Goal: Task Accomplishment & Management: Manage account settings

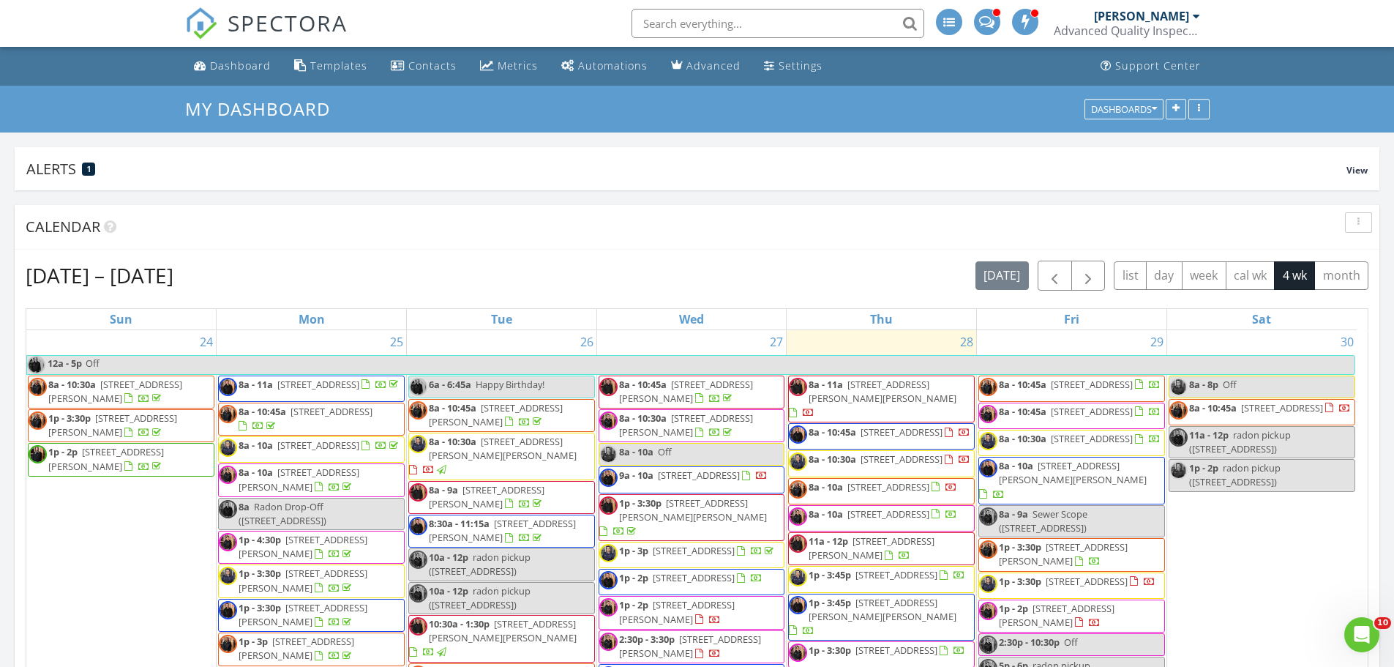
scroll to position [1757, 1416]
click at [769, 18] on input "text" at bounding box center [777, 23] width 293 height 29
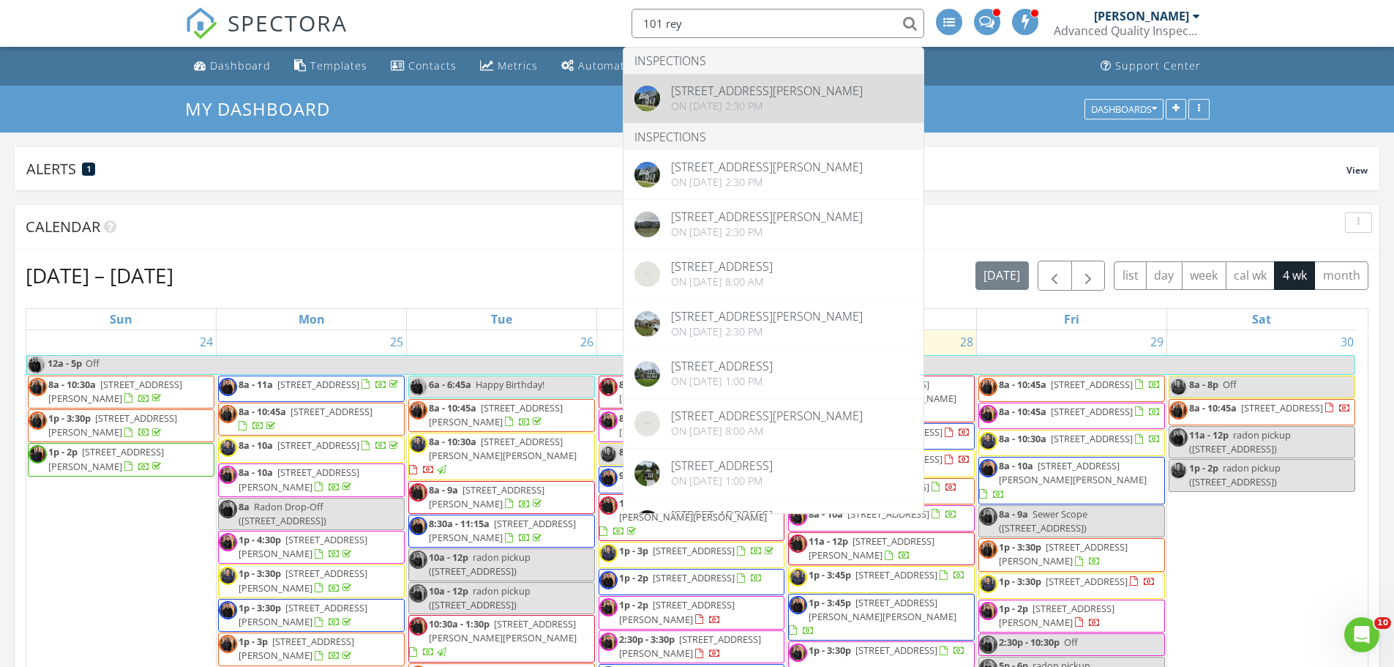
type input "101 rey"
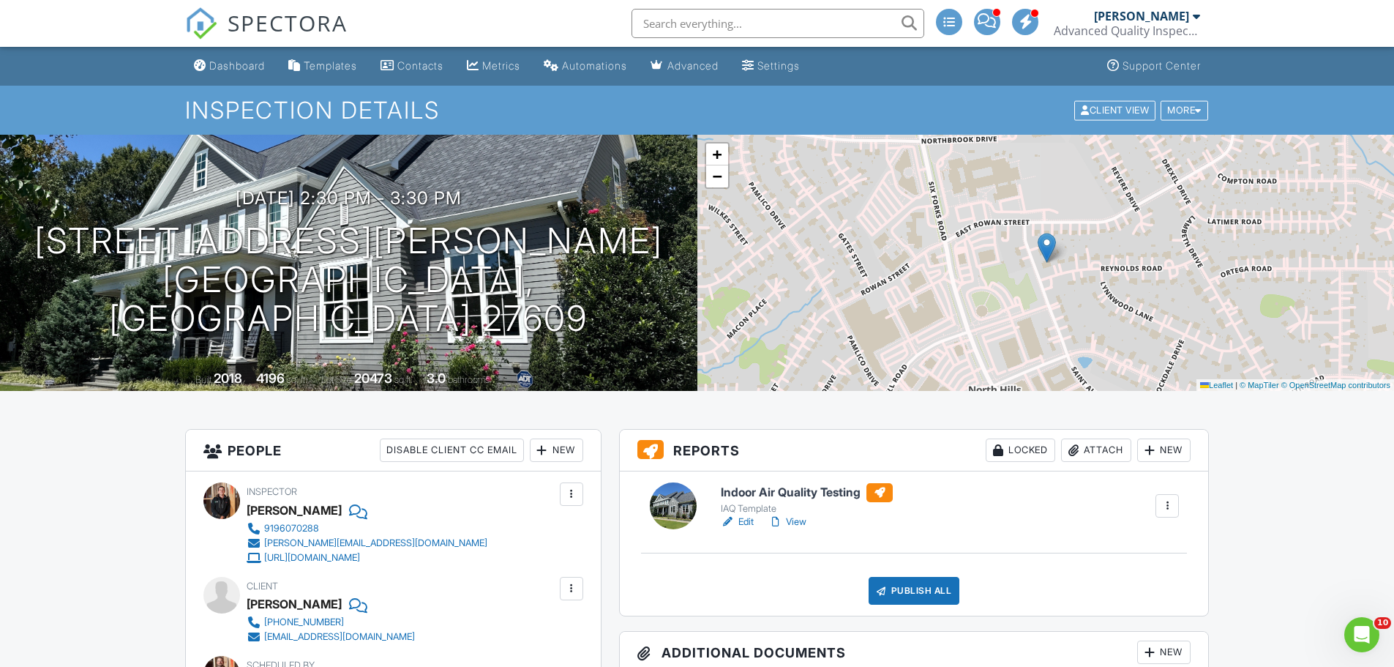
click at [1082, 456] on div "Attach" at bounding box center [1096, 449] width 70 height 23
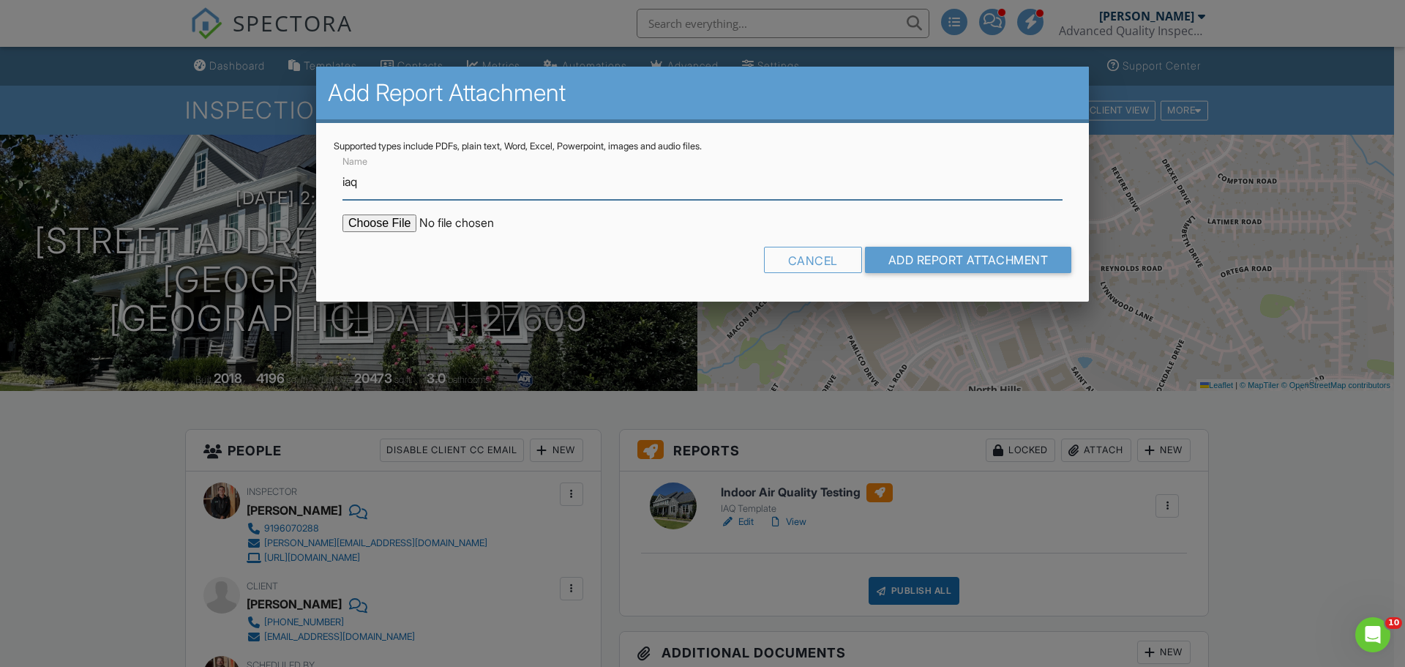
type input "IAQ Chain of Custody"
click at [399, 228] on input "file" at bounding box center [466, 223] width 249 height 18
type input "C:\fakepath\292505414_coc.pdf"
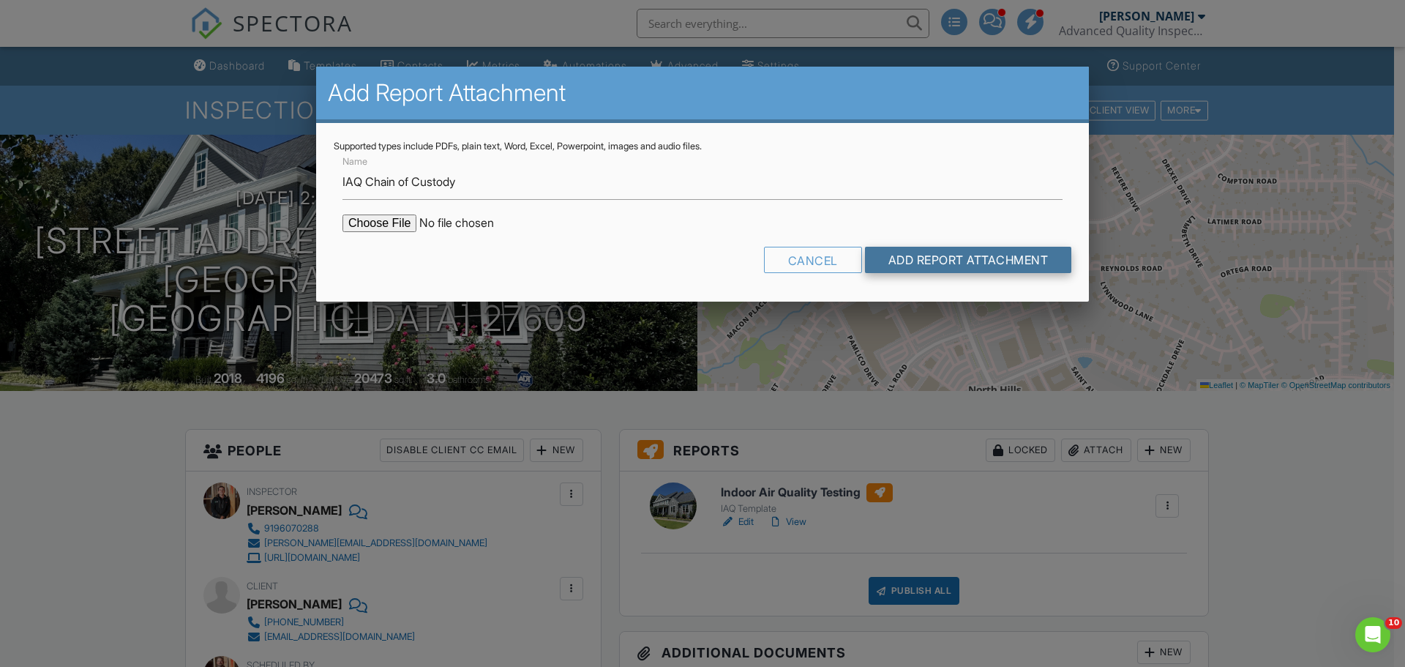
click at [956, 260] on input "Add Report Attachment" at bounding box center [968, 260] width 207 height 26
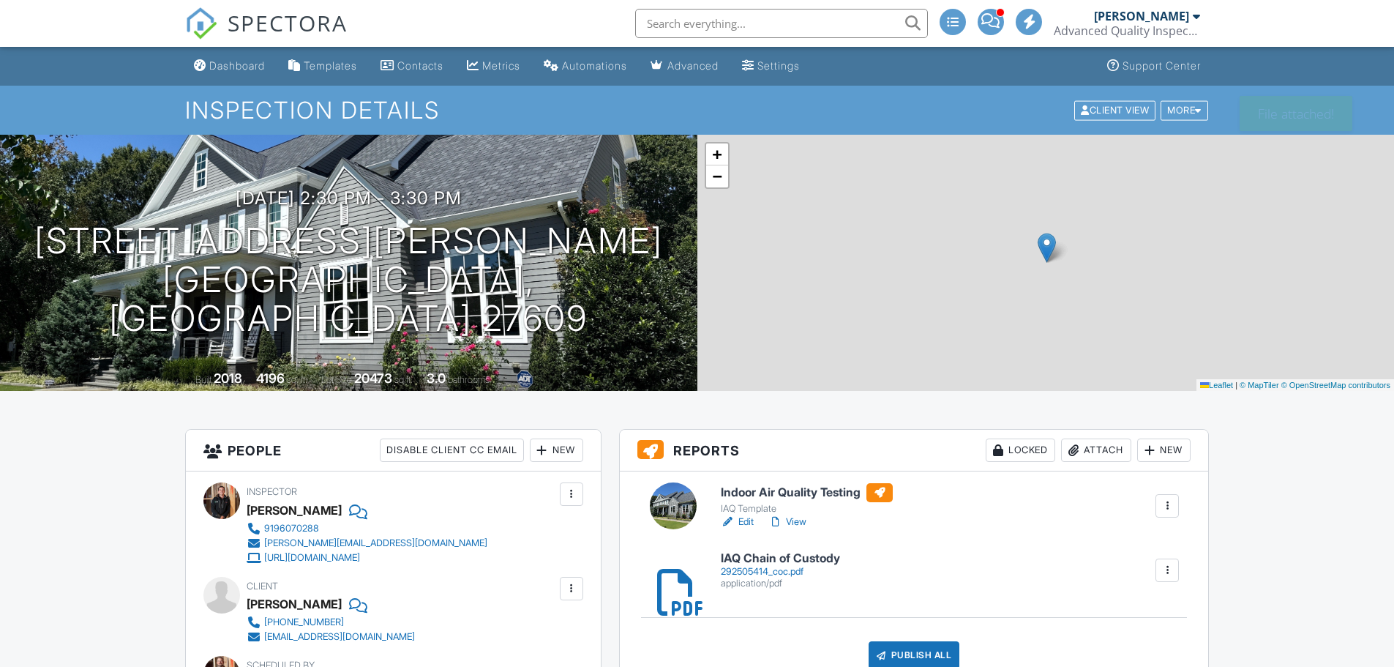
click at [1092, 450] on div "Attach" at bounding box center [1096, 449] width 70 height 23
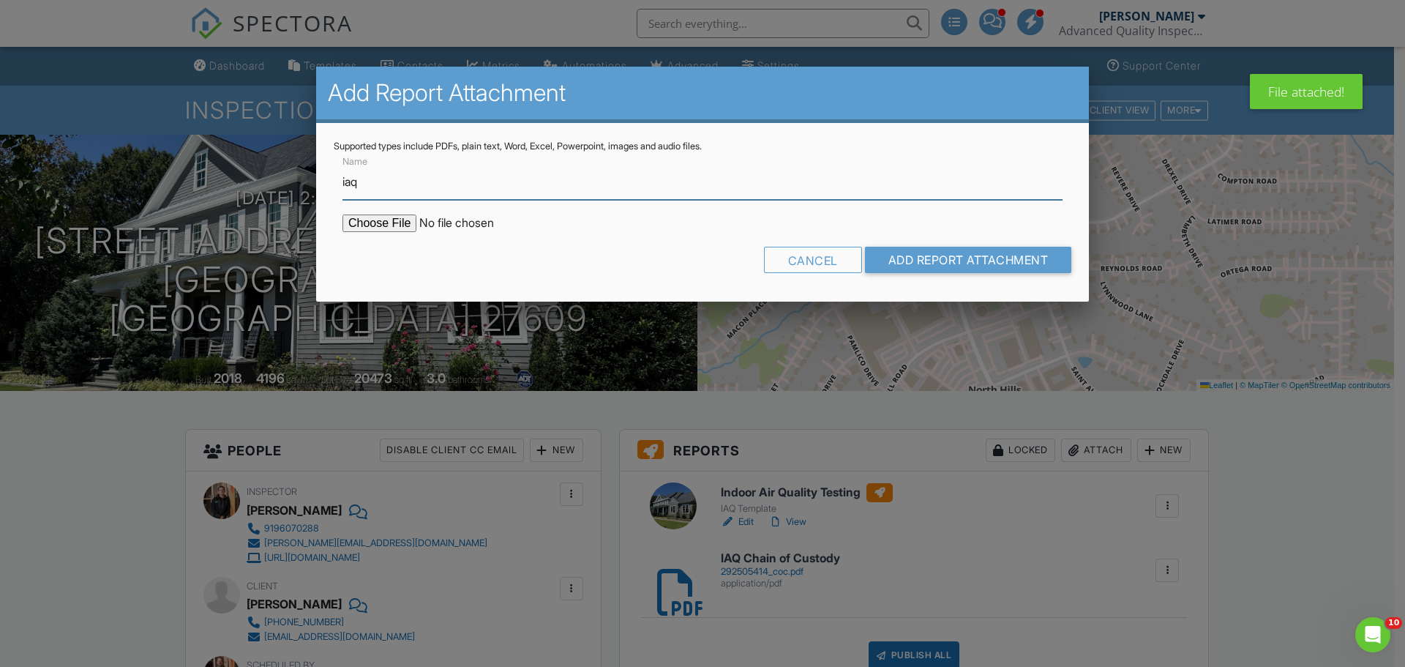
type input "IAQ Lab Results"
click at [387, 223] on input "file" at bounding box center [466, 223] width 249 height 18
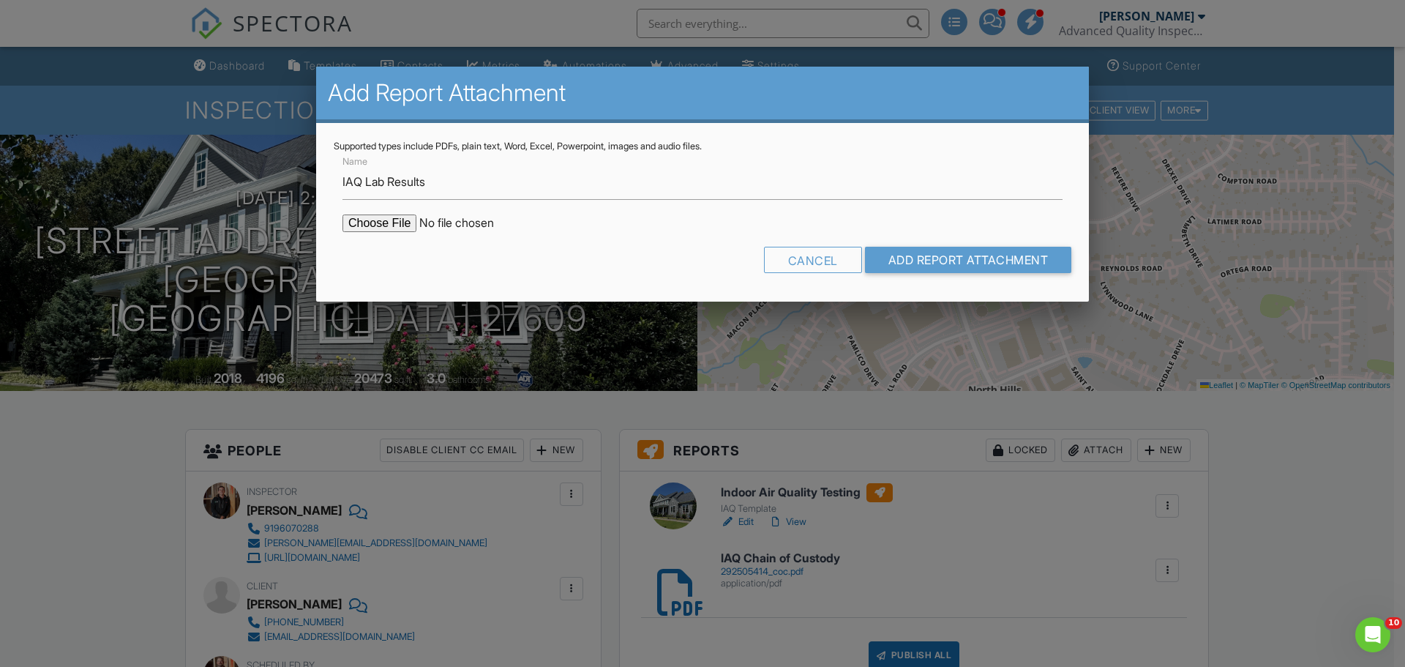
type input "C:\fakepath\292505414_001.pdf"
click at [991, 266] on input "Add Report Attachment" at bounding box center [968, 260] width 207 height 26
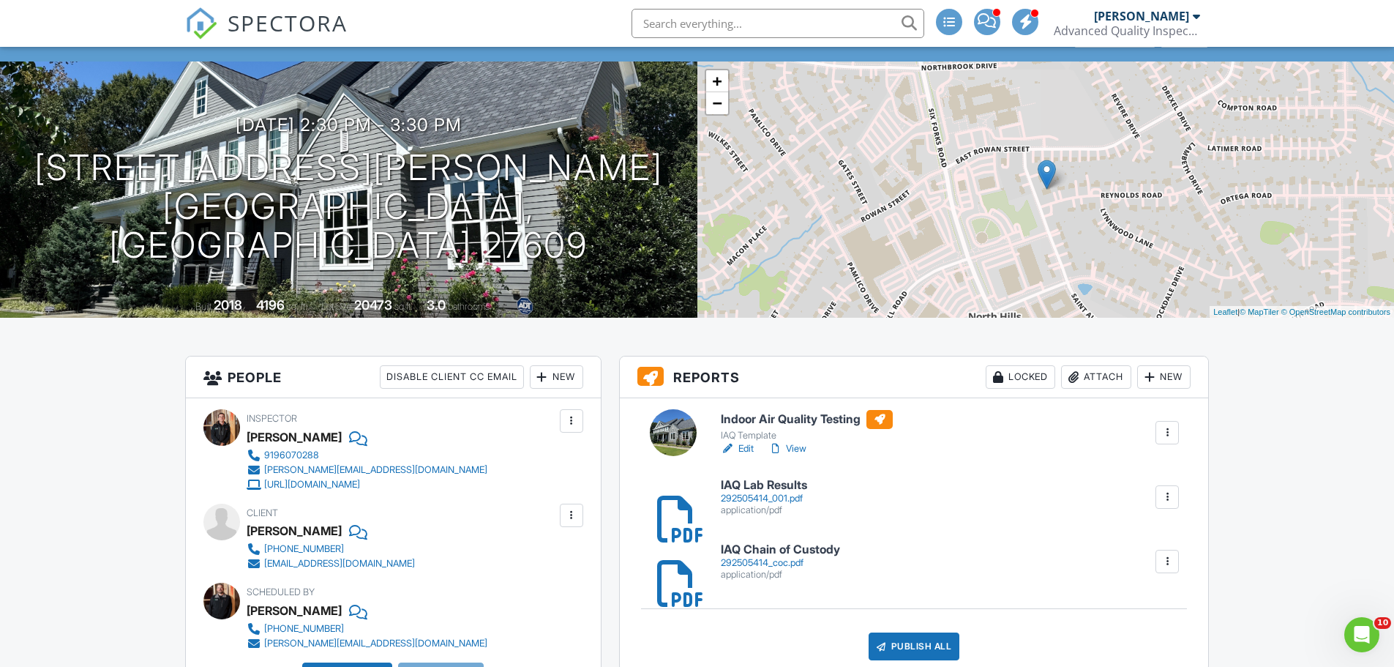
click at [748, 450] on link "Edit" at bounding box center [737, 448] width 33 height 15
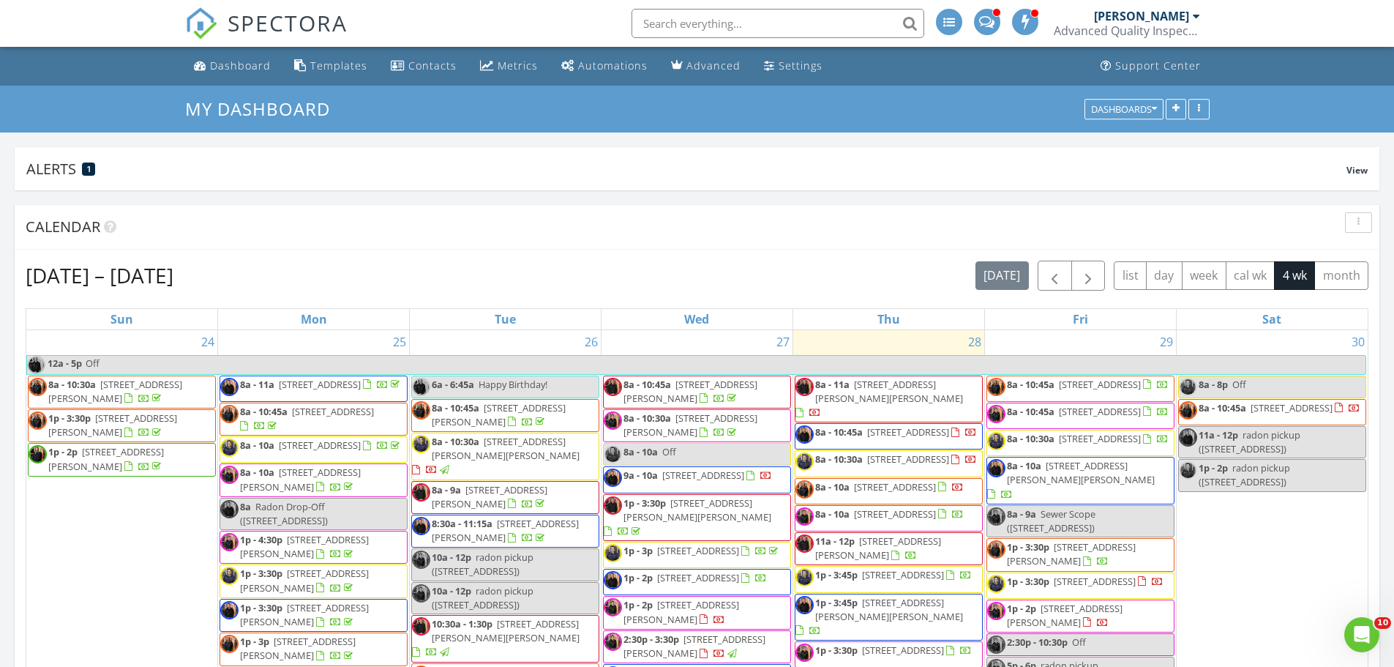
click at [694, 26] on input "text" at bounding box center [777, 23] width 293 height 29
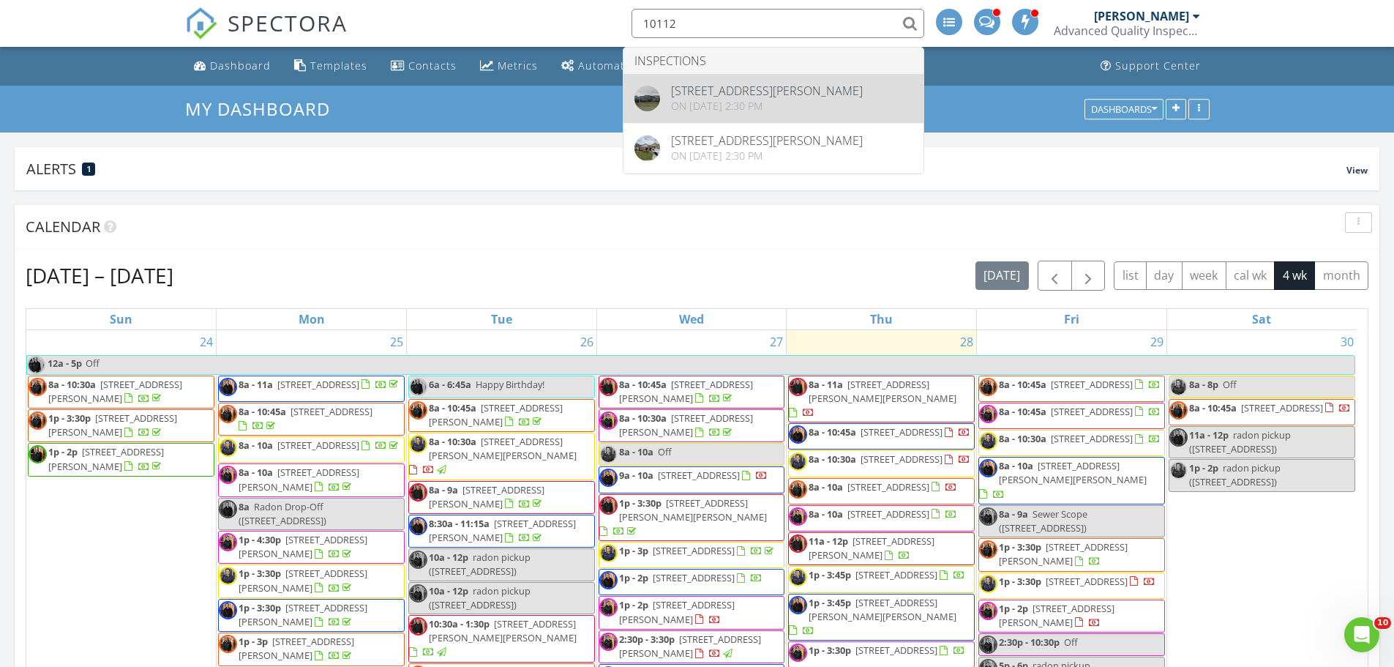
type input "10112"
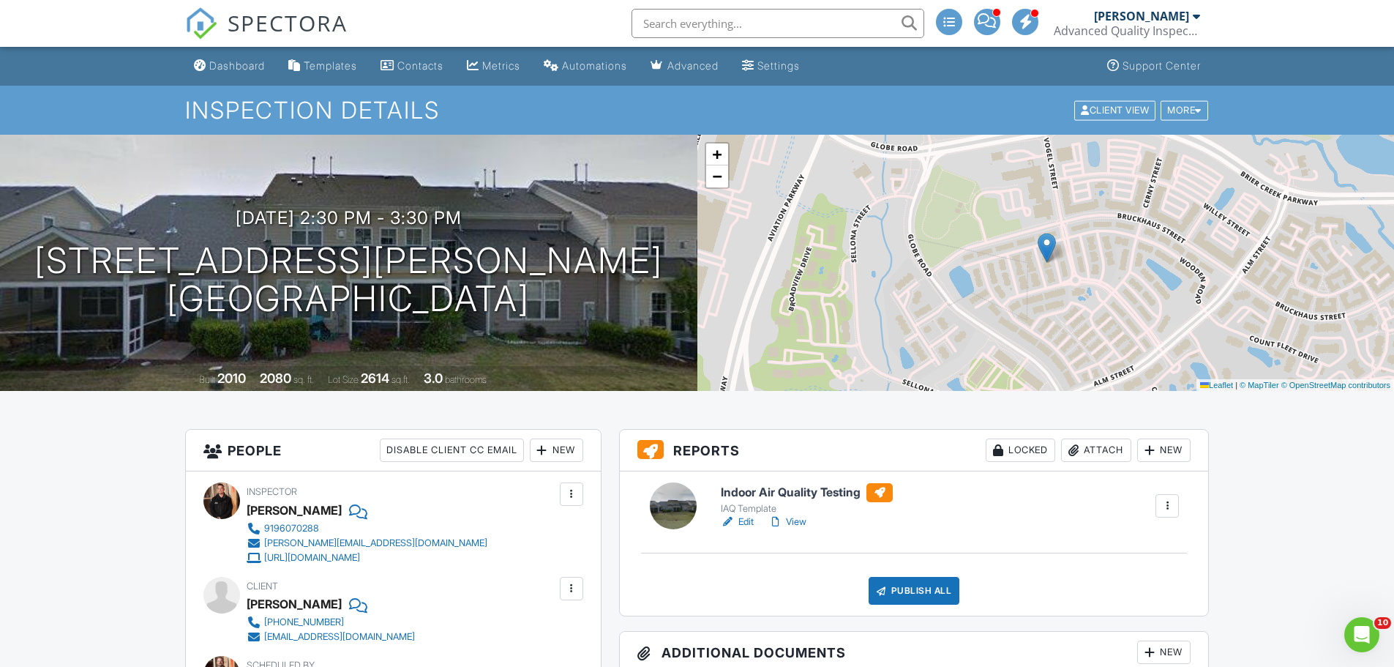
click at [1100, 446] on div "Attach" at bounding box center [1096, 449] width 70 height 23
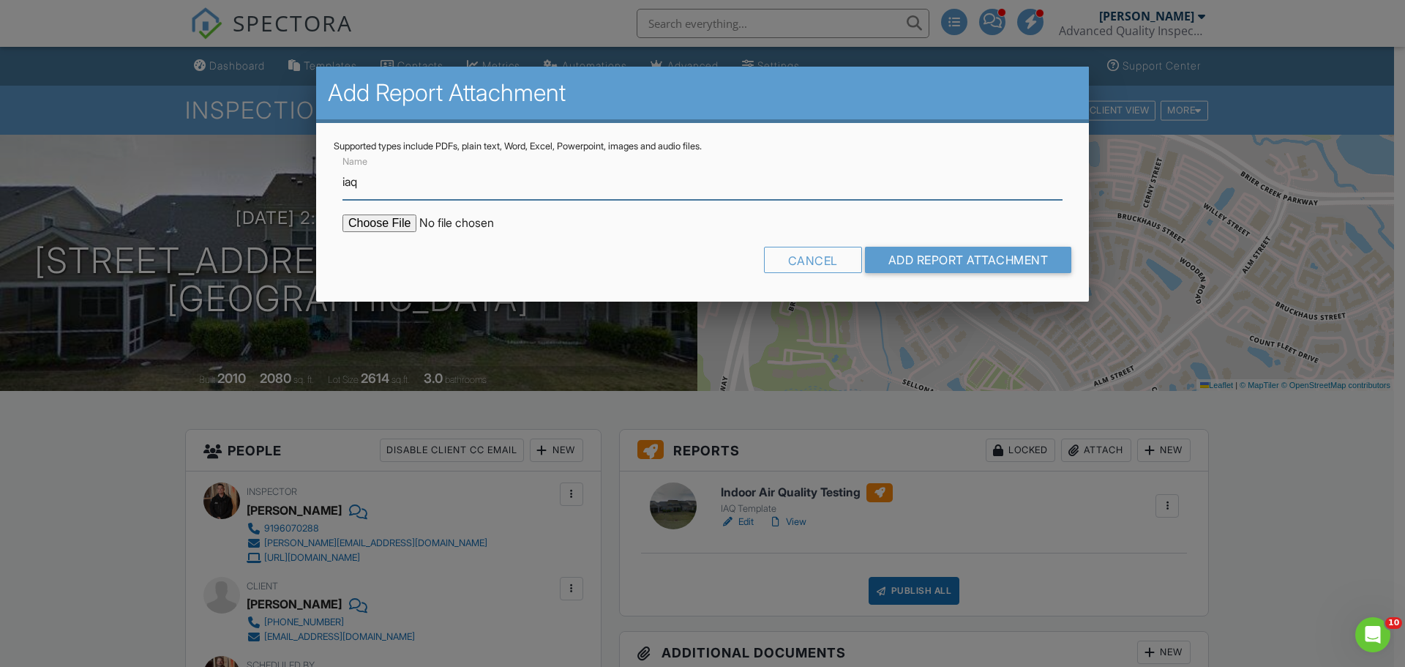
type input "IAQ Chain of Custody"
click at [386, 223] on input "file" at bounding box center [466, 223] width 249 height 18
type input "C:\fakepath\292505377_coc.pdf"
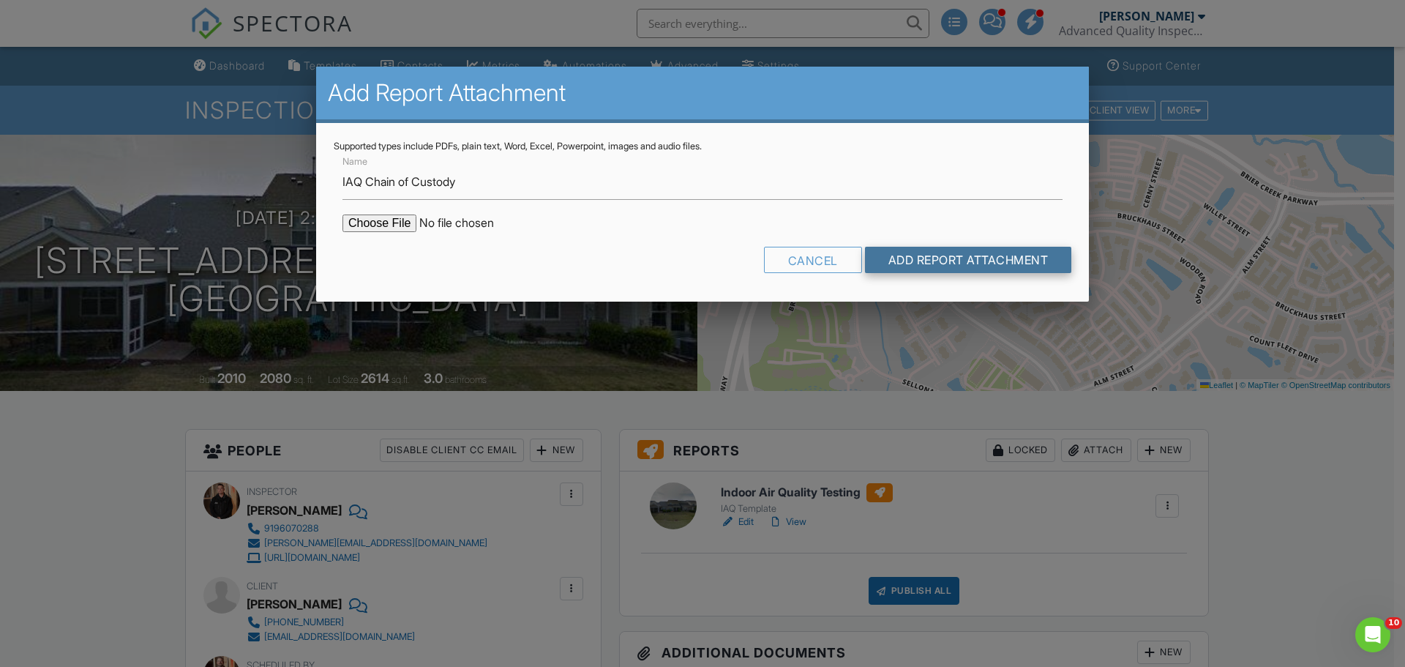
click at [965, 252] on input "Add Report Attachment" at bounding box center [968, 260] width 207 height 26
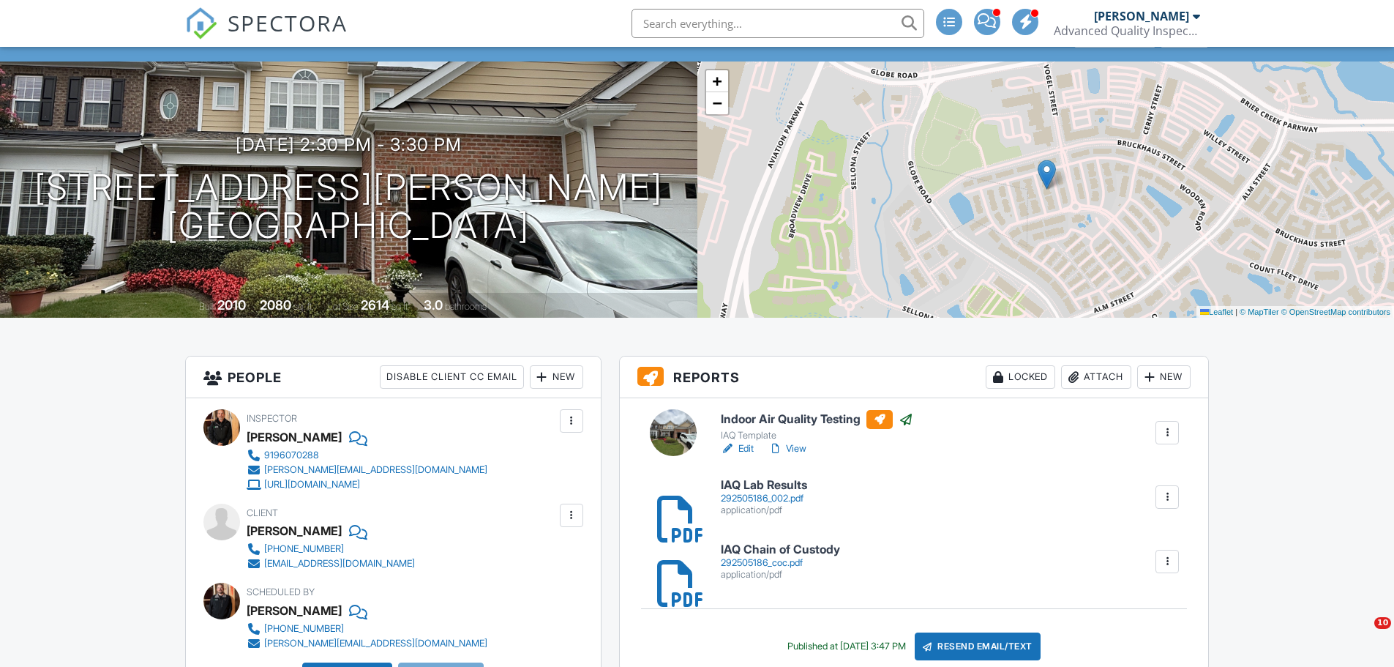
click at [788, 501] on div "292505186_002.pdf" at bounding box center [764, 498] width 86 height 12
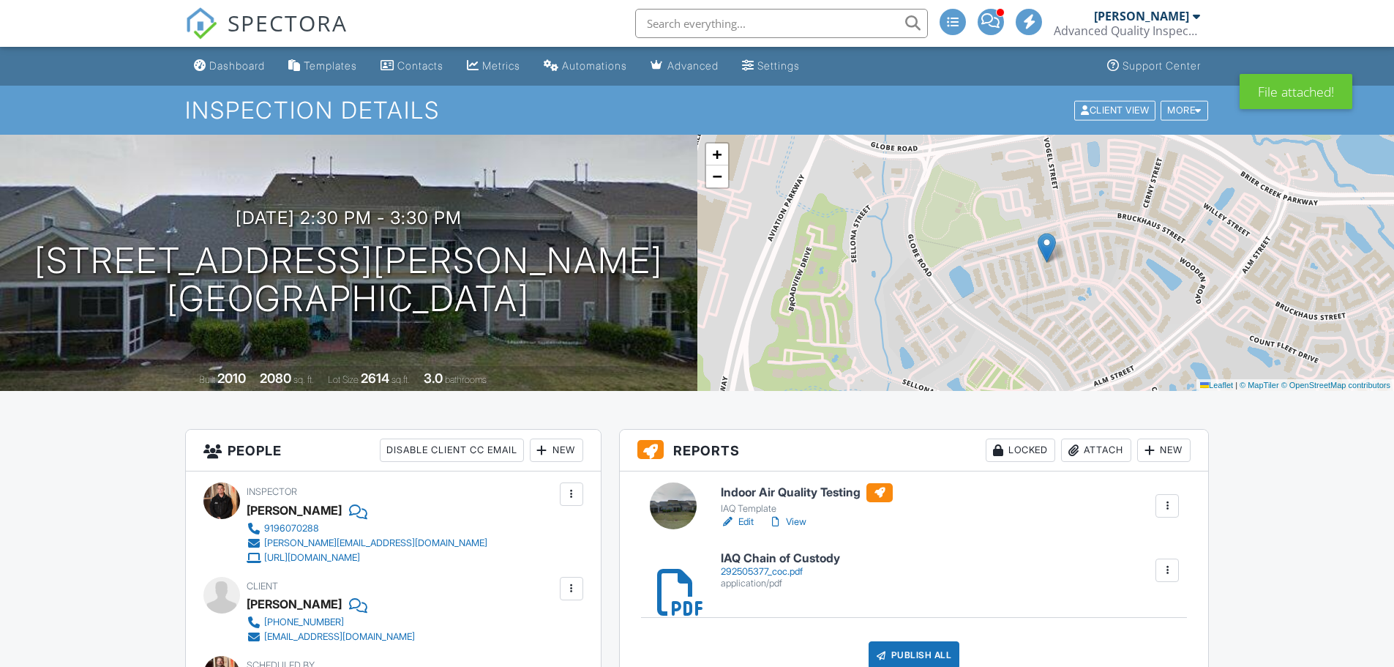
click at [1094, 454] on div "Attach" at bounding box center [1096, 449] width 70 height 23
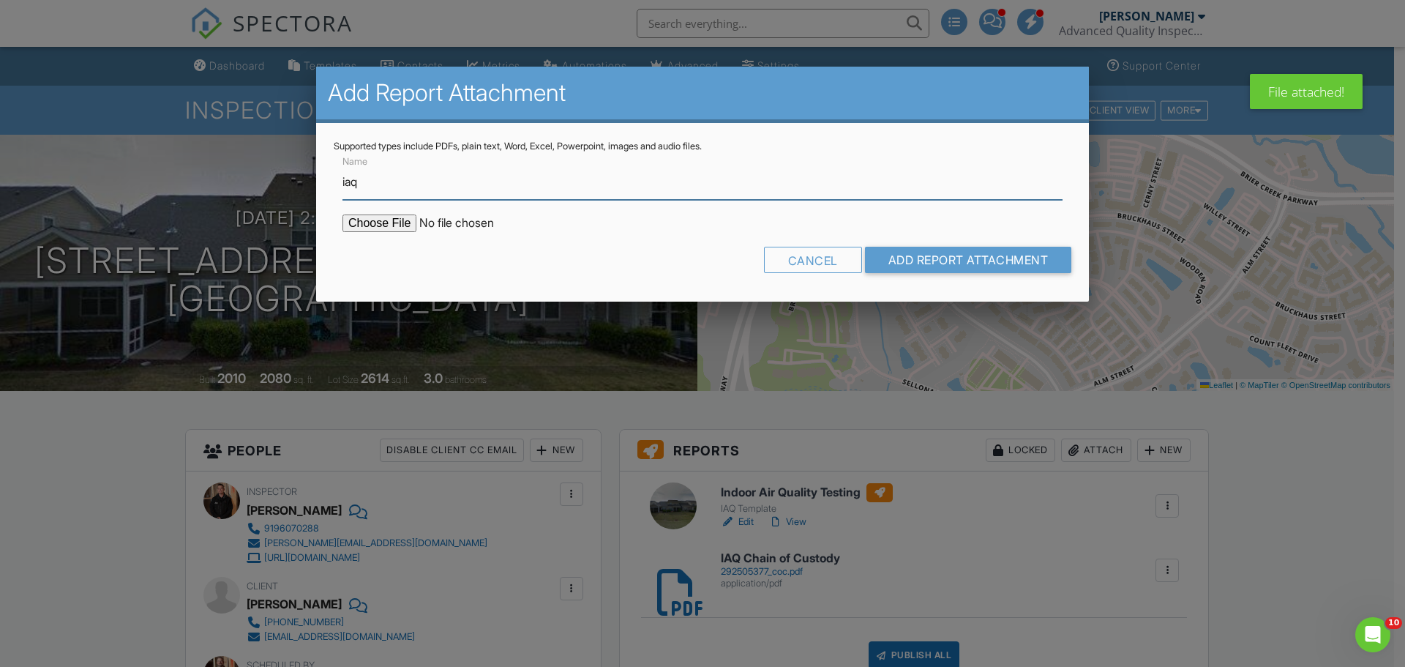
type input "IAQ Lab Results"
click at [393, 226] on input "file" at bounding box center [466, 223] width 249 height 18
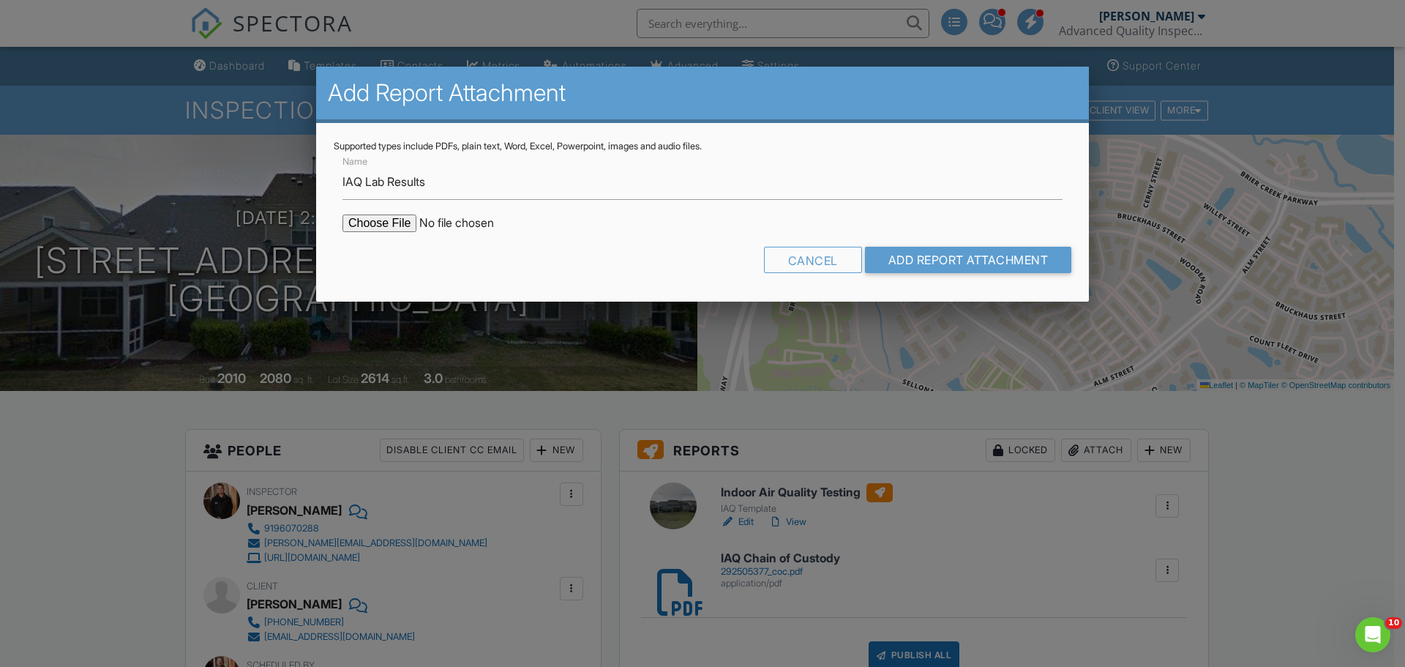
type input "C:\fakepath\292505377_001.pdf"
click at [974, 264] on input "Add Report Attachment" at bounding box center [968, 260] width 207 height 26
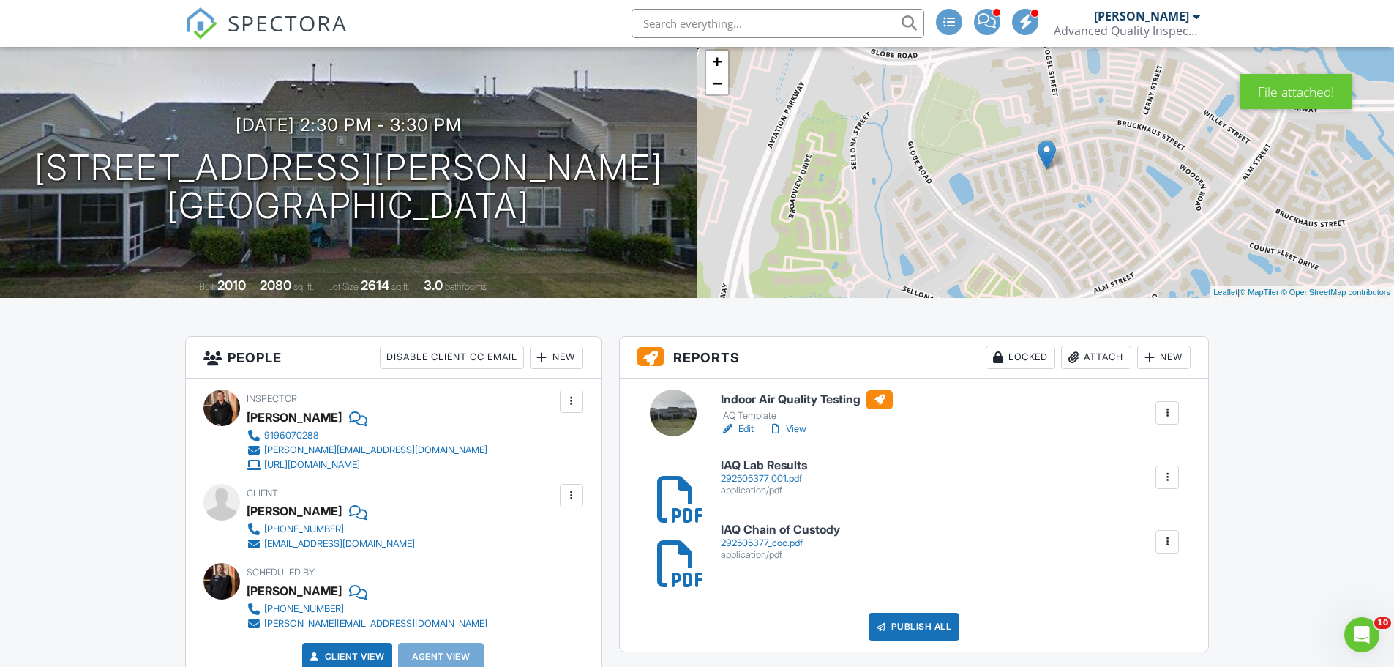
scroll to position [219, 0]
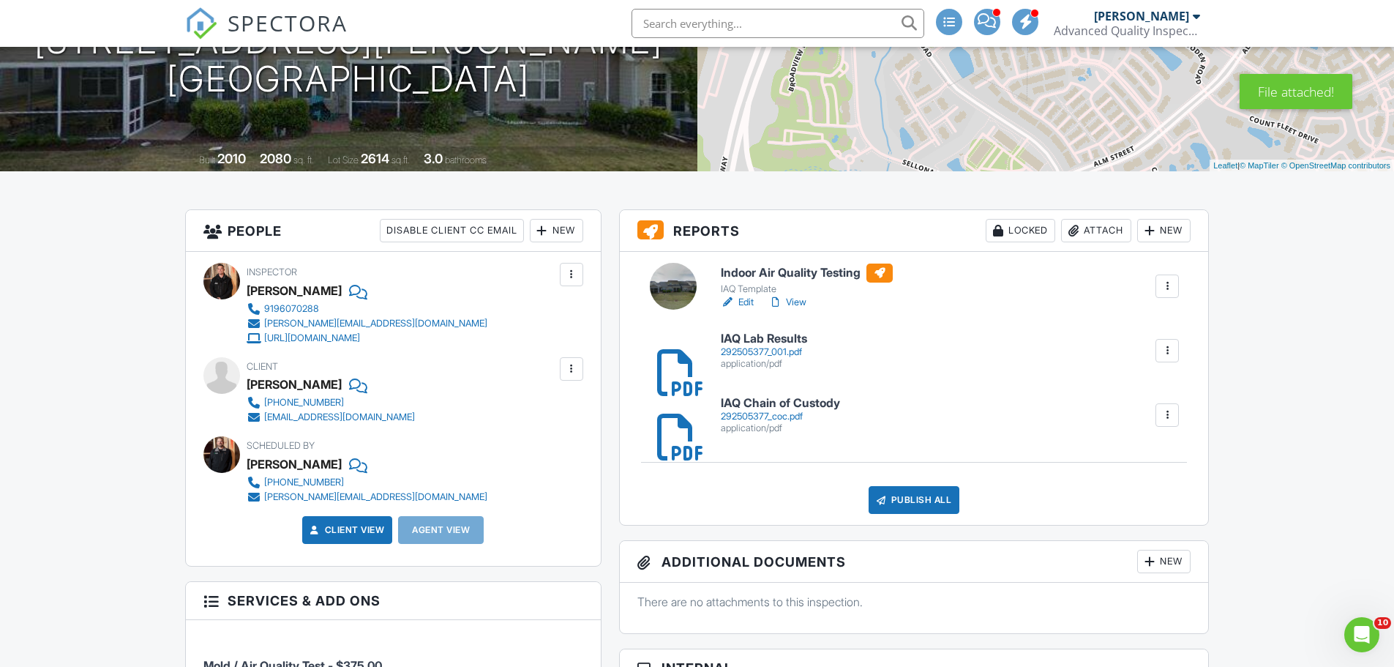
click at [747, 304] on link "Edit" at bounding box center [737, 302] width 33 height 15
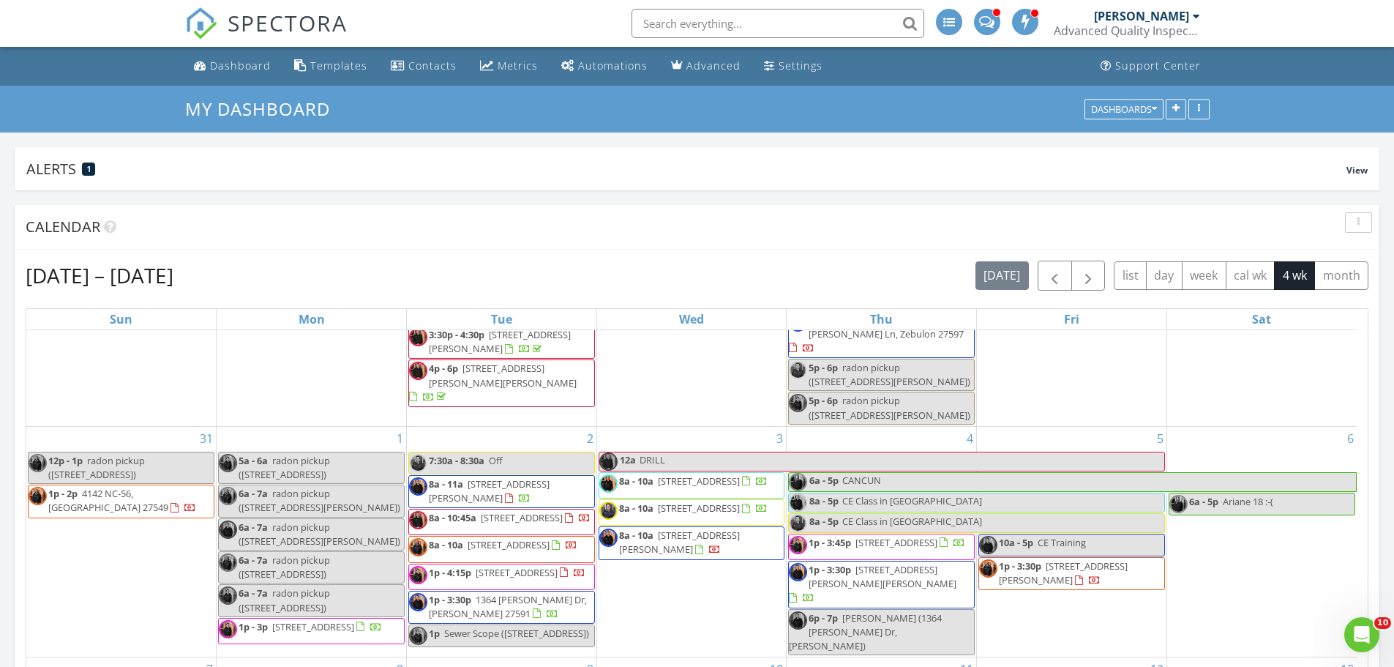
scroll to position [439, 0]
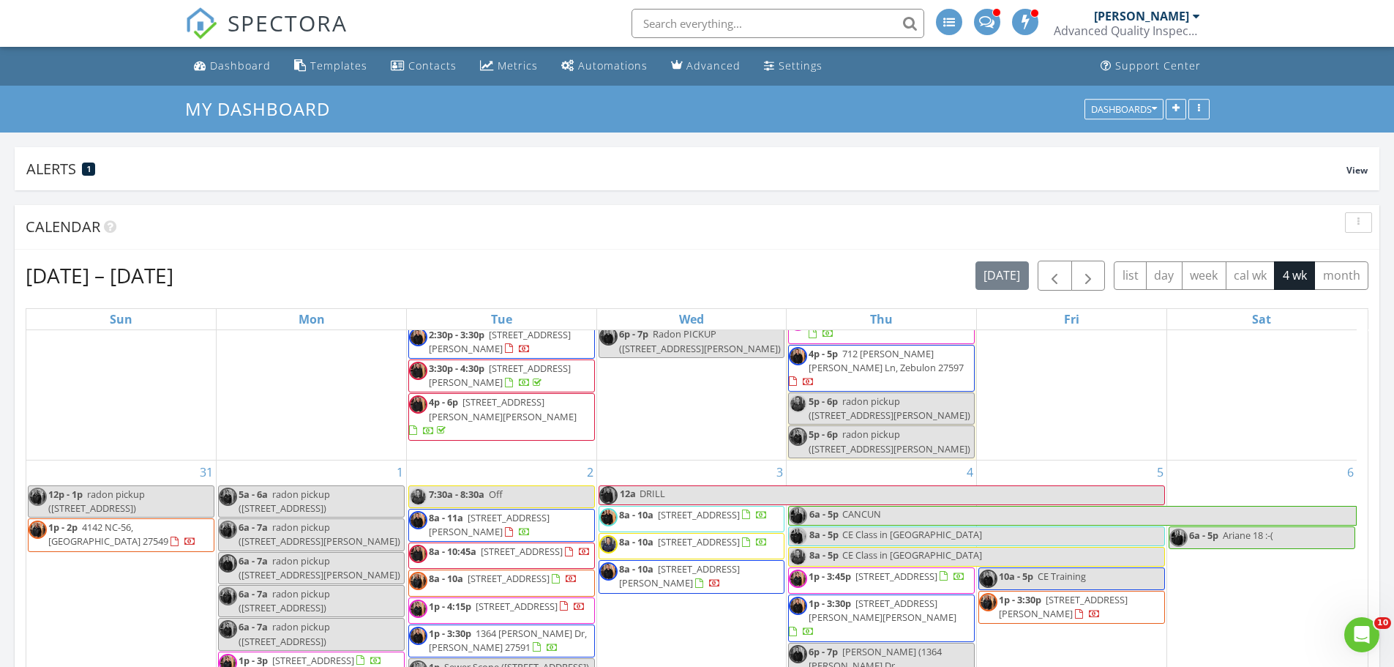
click at [1214, 560] on div "6 6a - 5p Ariane 18 :-(" at bounding box center [1261, 575] width 189 height 230
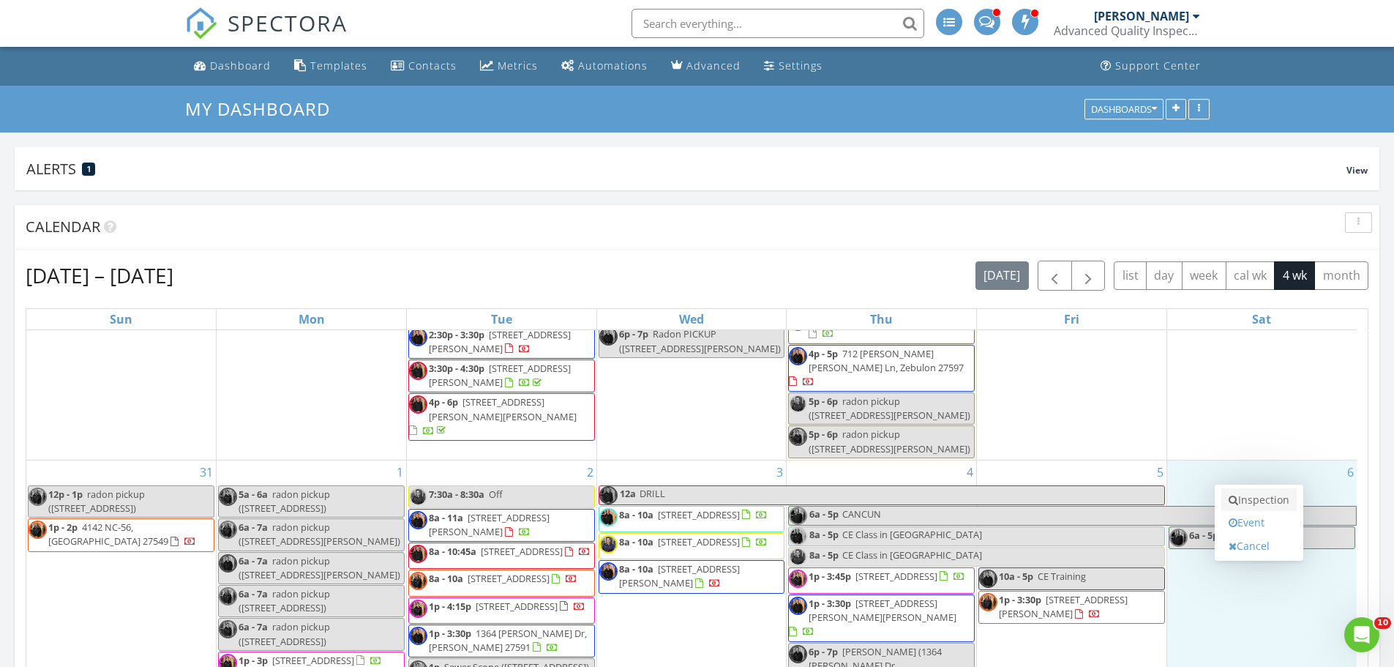
click at [1253, 502] on link "Inspection" at bounding box center [1258, 499] width 75 height 23
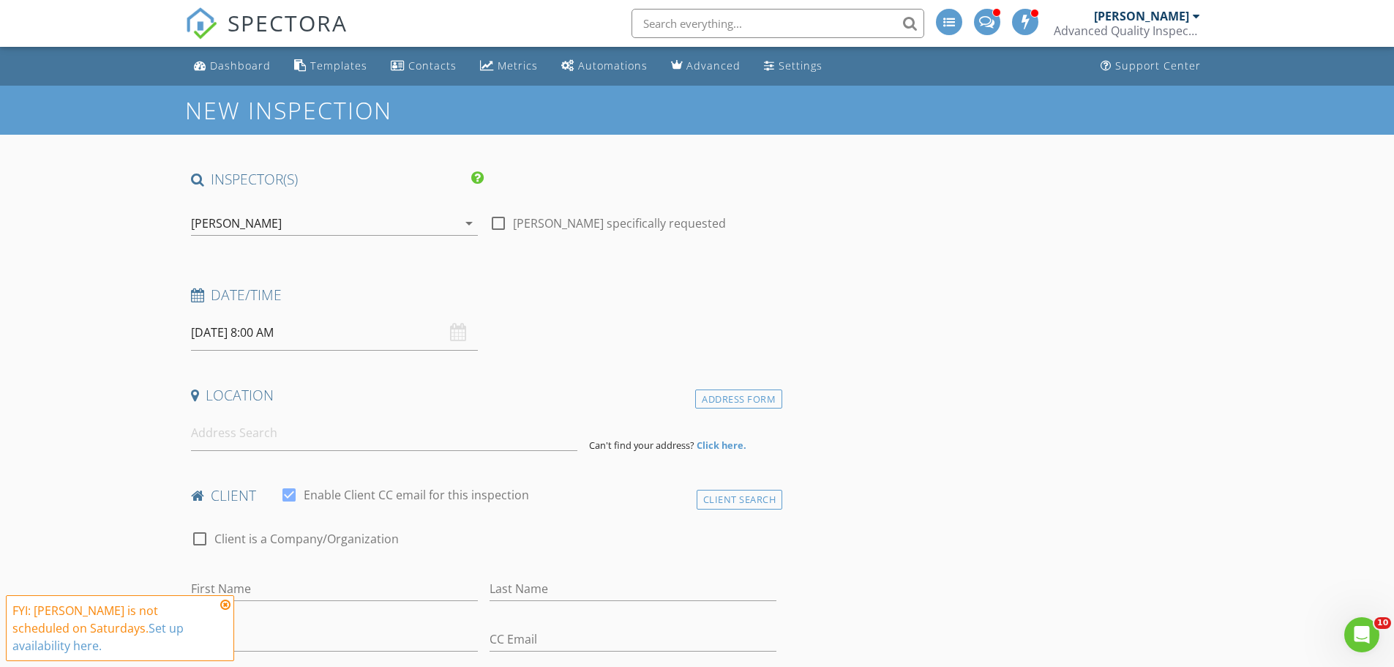
click at [248, 227] on div "[PERSON_NAME]" at bounding box center [236, 223] width 91 height 13
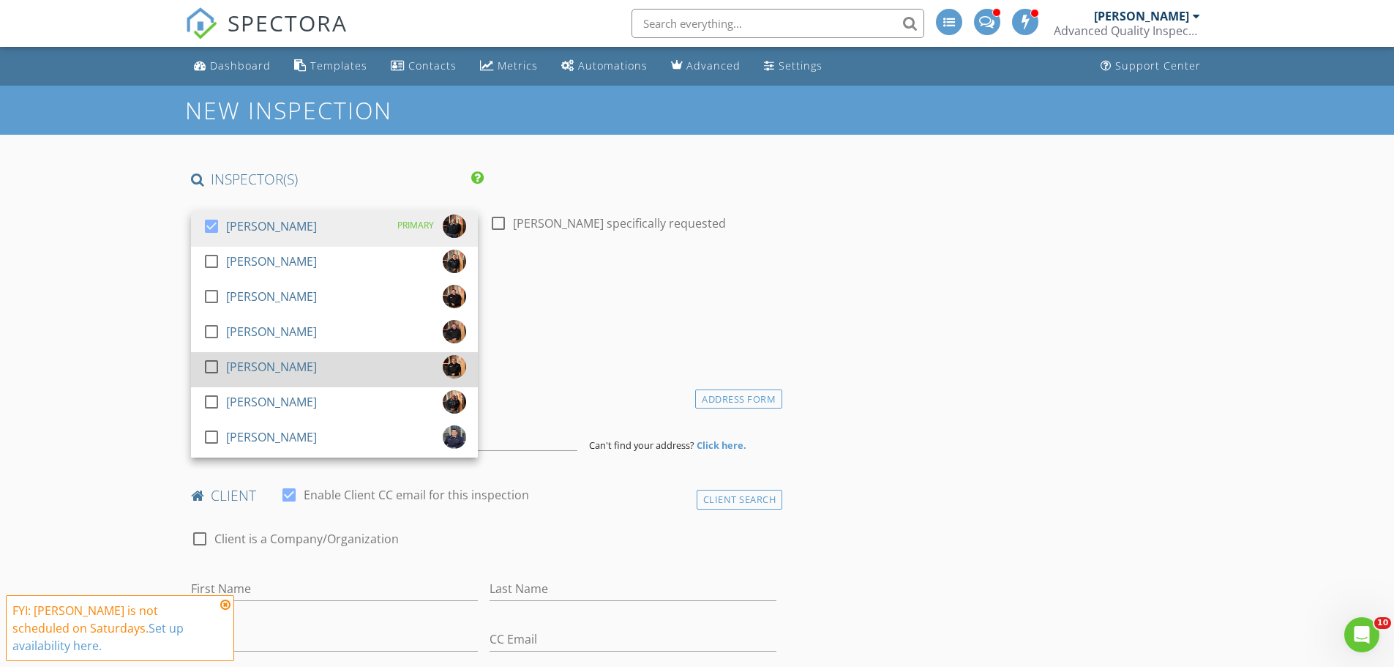
drag, startPoint x: 239, startPoint y: 395, endPoint x: 236, endPoint y: 380, distance: 14.9
click at [238, 383] on div "check_box Randy Berry PRIMARY check_box_outline_blank Loftin Latham check_box_o…" at bounding box center [334, 334] width 287 height 246
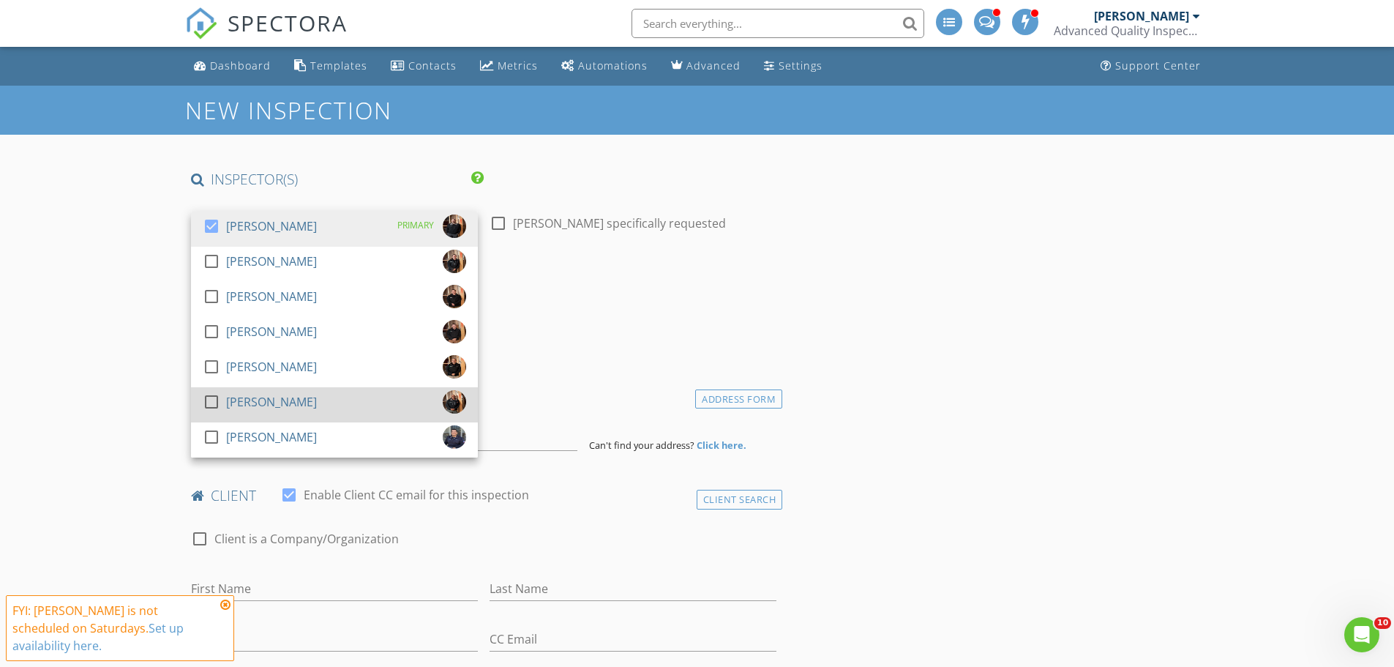
click at [213, 398] on div at bounding box center [211, 401] width 25 height 25
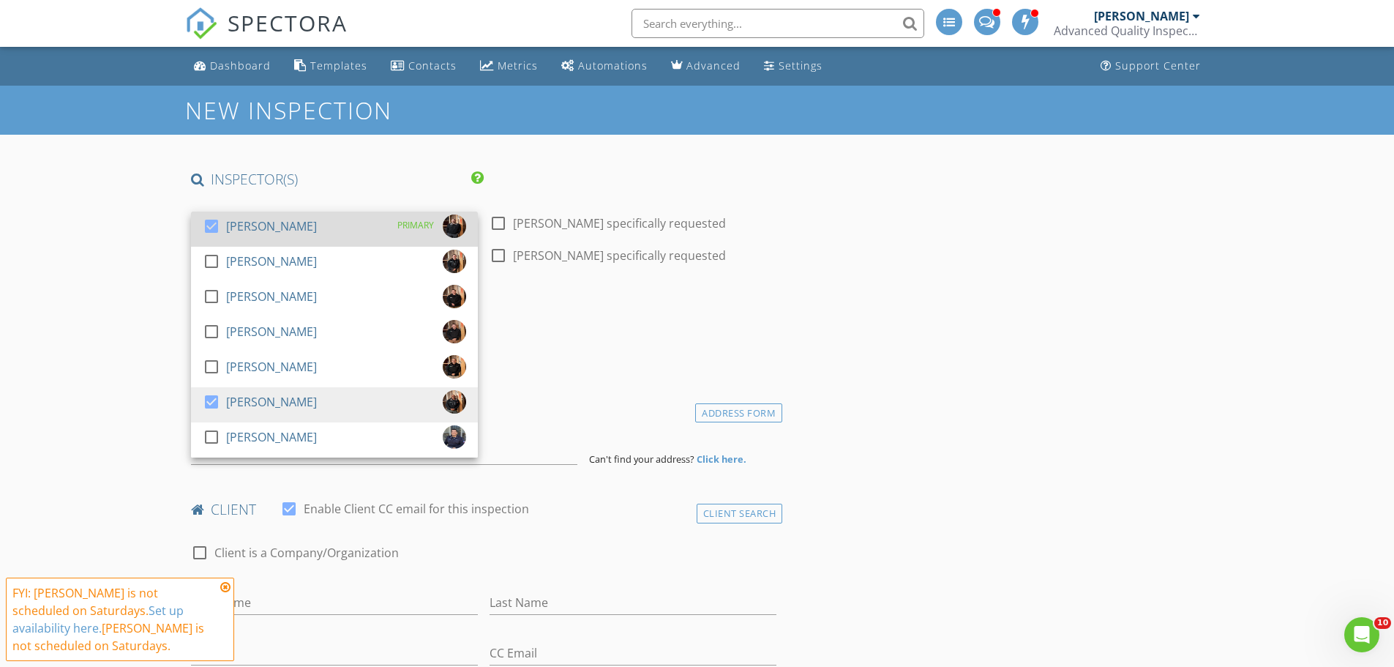
click at [210, 228] on div at bounding box center [211, 226] width 25 height 25
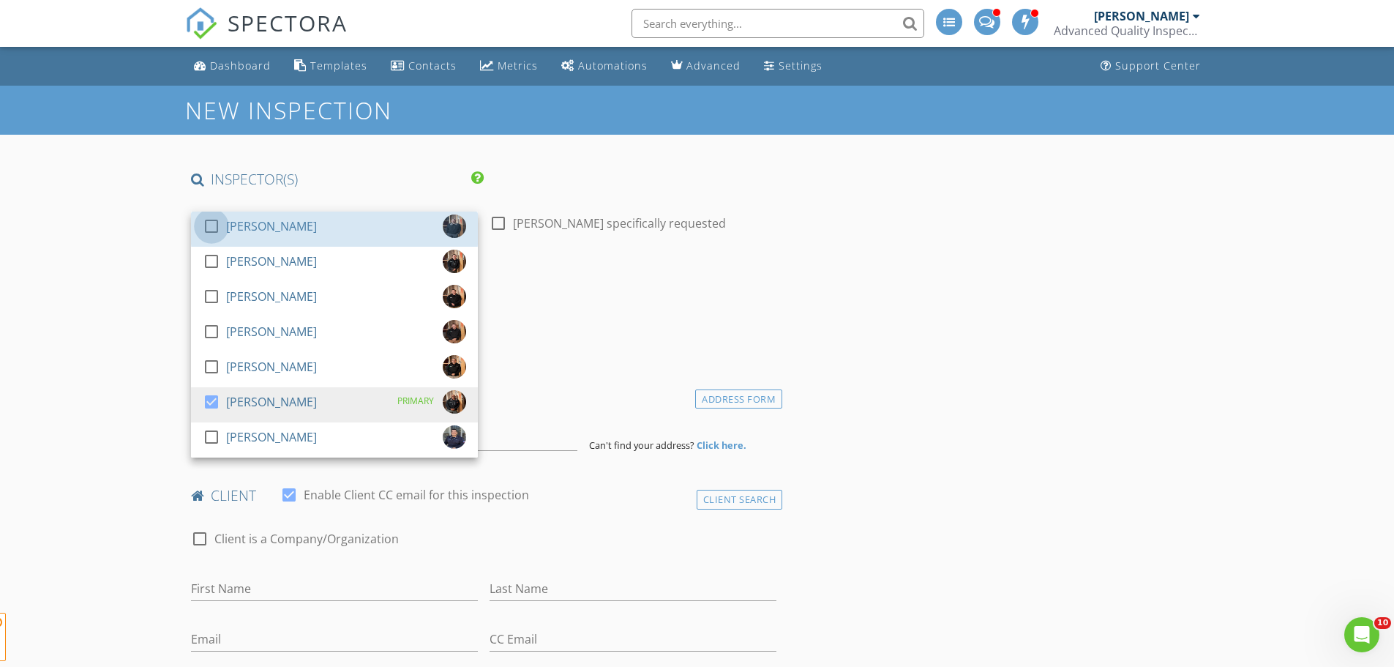
drag, startPoint x: 102, startPoint y: 285, endPoint x: 124, endPoint y: 303, distance: 28.1
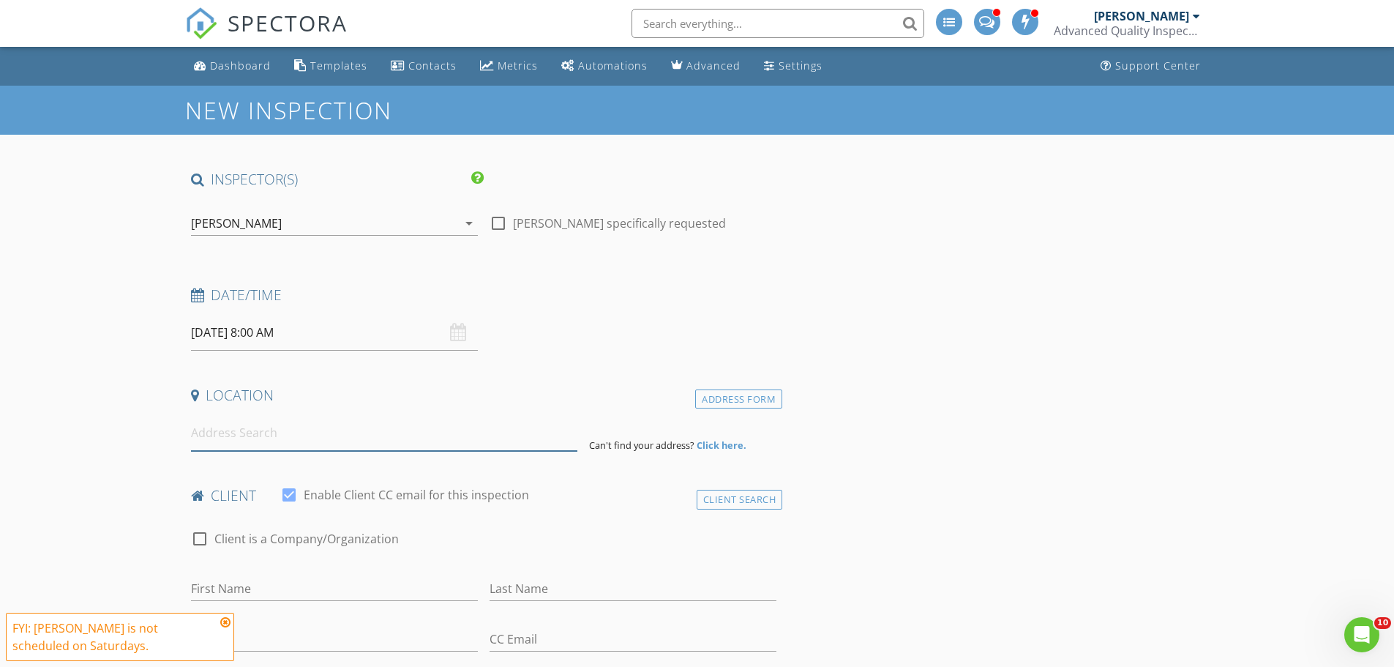
click at [252, 436] on input at bounding box center [384, 433] width 386 height 36
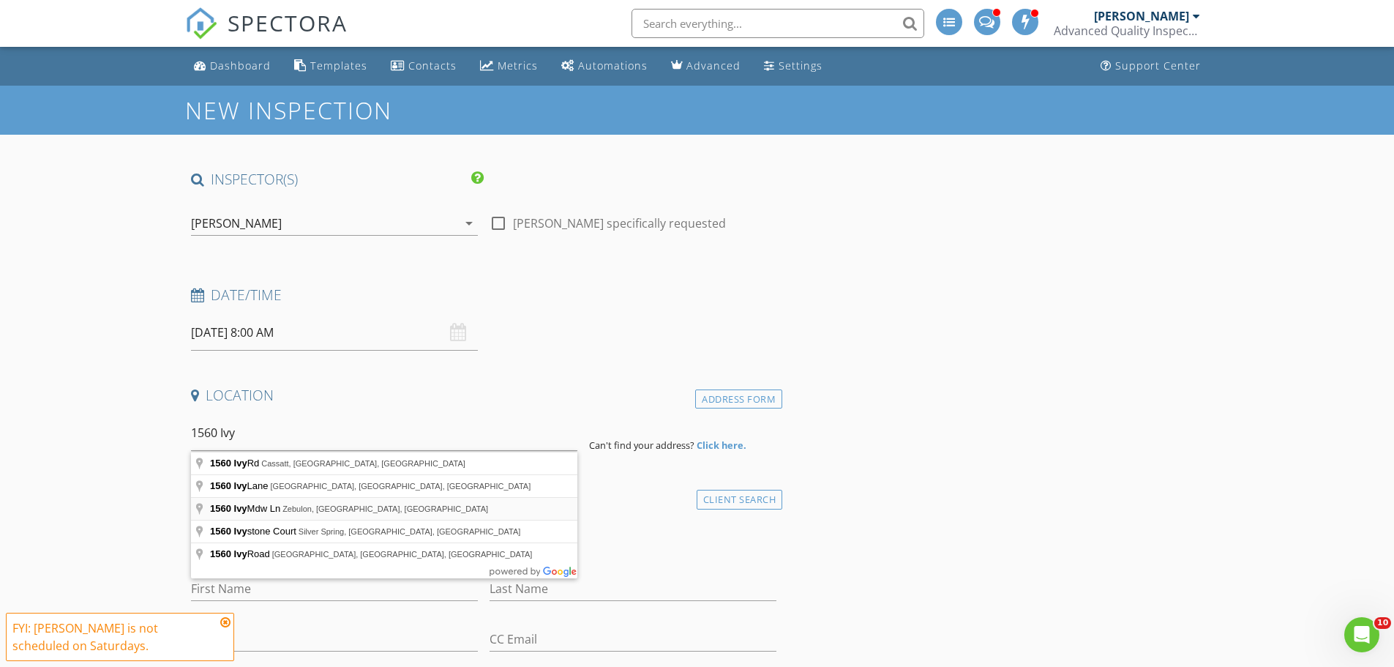
type input "1560 Ivy Mdw Ln, Zebulon, NC, USA"
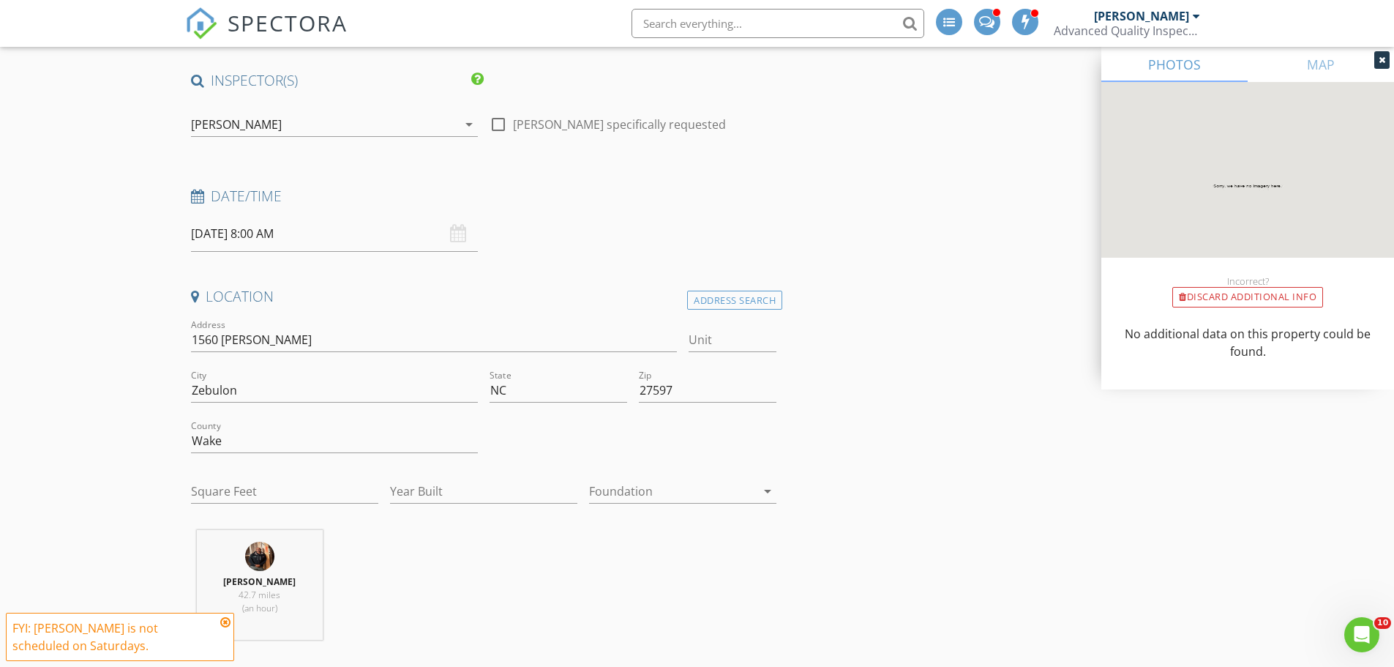
scroll to position [73, 0]
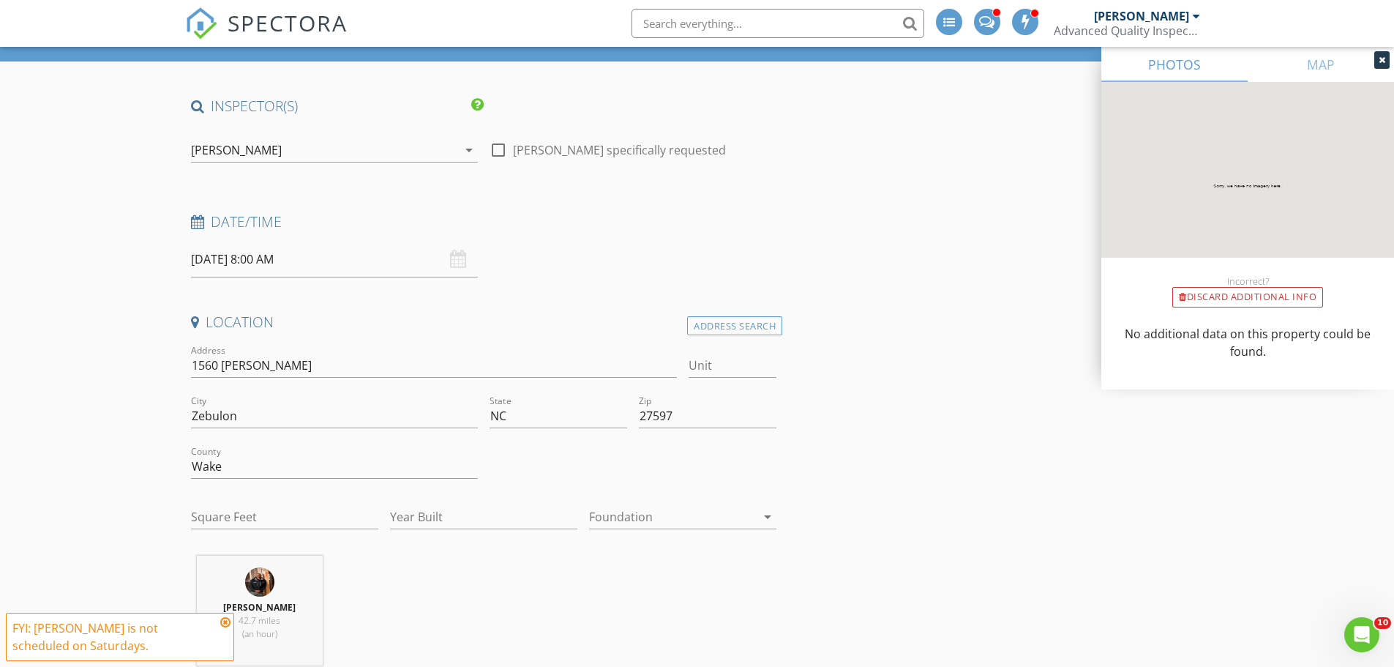
click at [266, 154] on div "[PERSON_NAME]" at bounding box center [236, 149] width 91 height 13
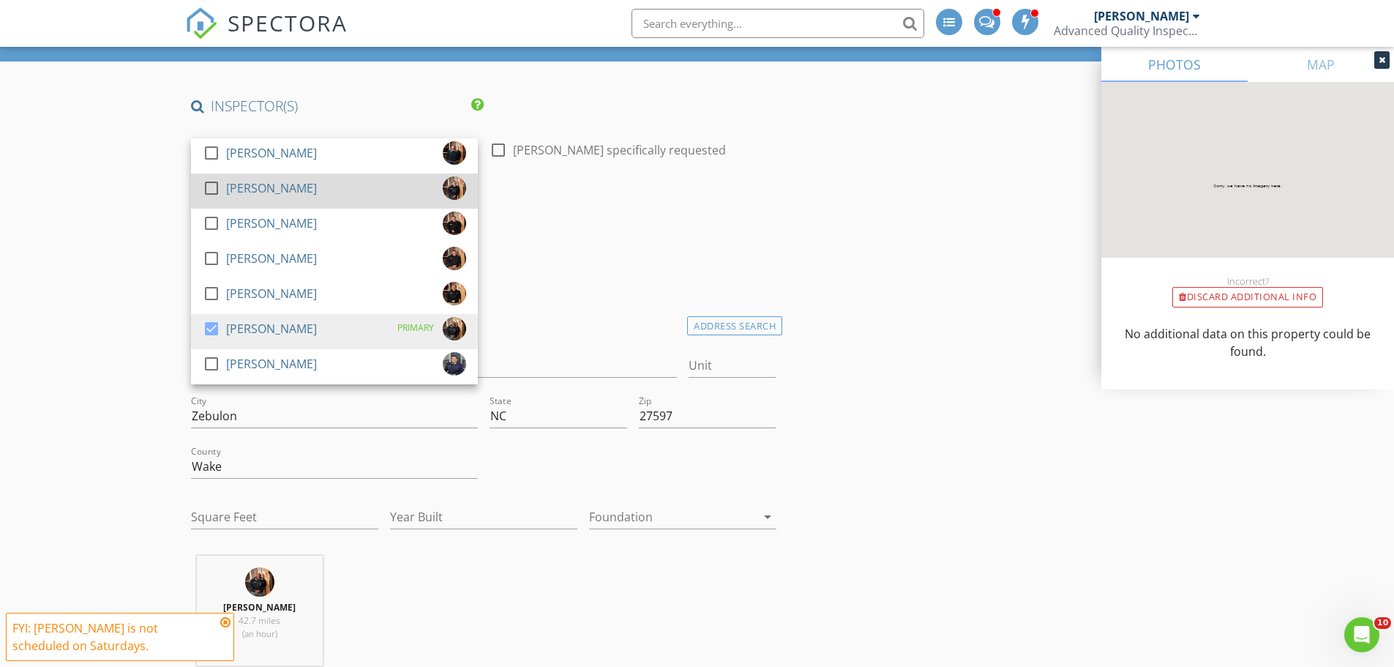
click at [261, 185] on div "[PERSON_NAME]" at bounding box center [271, 187] width 91 height 23
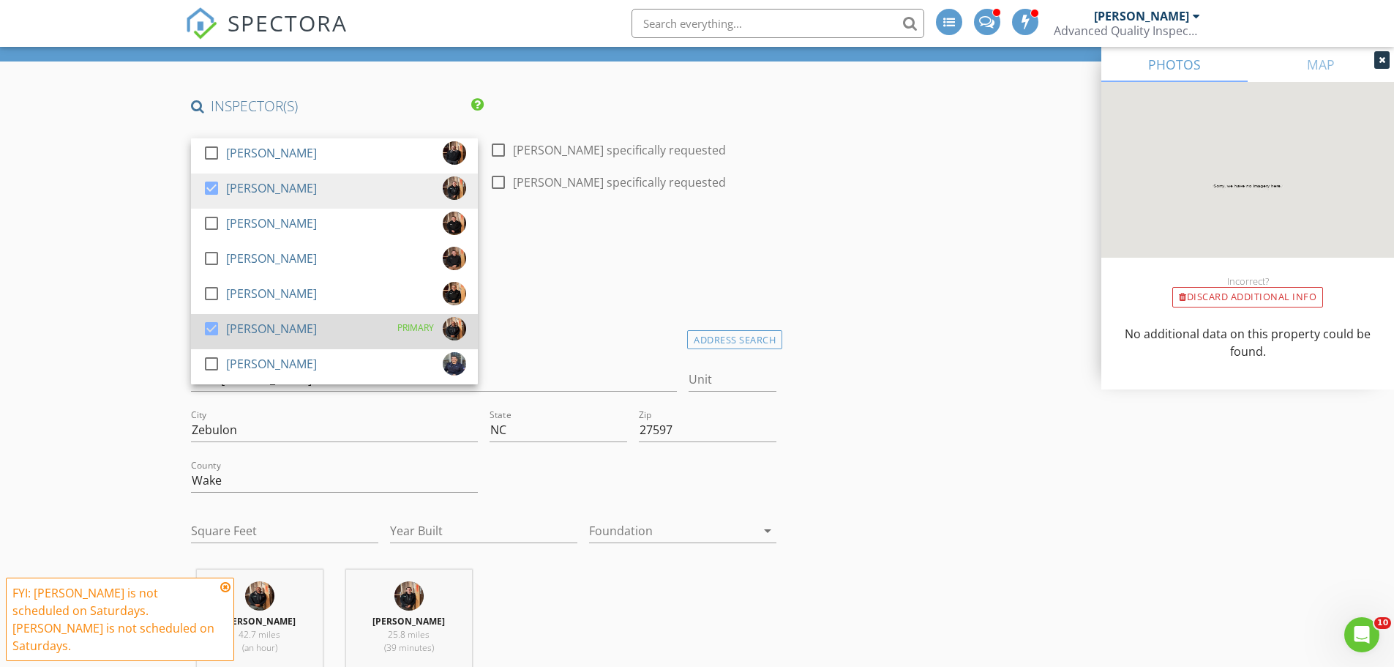
click at [245, 331] on div "[PERSON_NAME]" at bounding box center [271, 328] width 91 height 23
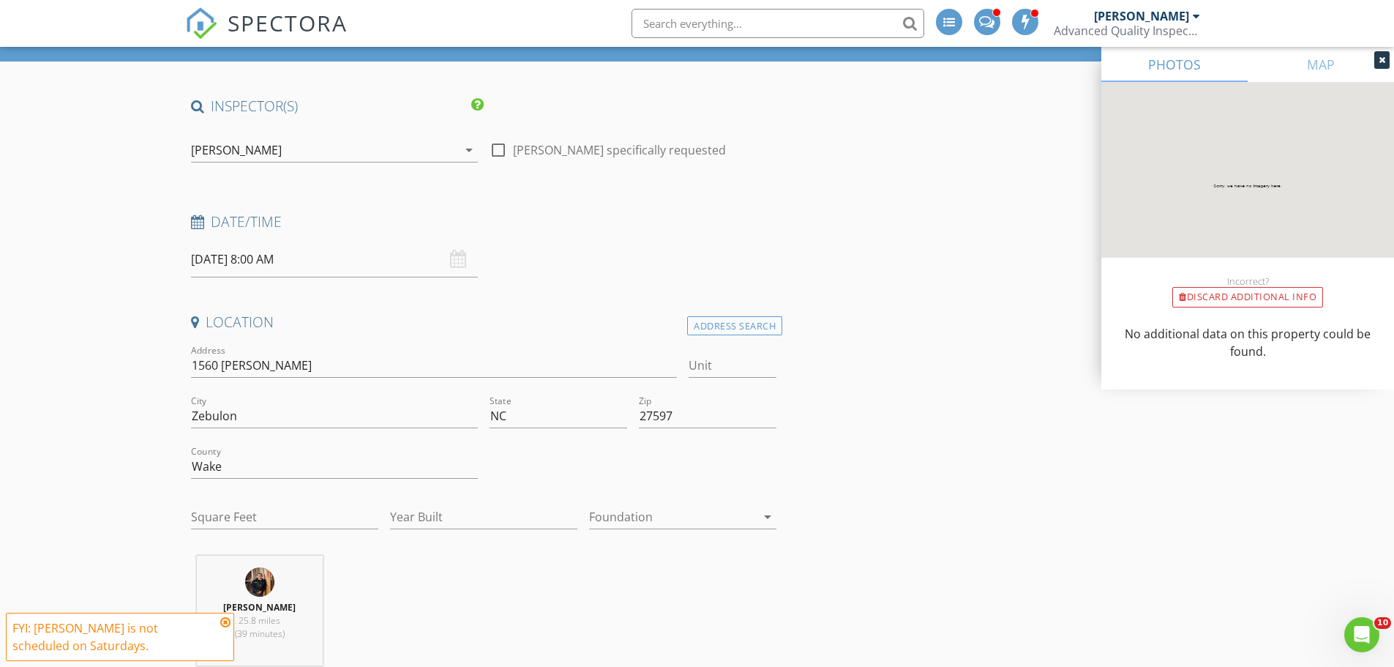
click at [226, 257] on input "09/06/2025 8:00 AM" at bounding box center [334, 259] width 287 height 36
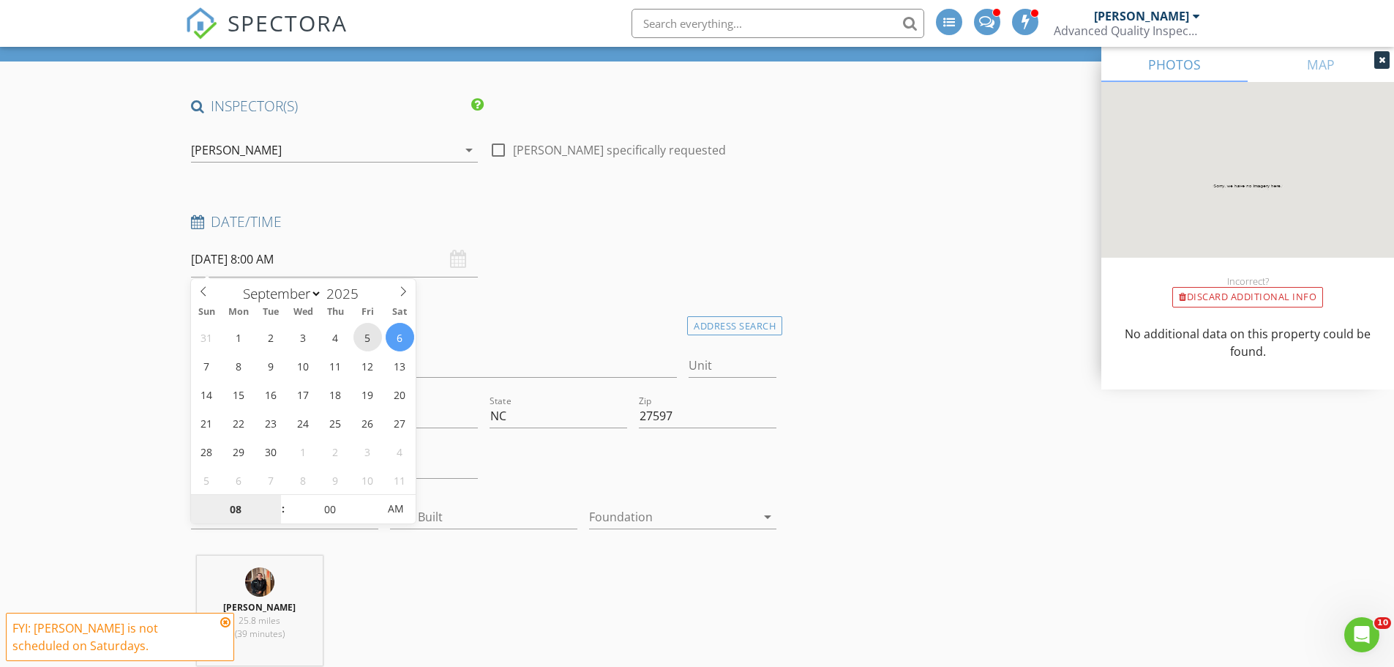
type input "09/05/2025 8:00 AM"
type input "09"
type input "09/05/2025 9:00 AM"
click at [276, 500] on span at bounding box center [276, 502] width 10 height 15
type input "10"
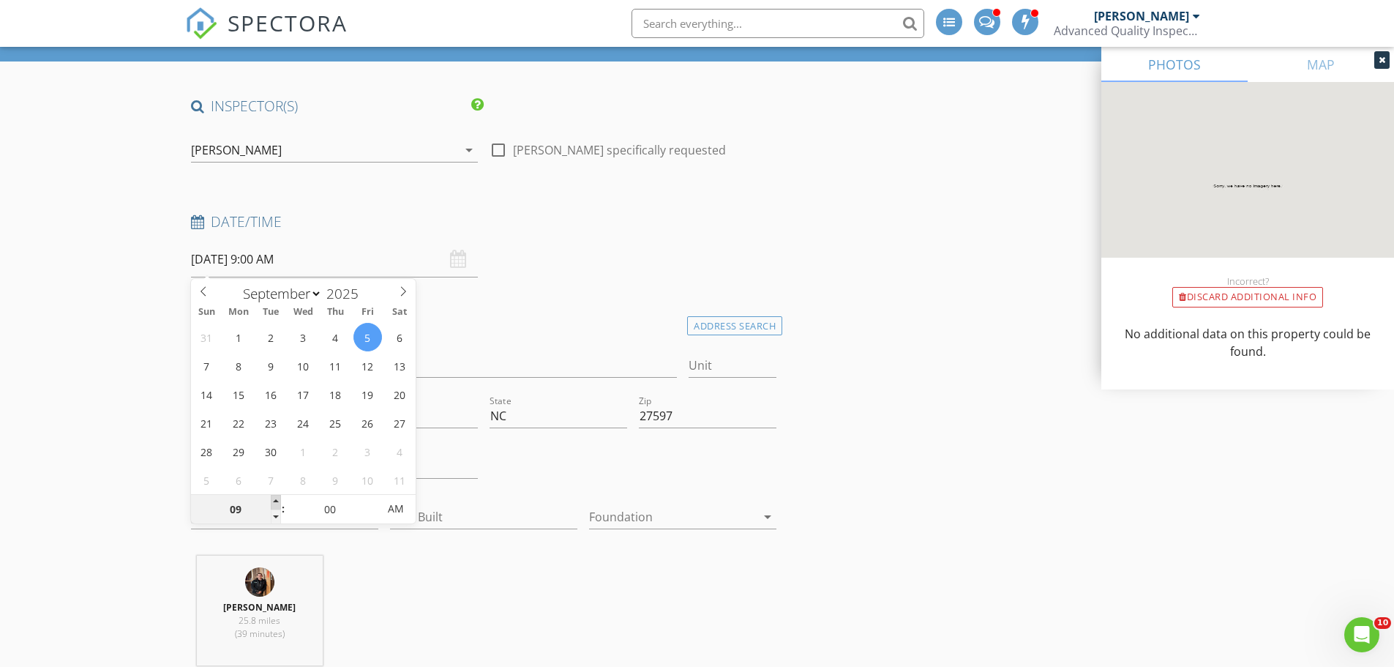
type input "09/05/2025 10:00 AM"
click at [276, 500] on span at bounding box center [276, 502] width 10 height 15
type input "11"
type input "09/05/2025 11:00 AM"
click at [276, 500] on span at bounding box center [276, 502] width 10 height 15
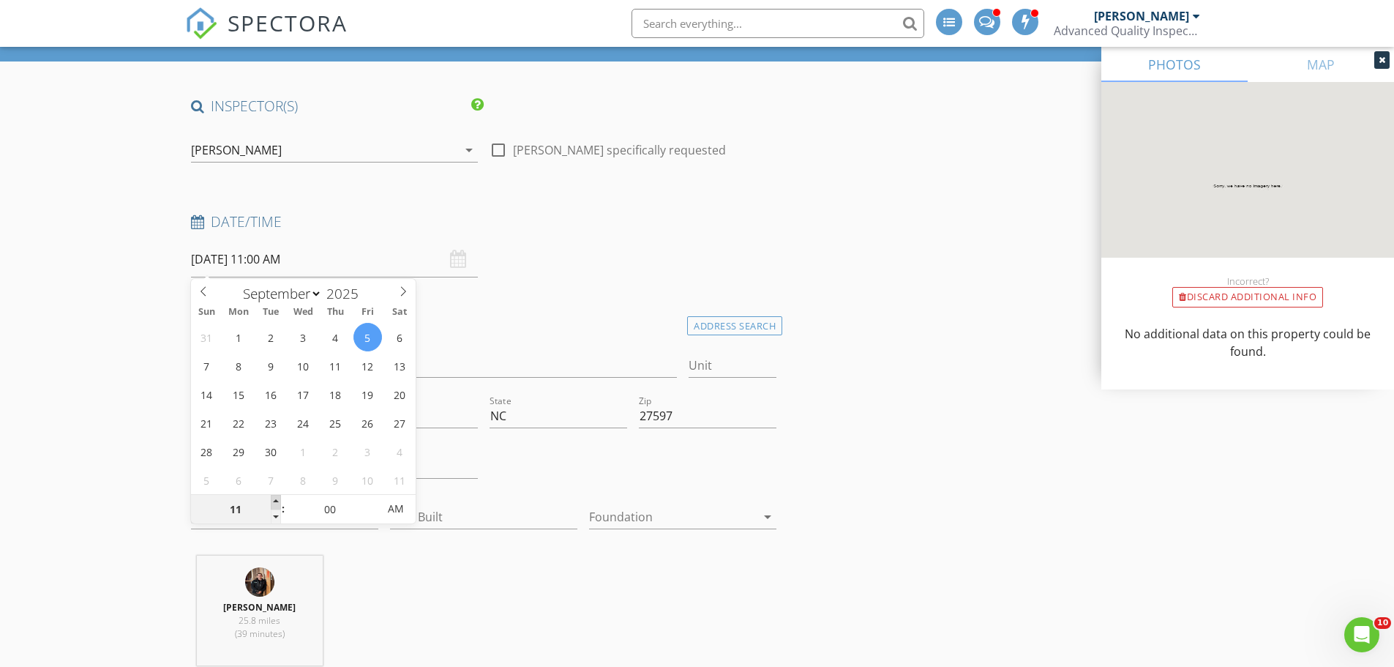
type input "12"
type input "09/05/2025 12:00 PM"
click at [276, 500] on span at bounding box center [276, 502] width 10 height 15
type input "01"
type input "09/05/2025 1:00 PM"
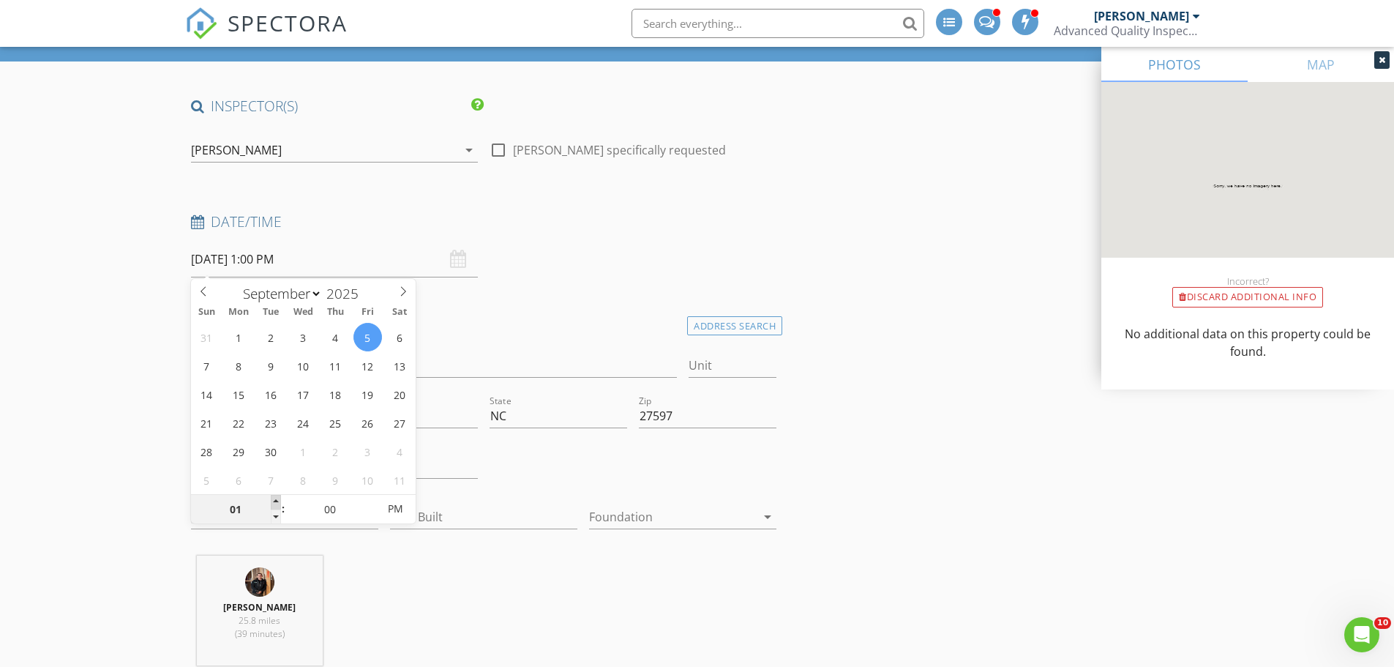
click at [276, 500] on span at bounding box center [276, 502] width 10 height 15
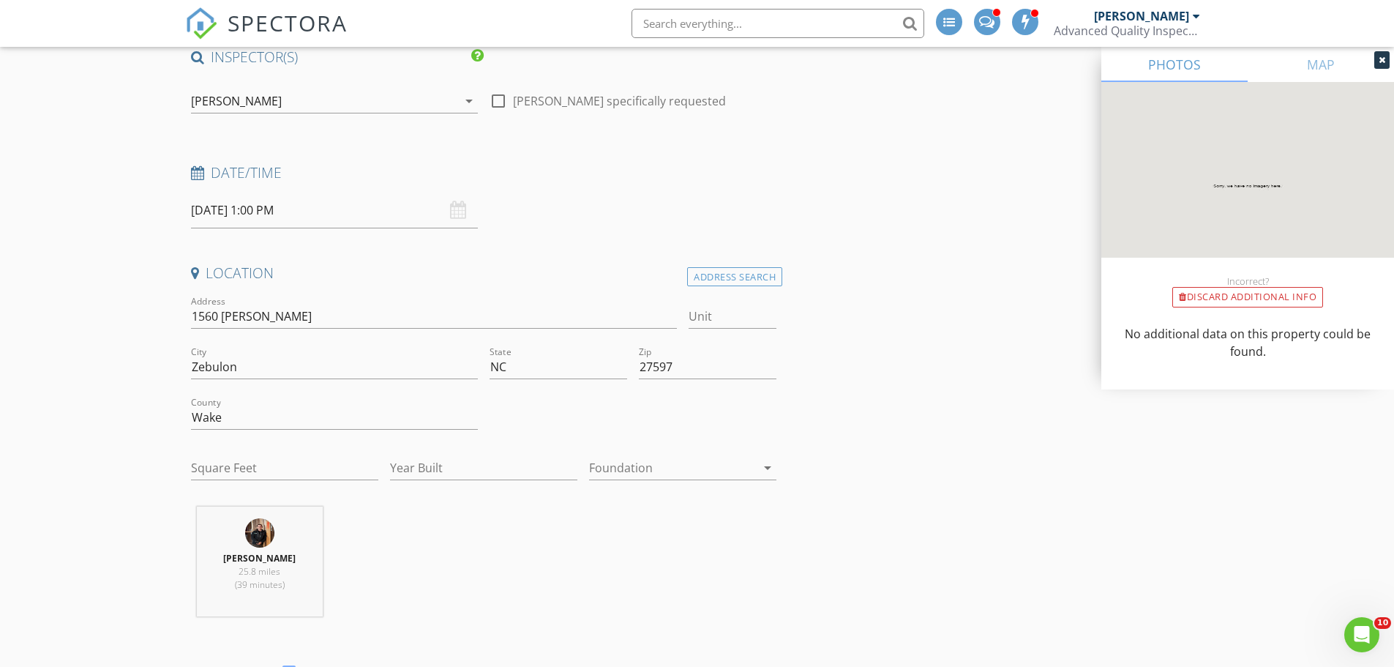
scroll to position [219, 0]
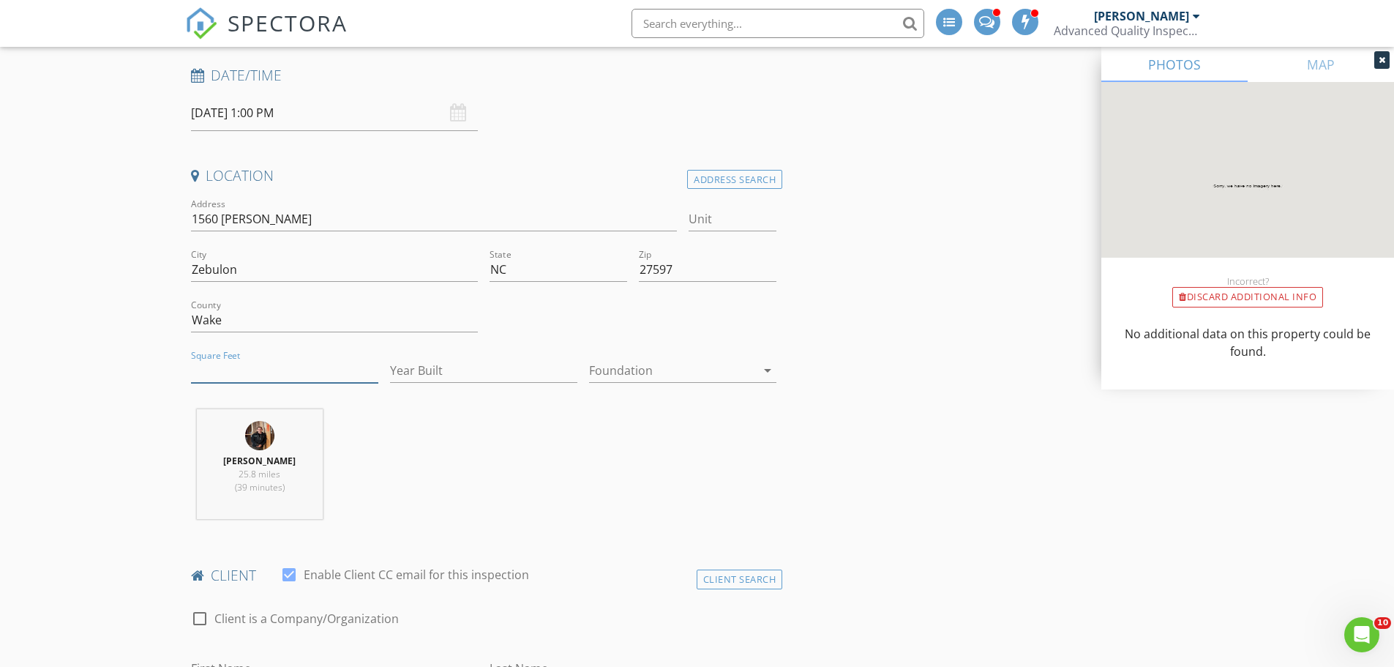
click at [257, 369] on input "Square Feet" at bounding box center [284, 371] width 187 height 24
type input "1918"
click at [457, 369] on input "Year Built" at bounding box center [483, 371] width 187 height 24
type input "2025"
click at [271, 376] on input "1918" at bounding box center [284, 371] width 187 height 24
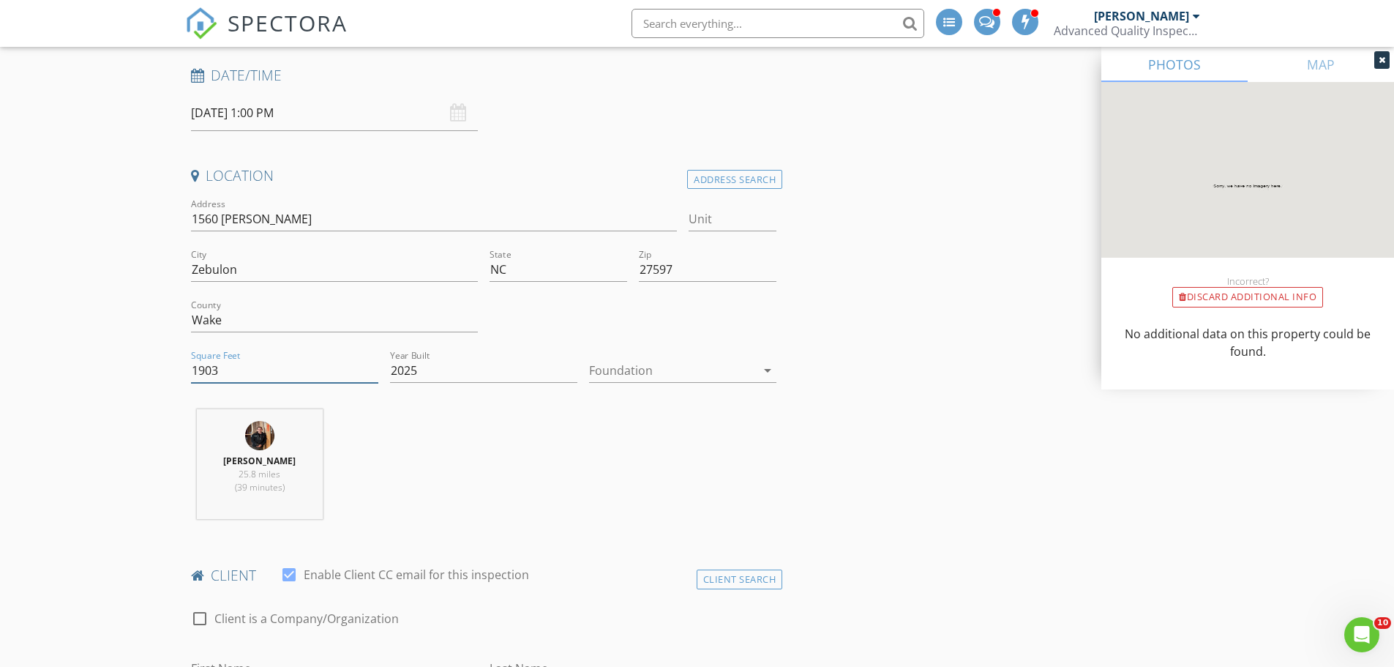
type input "1903"
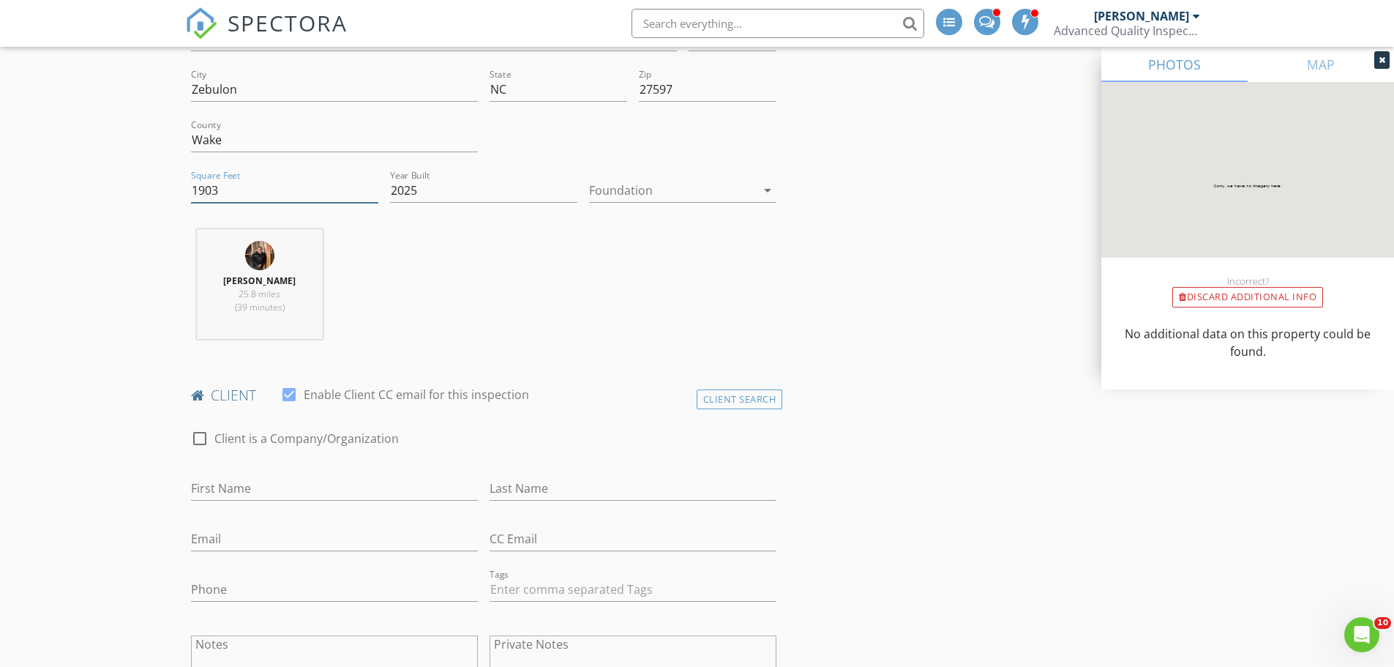
scroll to position [439, 0]
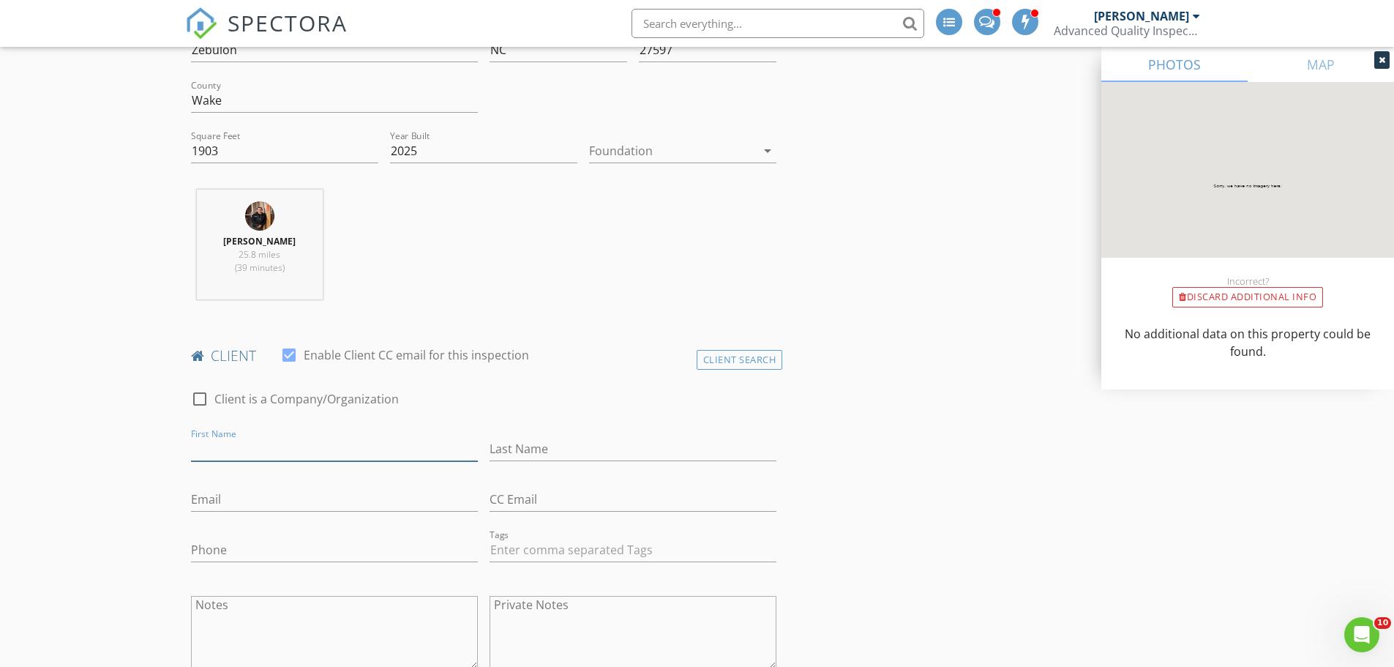
click at [267, 454] on input "First Name" at bounding box center [334, 449] width 287 height 24
type input "Erika"
type input "Benton"
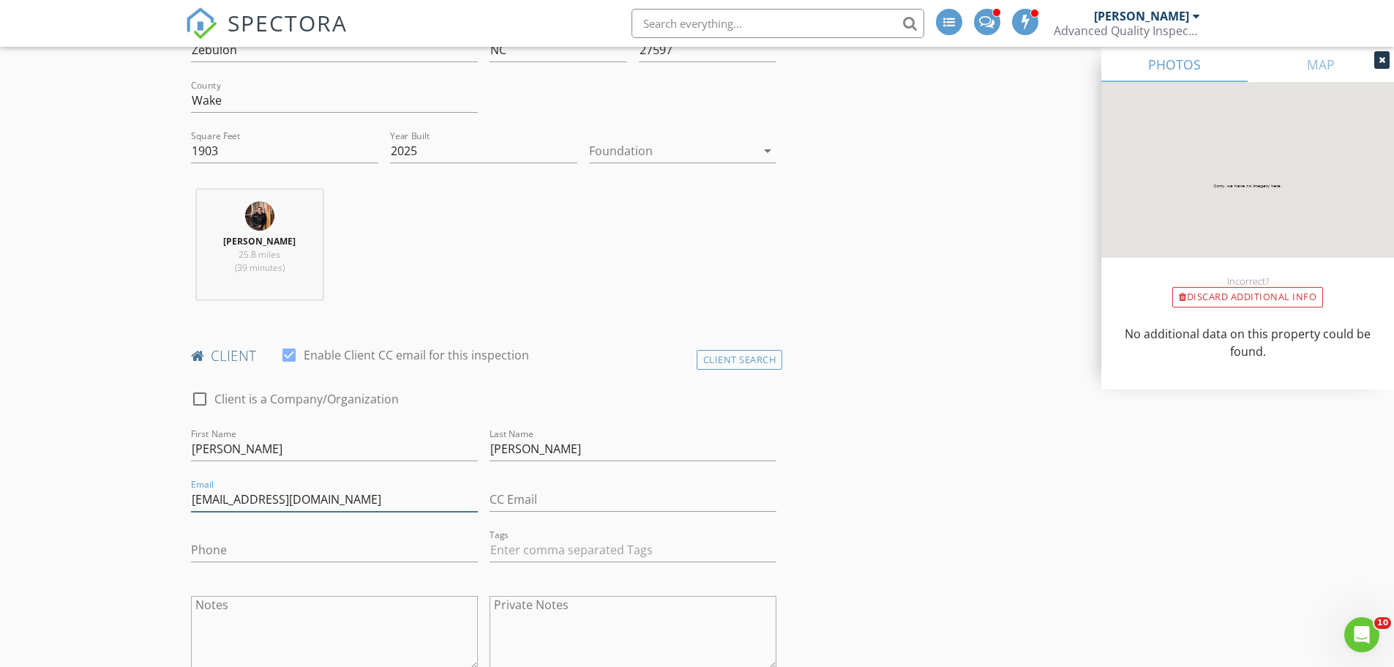
type input "erikabenton2@gmail.com"
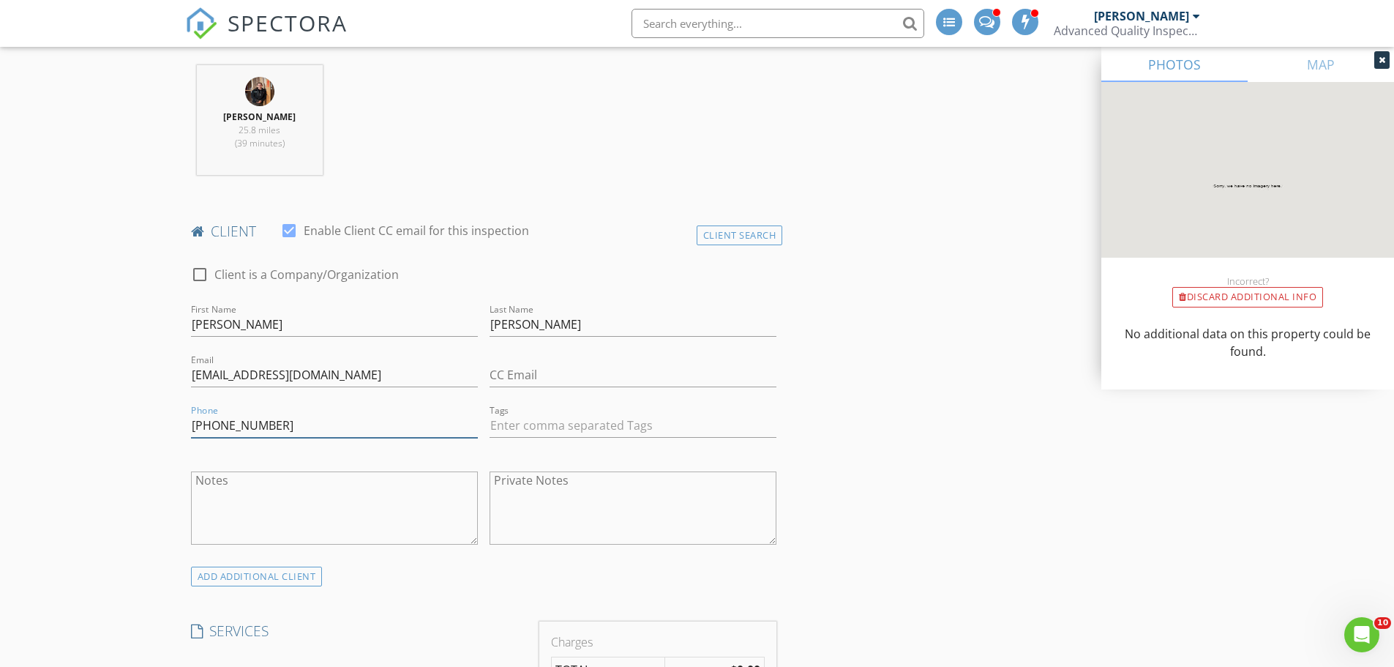
scroll to position [805, 0]
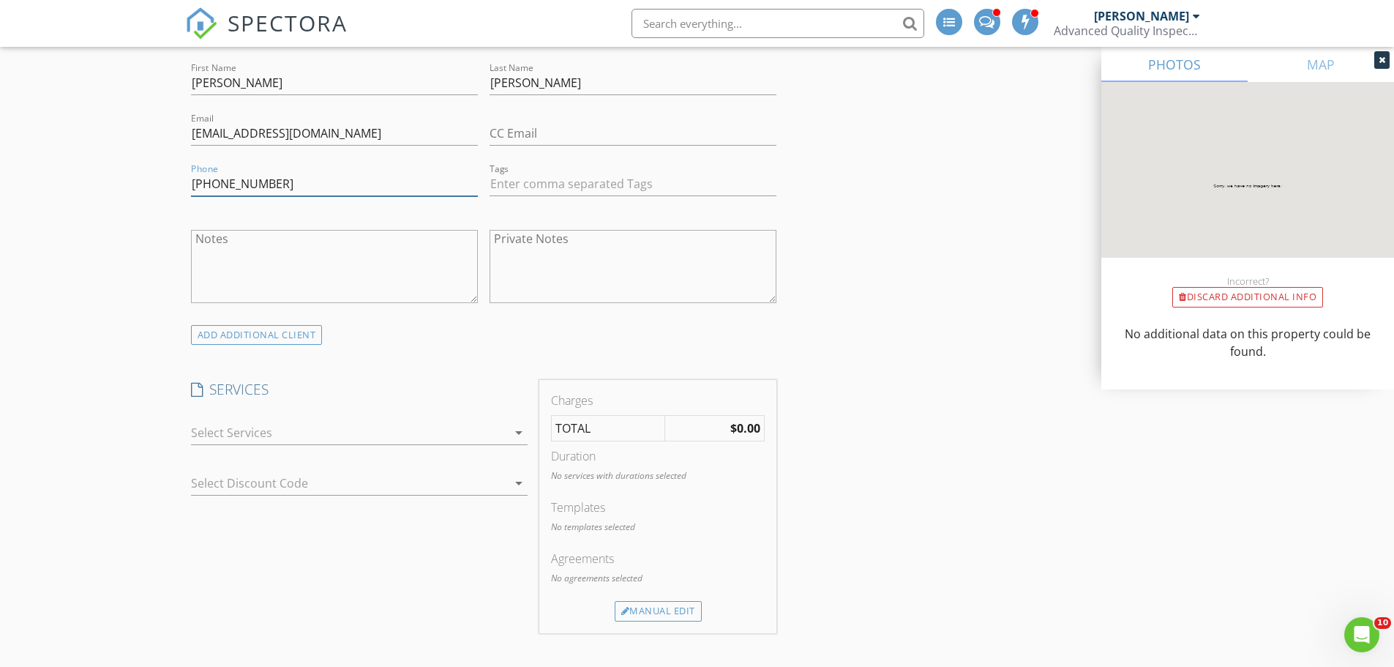
type input "205-420-3845"
click at [314, 441] on div at bounding box center [349, 432] width 316 height 23
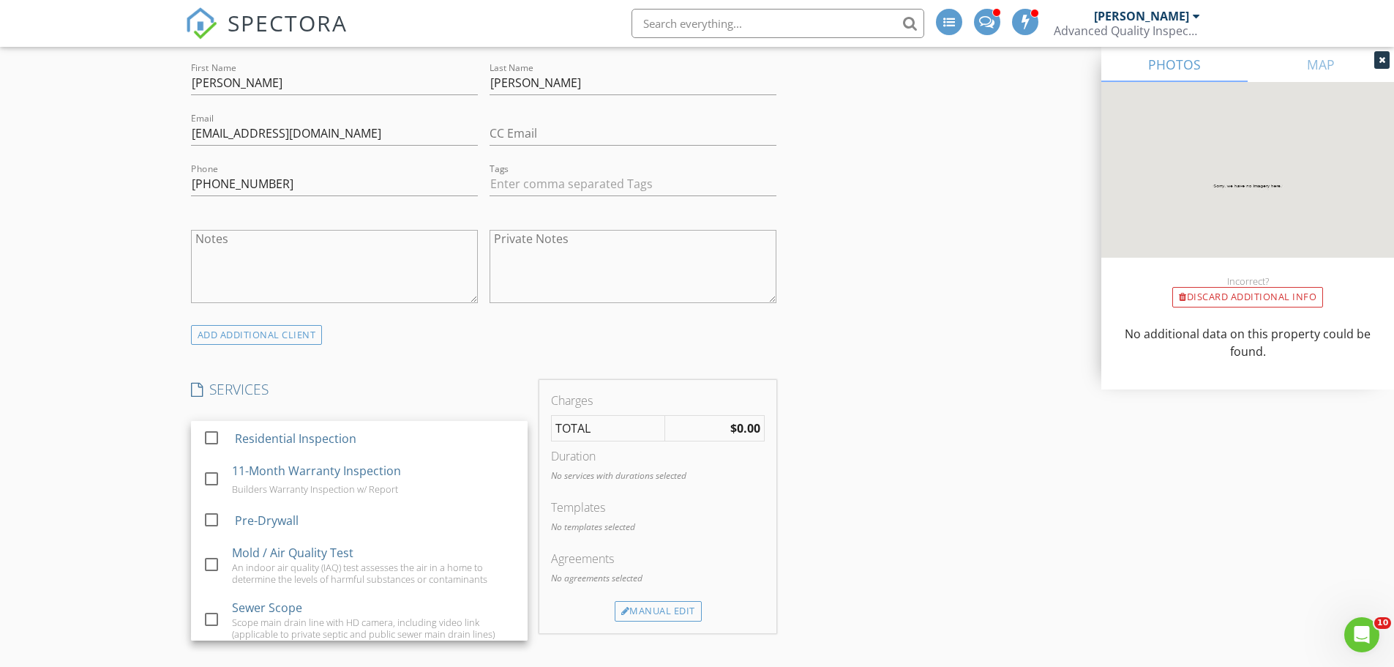
drag, startPoint x: 289, startPoint y: 523, endPoint x: 147, endPoint y: 491, distance: 145.5
click at [276, 520] on div "Pre-Drywall" at bounding box center [266, 520] width 64 height 18
checkbox input "false"
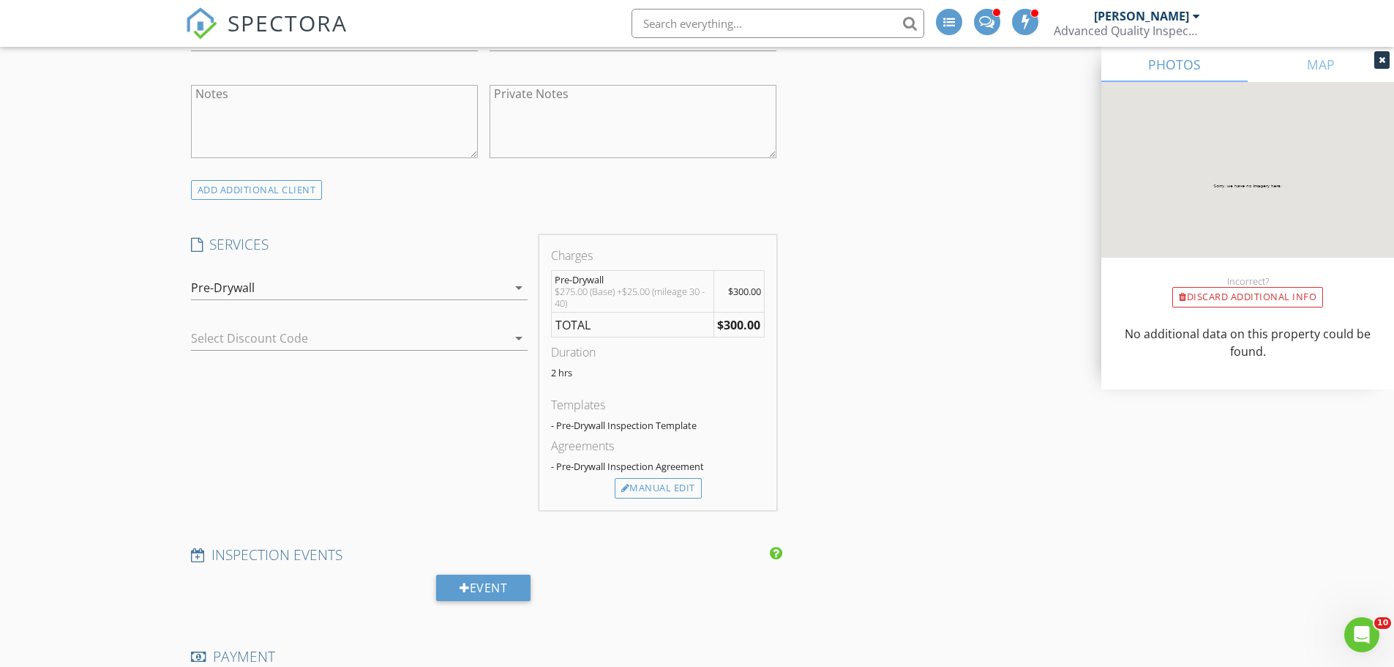
scroll to position [951, 0]
click at [668, 488] on div "Manual Edit" at bounding box center [658, 486] width 87 height 20
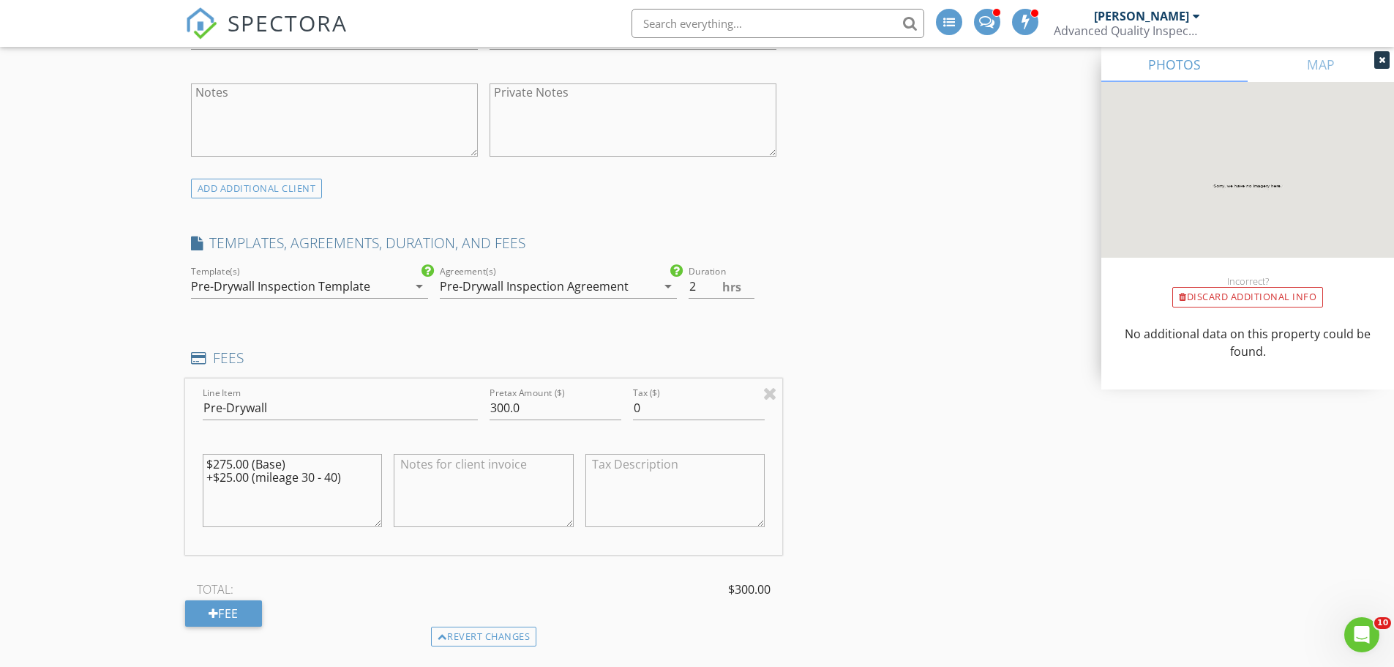
drag, startPoint x: 334, startPoint y: 476, endPoint x: 122, endPoint y: 481, distance: 212.2
click at [122, 481] on div "New Inspection INSPECTOR(S) check_box_outline_blank Randy Berry check_box Lofti…" at bounding box center [697, 631] width 1394 height 2994
type textarea "$275.00 (Base)"
click at [506, 405] on input "300.0" at bounding box center [555, 408] width 132 height 24
type input "275.0"
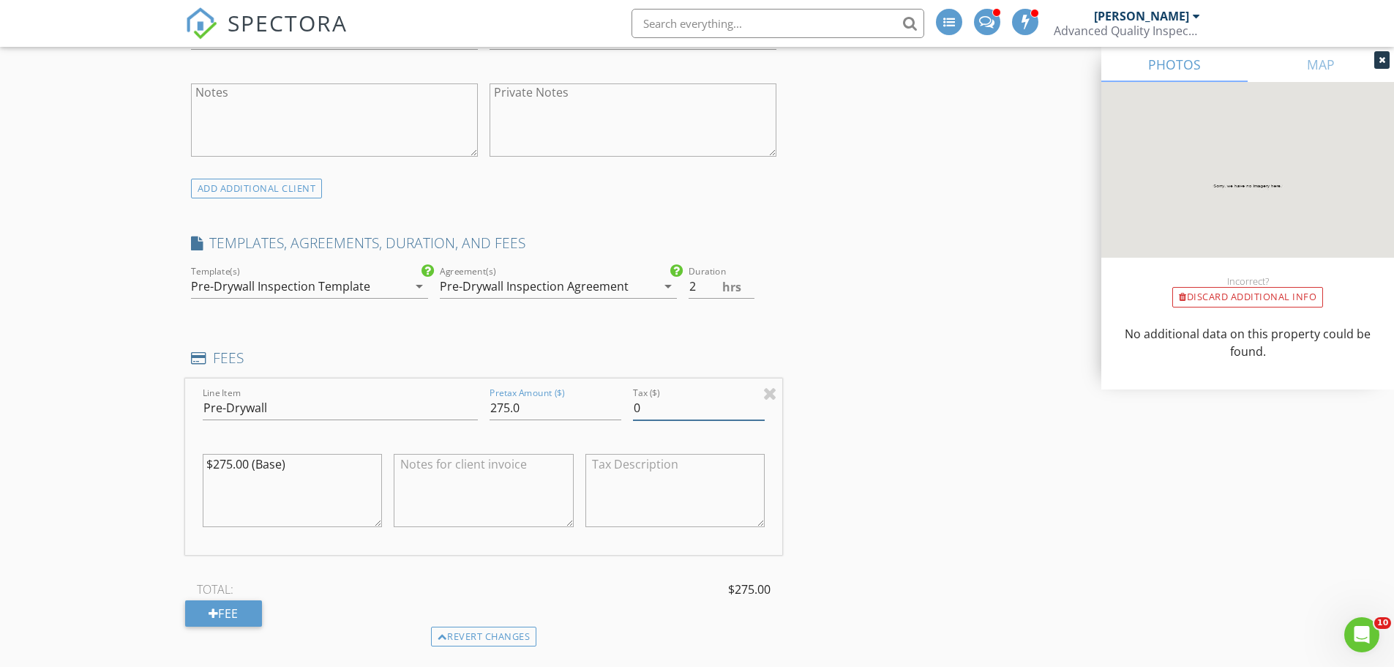
click at [882, 422] on div "INSPECTOR(S) check_box_outline_blank Randy Berry check_box Loftin Latham PRIMAR…" at bounding box center [697, 656] width 1024 height 2875
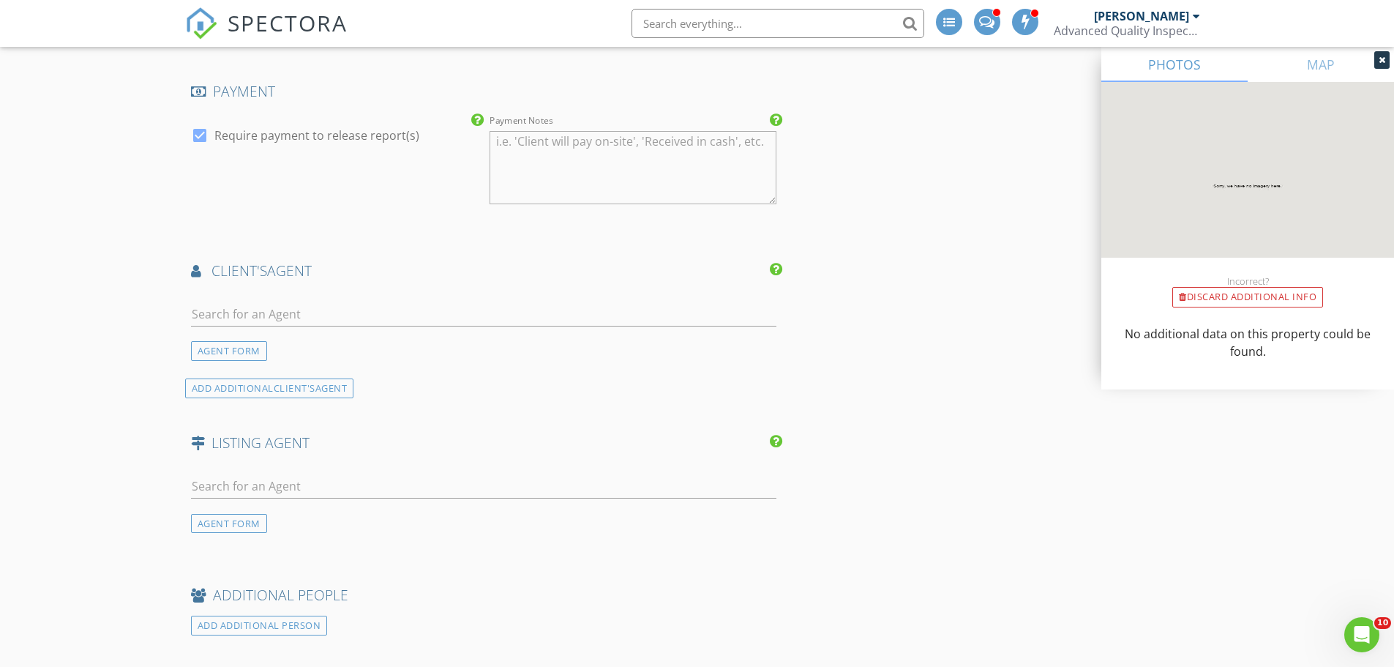
scroll to position [1683, 0]
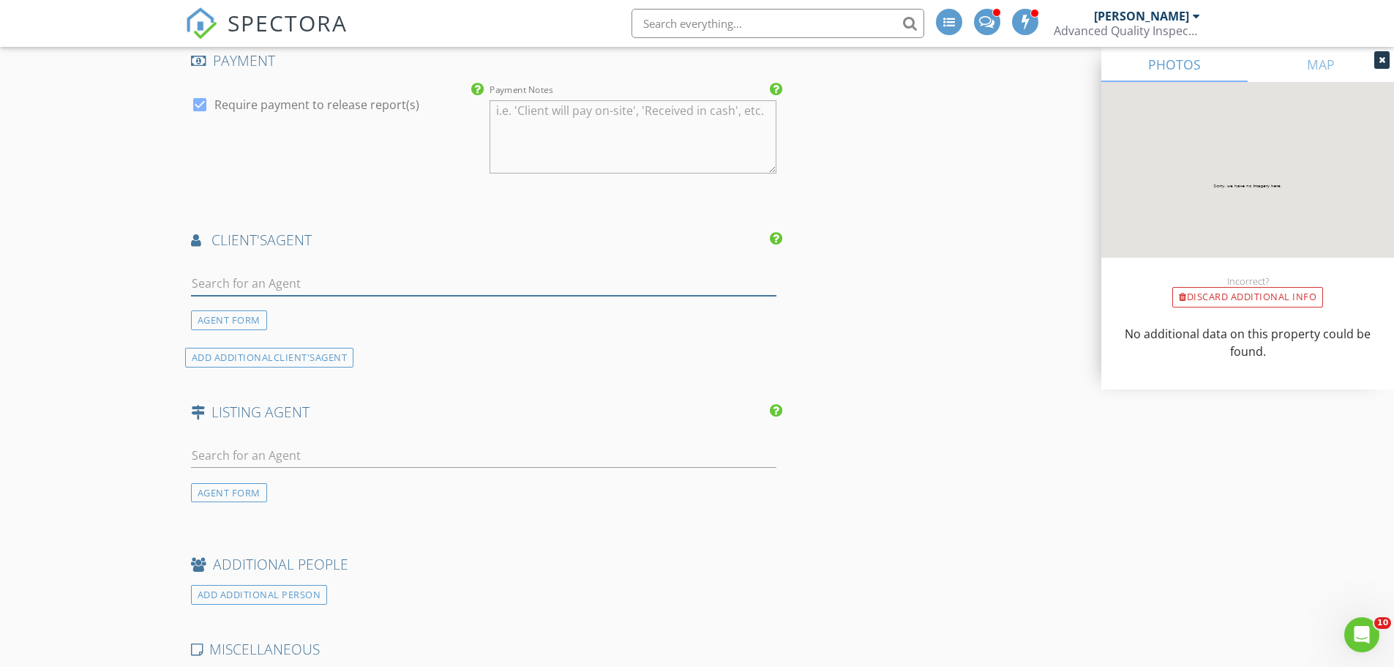
click at [293, 285] on input "text" at bounding box center [484, 283] width 586 height 24
type input "Shonda"
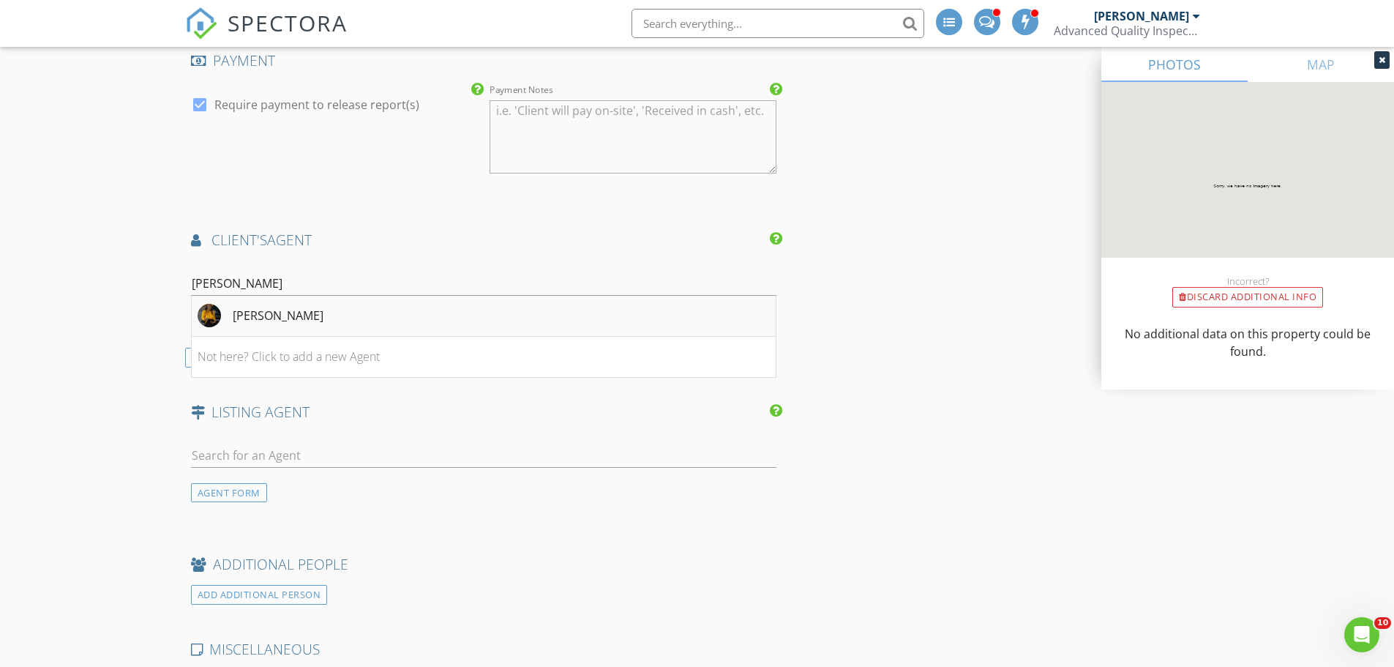
click at [274, 318] on div "Shonday Moore" at bounding box center [278, 316] width 91 height 18
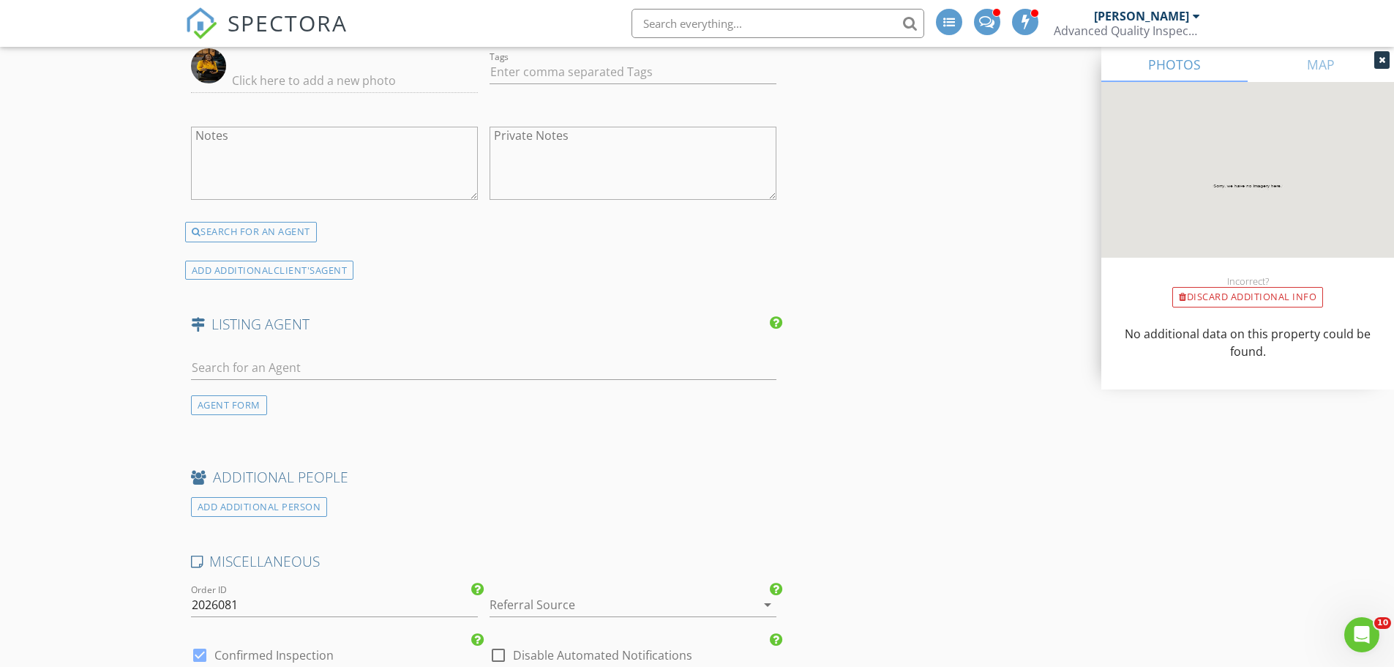
scroll to position [2268, 0]
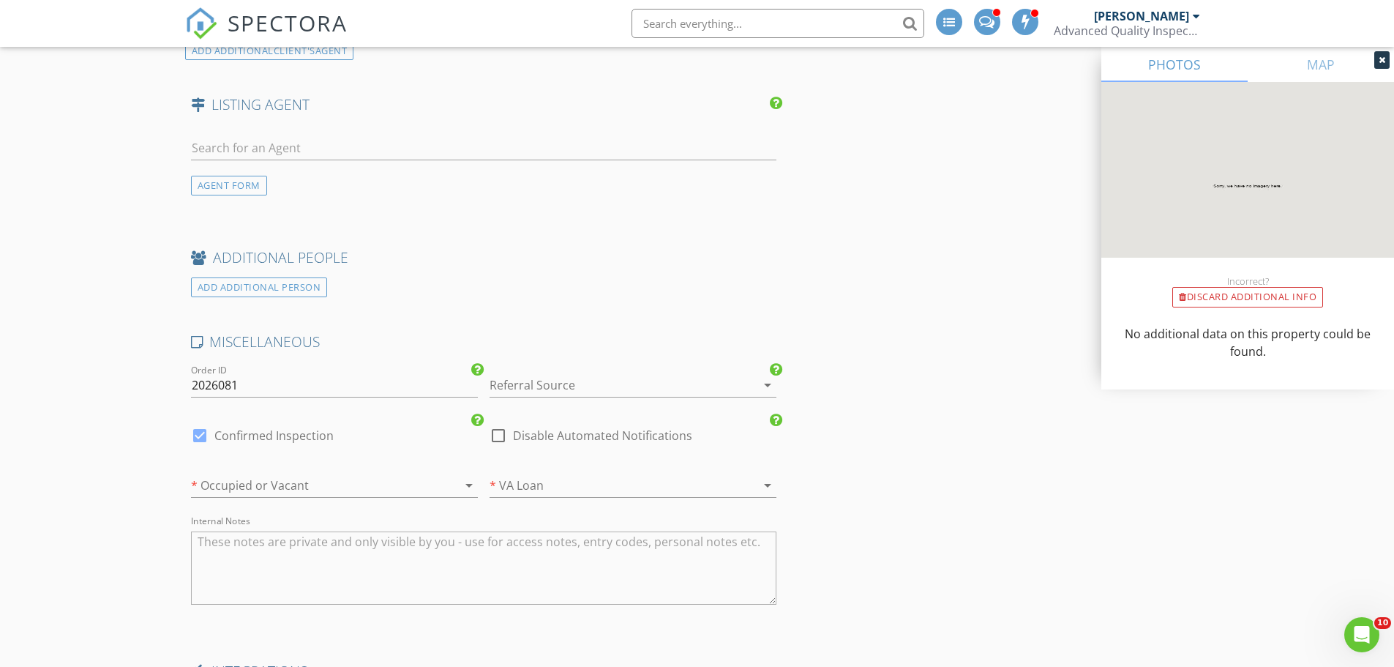
click at [280, 482] on div at bounding box center [314, 484] width 246 height 23
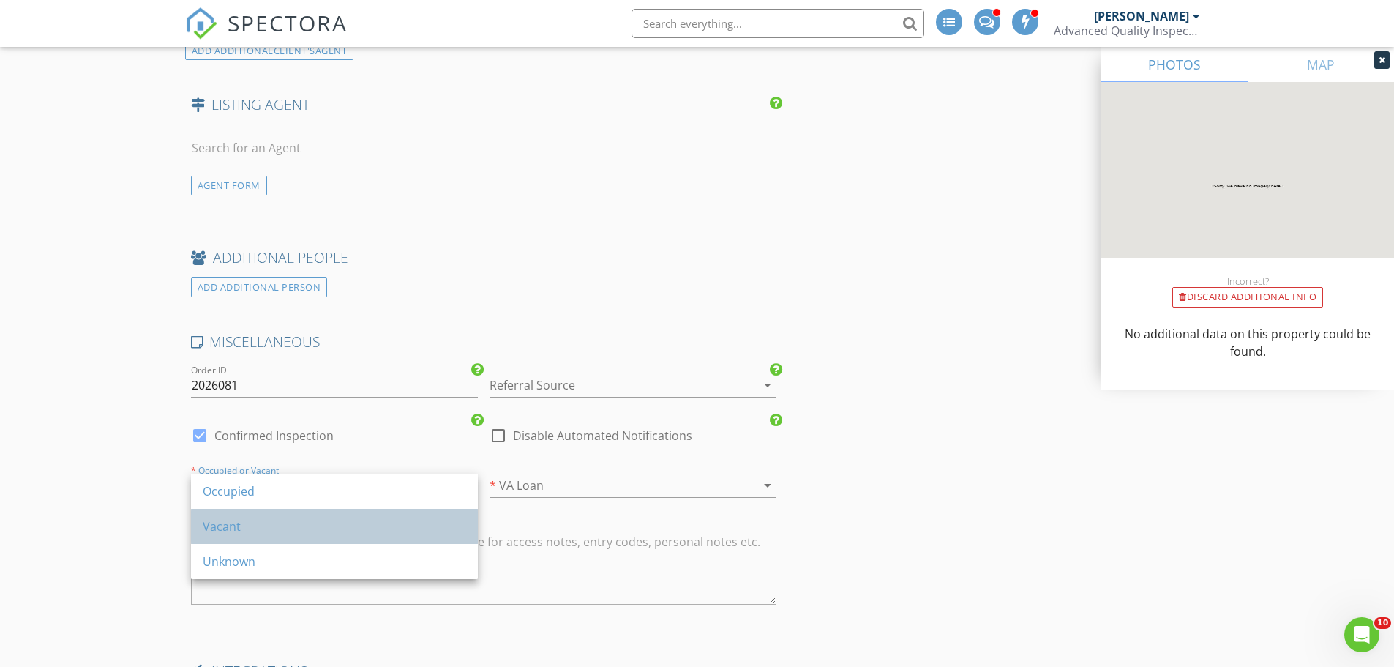
click at [282, 522] on div "Vacant" at bounding box center [334, 526] width 263 height 18
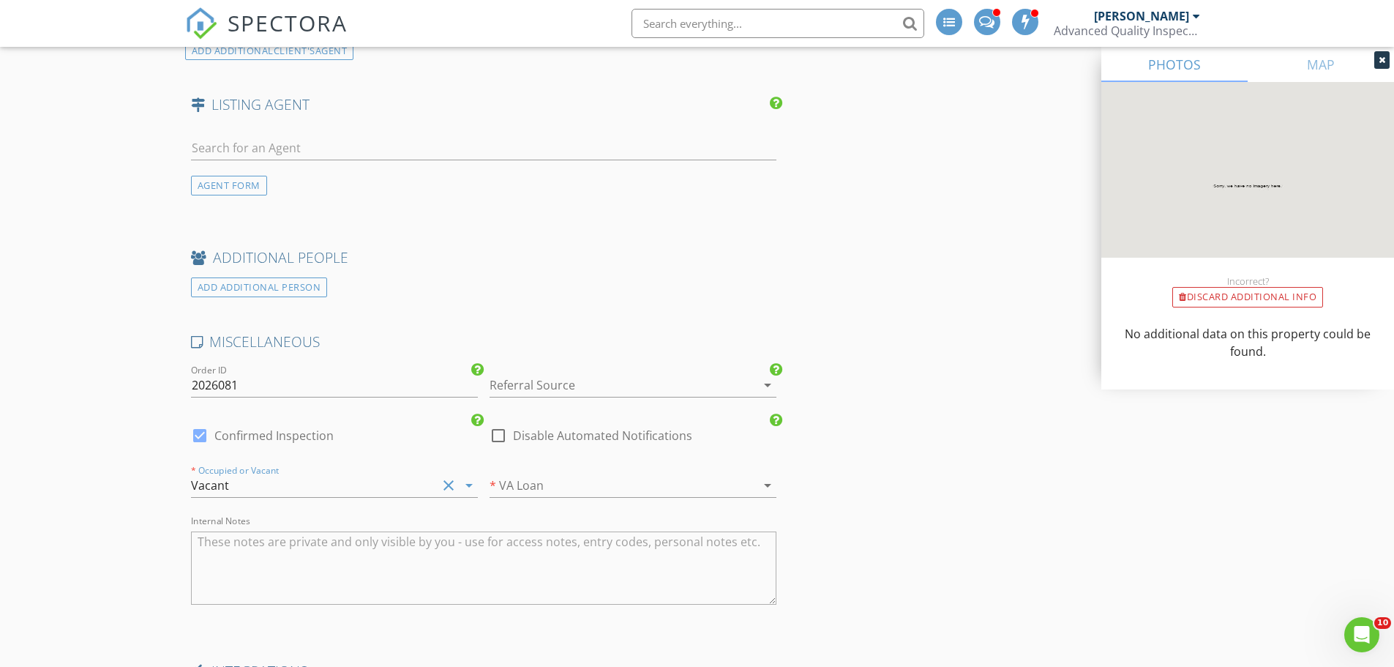
click at [604, 381] on div at bounding box center [612, 384] width 246 height 23
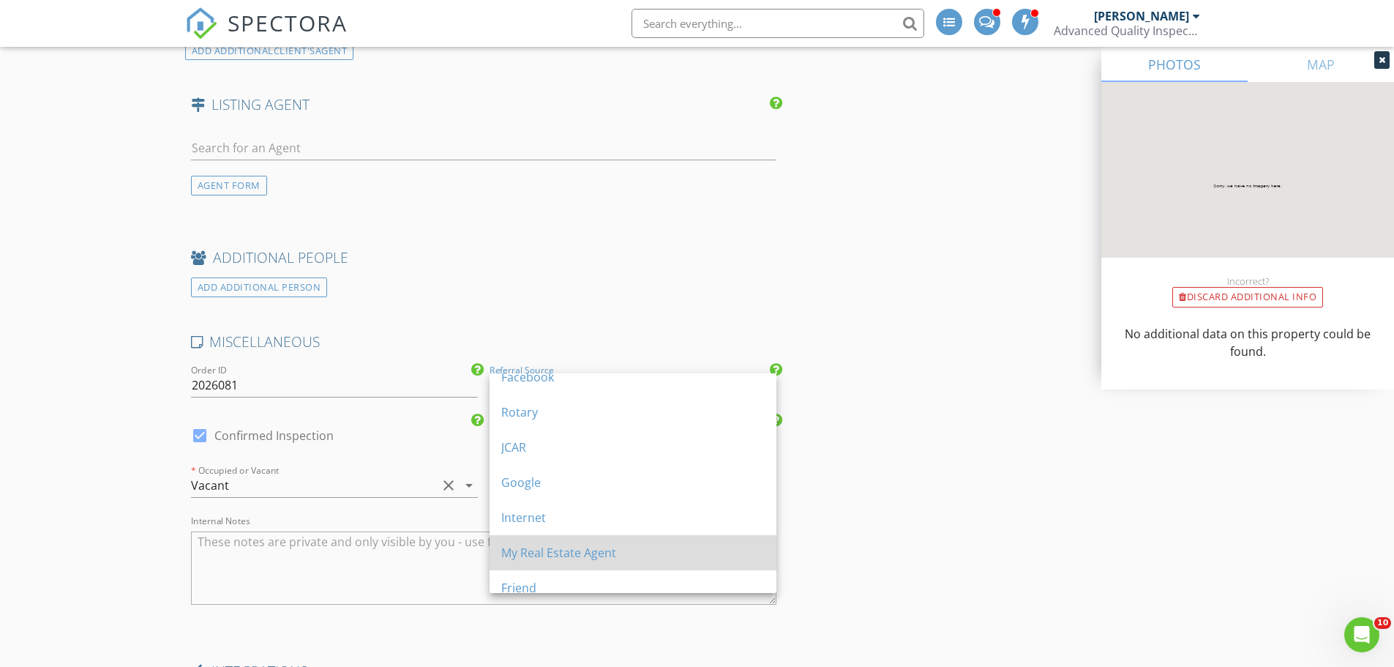
scroll to position [199, 0]
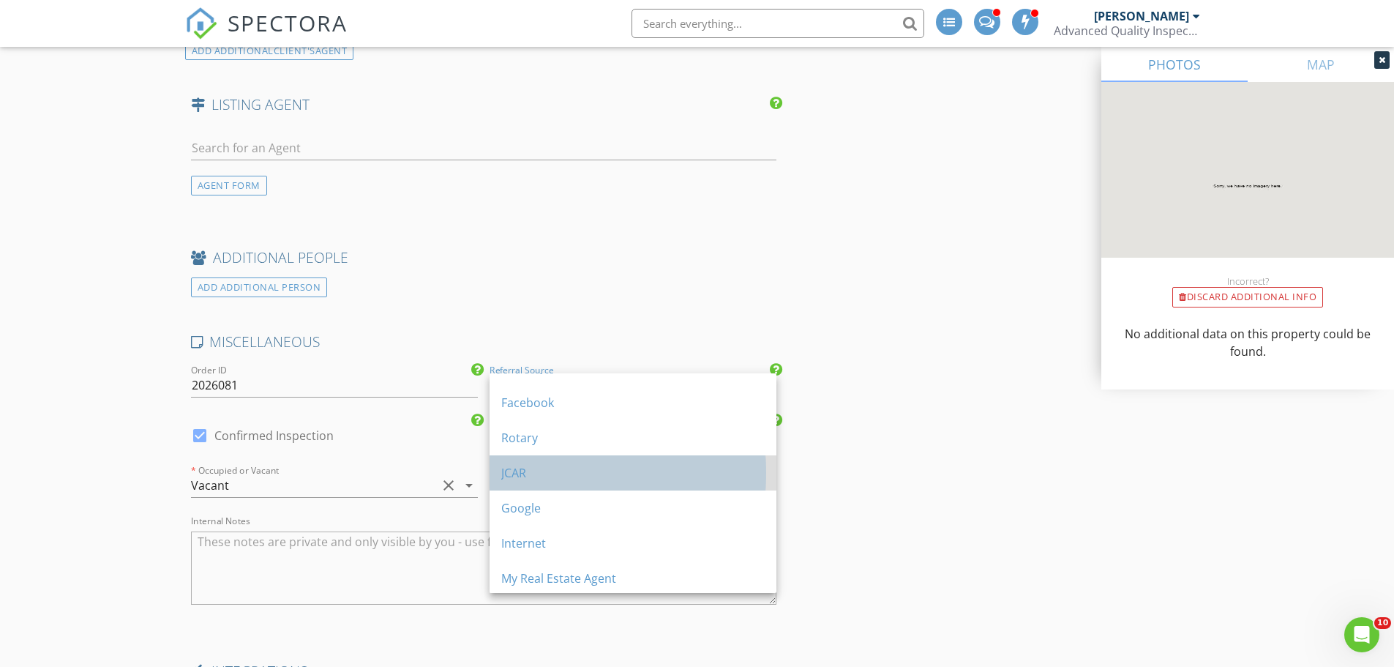
click at [579, 482] on div "JCAR" at bounding box center [632, 472] width 263 height 35
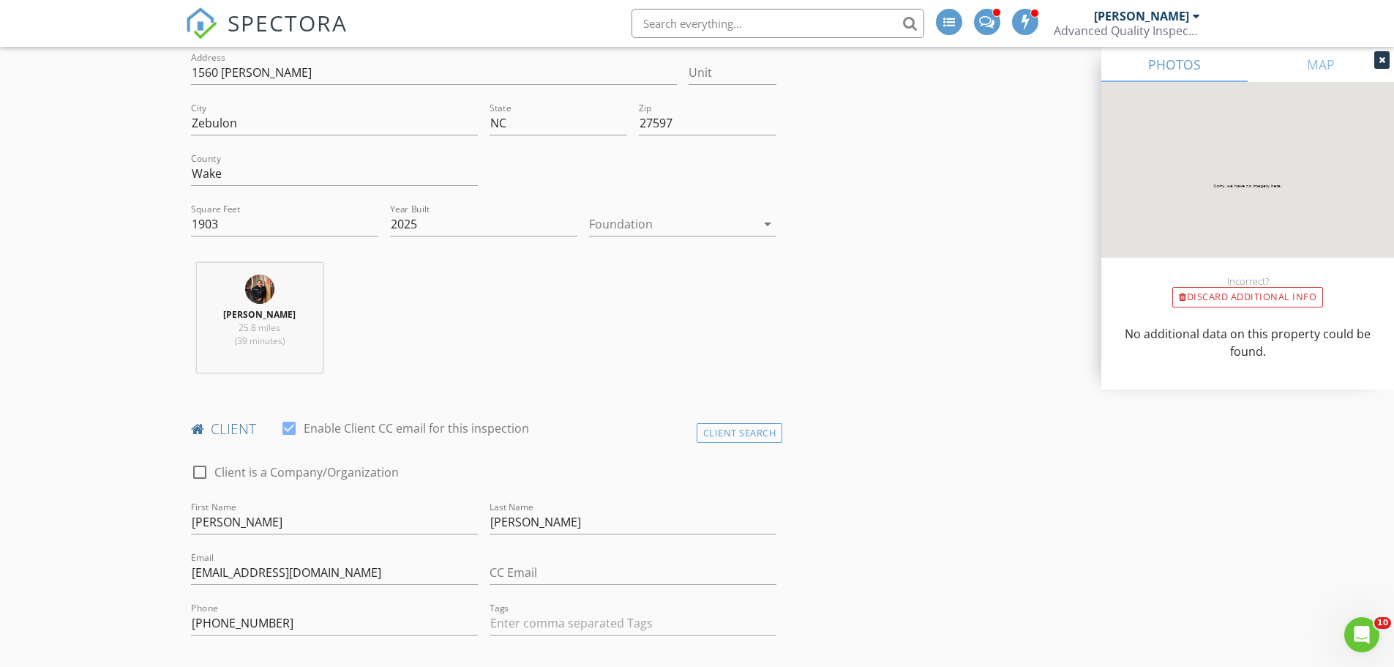
scroll to position [0, 0]
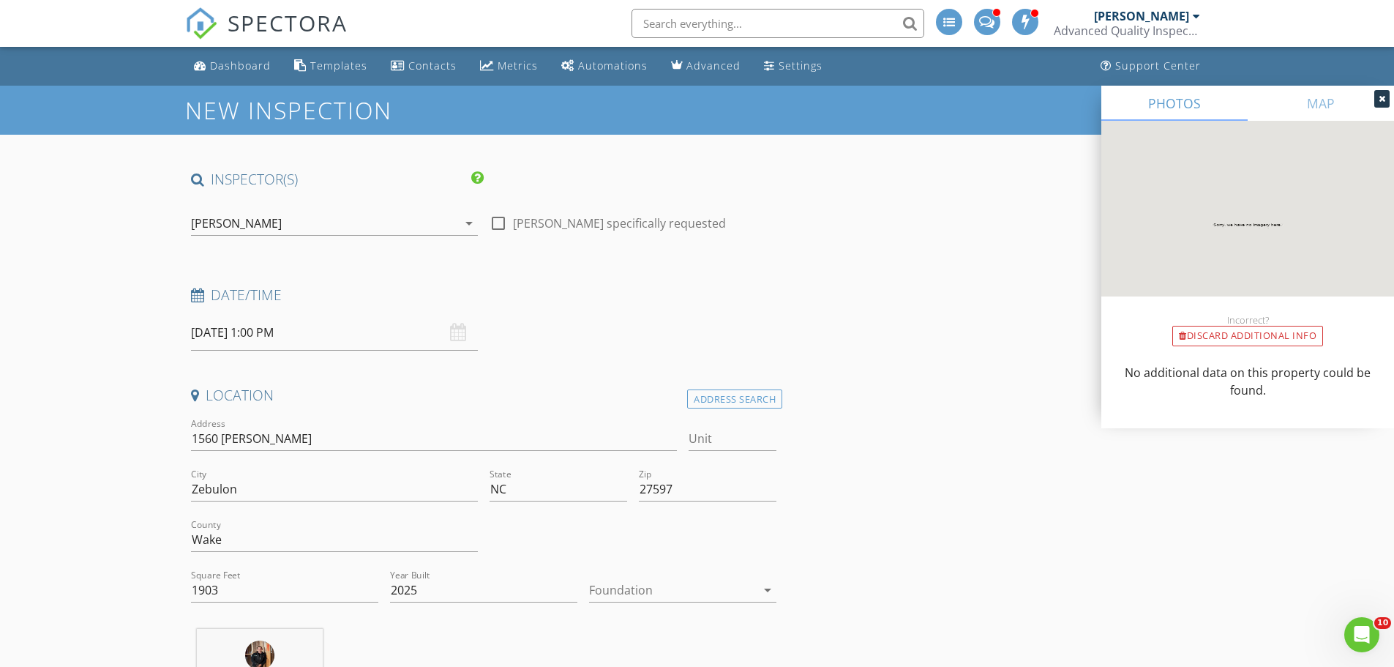
click at [315, 223] on div "[PERSON_NAME]" at bounding box center [324, 222] width 266 height 23
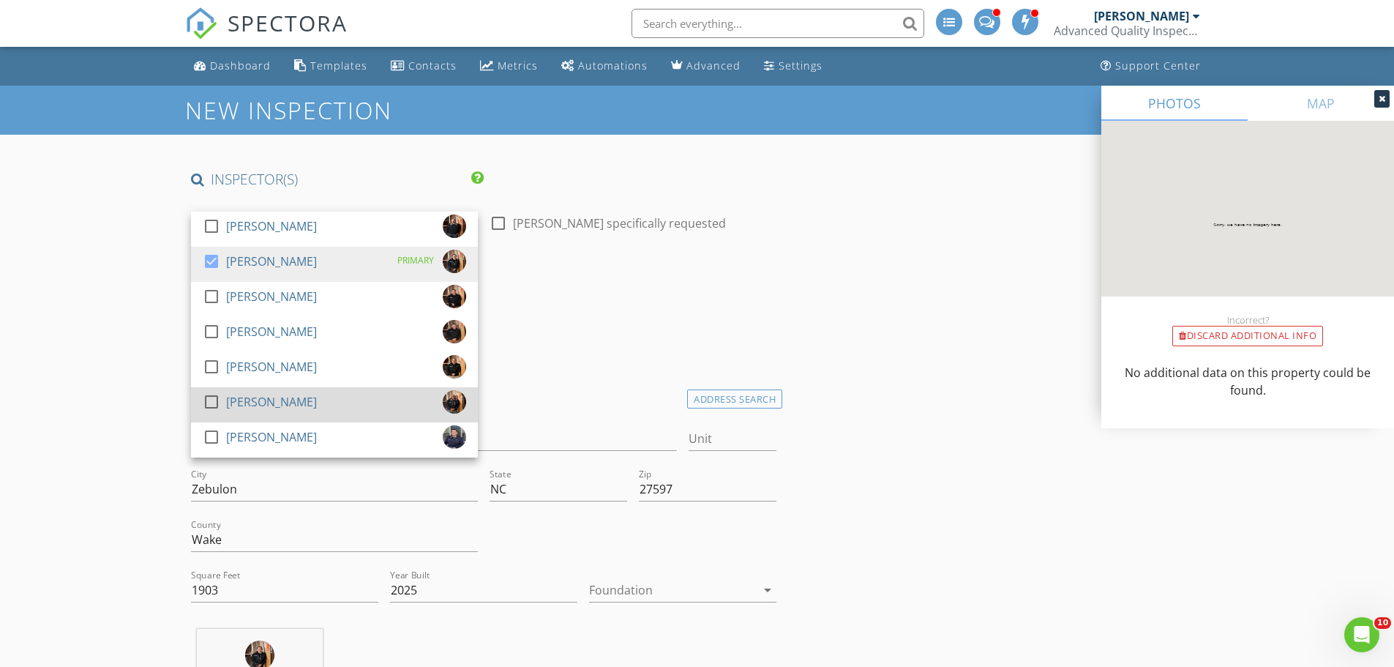
click at [222, 402] on div at bounding box center [211, 401] width 25 height 25
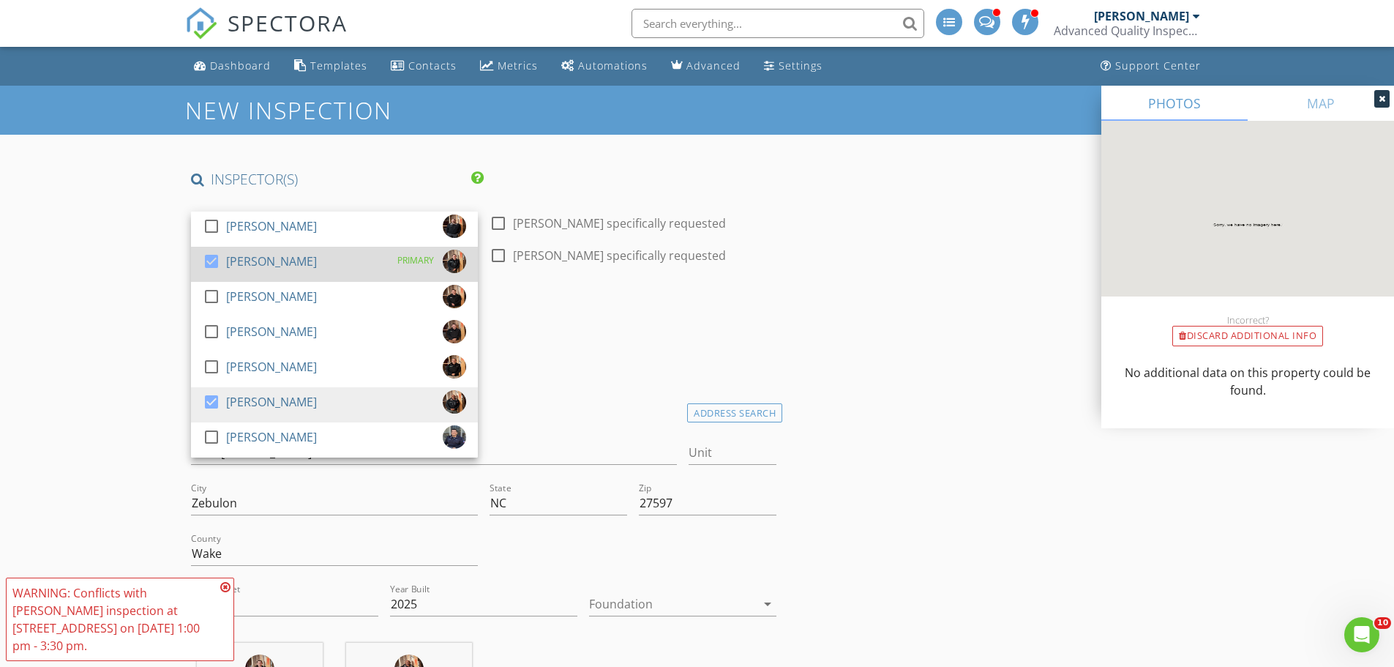
drag, startPoint x: 213, startPoint y: 260, endPoint x: 112, endPoint y: 276, distance: 102.2
click at [206, 260] on div at bounding box center [211, 261] width 25 height 25
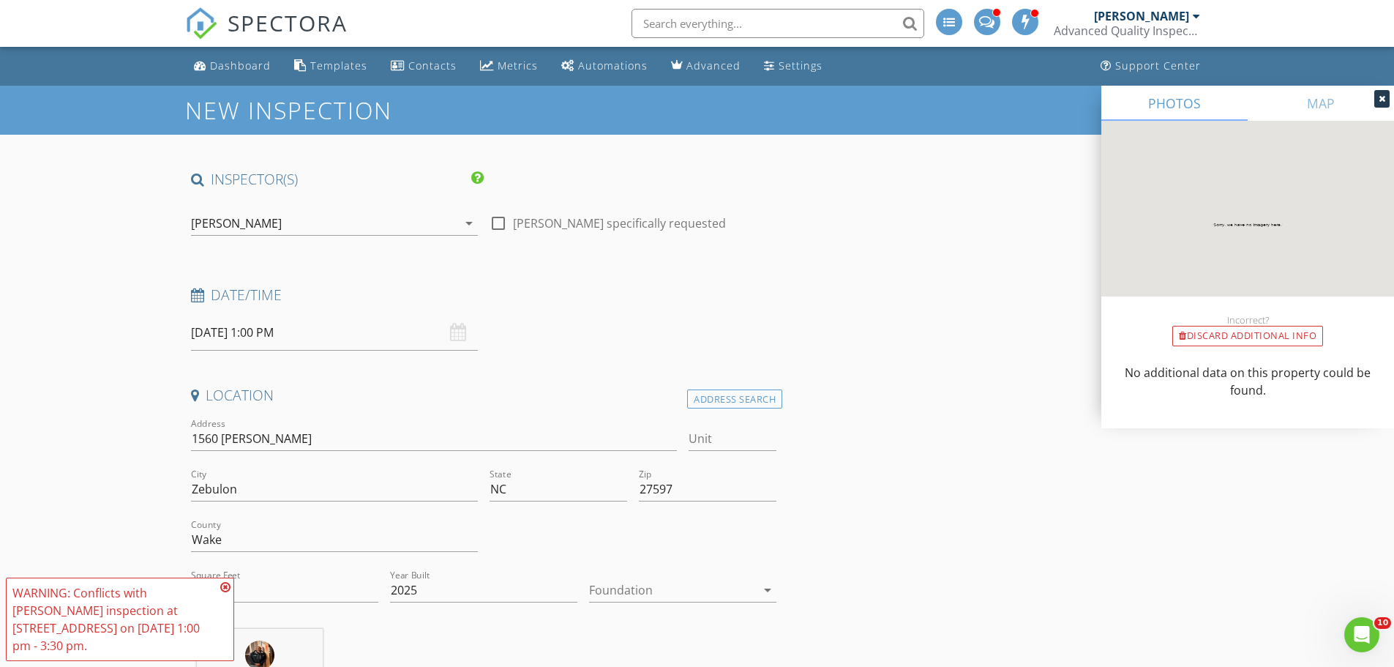
click at [206, 336] on input "09/05/2025 1:00 PM" at bounding box center [334, 333] width 287 height 36
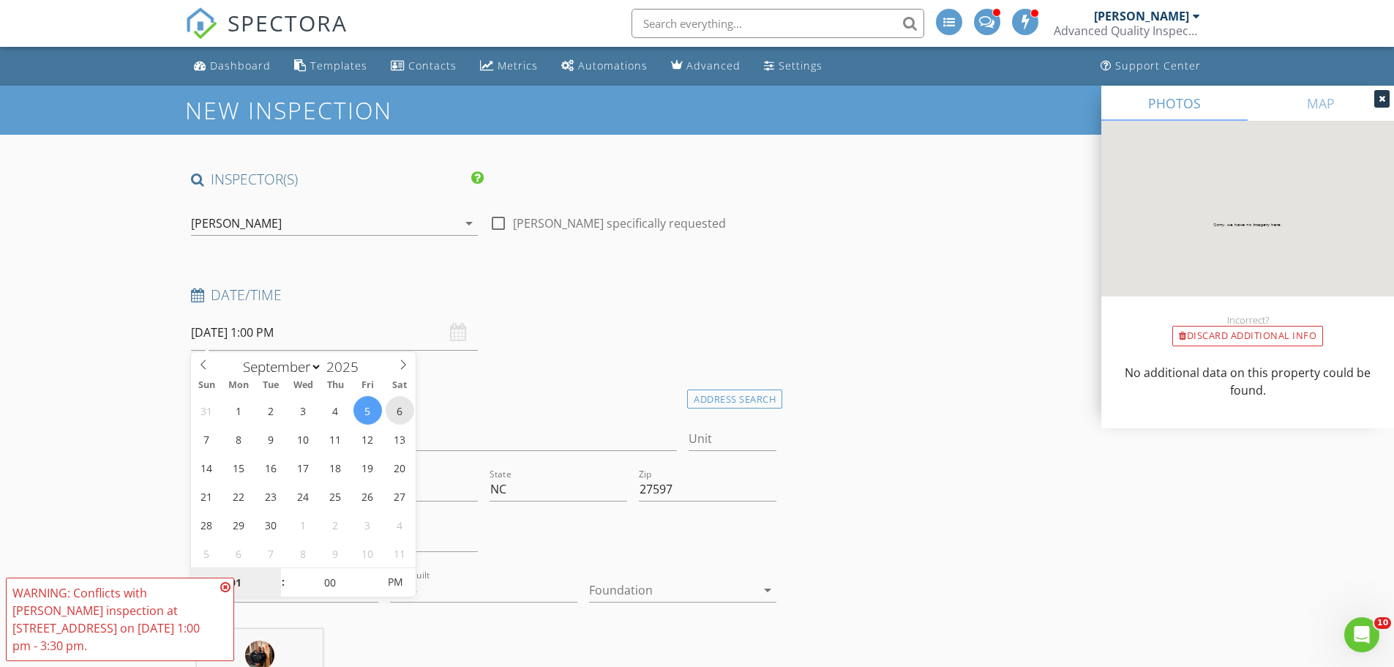
type input "09/06/2025 1:00 PM"
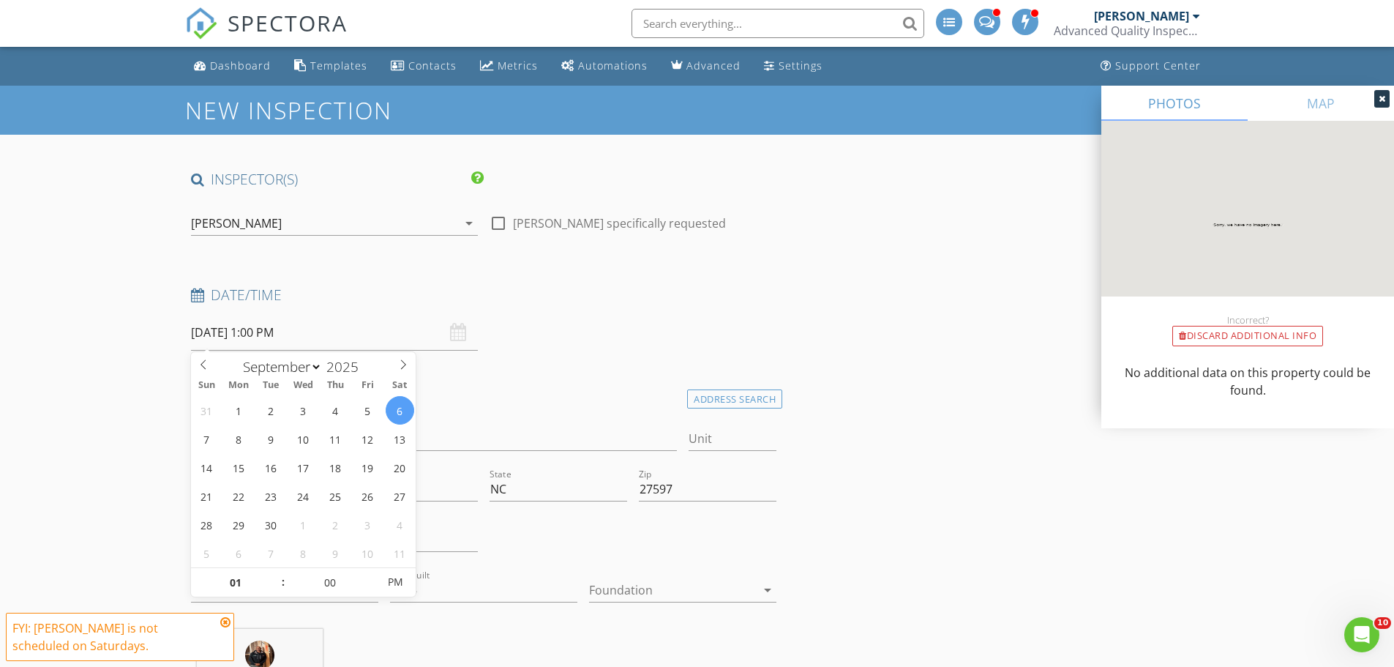
click at [230, 336] on input "09/06/2025 1:00 PM" at bounding box center [334, 333] width 287 height 36
type input "12"
type input "09/06/2025 12:00 PM"
click at [276, 593] on span at bounding box center [276, 589] width 10 height 15
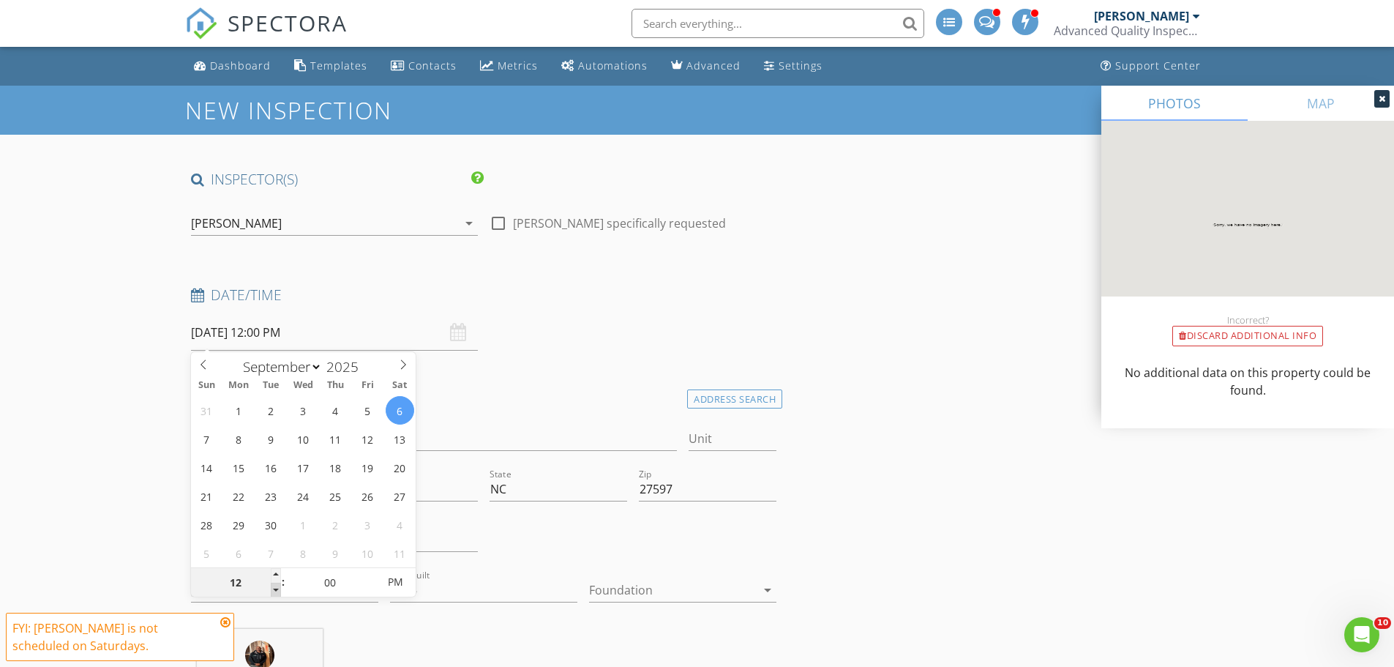
type input "11"
type input "09/06/2025 11:00 AM"
click at [276, 593] on span at bounding box center [276, 589] width 10 height 15
type input "10"
type input "09/06/2025 10:00 AM"
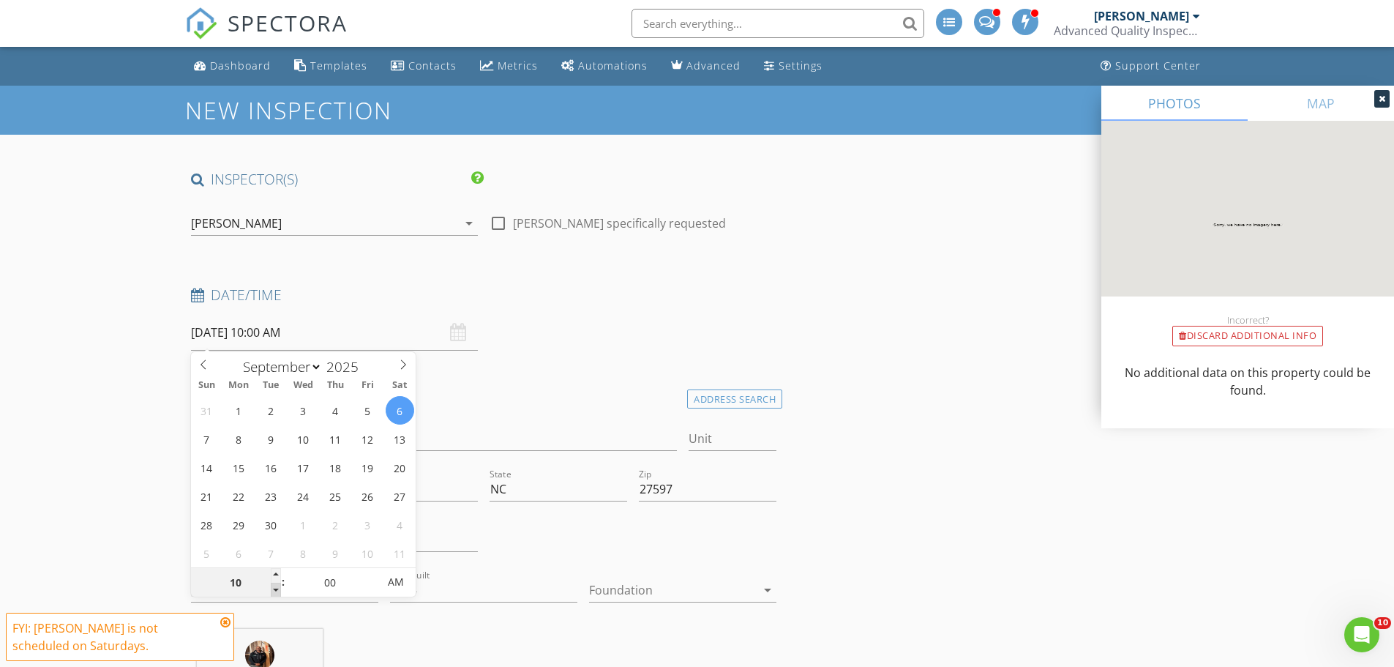
click at [276, 593] on span at bounding box center [276, 589] width 10 height 15
type input "09"
type input "09/06/2025 9:00 AM"
click at [276, 593] on span at bounding box center [276, 589] width 10 height 15
type input "08"
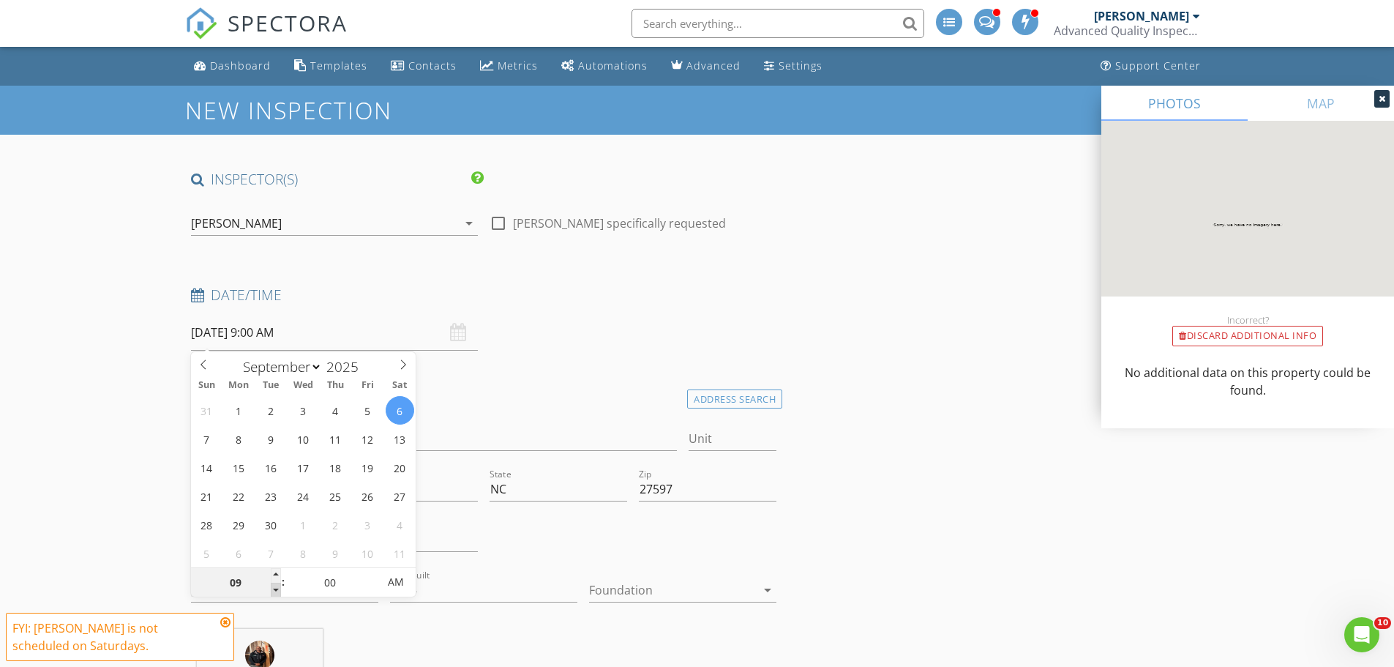
type input "09/06/2025 8:00 AM"
click at [276, 593] on span at bounding box center [276, 589] width 10 height 15
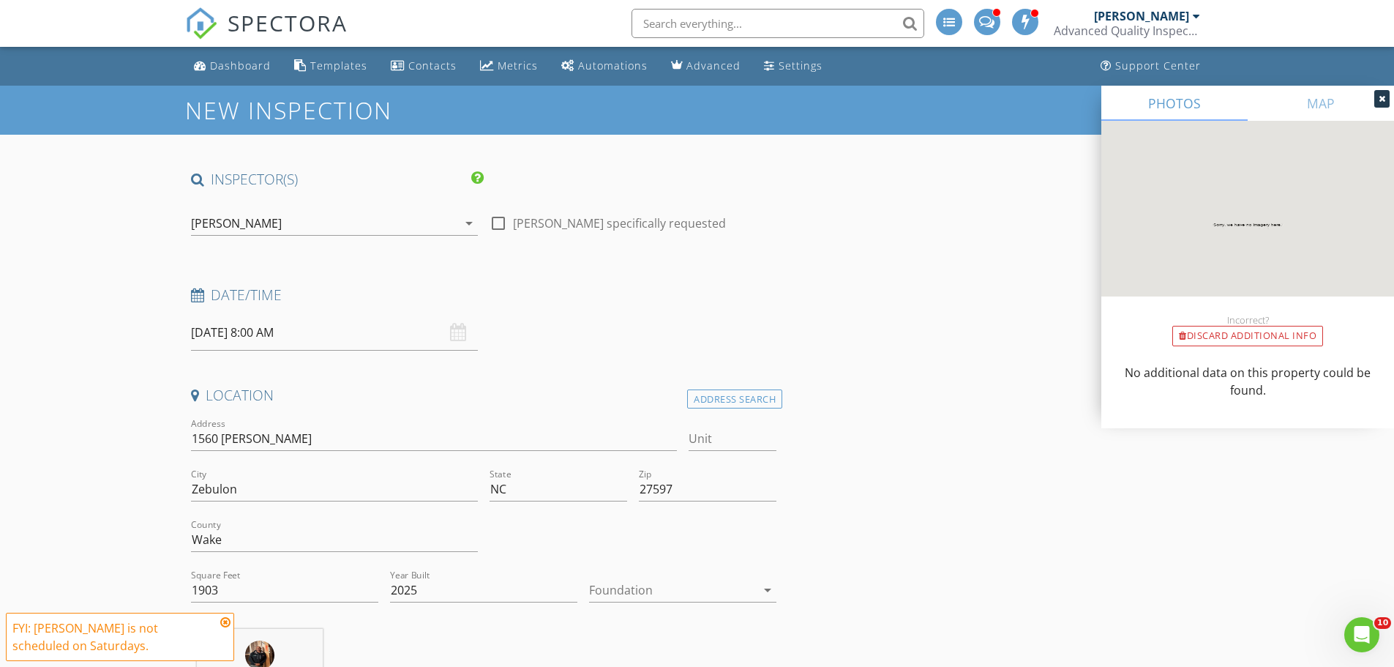
click at [225, 621] on icon at bounding box center [225, 622] width 10 height 12
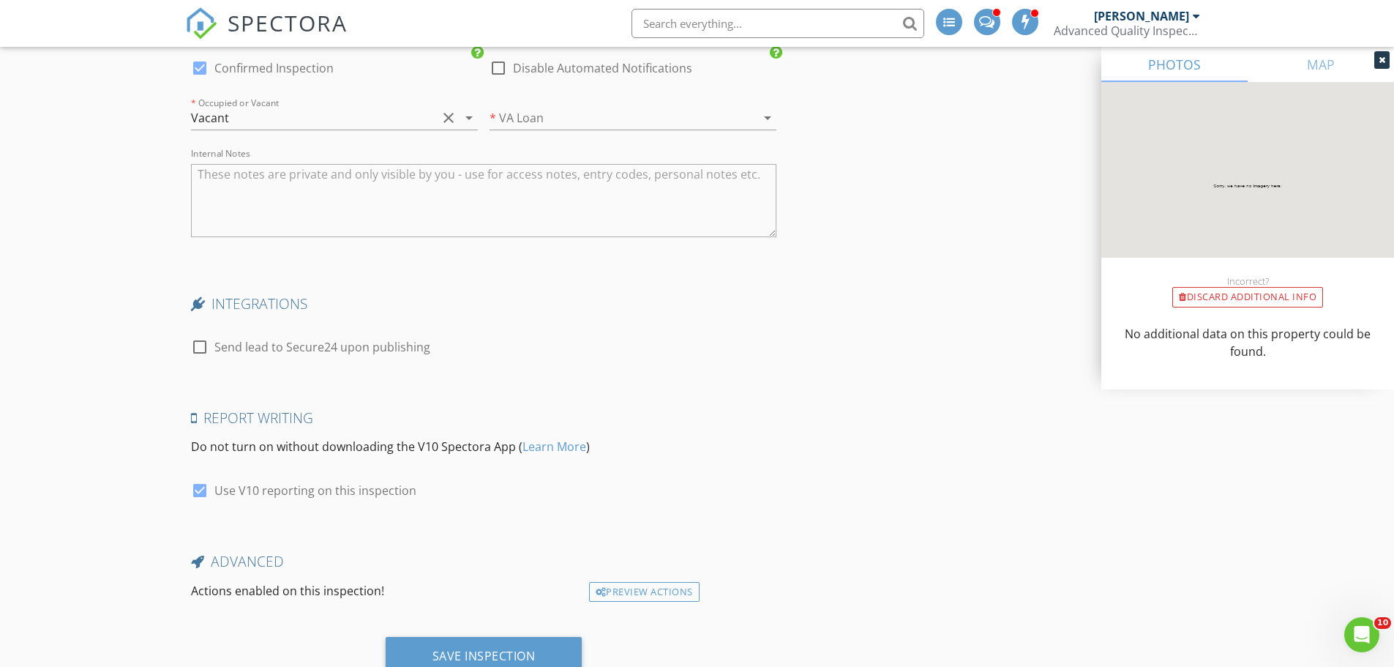
scroll to position [2691, 0]
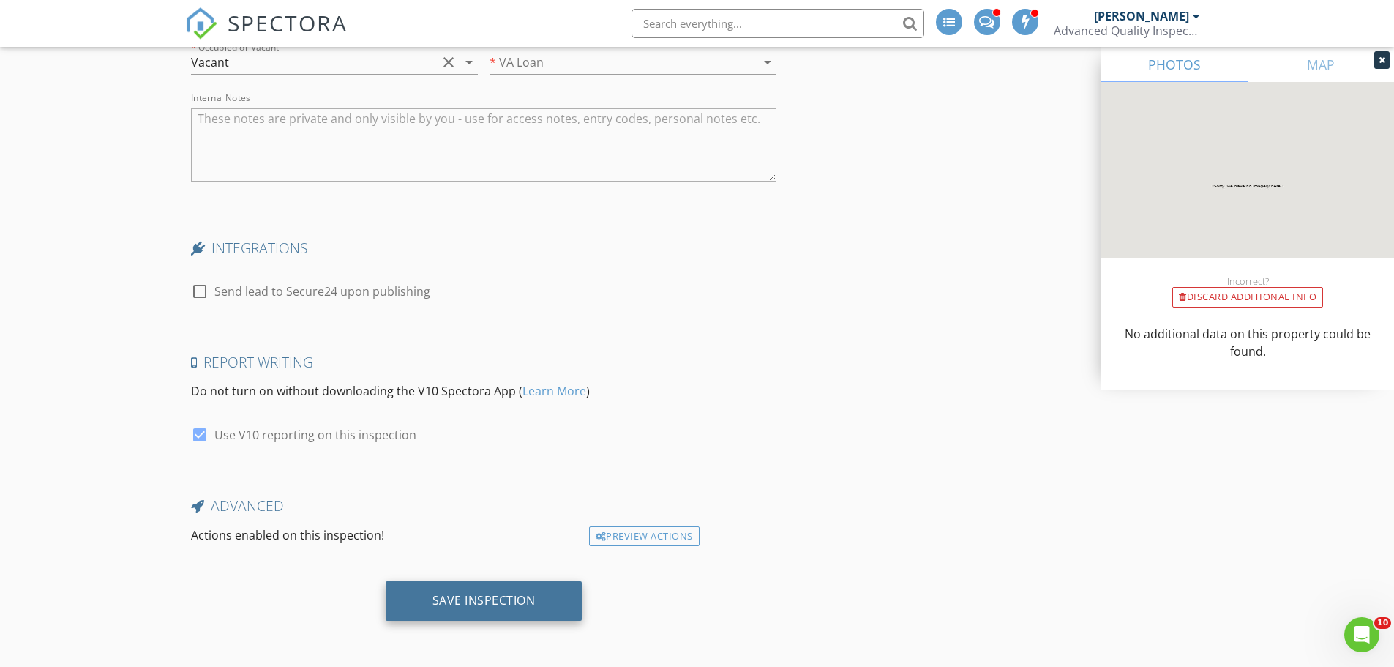
click at [522, 611] on div "Save Inspection" at bounding box center [484, 601] width 197 height 40
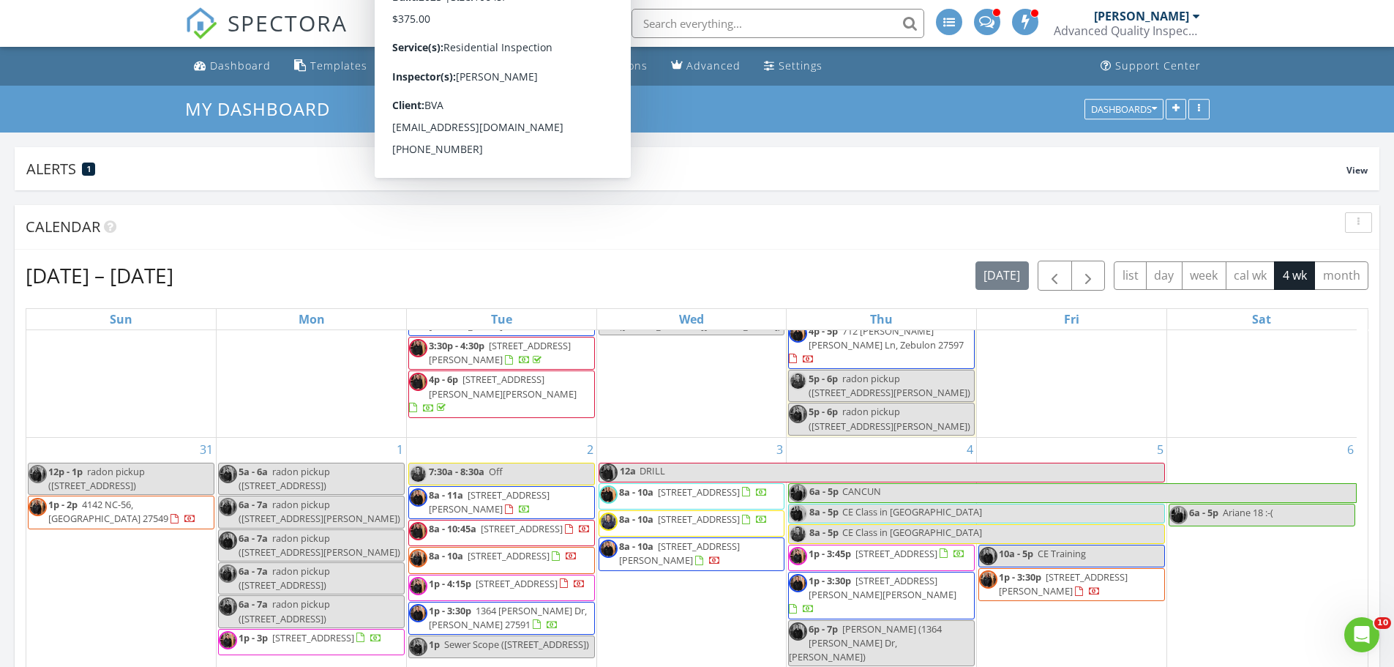
scroll to position [533, 0]
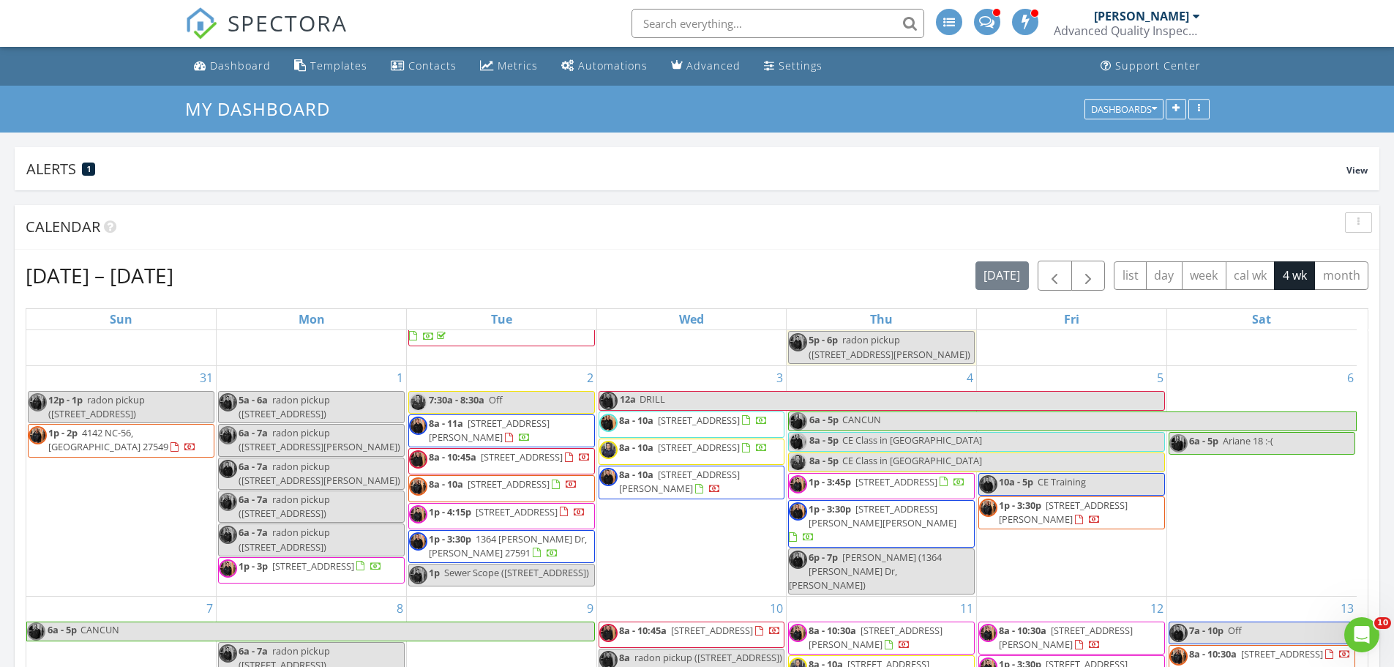
click at [729, 21] on input "text" at bounding box center [777, 23] width 293 height 29
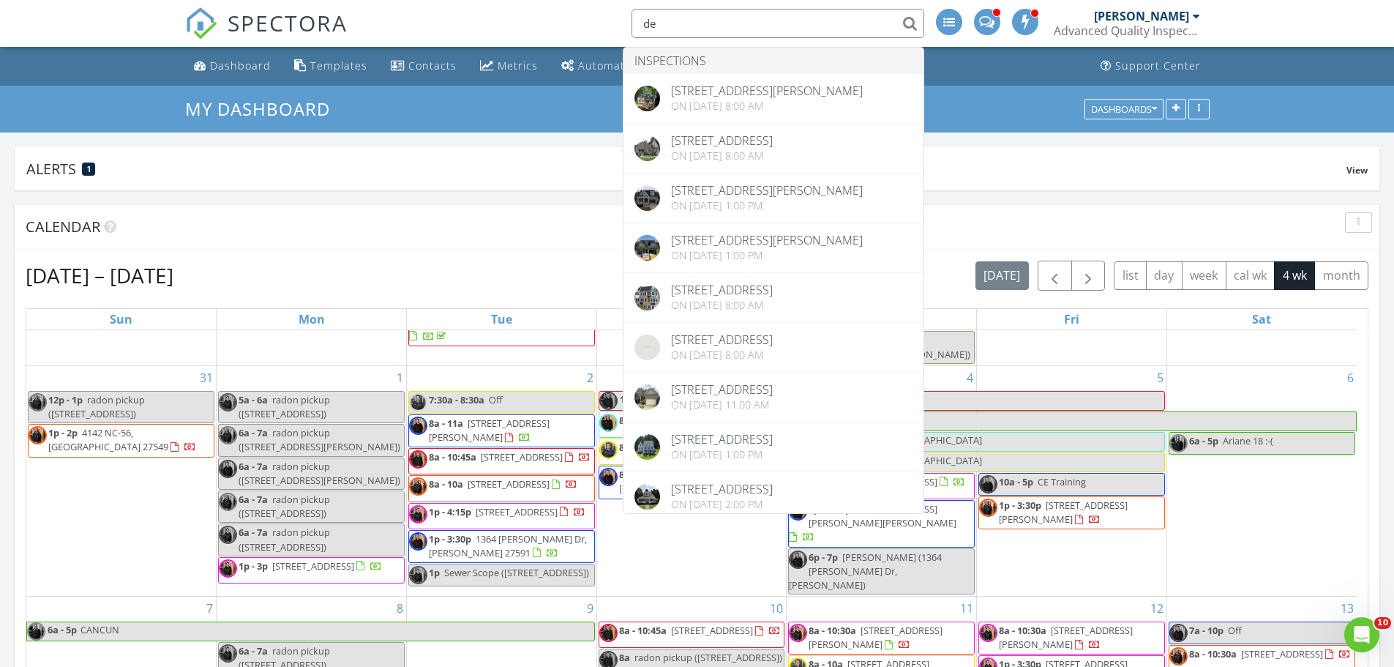
type input "d"
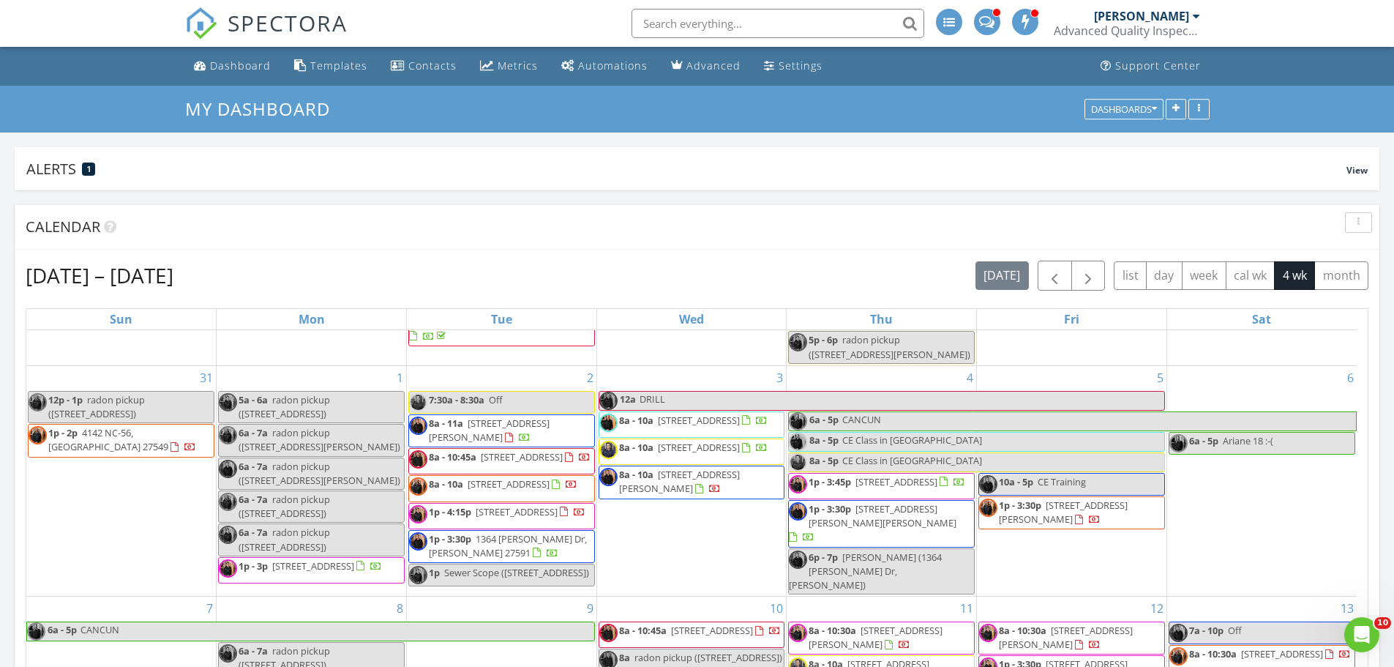
type input "l"
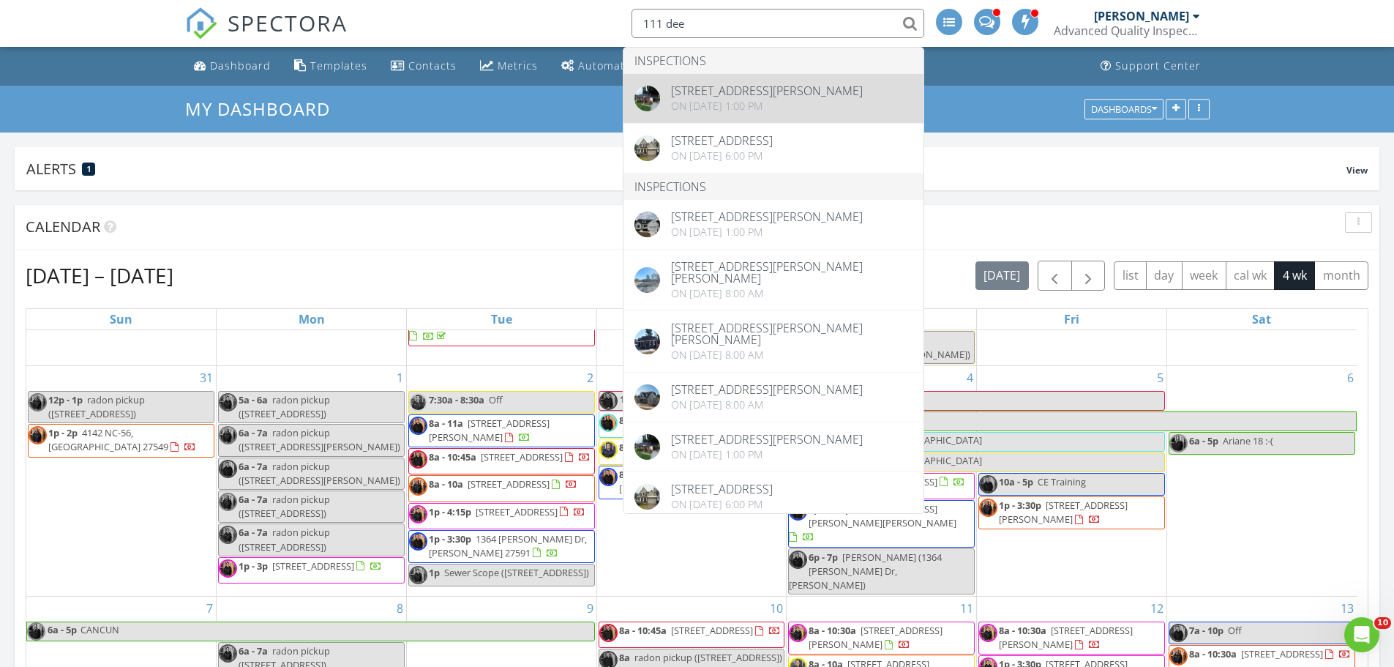
type input "111 dee"
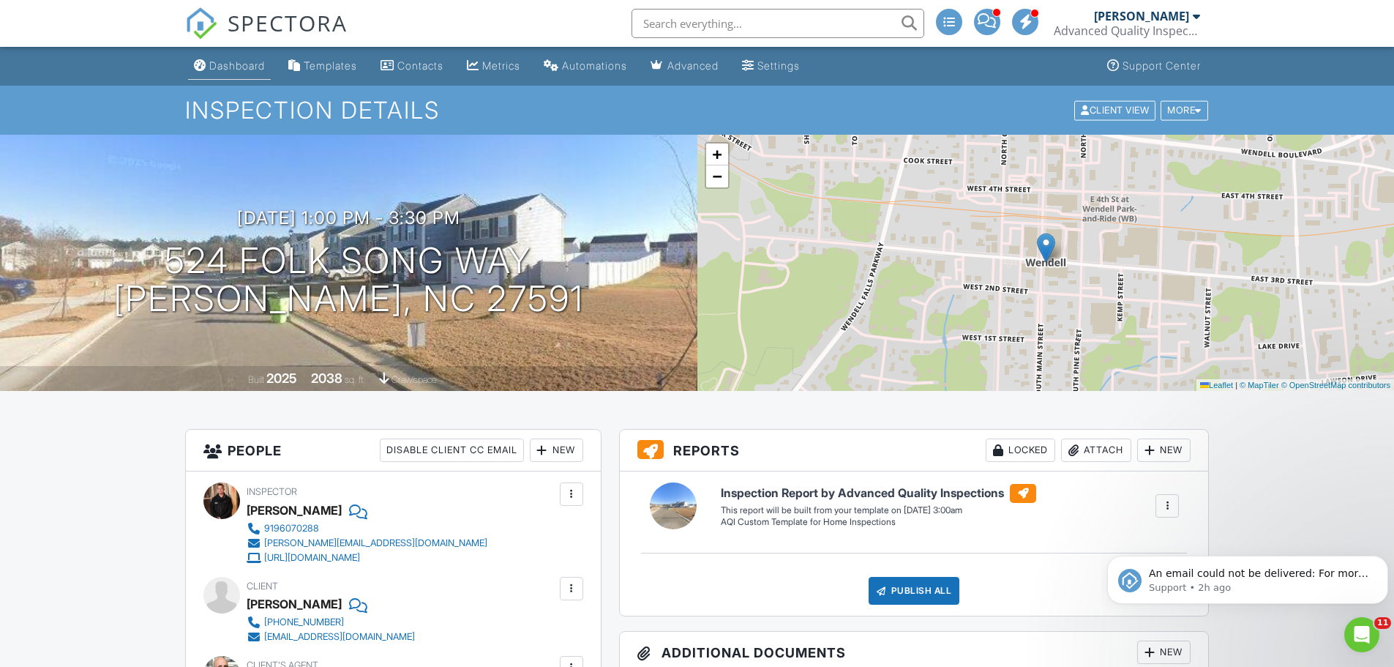
click at [229, 67] on div "Dashboard" at bounding box center [237, 65] width 56 height 12
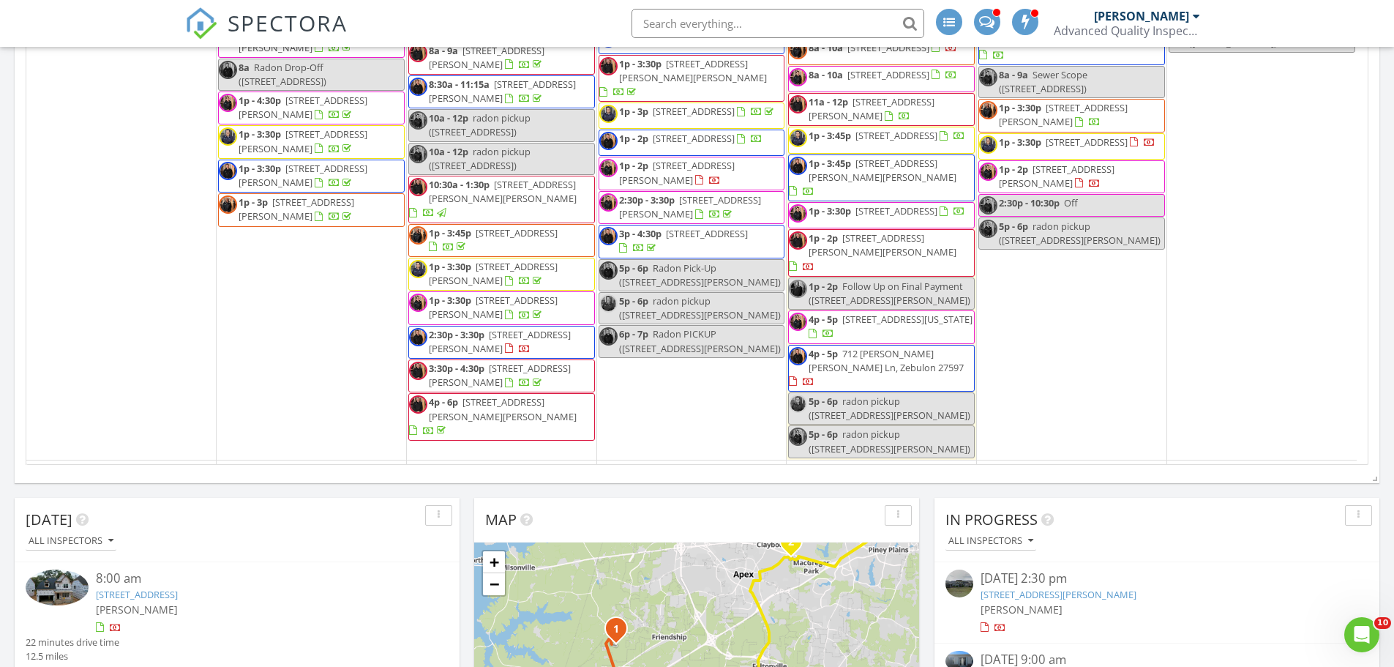
scroll to position [293, 0]
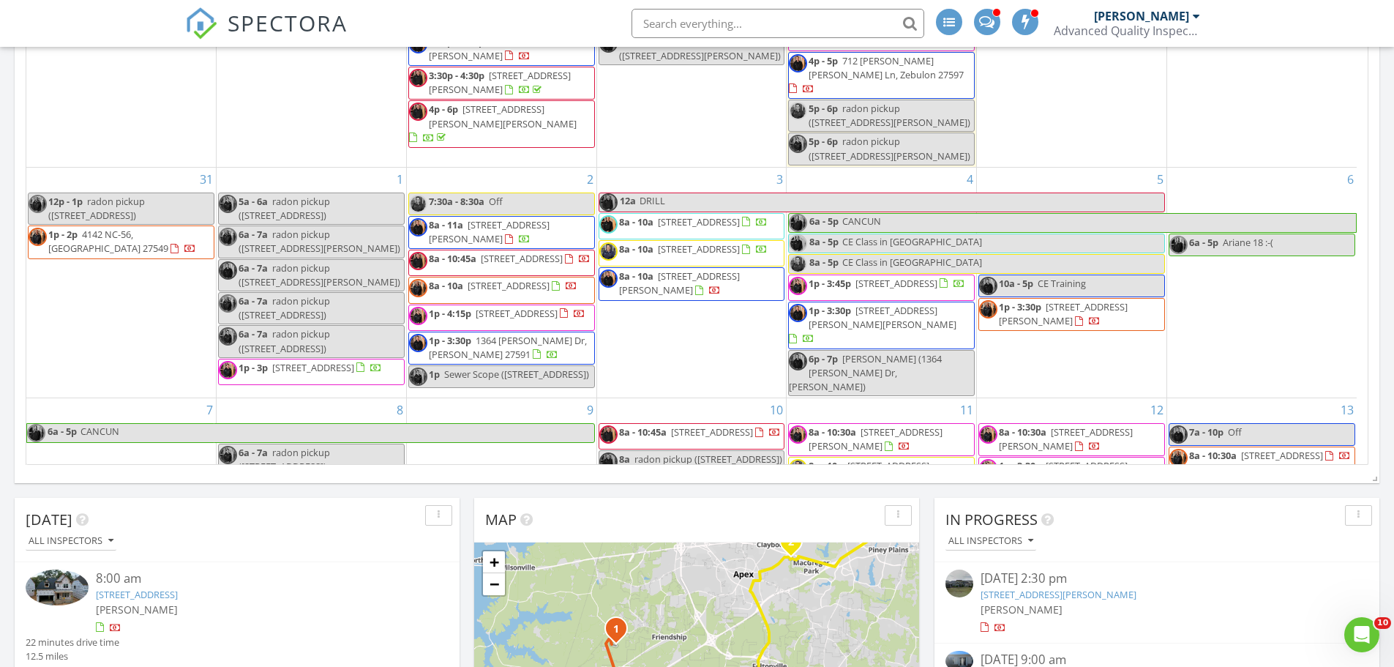
click at [465, 169] on div "2 7:30a - 8:30a Off 8a - 11a 539 N O'Neil St, Clayton 27520 8a - 10:45a 2009 Cl…" at bounding box center [501, 283] width 189 height 230
click at [484, 109] on link "Inspection" at bounding box center [500, 108] width 75 height 23
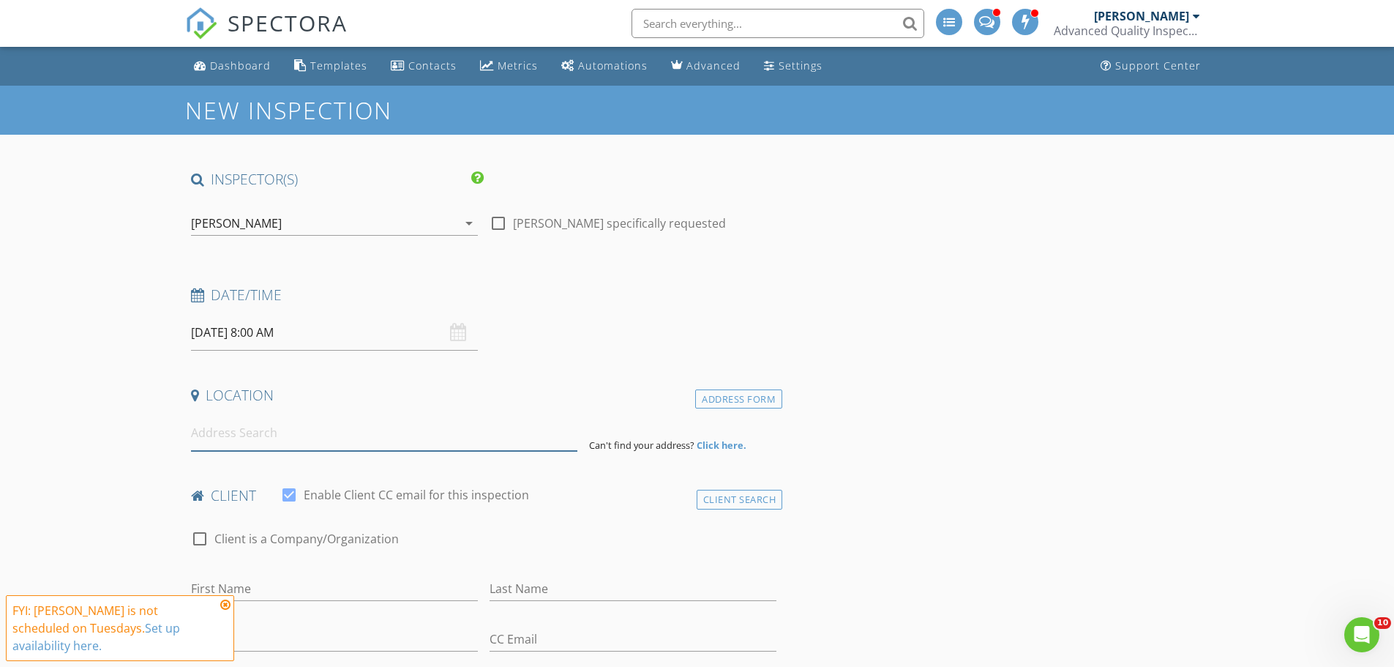
click at [245, 435] on input at bounding box center [384, 433] width 386 height 36
click at [257, 228] on div "[PERSON_NAME]" at bounding box center [236, 223] width 91 height 13
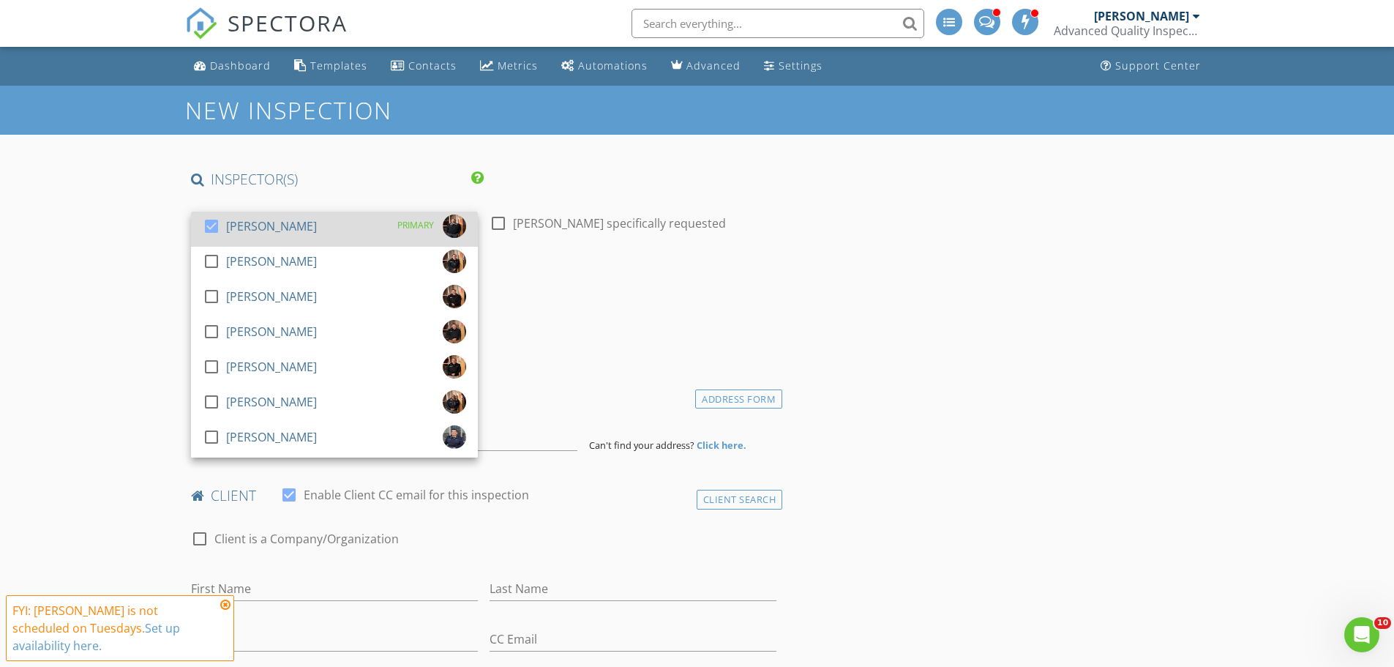
drag, startPoint x: 244, startPoint y: 264, endPoint x: 244, endPoint y: 241, distance: 23.4
click at [244, 263] on div "[PERSON_NAME]" at bounding box center [271, 260] width 91 height 23
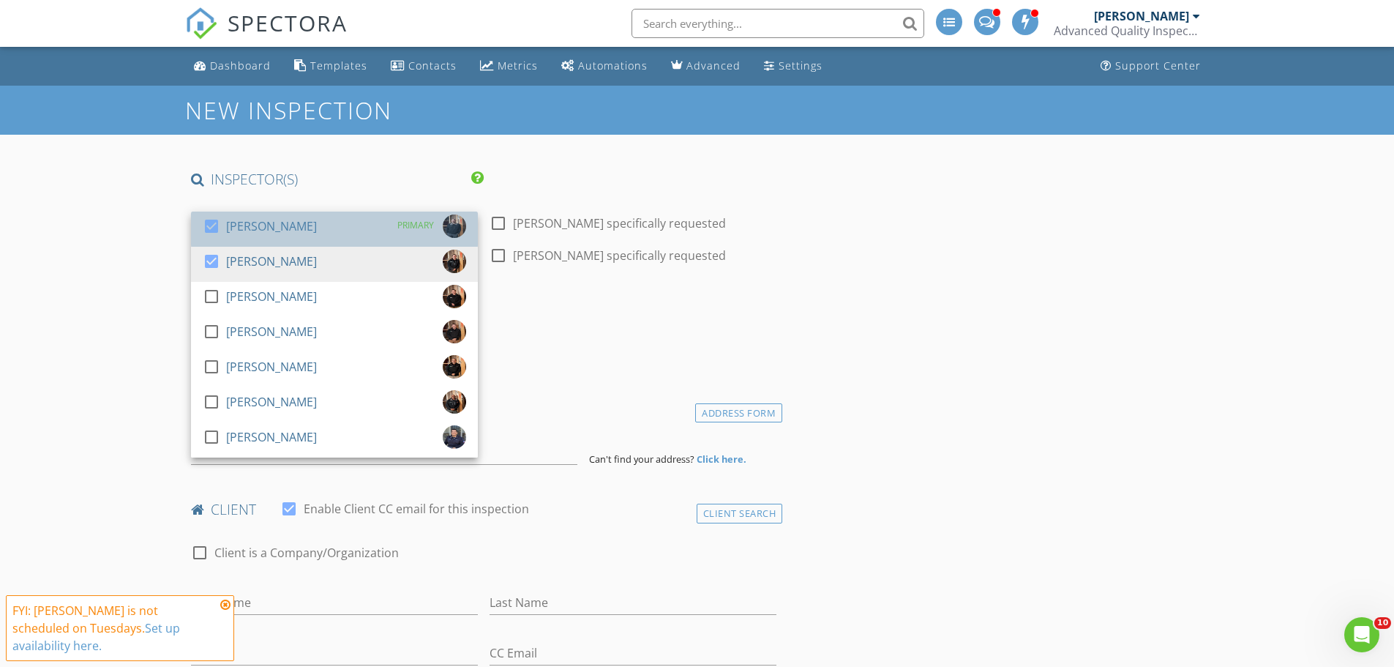
drag, startPoint x: 241, startPoint y: 235, endPoint x: 159, endPoint y: 263, distance: 86.5
click at [239, 235] on div "[PERSON_NAME]" at bounding box center [271, 225] width 91 height 23
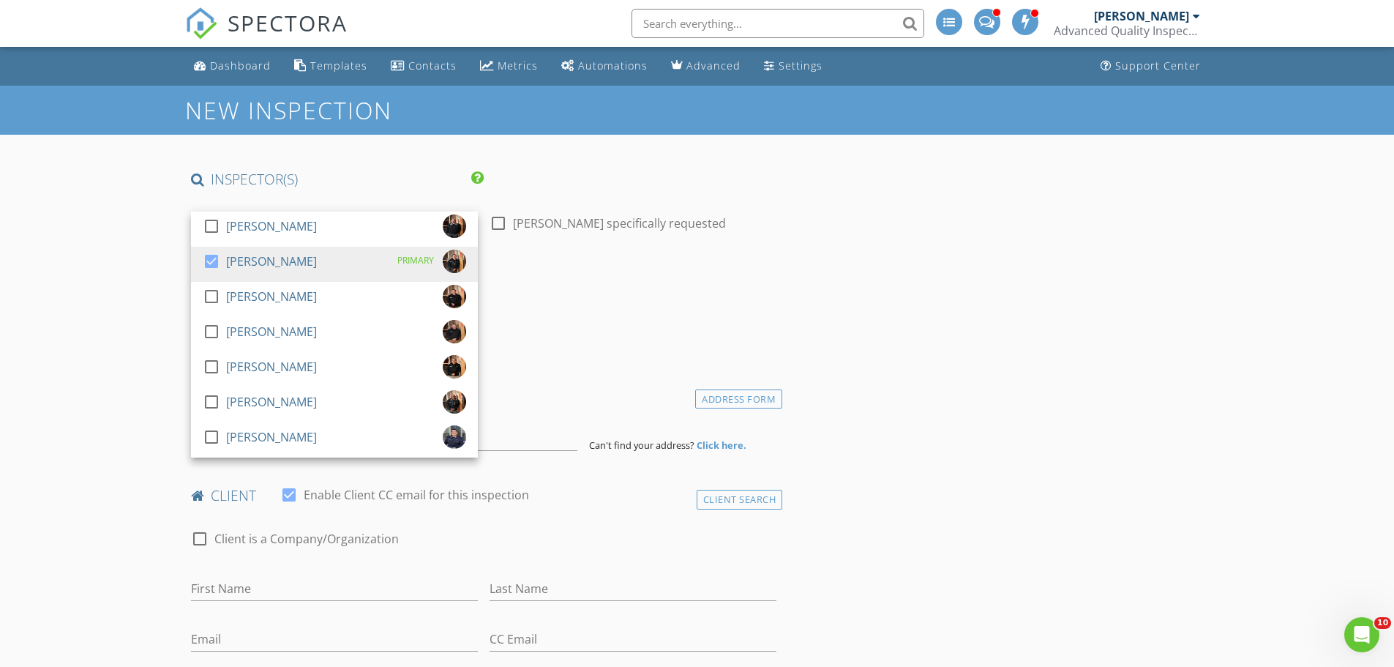
drag, startPoint x: 144, startPoint y: 270, endPoint x: 147, endPoint y: 346, distance: 76.1
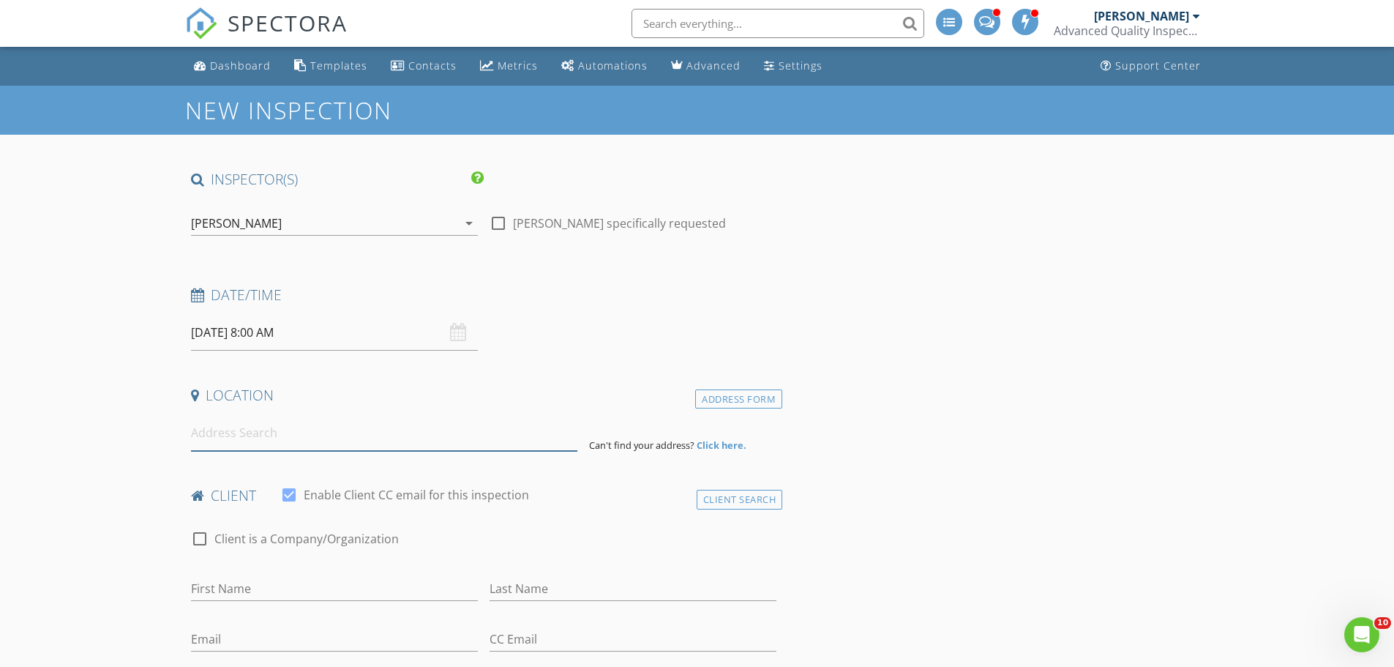
click at [247, 435] on input at bounding box center [384, 433] width 386 height 36
click at [219, 329] on input "09/02/2025 8:00 AM" at bounding box center [334, 333] width 287 height 36
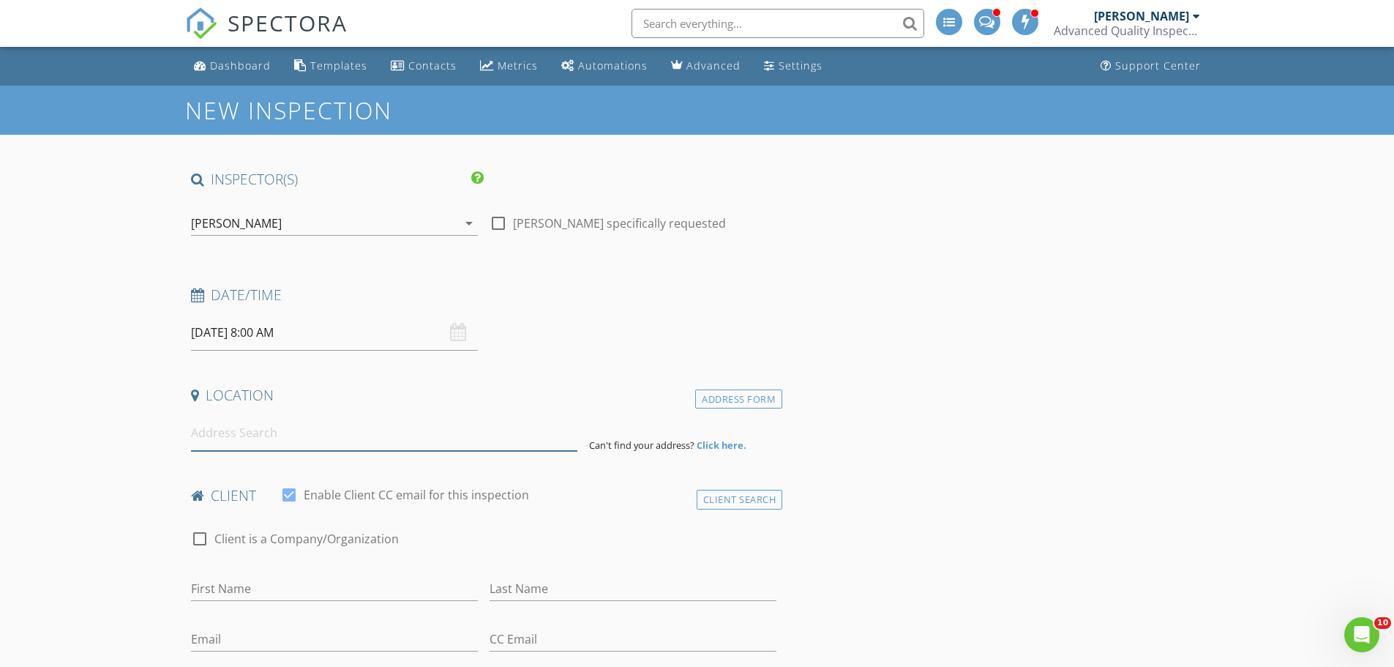
click at [260, 437] on input at bounding box center [384, 433] width 386 height 36
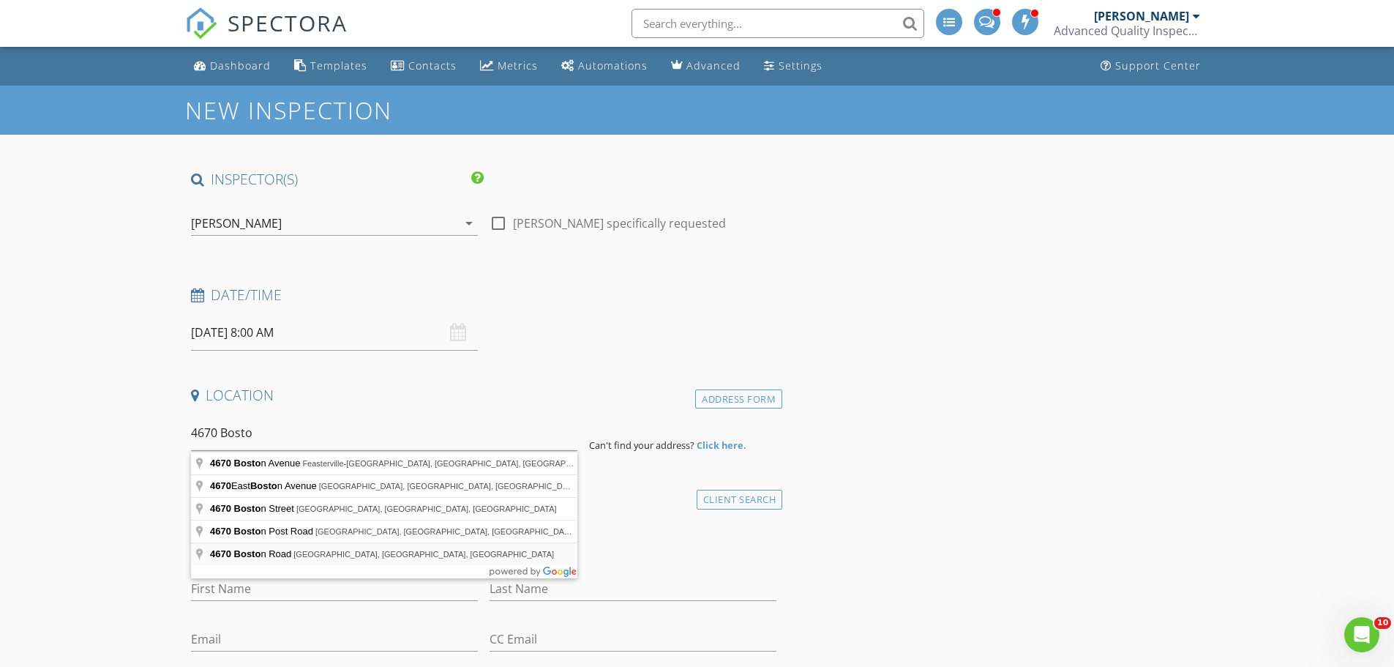
type input "4670 Boston Road, Roxboro, NC, USA"
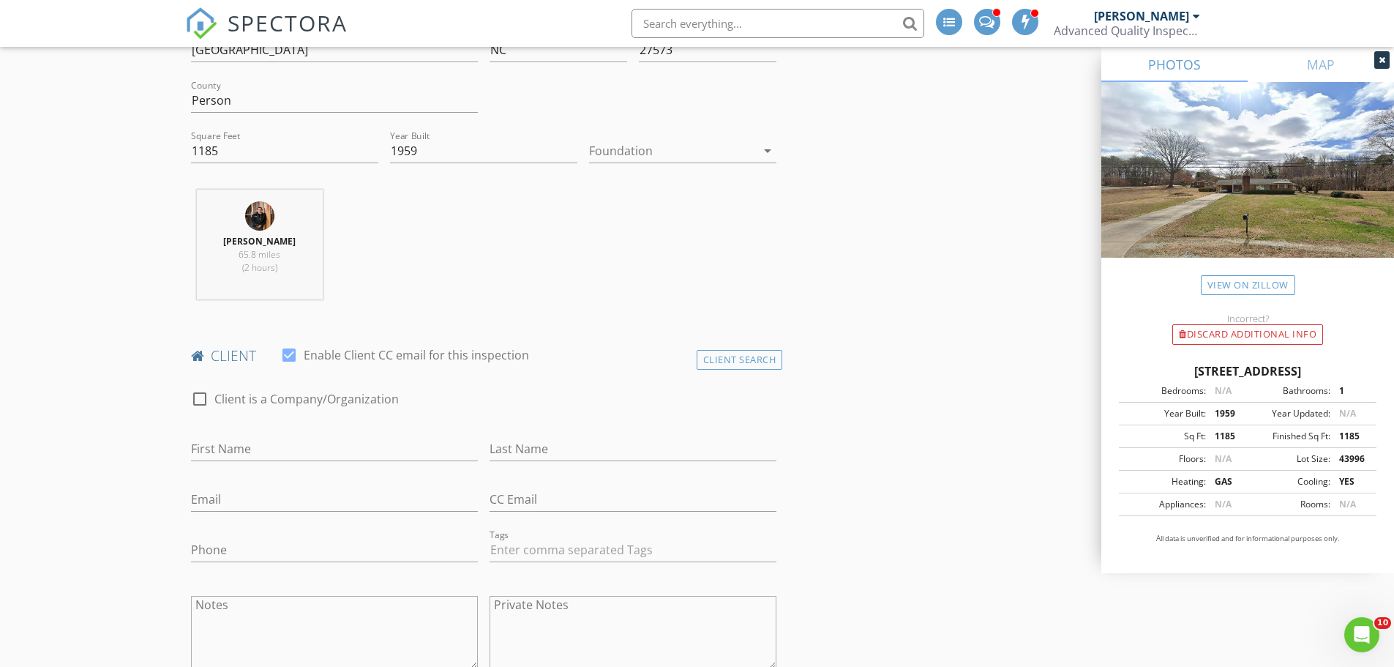
scroll to position [658, 0]
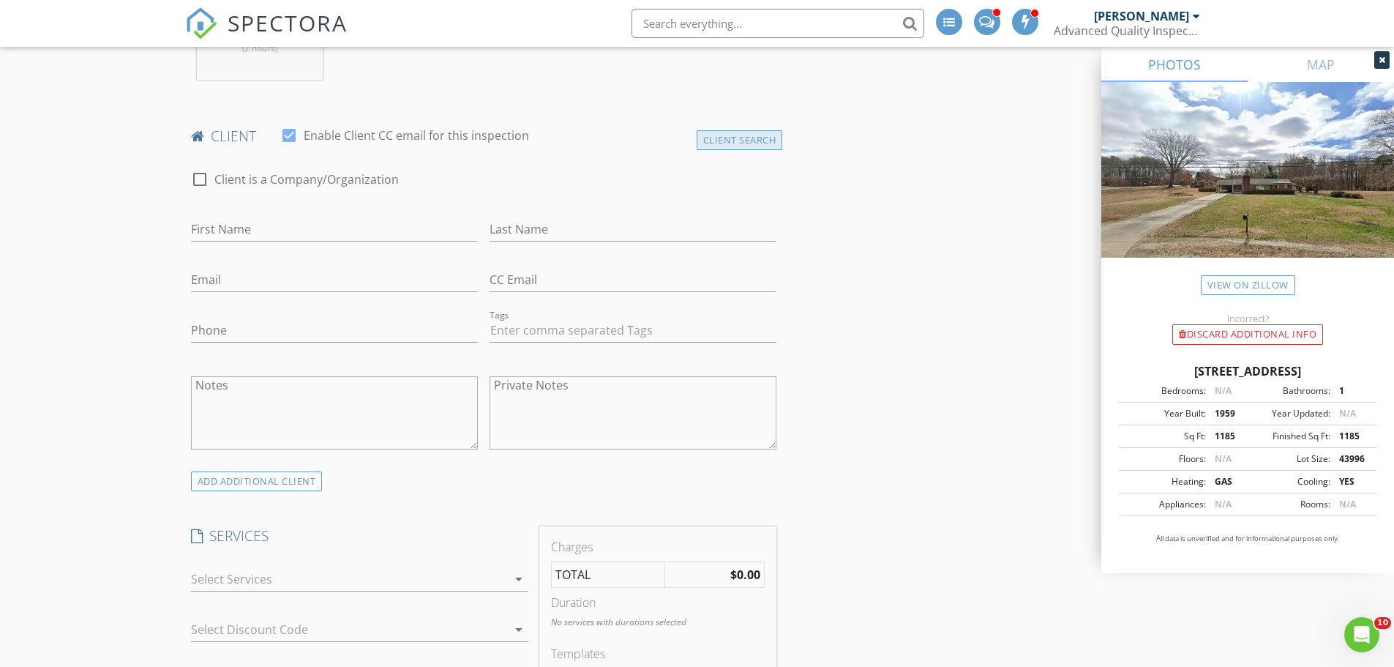
click at [731, 141] on div "Client Search" at bounding box center [740, 140] width 86 height 20
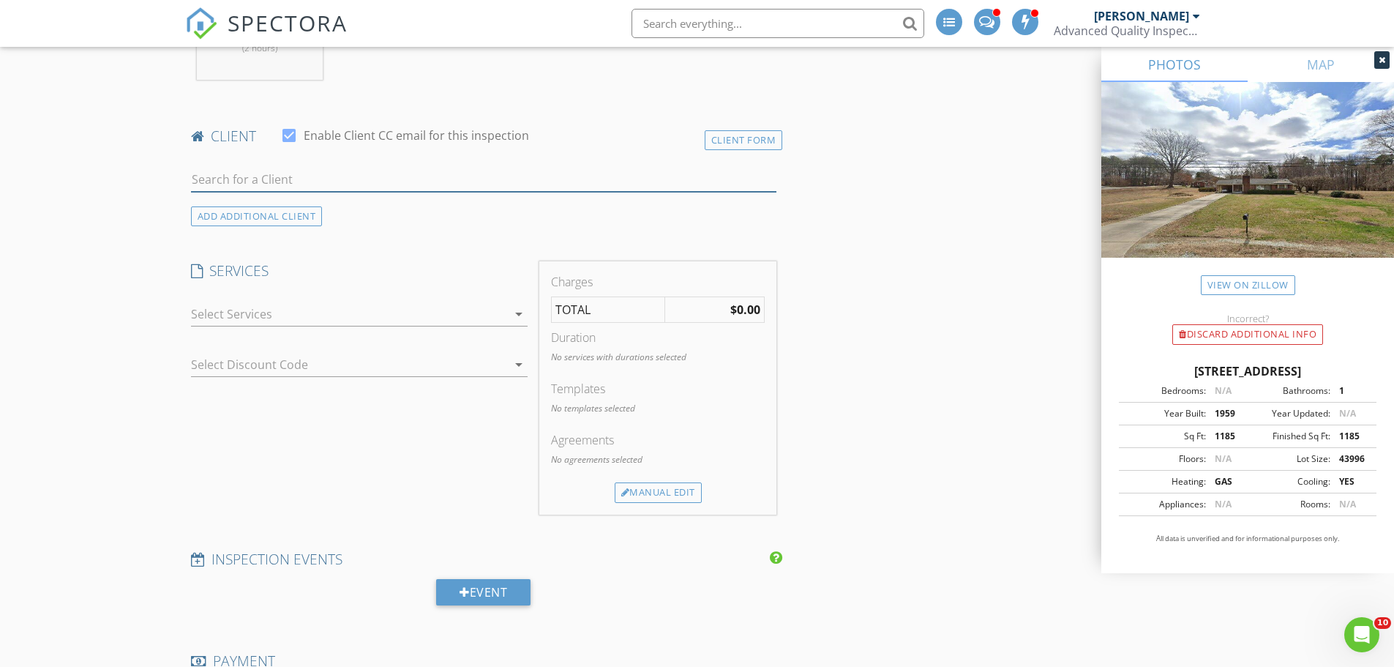
click at [289, 184] on input "text" at bounding box center [484, 180] width 586 height 24
type input "Scali"
click at [336, 207] on div "Carol and Jon Scalise" at bounding box center [337, 207] width 209 height 18
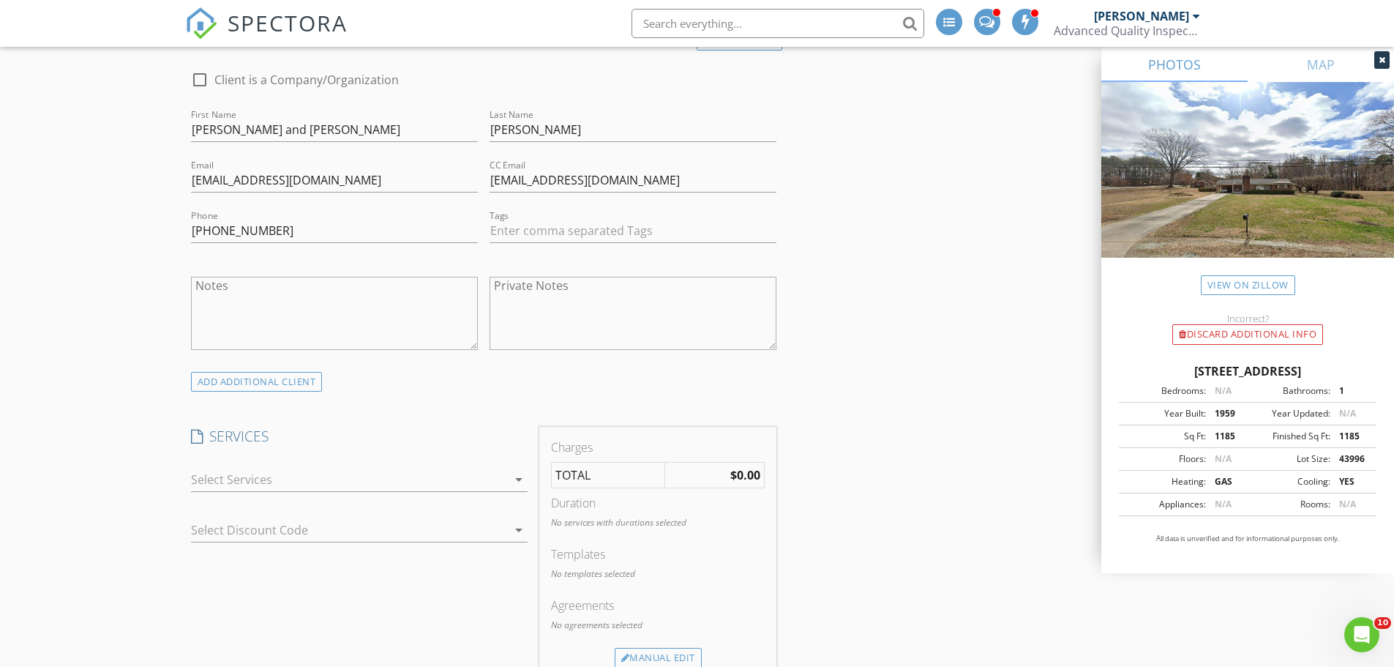
scroll to position [805, 0]
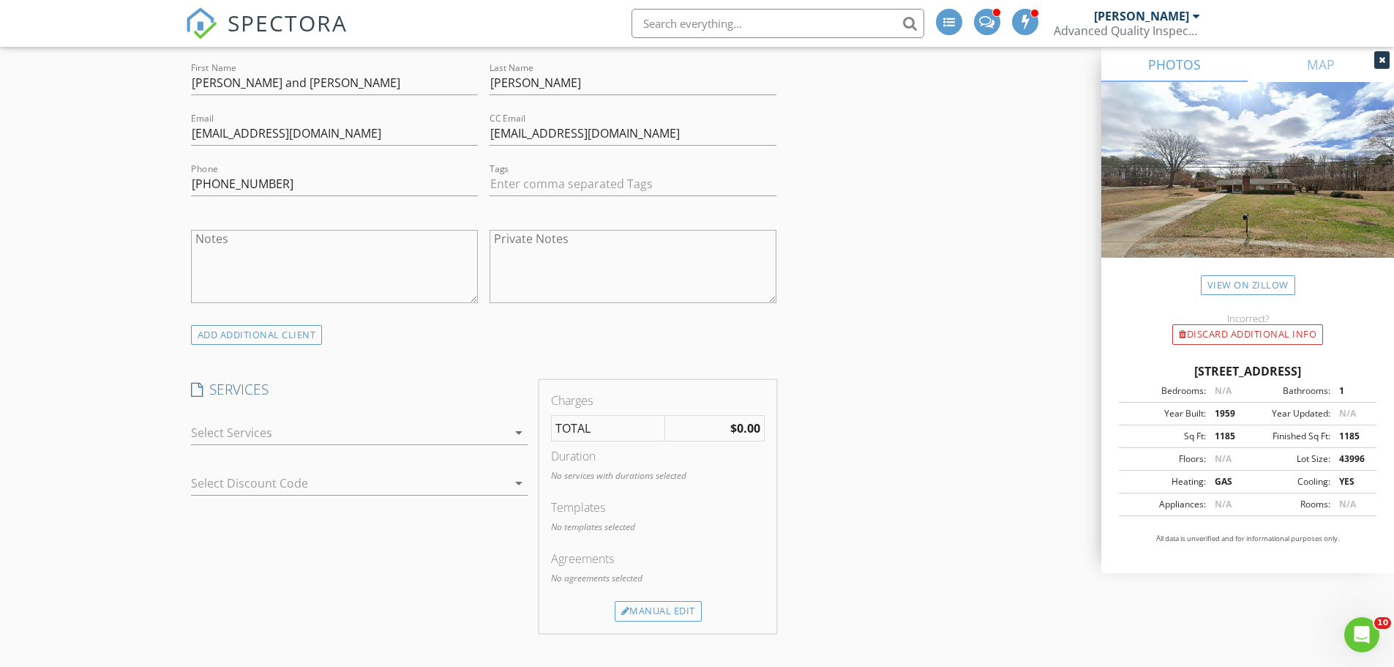
click at [241, 432] on div at bounding box center [349, 432] width 316 height 23
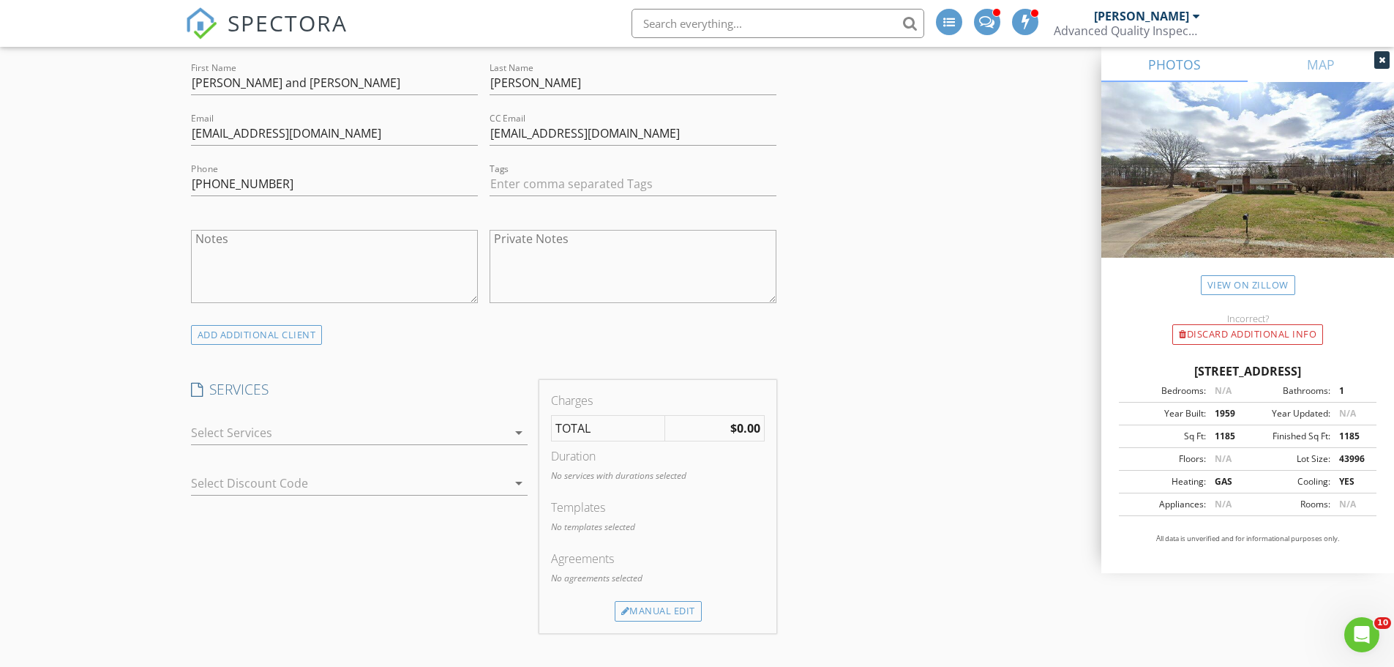
click at [257, 432] on div at bounding box center [349, 432] width 316 height 23
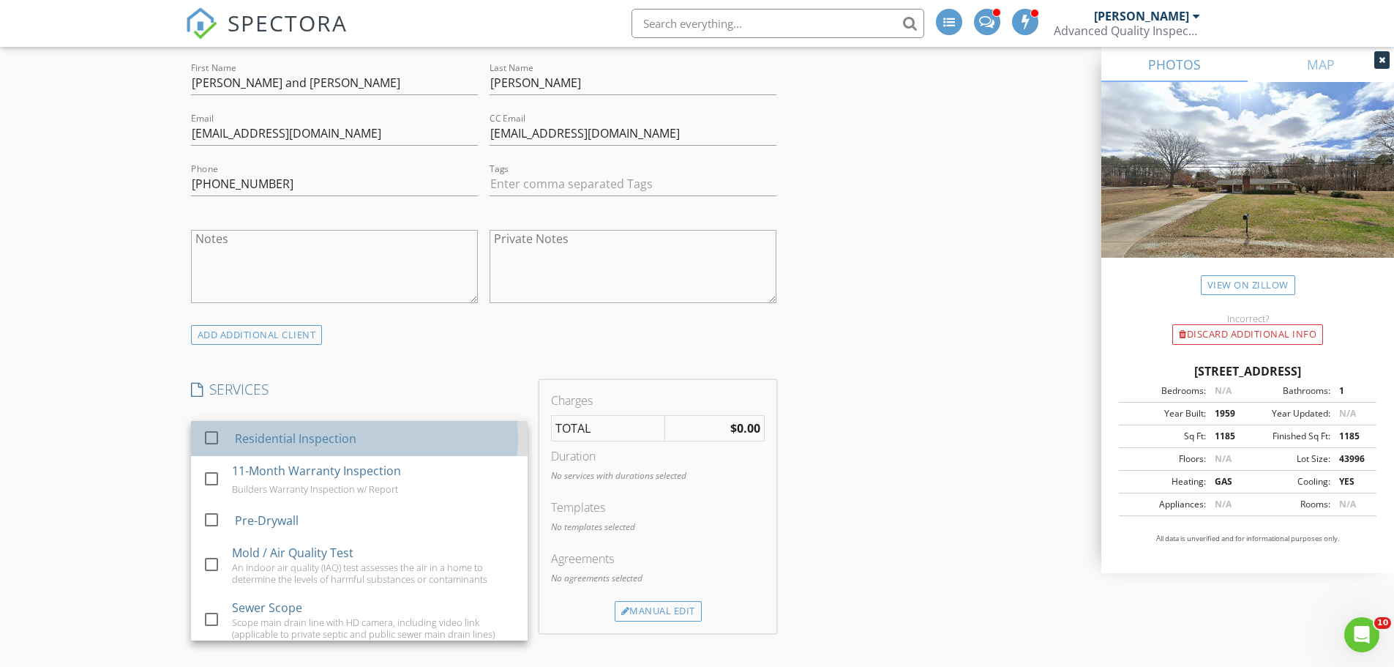
click at [239, 441] on div "Residential Inspection" at bounding box center [294, 438] width 121 height 18
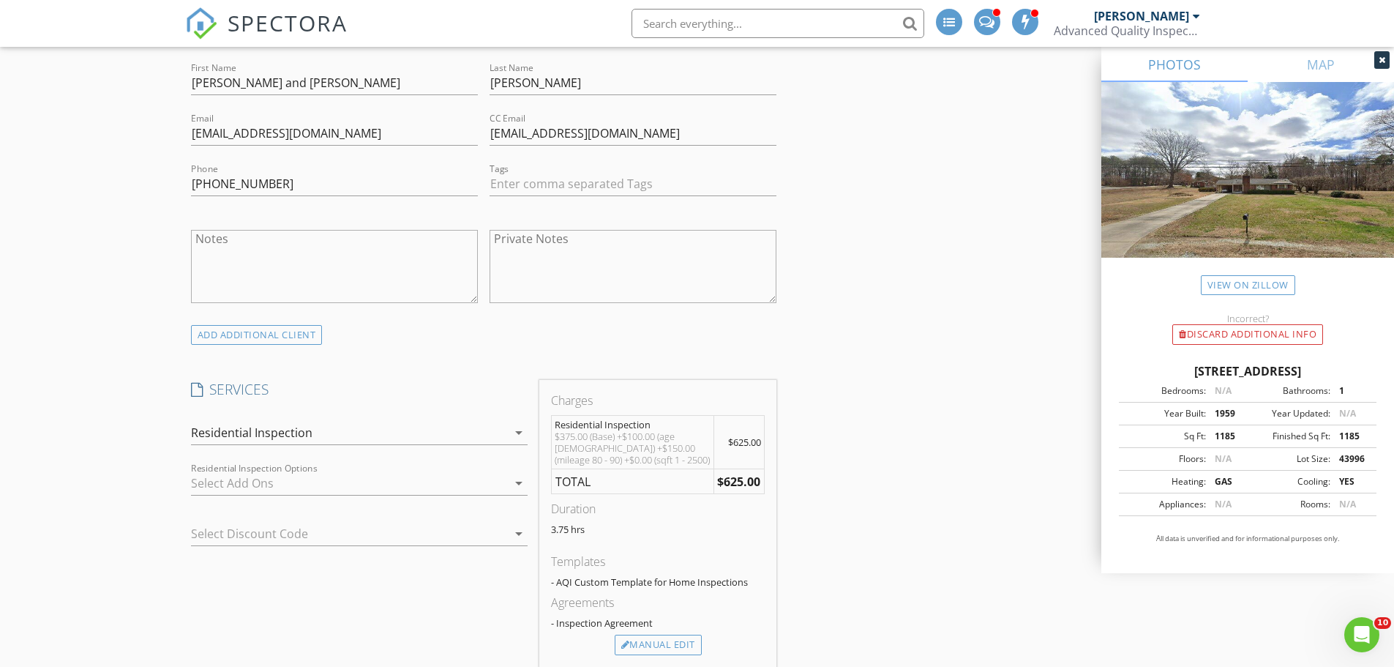
scroll to position [951, 0]
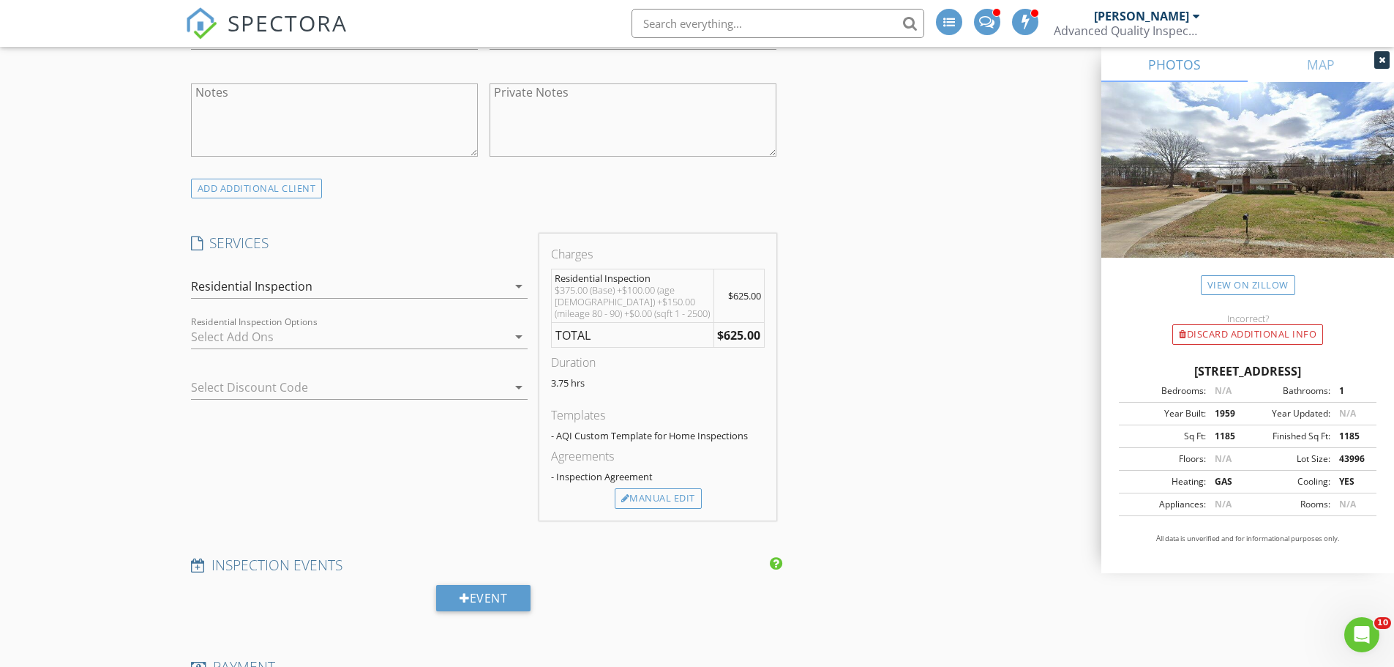
click at [345, 391] on div at bounding box center [339, 386] width 296 height 23
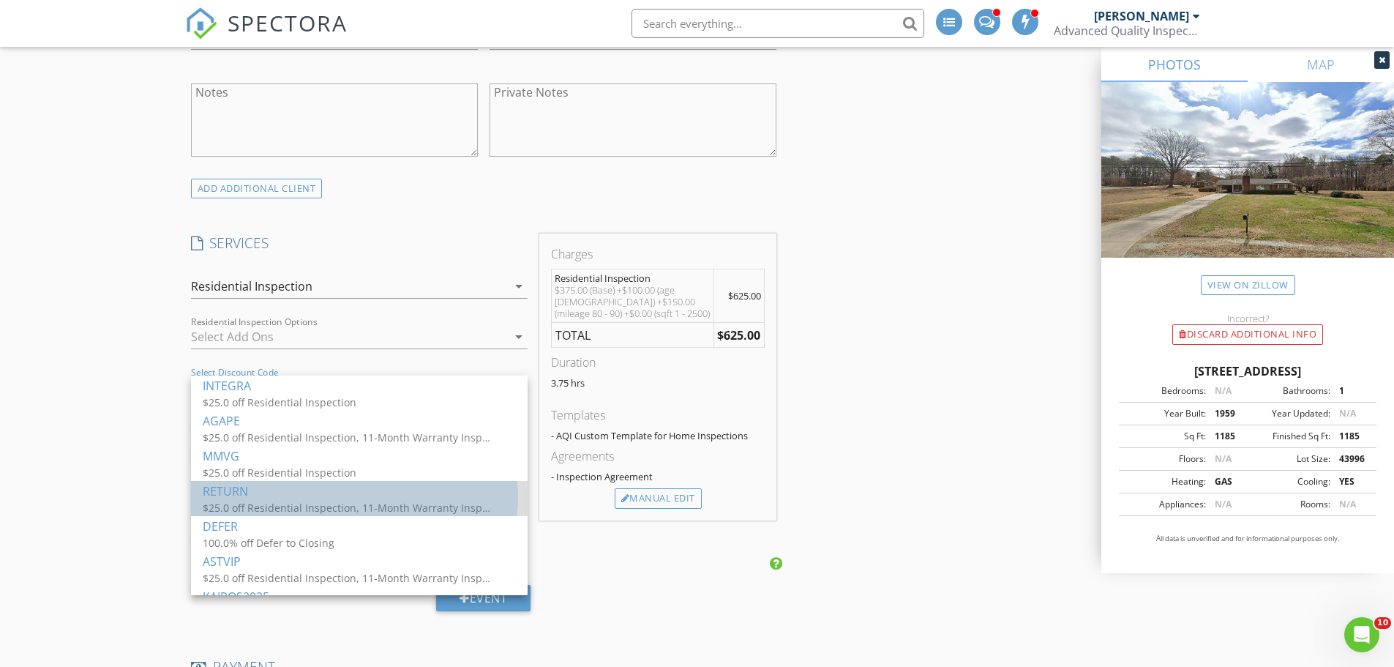
click at [288, 501] on div "$25.0 off Residential Inspection, 11-Month Warranty Inspection, Pre-Drywall" at bounding box center [349, 507] width 293 height 15
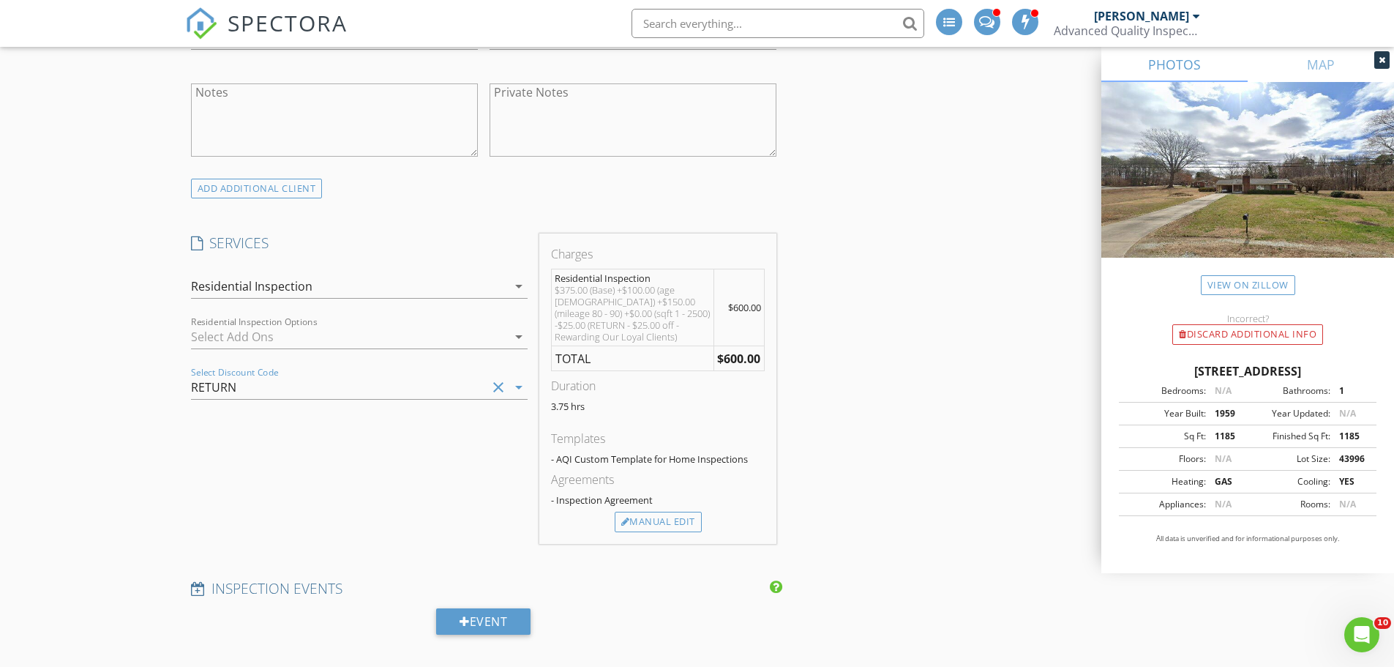
click at [166, 465] on div "New Inspection INSPECTOR(S) check_box_outline_blank Randy Berry check_box Lofti…" at bounding box center [697, 579] width 1394 height 2891
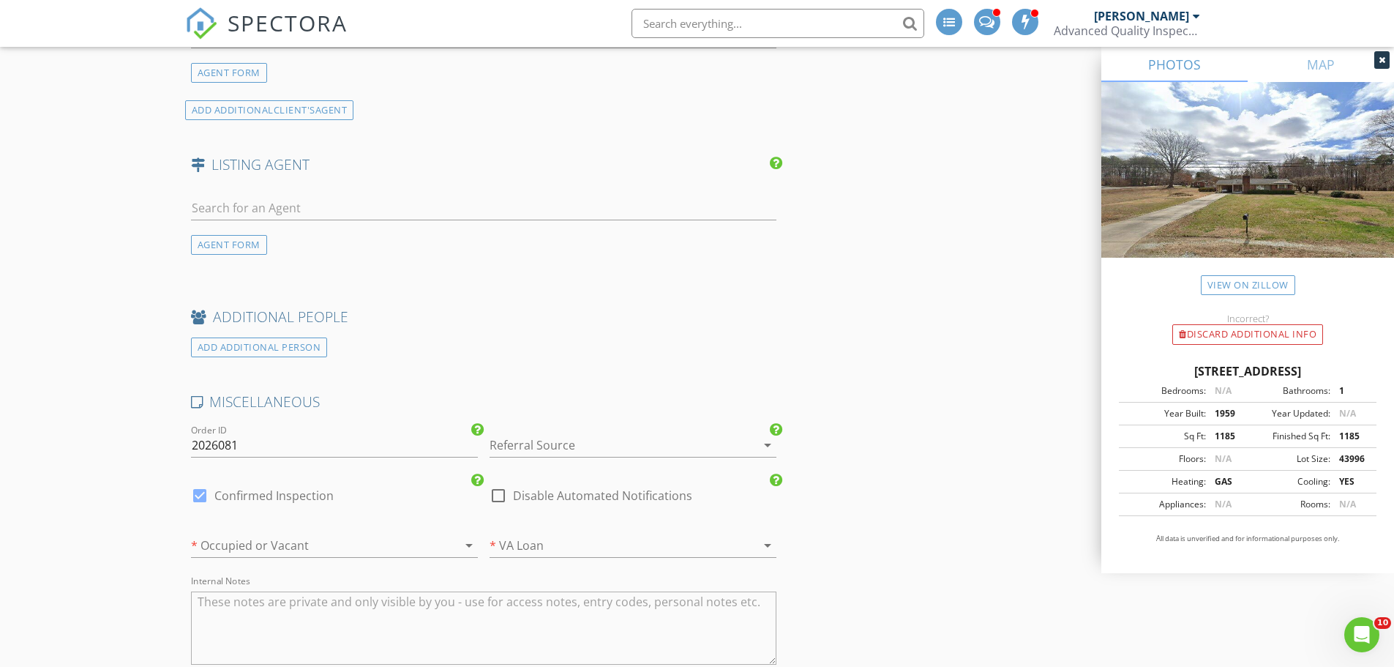
scroll to position [1829, 0]
click at [292, 541] on div at bounding box center [314, 543] width 246 height 23
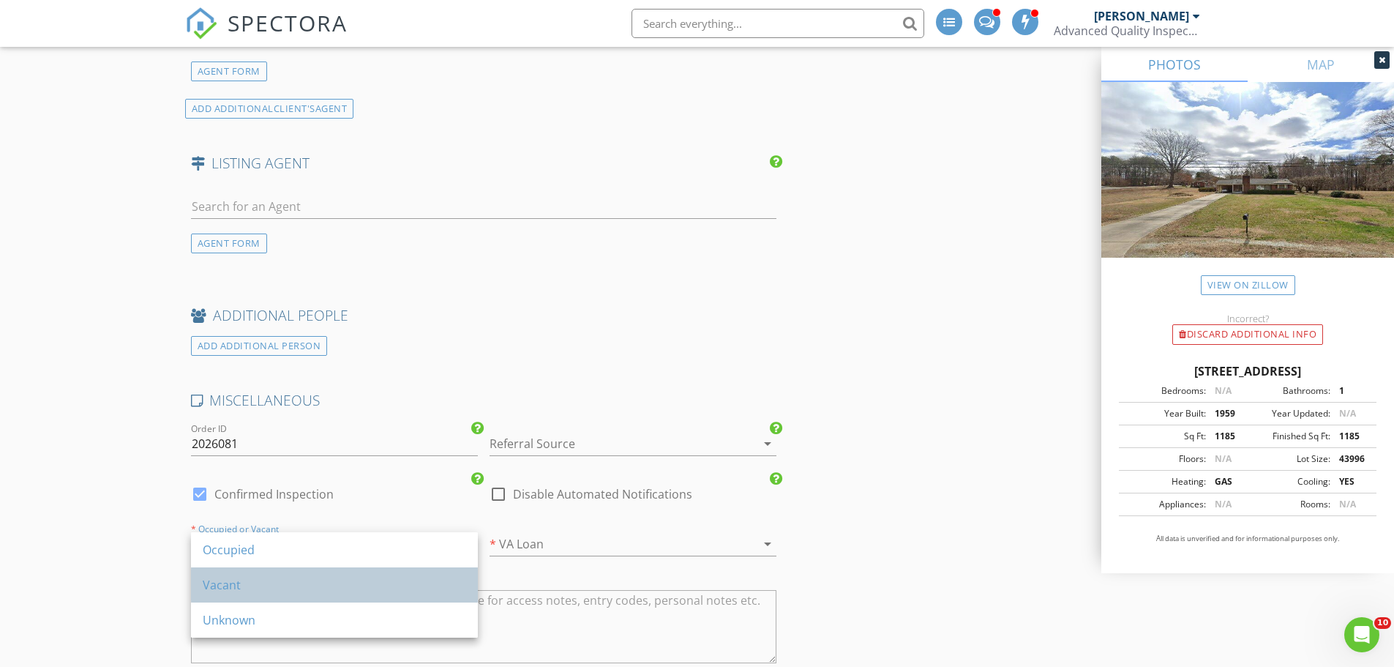
click at [276, 577] on div "Vacant" at bounding box center [334, 585] width 263 height 18
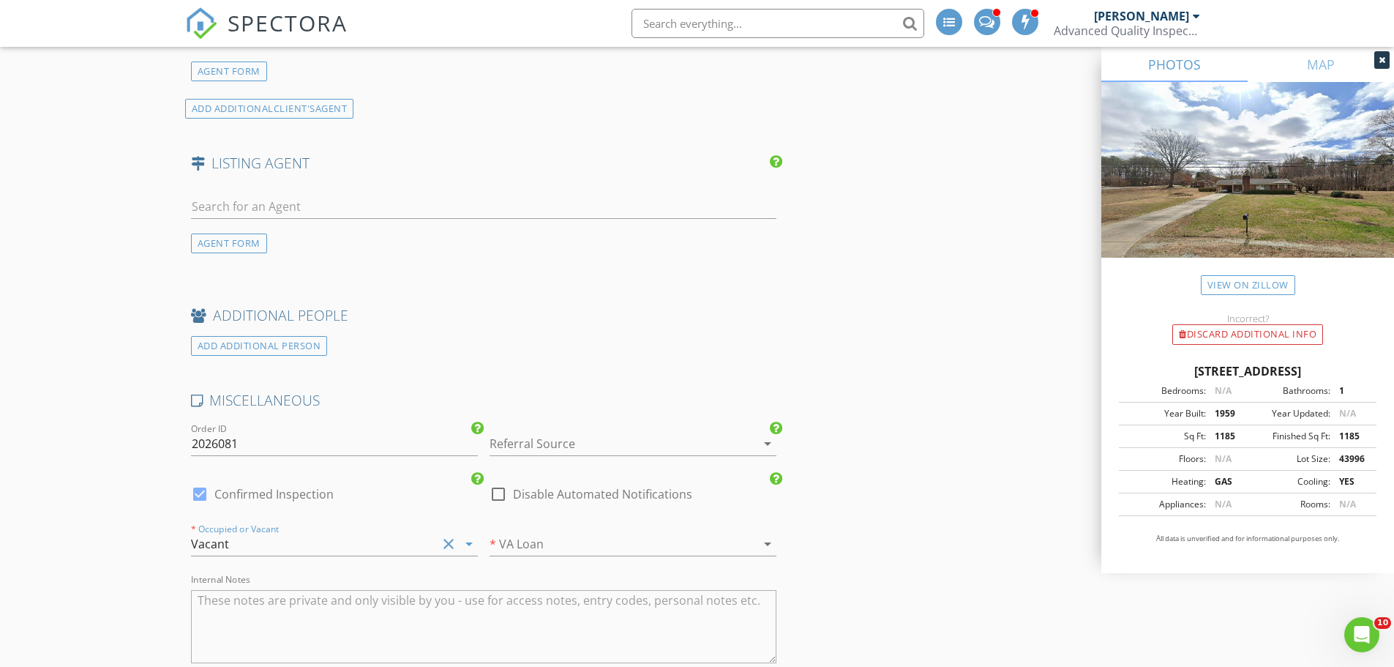
click at [586, 443] on div at bounding box center [612, 443] width 246 height 23
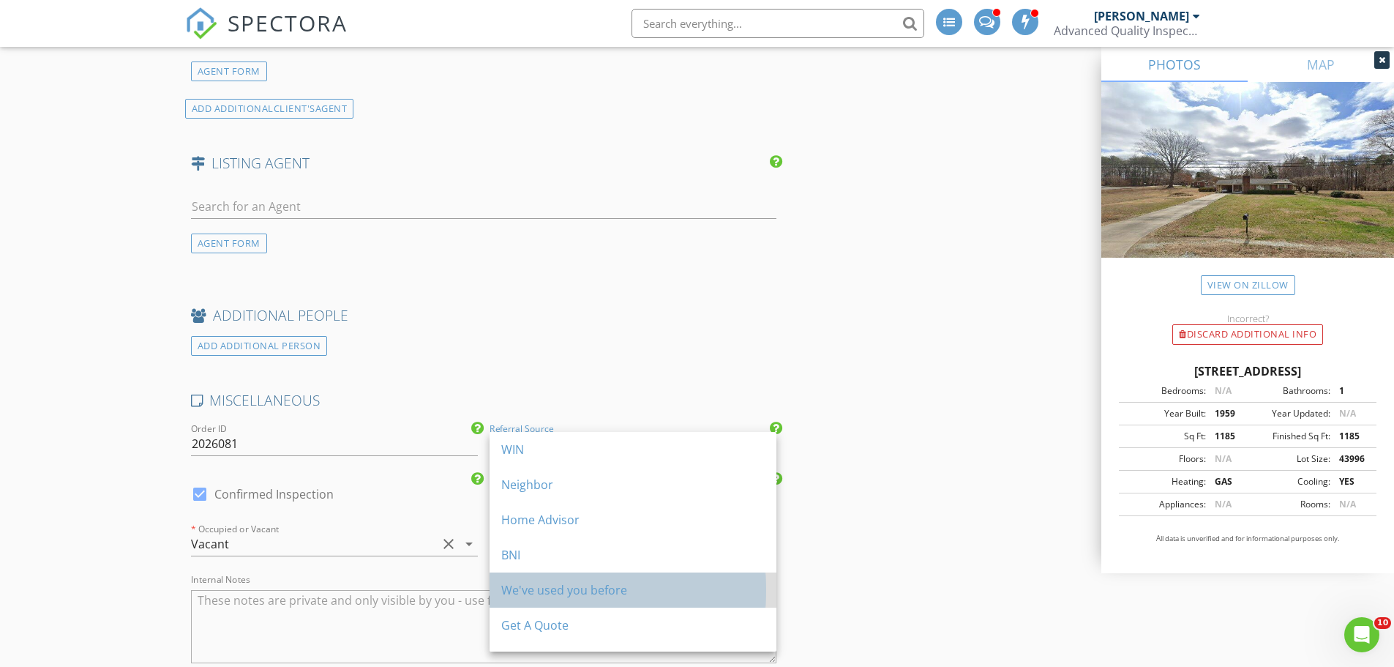
click at [602, 590] on div "We've used you before" at bounding box center [632, 590] width 263 height 18
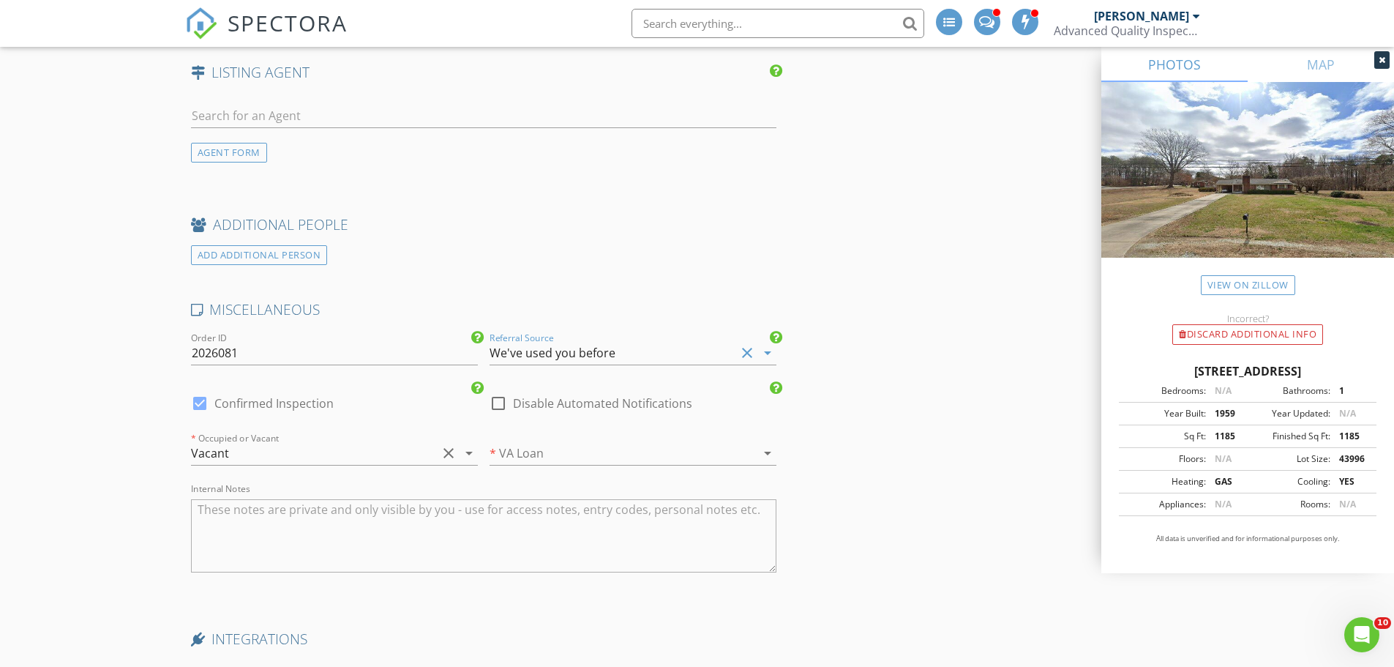
scroll to position [2049, 0]
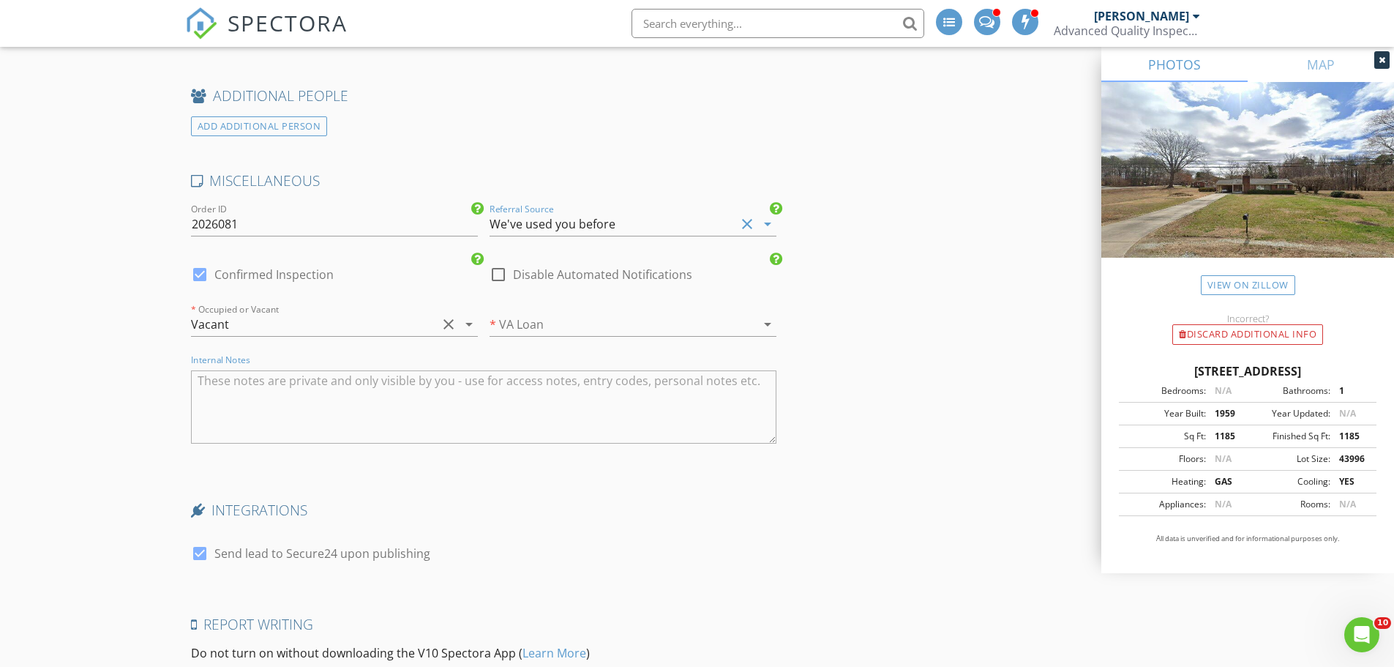
click at [314, 418] on textarea "Internal Notes" at bounding box center [484, 406] width 586 height 73
click at [251, 391] on textarea "Internal Notes" at bounding box center [484, 406] width 586 height 73
click at [311, 397] on textarea "FSBO - gonna need to call the owner to open up for you - Rob O'Brian 919-417-26…" at bounding box center [484, 406] width 586 height 73
click at [248, 399] on textarea "FSBO - gonna need to call the owner to open up for you - Rob O'Brian 919-417-26…" at bounding box center [484, 406] width 586 height 73
click at [226, 389] on textarea "FSBO - gonna need to call the owner to open up for you - Rob O'Brian 919-417-26…" at bounding box center [484, 406] width 586 height 73
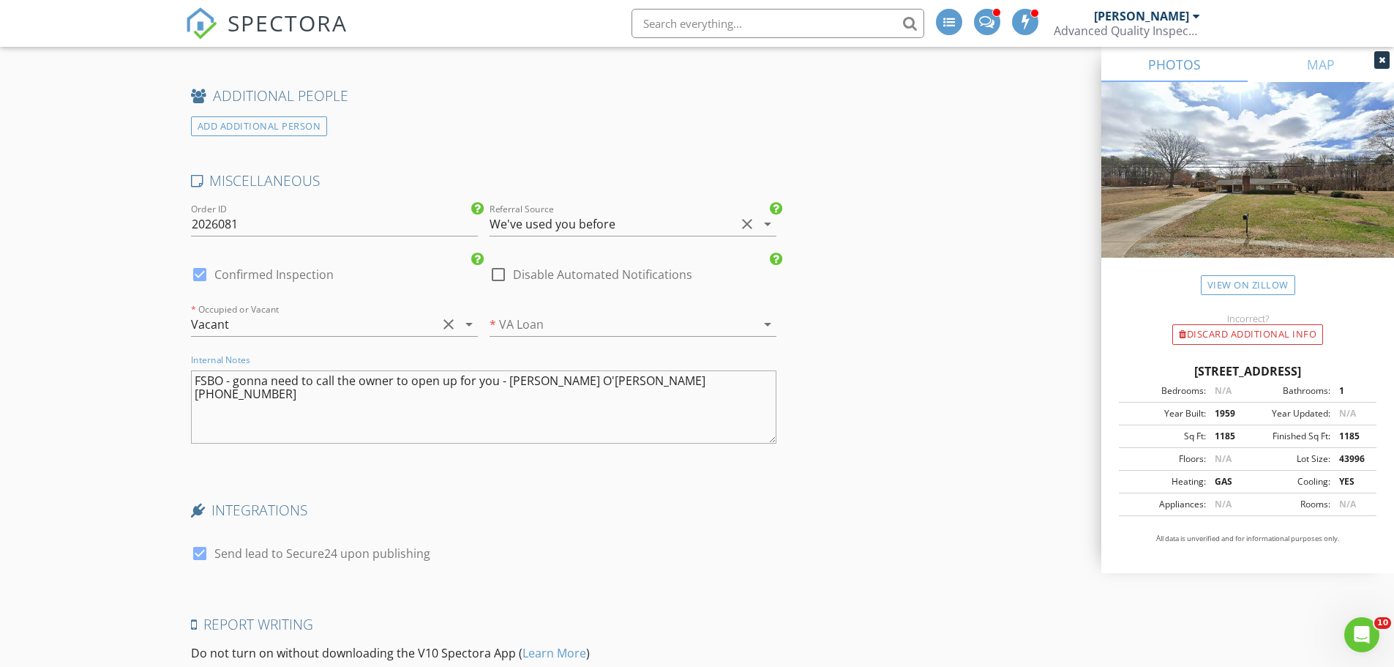
click at [371, 393] on textarea "FSBO - gonna need to call the owner to open up for you - Rob O'Brian 919-417-26…" at bounding box center [484, 406] width 586 height 73
click at [409, 391] on textarea "FSBO - gonna need to call the owner to open up for you - Rob O'Brian 919-417-26…" at bounding box center [484, 406] width 586 height 73
drag, startPoint x: 475, startPoint y: 390, endPoint x: 485, endPoint y: 390, distance: 10.2
click at [476, 390] on textarea "FSBO - gonna need to call the owner to open up for you - Rob O'Brian 919-417-26…" at bounding box center [484, 406] width 586 height 73
click at [491, 389] on textarea "FSBO - gonna need to call the owner to open up for you - Rob O'Brian 919-417-26…" at bounding box center [484, 406] width 586 height 73
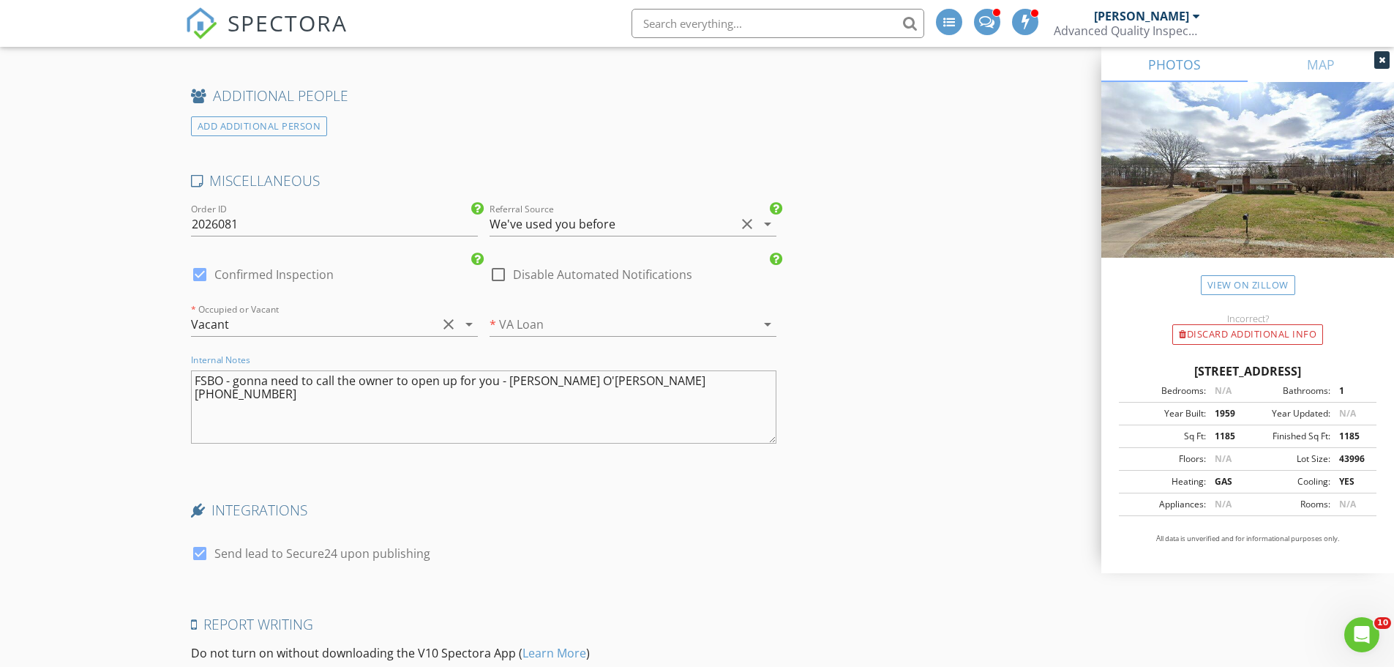
drag, startPoint x: 687, startPoint y: 384, endPoint x: 636, endPoint y: 390, distance: 51.5
click at [686, 384] on textarea "FSBO - gonna need to call the owner to open up for you - Rob O'Brian 919-417-26…" at bounding box center [484, 406] width 586 height 73
click at [576, 389] on textarea "FSBO - gonna need to call the owner to open up for you - Rob O'Brian 919-417-26…" at bounding box center [484, 406] width 586 height 73
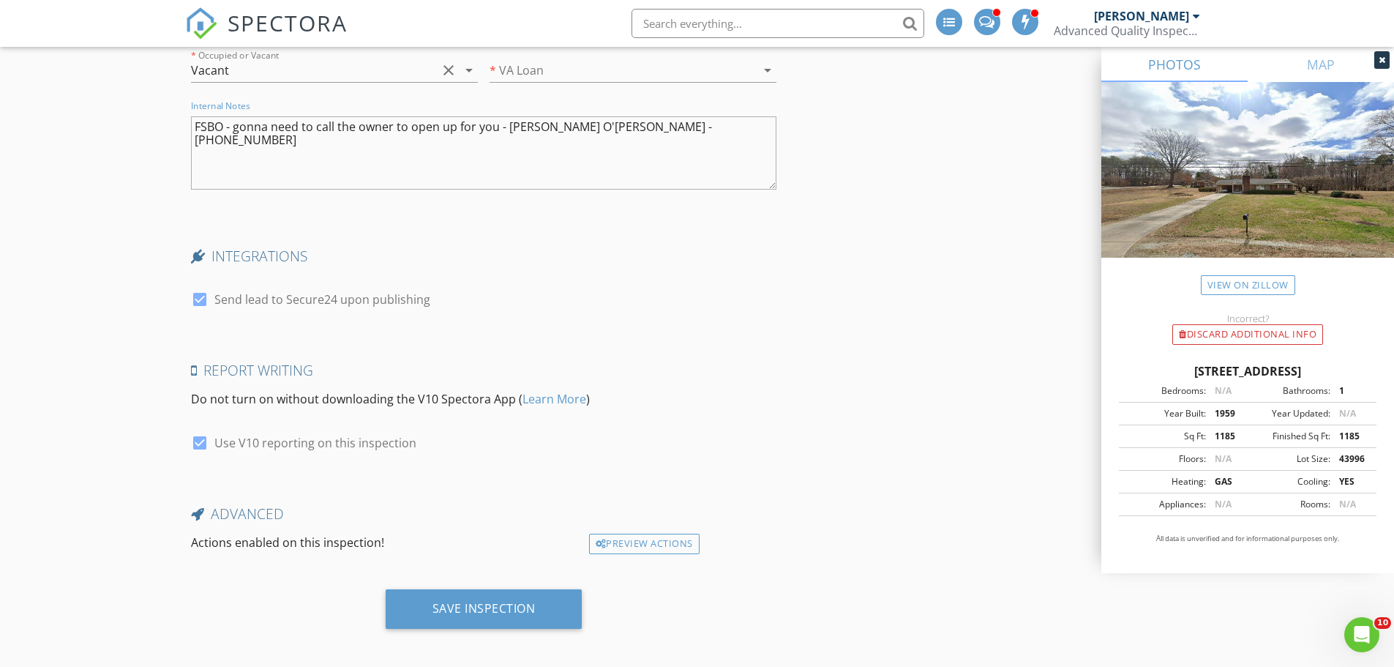
scroll to position [2311, 0]
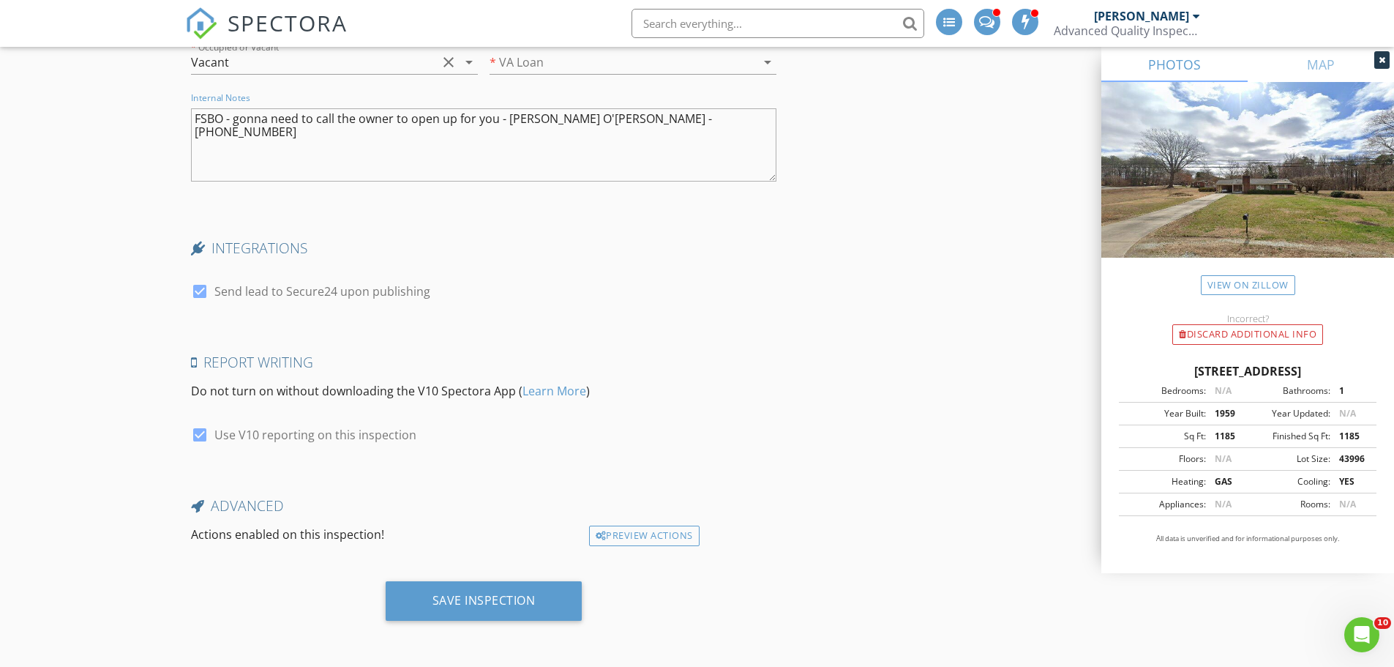
type textarea "FSBO - gonna need to call the owner to open up for you - Rob O'Brian - 919-417-…"
click at [200, 298] on div at bounding box center [199, 291] width 25 height 25
checkbox input "false"
click at [519, 608] on div "Save Inspection" at bounding box center [484, 601] width 197 height 40
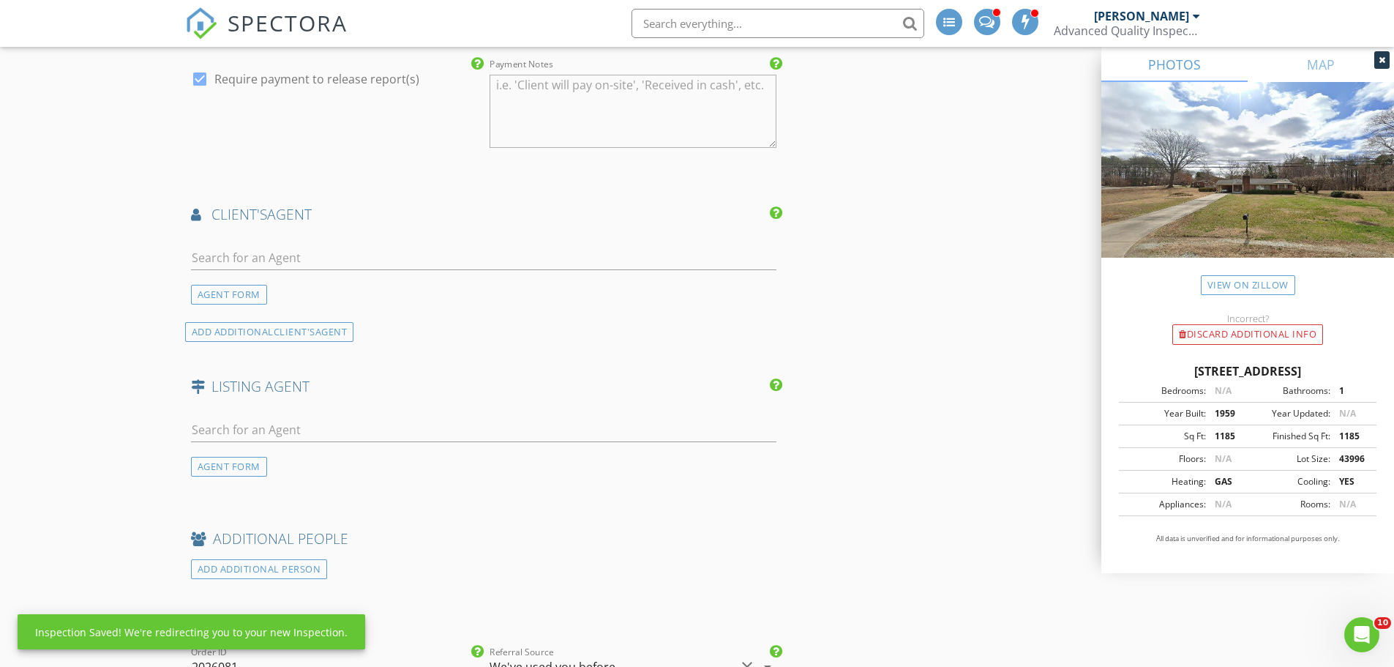
scroll to position [1160, 0]
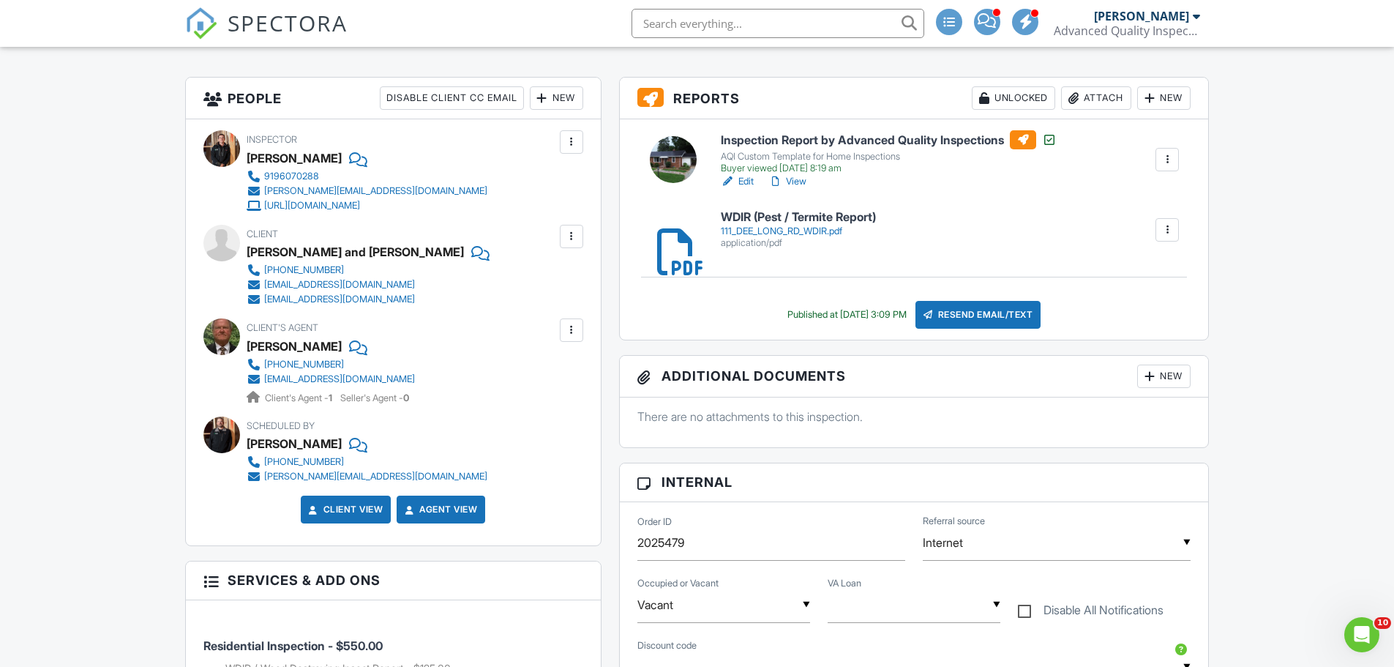
scroll to position [293, 0]
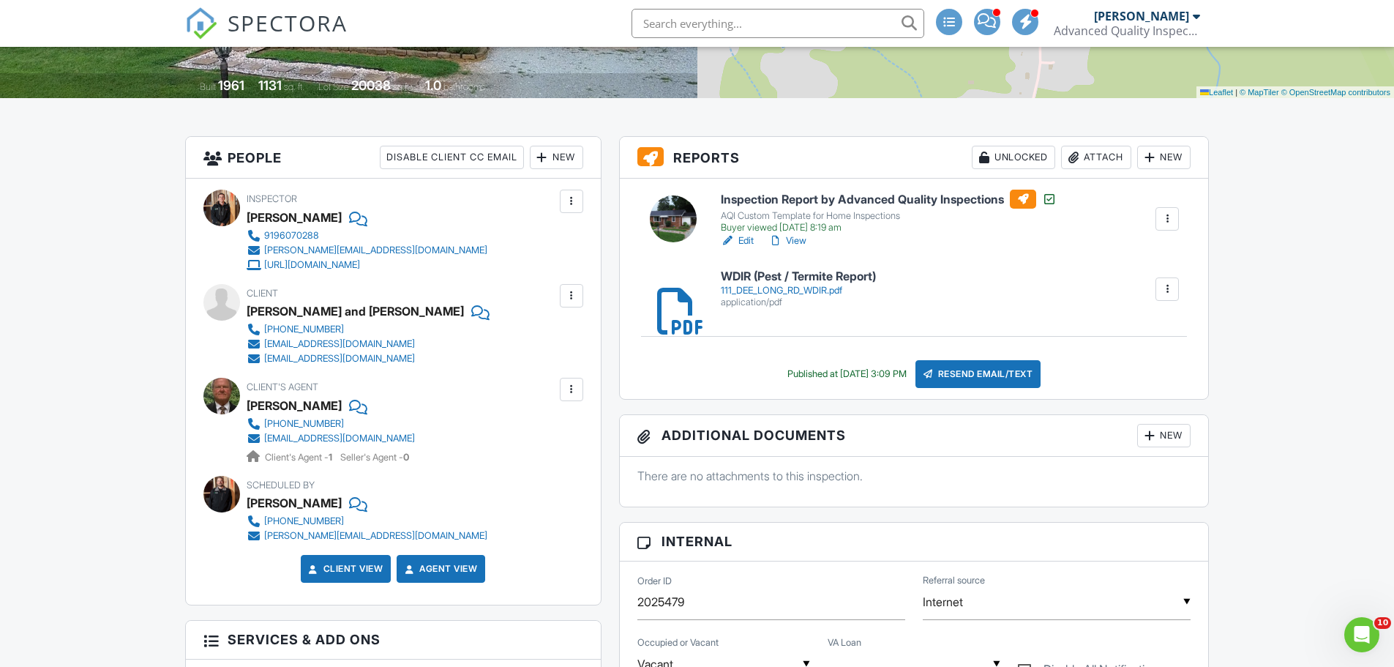
click at [798, 290] on div "111_DEE_LONG_RD_WDIR.pdf" at bounding box center [798, 291] width 155 height 12
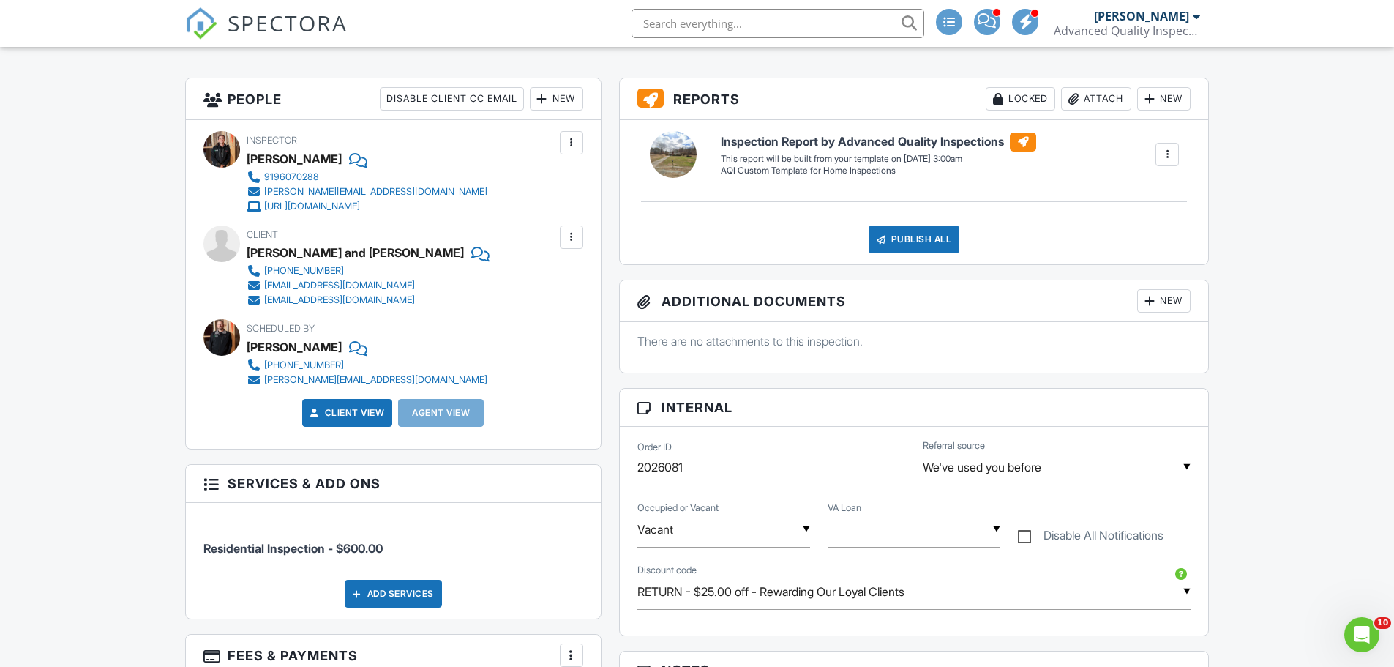
scroll to position [439, 0]
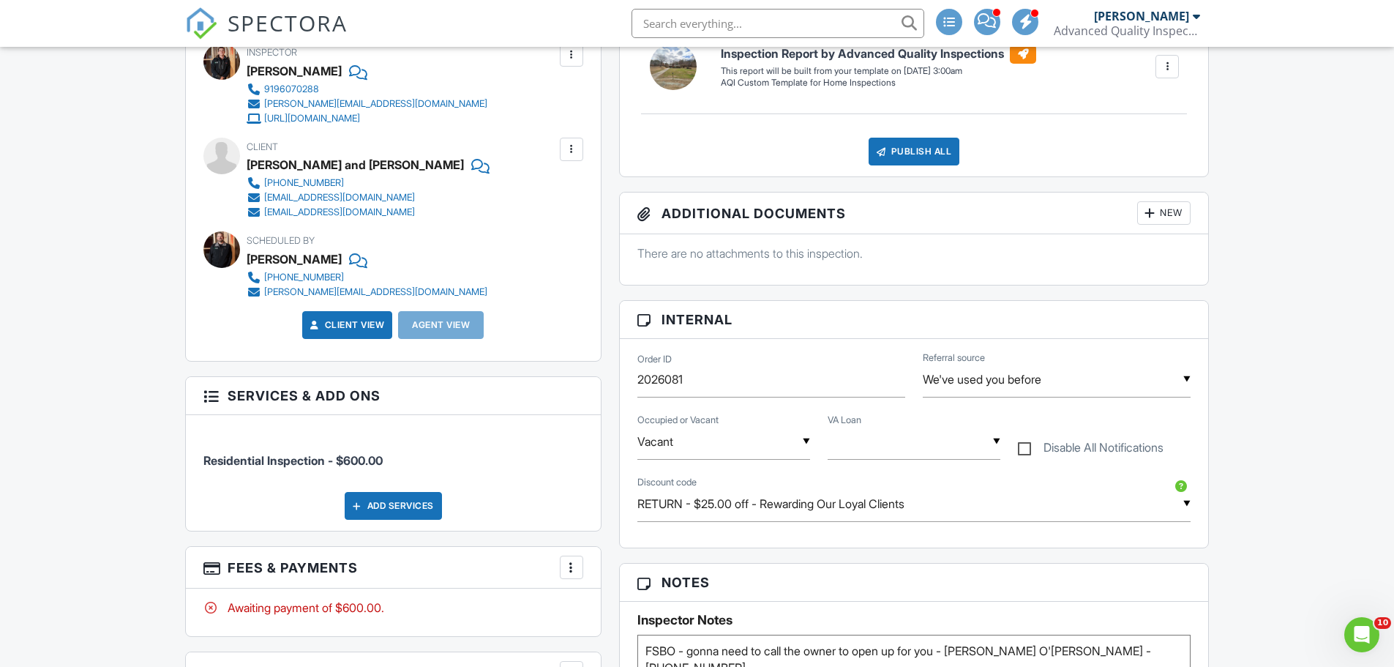
drag, startPoint x: 154, startPoint y: 248, endPoint x: 179, endPoint y: 189, distance: 63.6
click at [154, 247] on div "Dashboard Templates Contacts Metrics Automations Advanced Settings Support Cent…" at bounding box center [697, 598] width 1394 height 1981
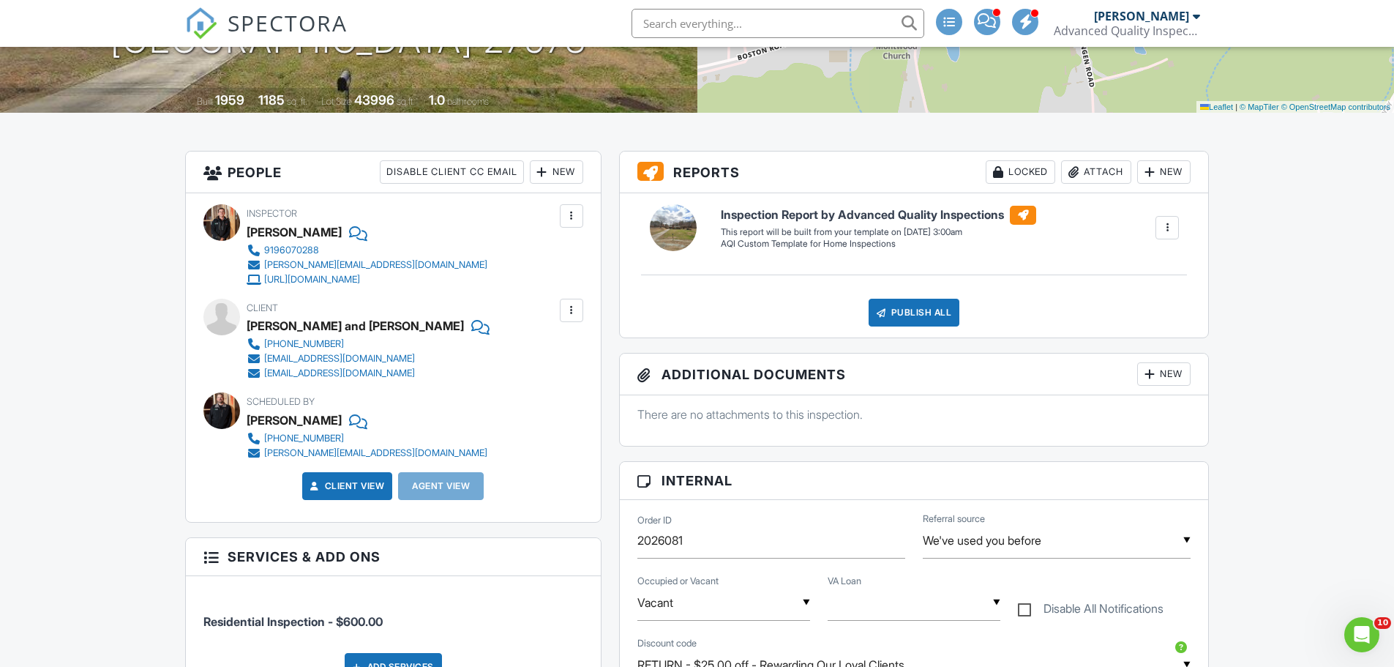
scroll to position [0, 0]
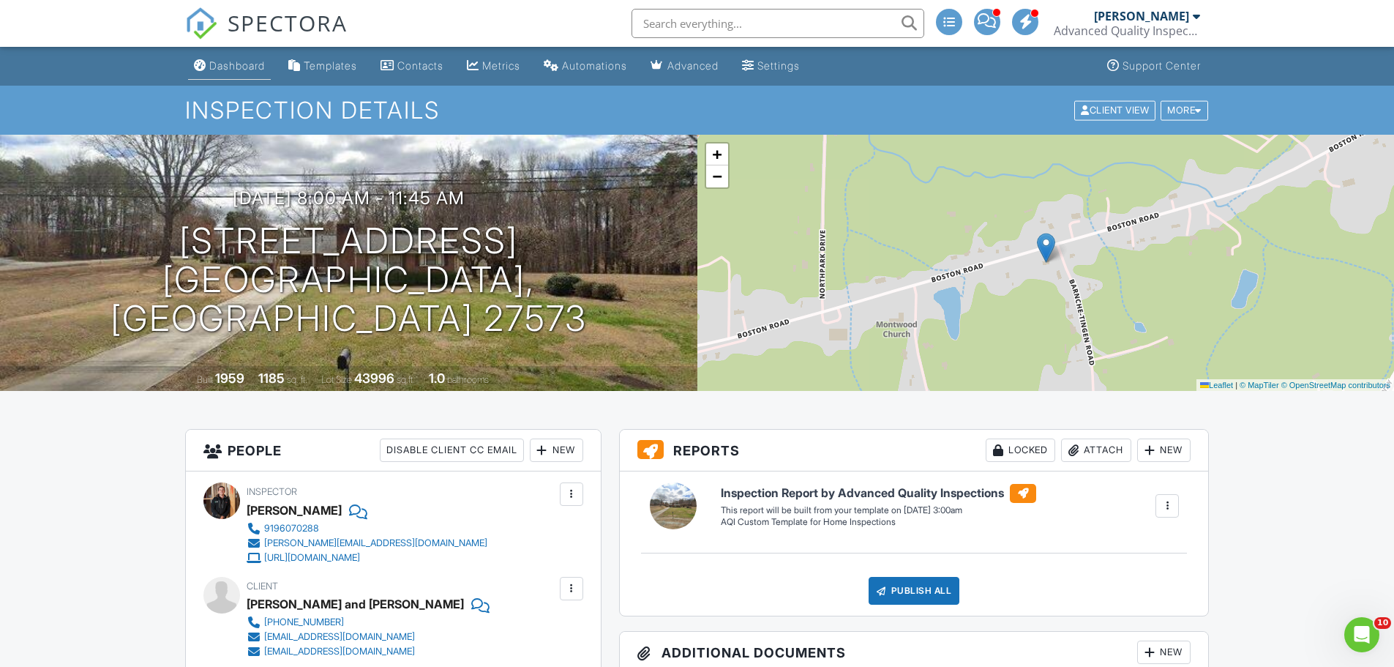
click at [242, 70] on div "Dashboard" at bounding box center [237, 65] width 56 height 12
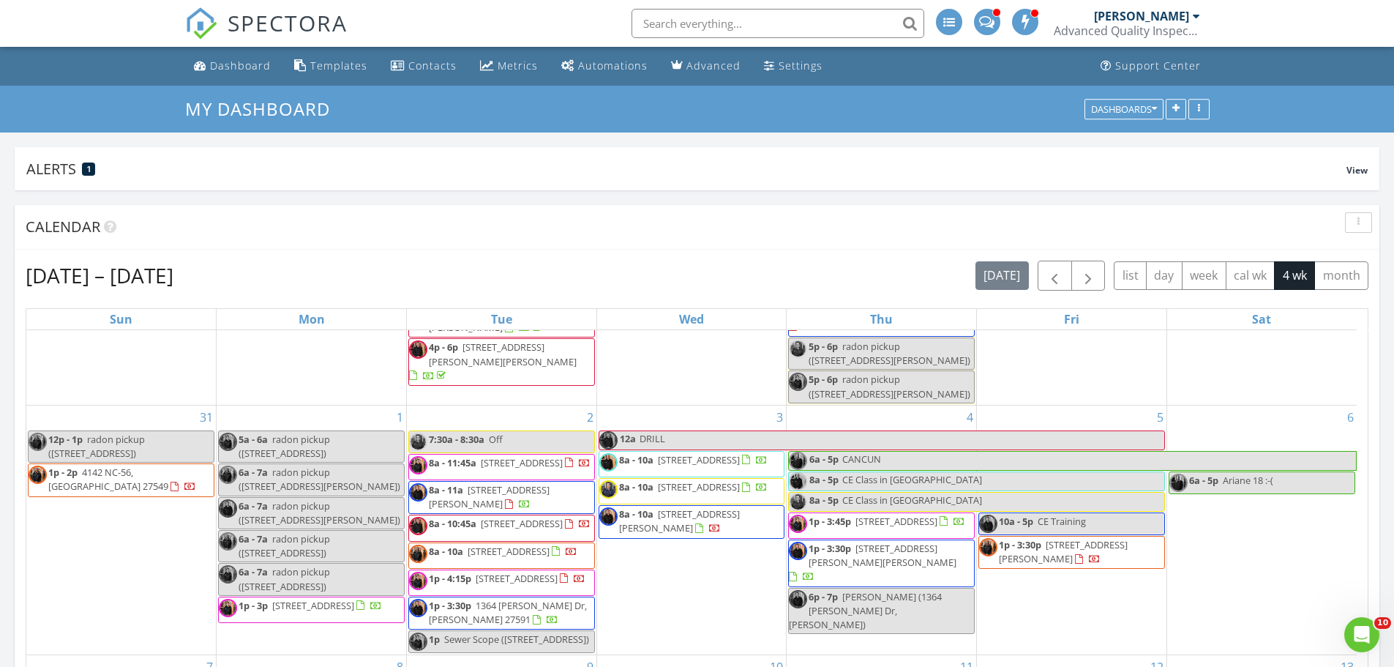
scroll to position [493, 0]
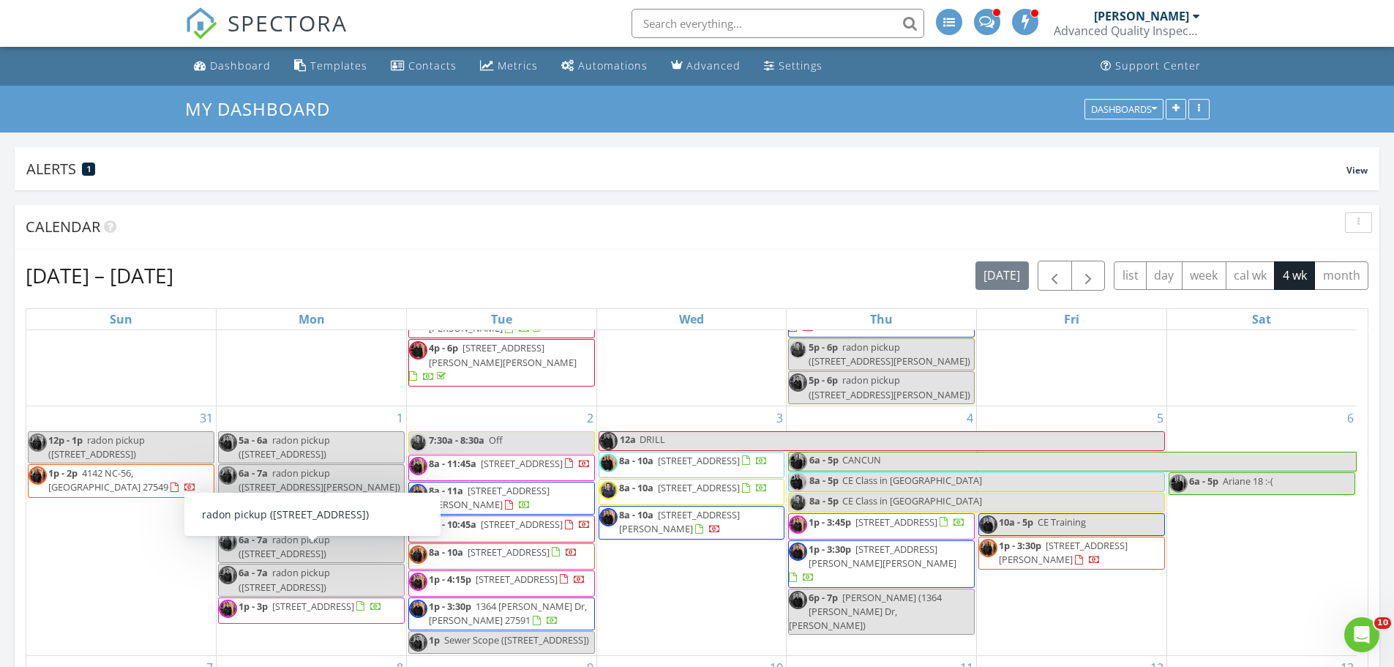
click at [110, 545] on div "31 12p - 1p radon pickup (2300 Bee Orch St, New Hill) 1p - 2p 4142 NC-56, Louis…" at bounding box center [120, 530] width 189 height 249
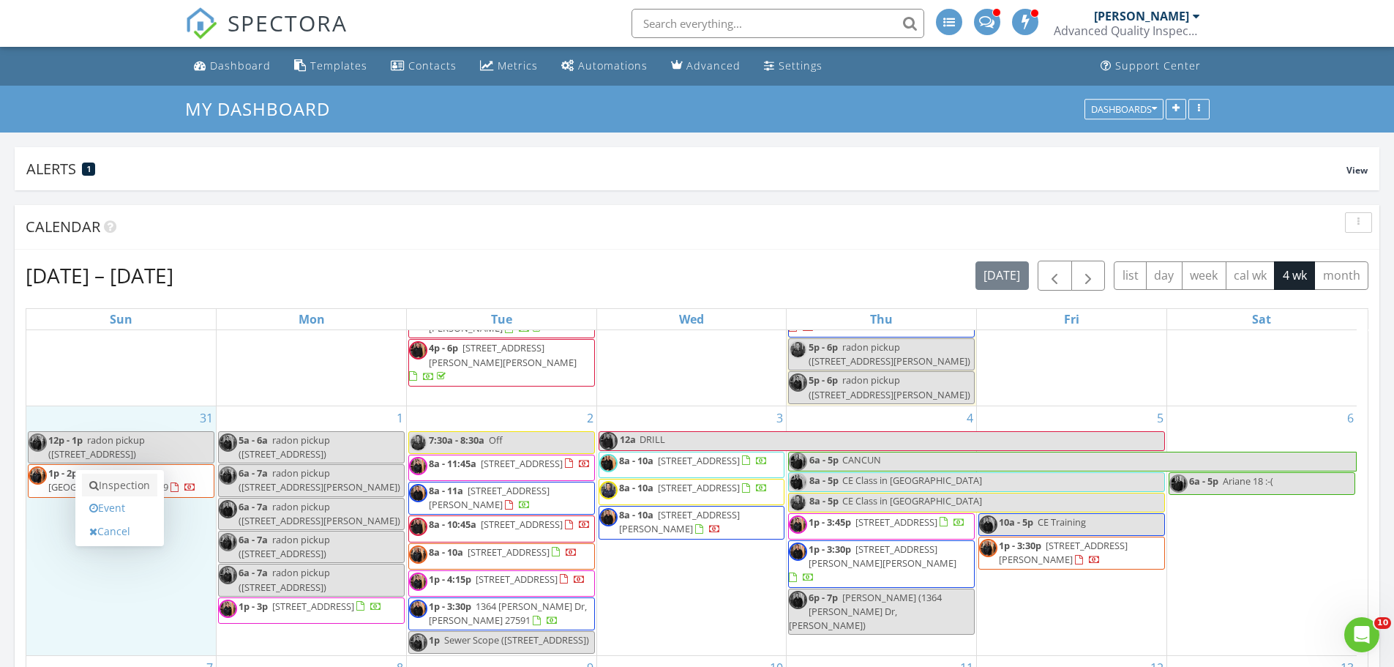
click at [131, 484] on link "Inspection" at bounding box center [119, 484] width 75 height 23
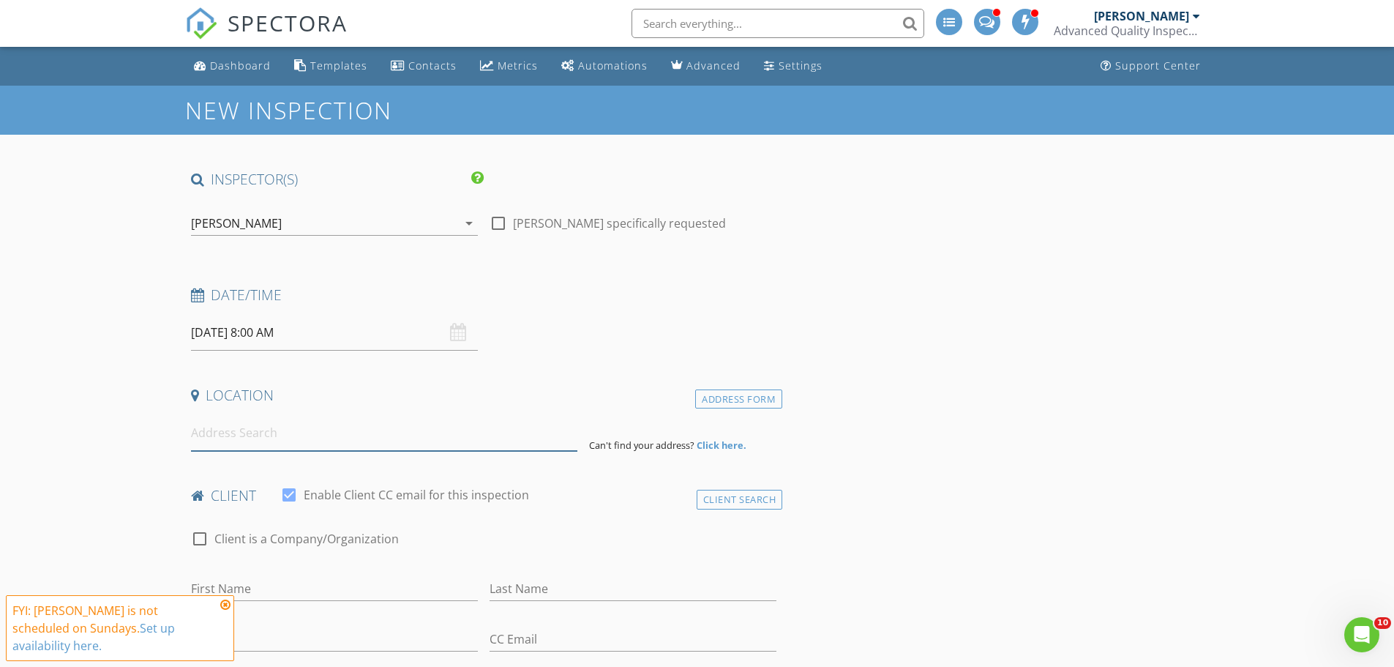
click at [249, 435] on input at bounding box center [384, 433] width 386 height 36
click at [235, 434] on input at bounding box center [384, 433] width 386 height 36
click at [269, 440] on input at bounding box center [384, 433] width 386 height 36
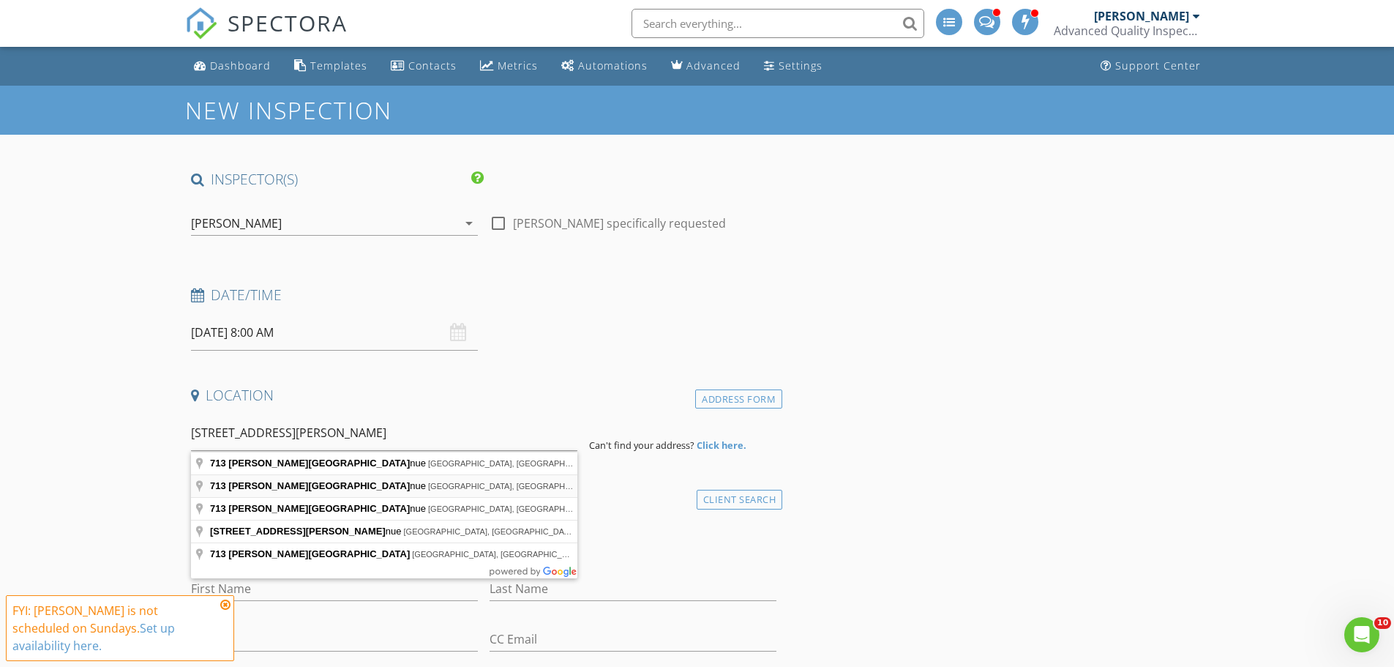
type input "[STREET_ADDRESS][PERSON_NAME]"
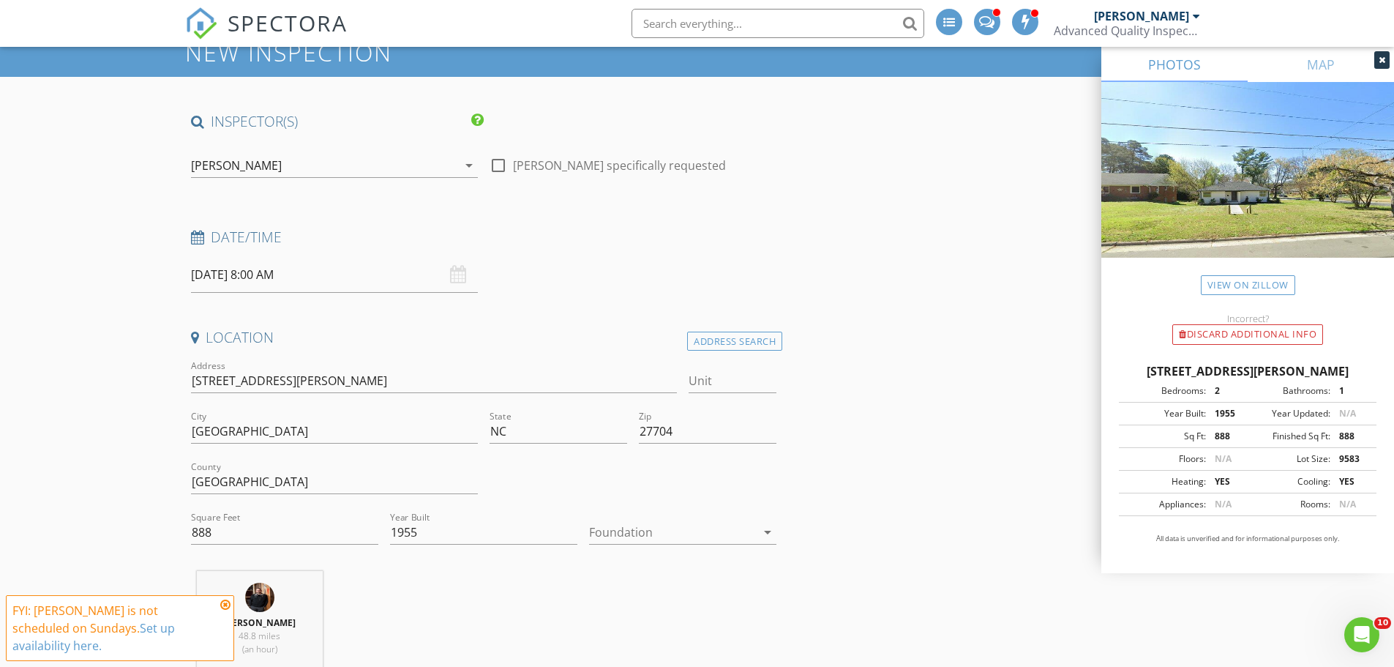
scroll to position [146, 0]
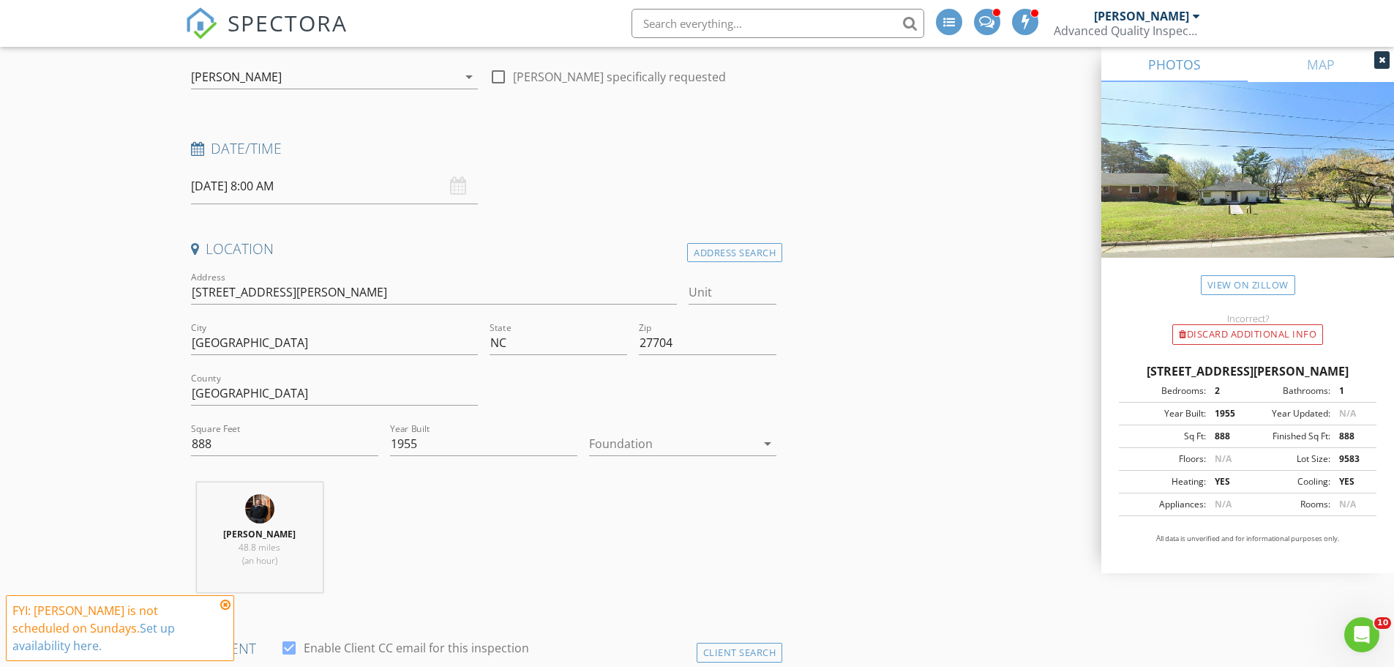
click at [226, 610] on icon at bounding box center [225, 604] width 10 height 12
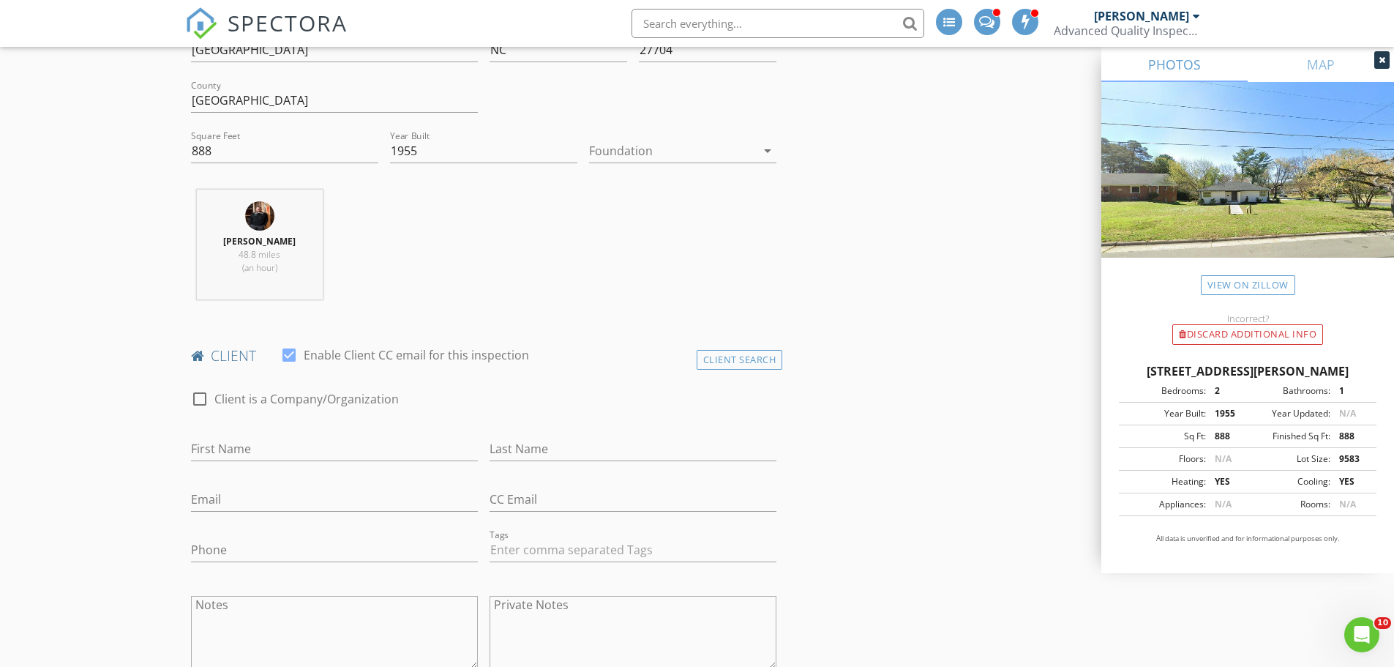
scroll to position [878, 0]
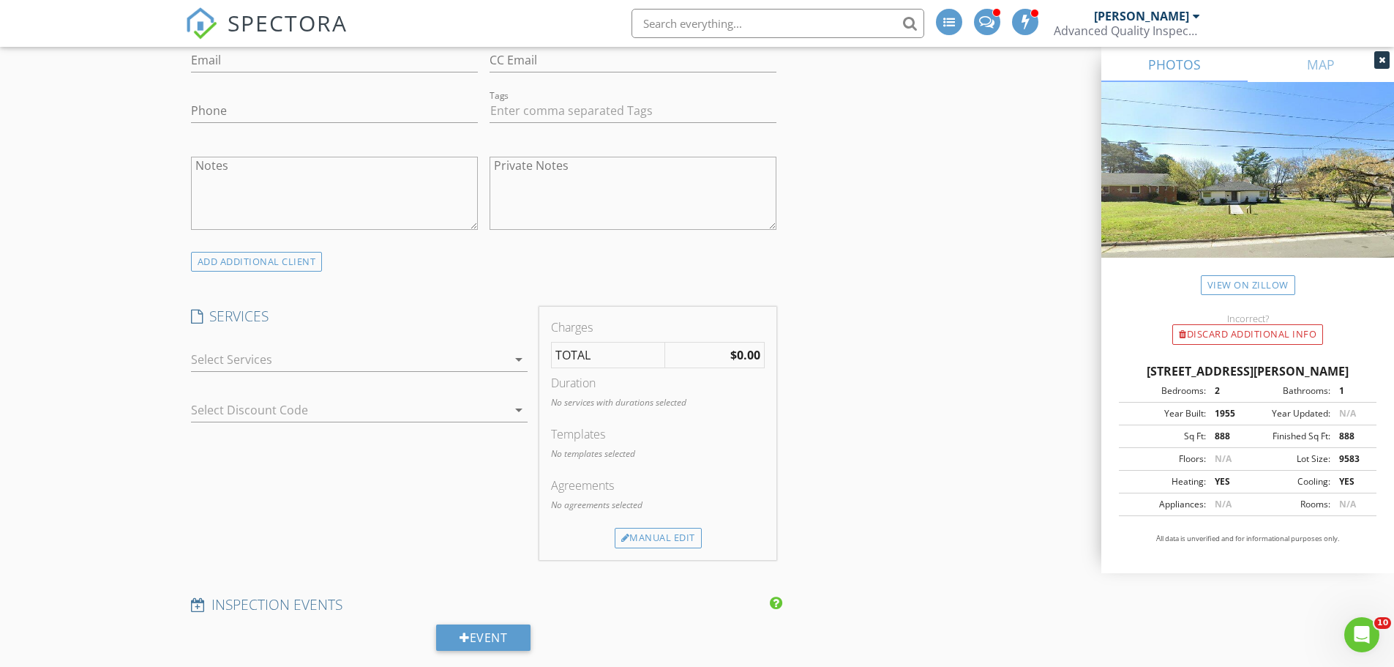
click at [369, 362] on div at bounding box center [349, 359] width 316 height 23
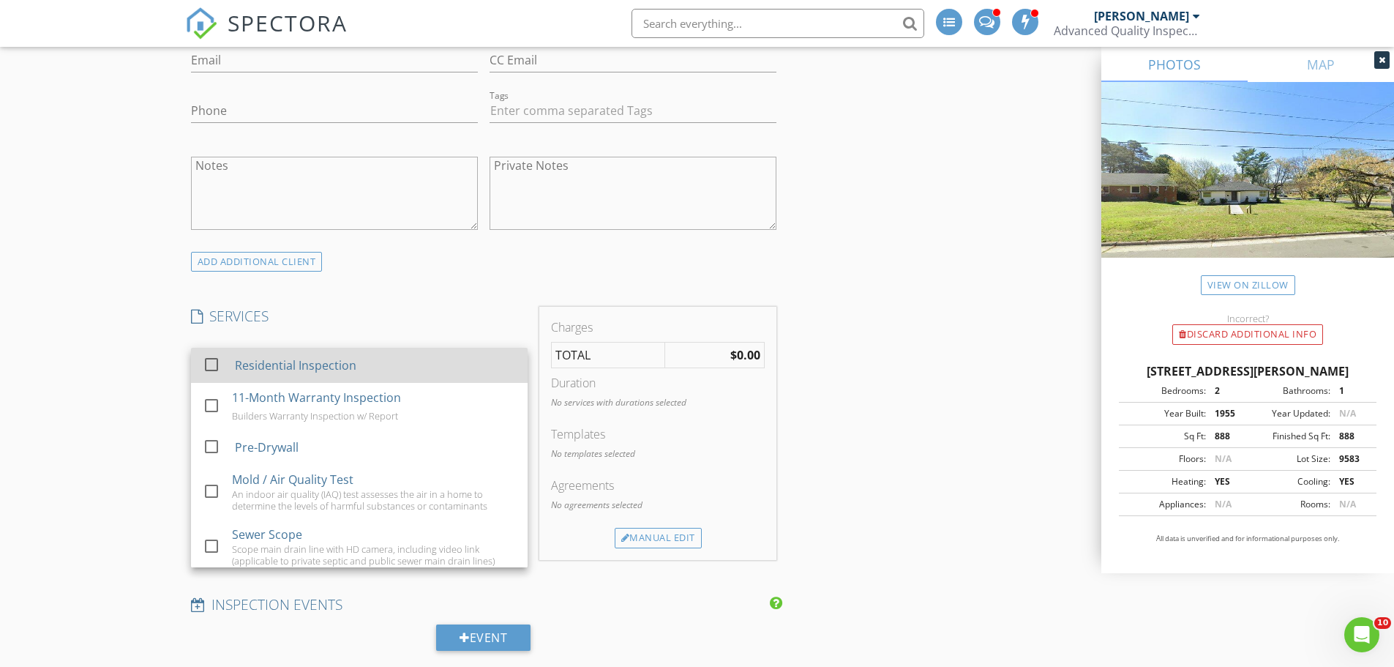
drag, startPoint x: 286, startPoint y: 362, endPoint x: 159, endPoint y: 367, distance: 127.4
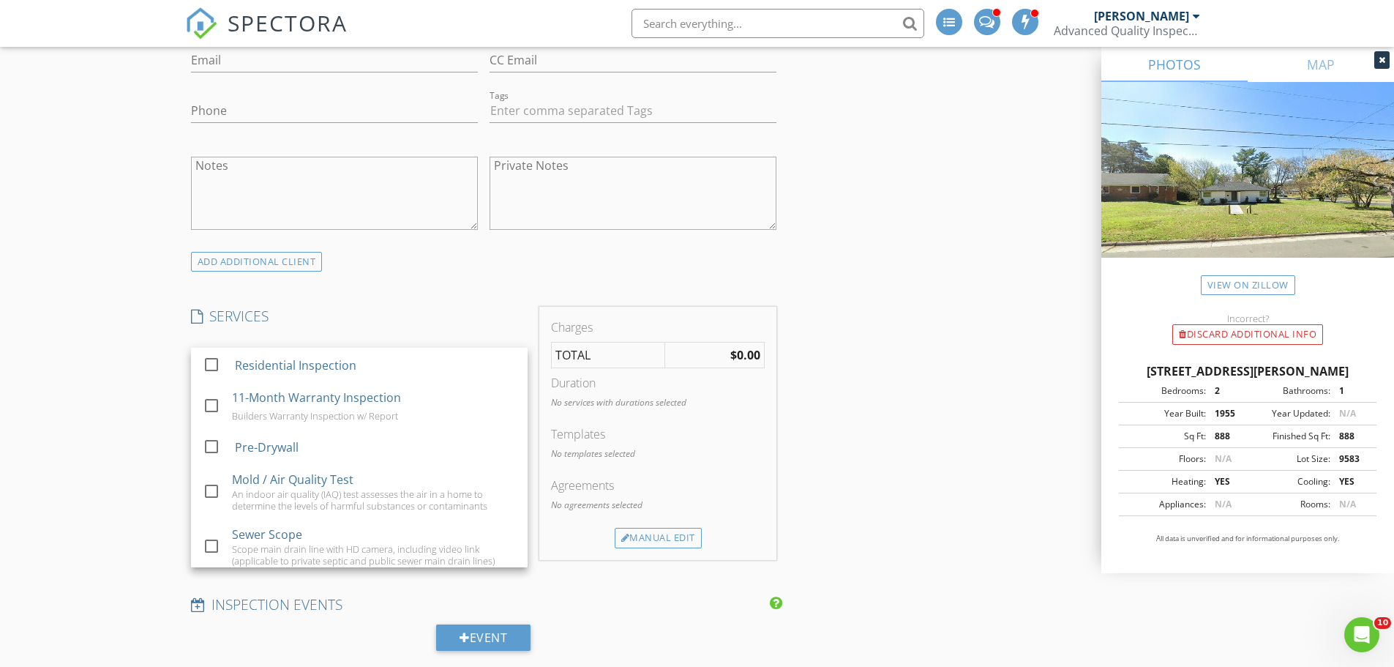
click at [279, 362] on div "Residential Inspection" at bounding box center [294, 365] width 121 height 18
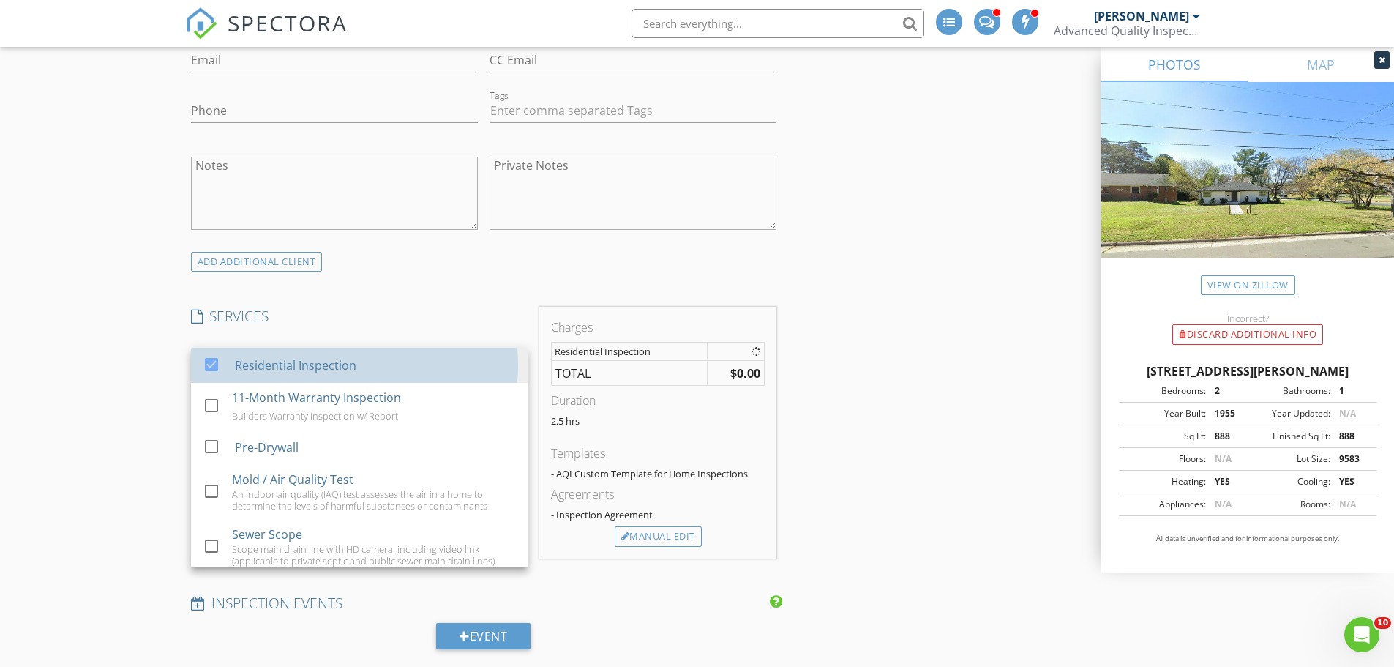
click at [159, 367] on div "New Inspection INSPECTOR(S) check_box [PERSON_NAME] PRIMARY check_box_outline_b…" at bounding box center [697, 624] width 1394 height 2833
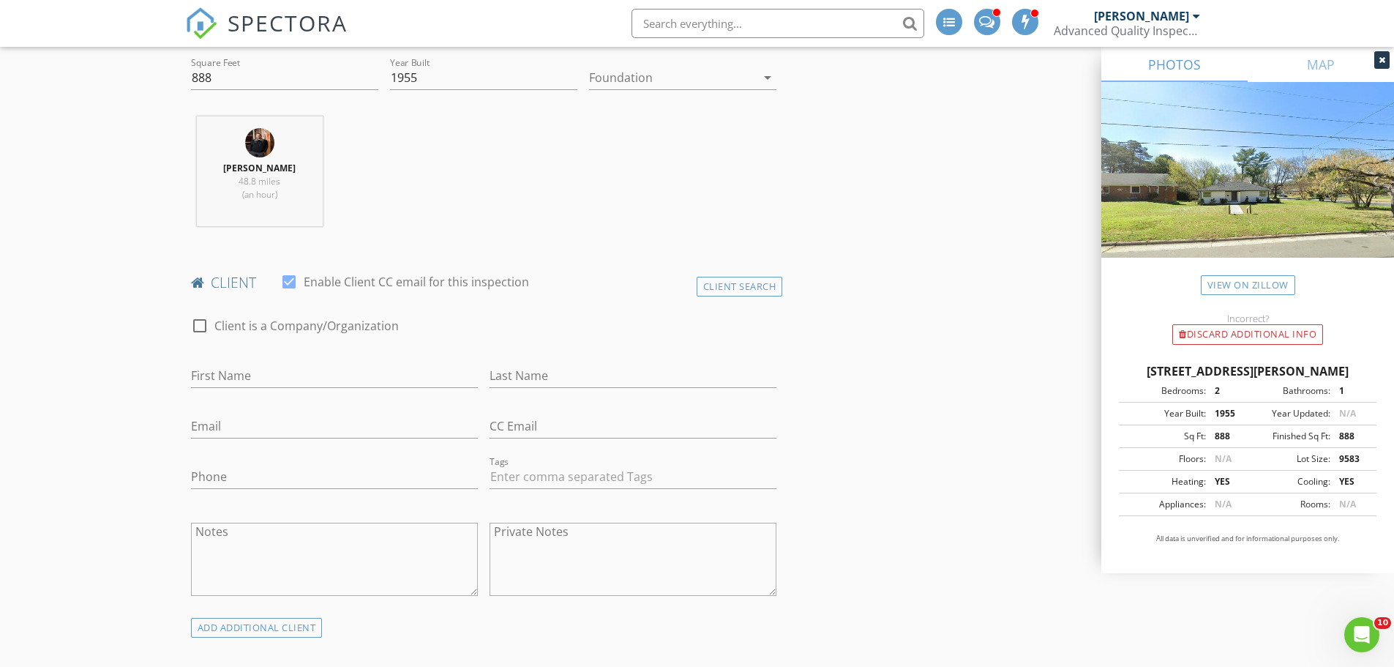
scroll to position [951, 0]
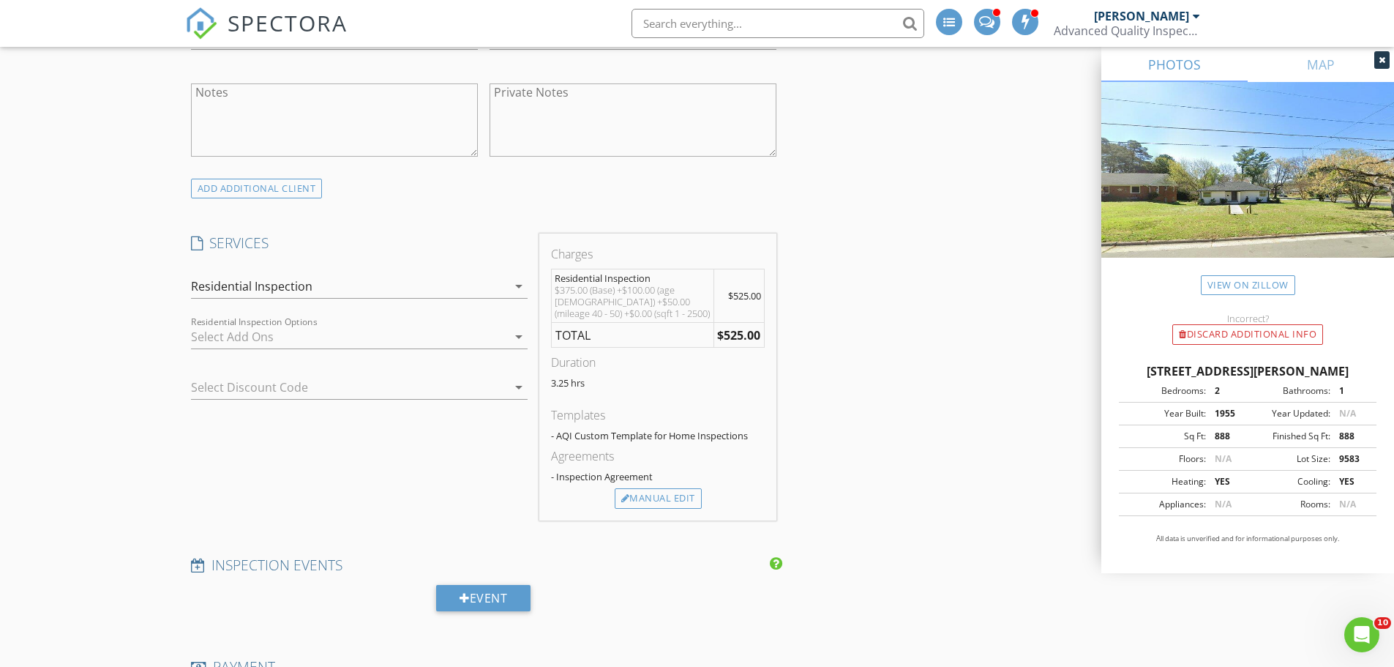
click at [308, 337] on div at bounding box center [349, 336] width 316 height 23
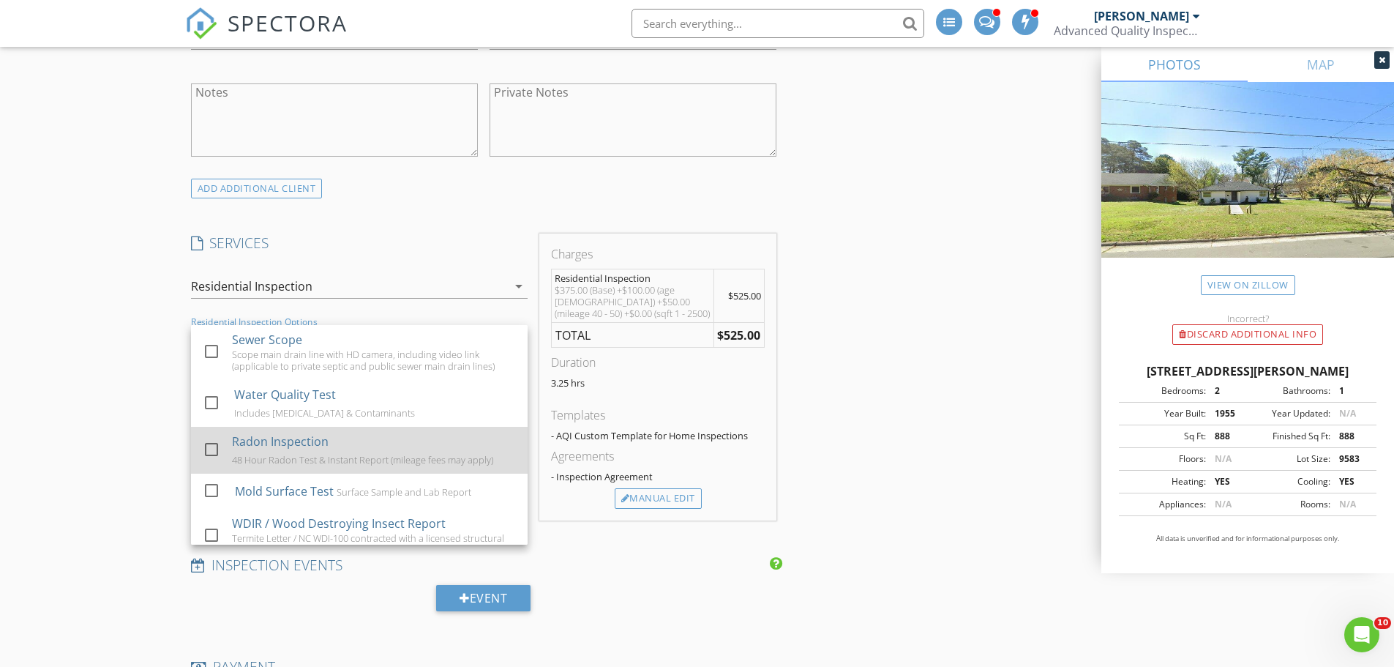
click at [247, 444] on div "Radon Inspection" at bounding box center [280, 441] width 97 height 18
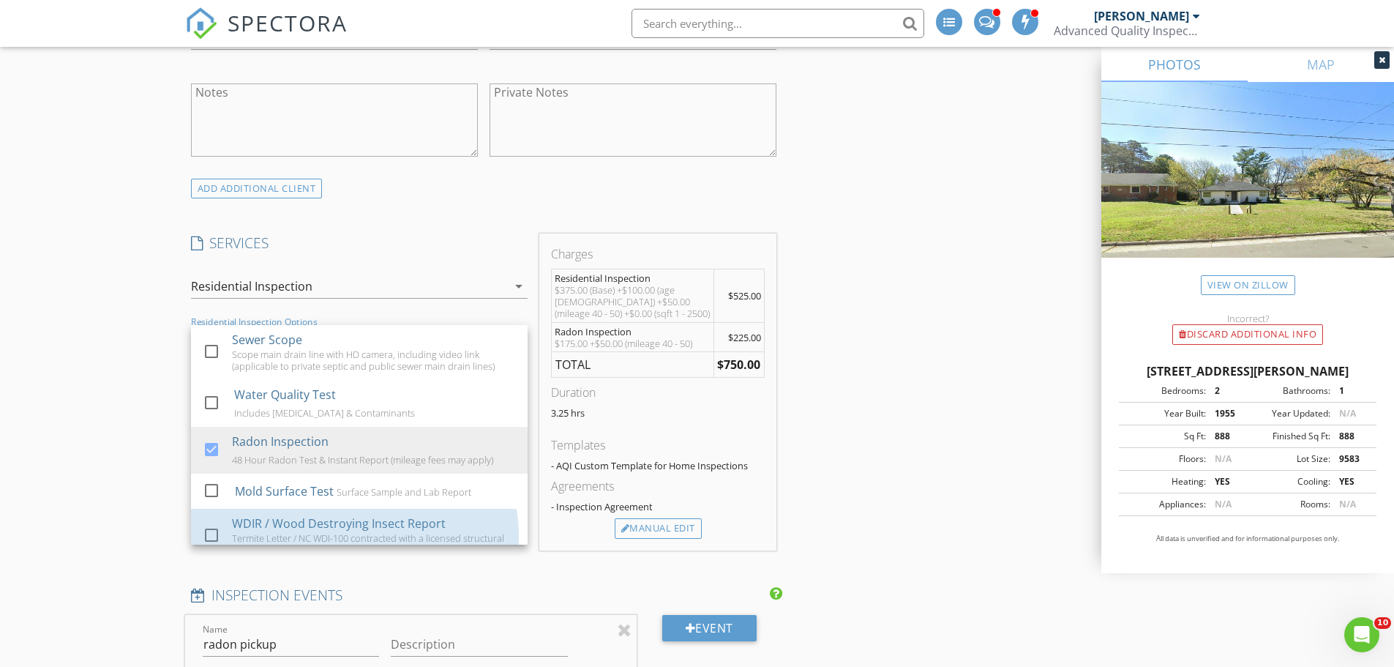
drag, startPoint x: 282, startPoint y: 526, endPoint x: 187, endPoint y: 498, distance: 99.1
click at [252, 517] on div "WDIR / Wood Destroying Insect Report" at bounding box center [339, 523] width 214 height 18
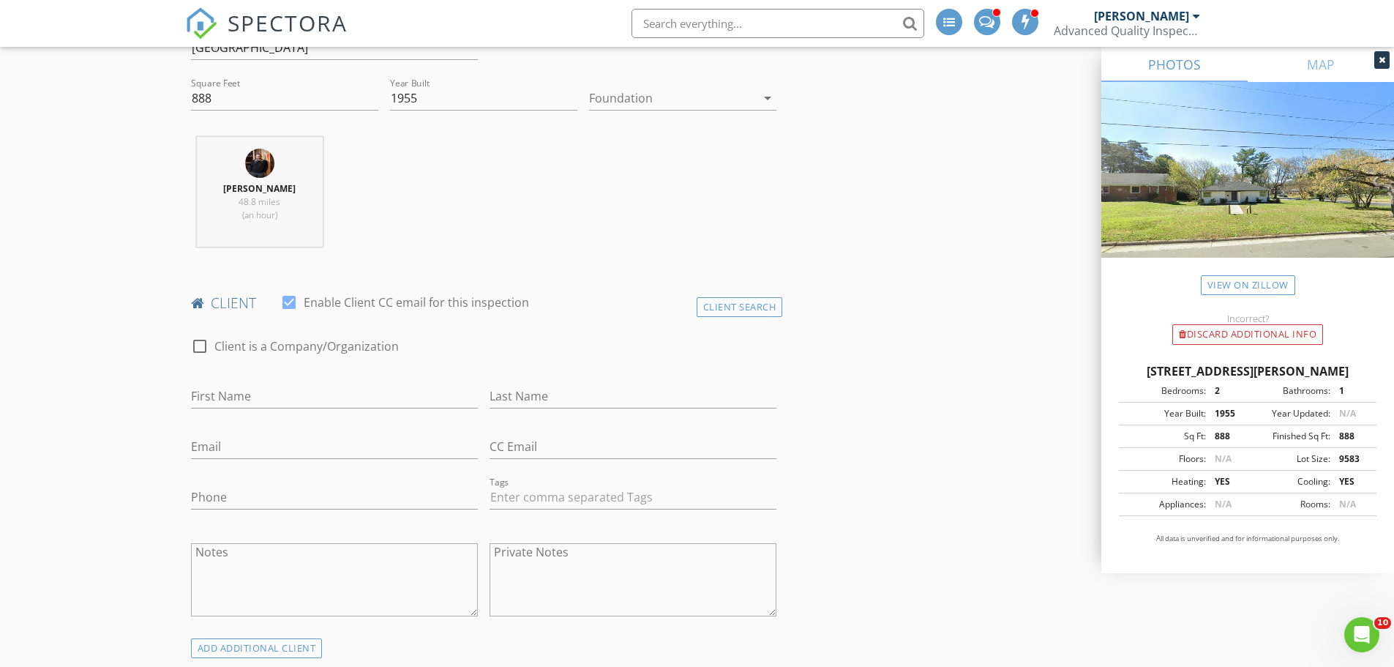
scroll to position [0, 0]
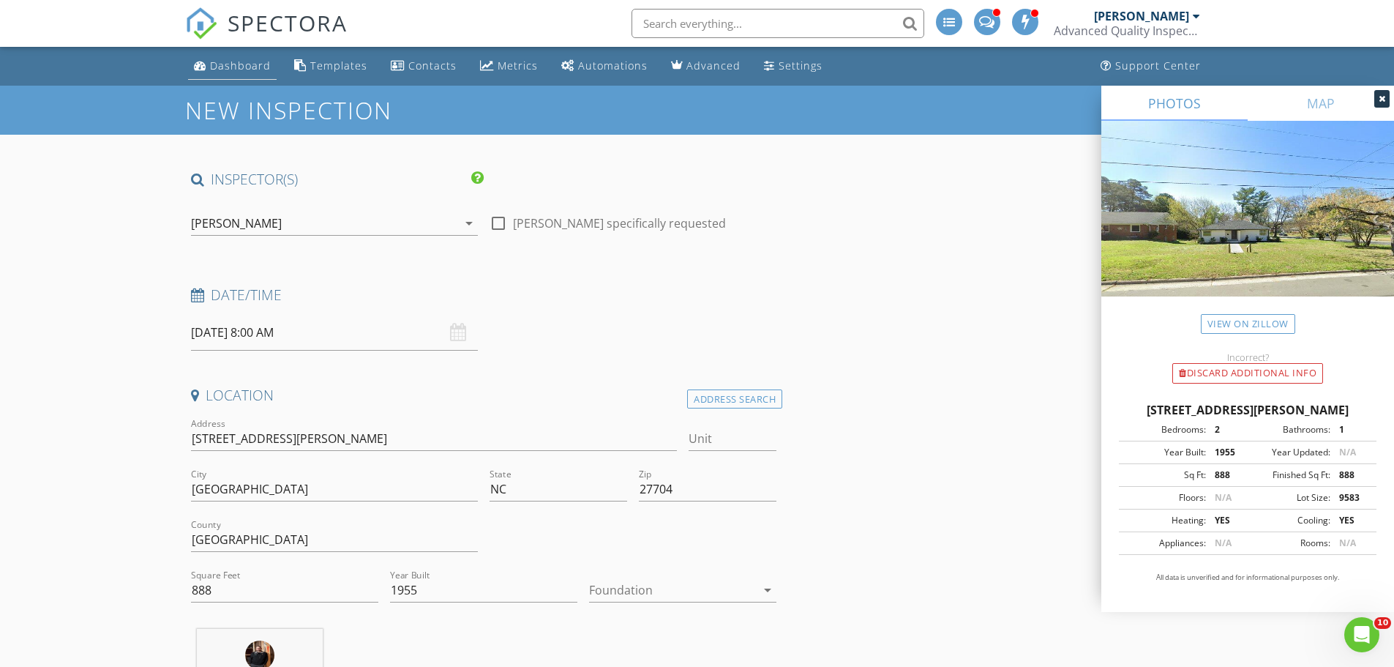
click at [248, 70] on div "Dashboard" at bounding box center [240, 66] width 61 height 14
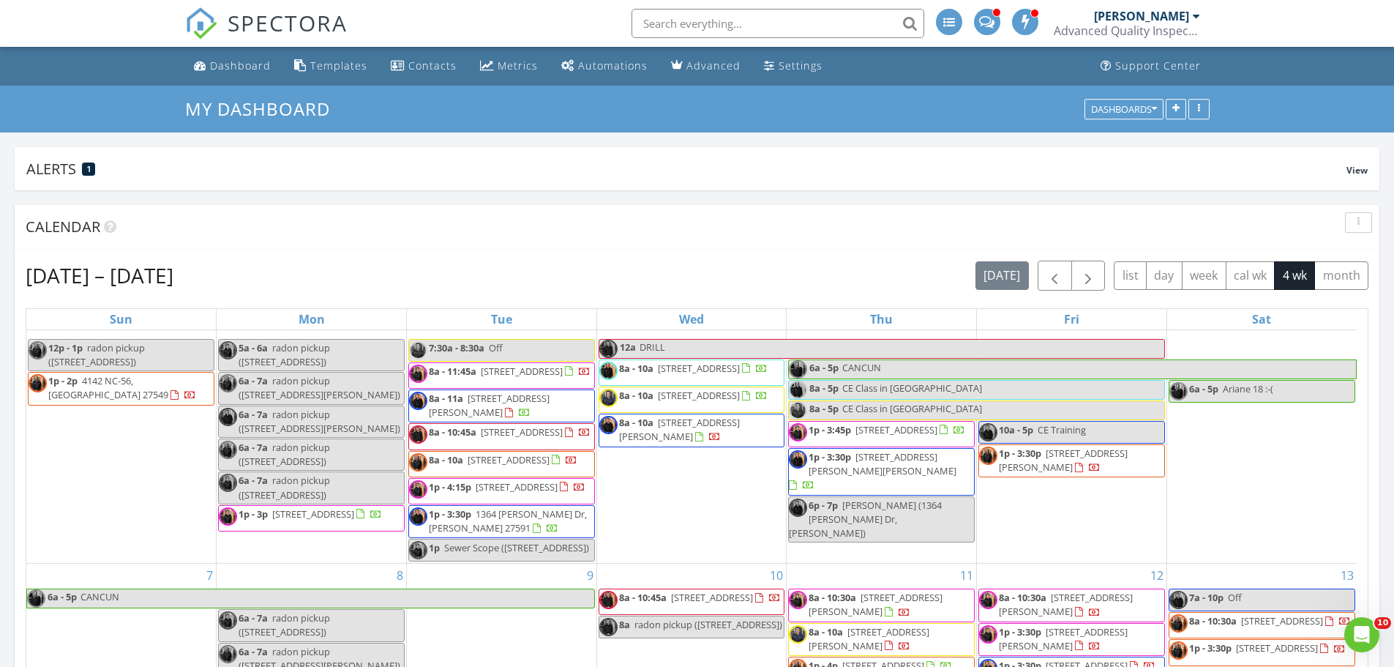
scroll to position [512, 0]
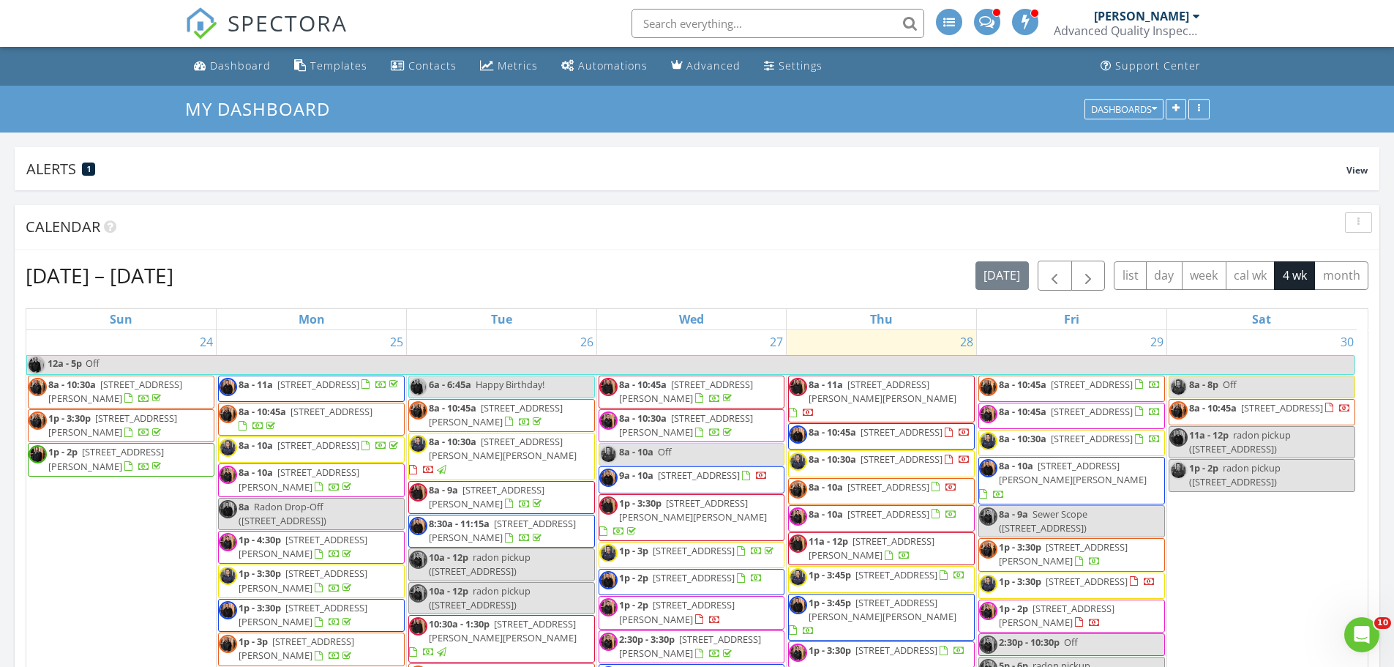
click at [753, 28] on input "text" at bounding box center [777, 23] width 293 height 29
click at [690, 22] on input "text" at bounding box center [777, 23] width 293 height 29
click at [772, 25] on input "text" at bounding box center [777, 23] width 293 height 29
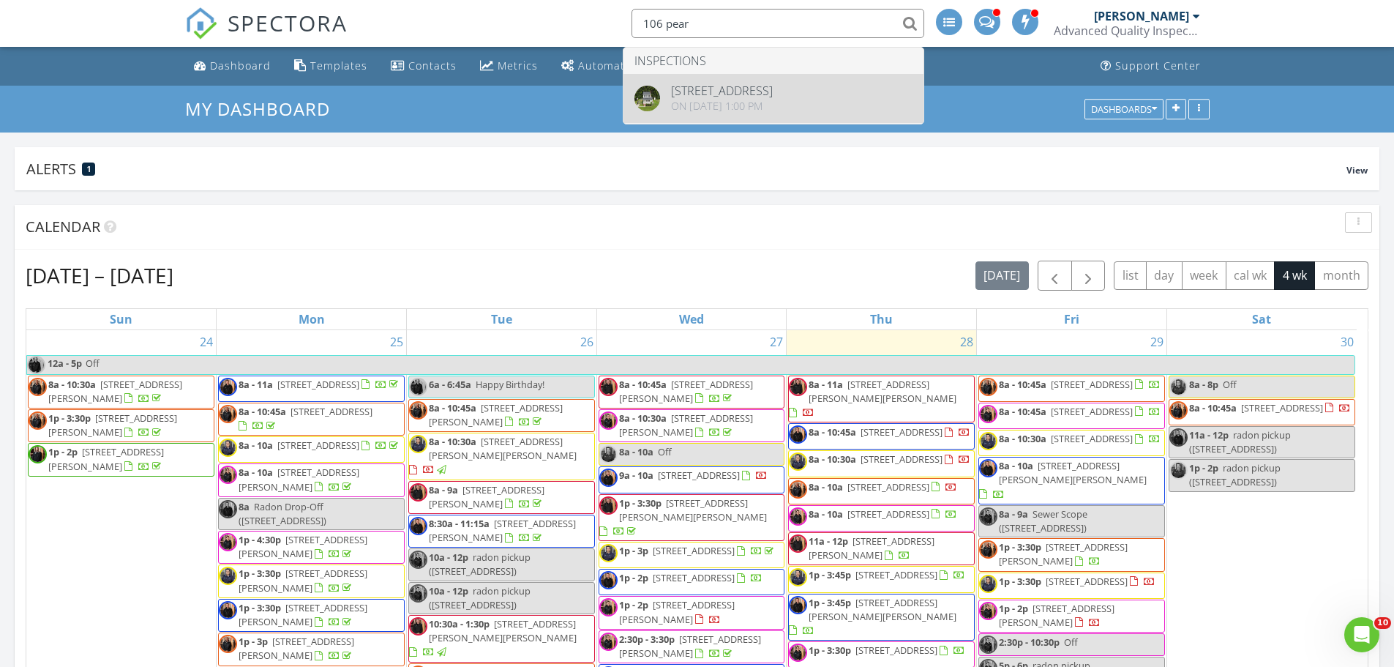
type input "106 pear"
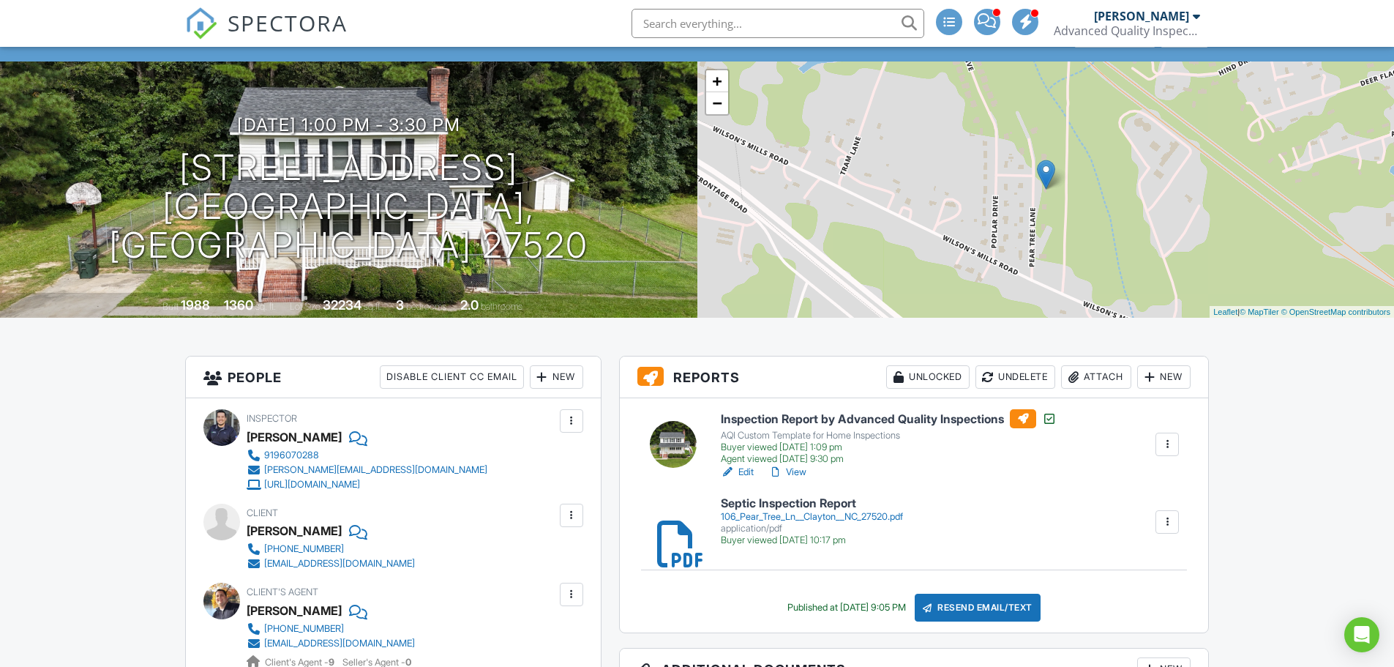
click at [814, 515] on div "106_Pear_Tree_Ln__Clayton__NC_27520.pdf" at bounding box center [812, 517] width 182 height 12
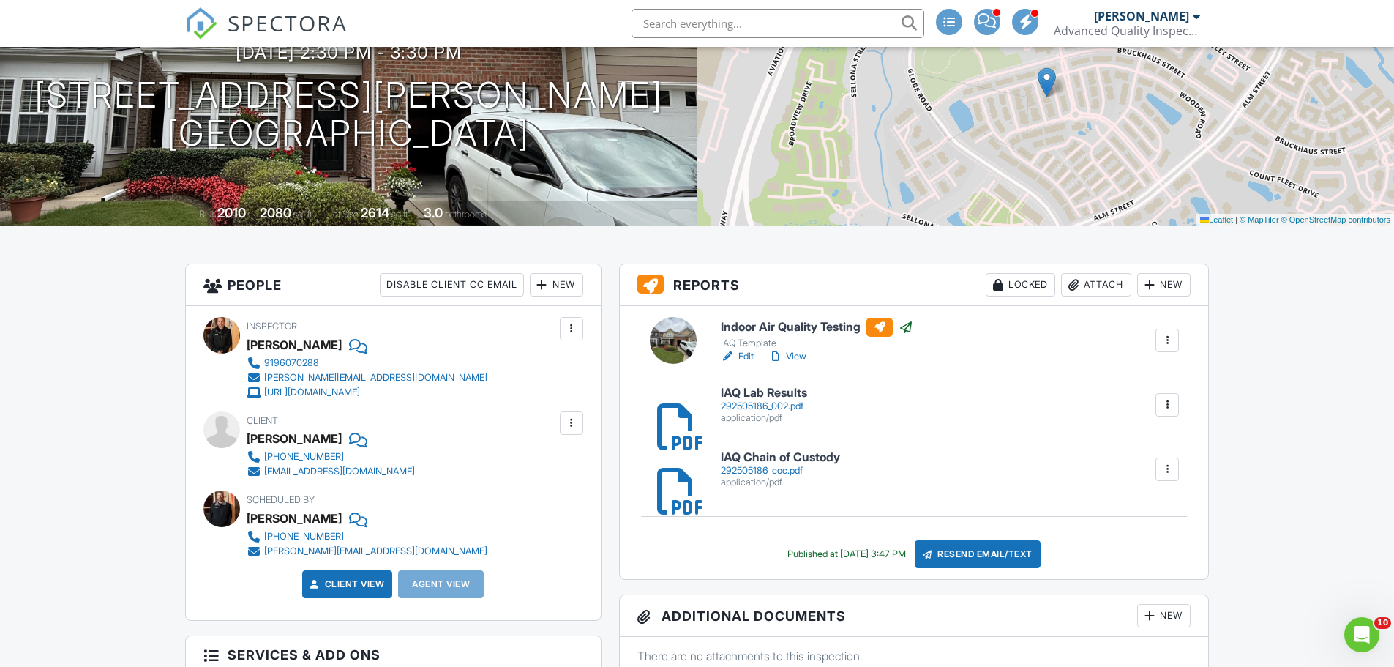
scroll to position [219, 0]
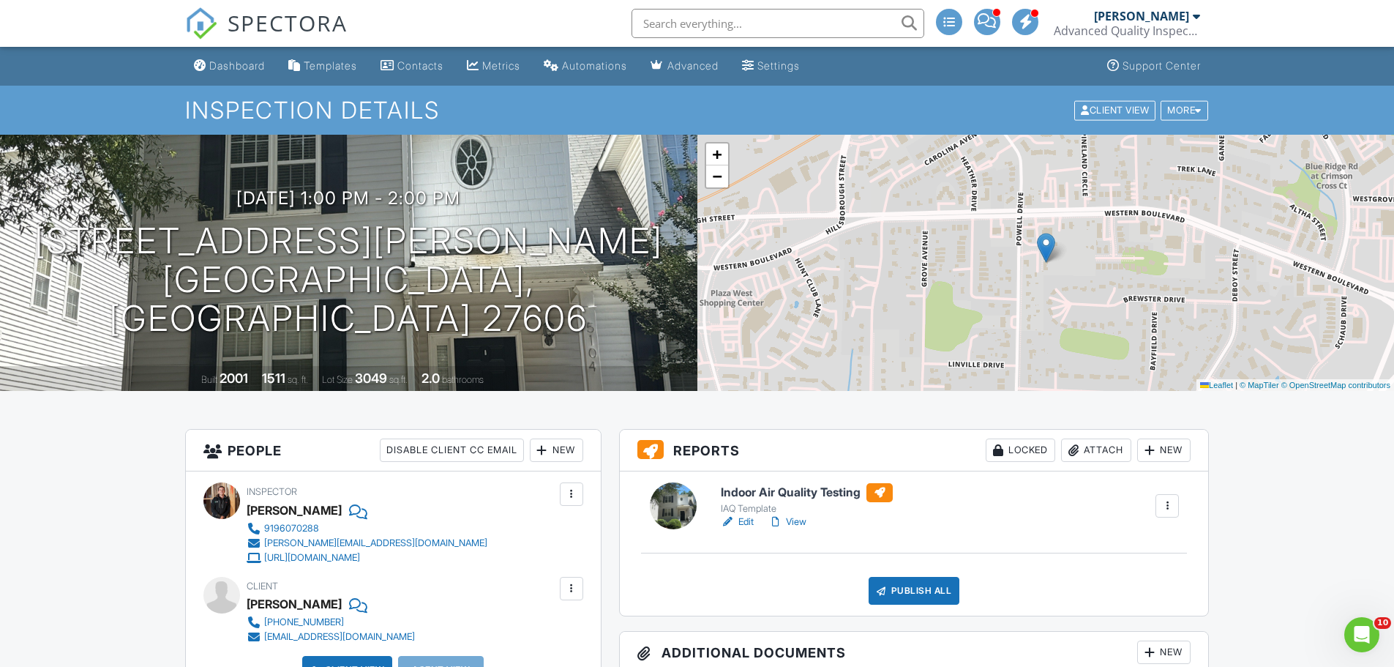
click at [1098, 454] on div "Attach" at bounding box center [1096, 449] width 70 height 23
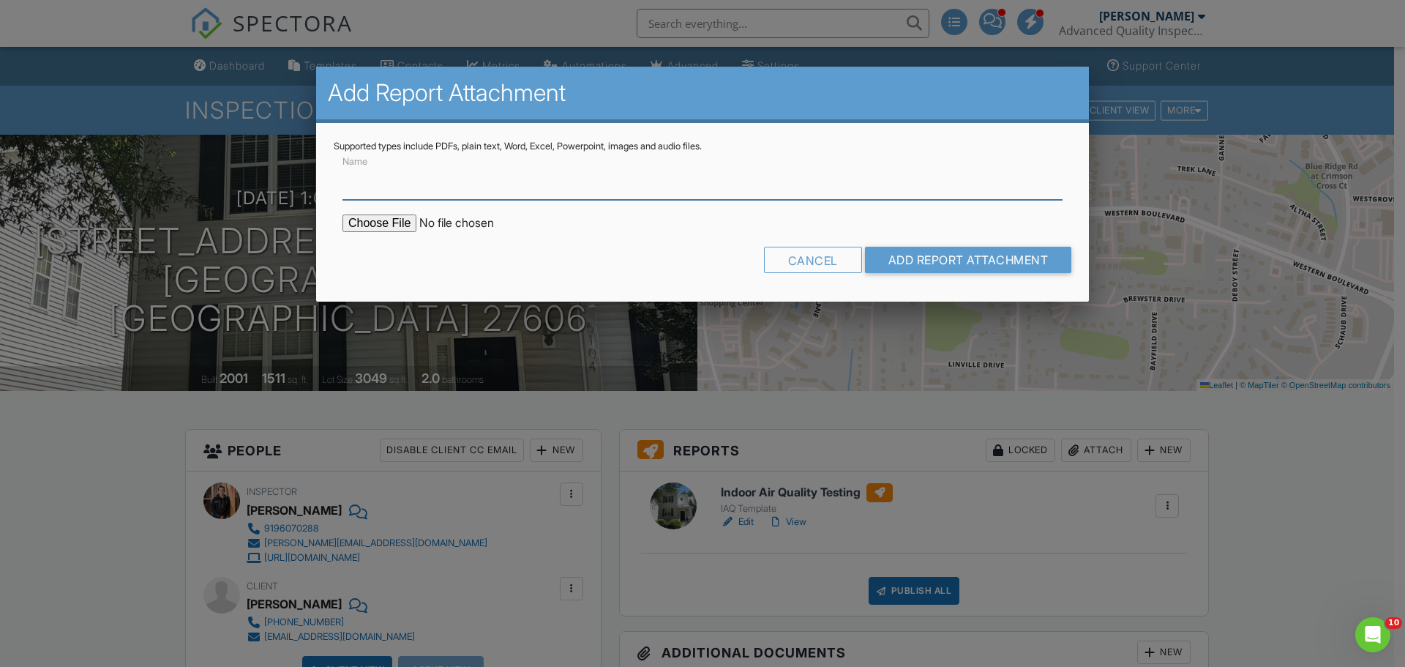
click at [476, 187] on input "Name" at bounding box center [702, 182] width 720 height 36
type input "IAQ Lab Results"
click at [369, 223] on input "file" at bounding box center [466, 223] width 249 height 18
type input "C:\fakepath\292505415_coc.pdf"
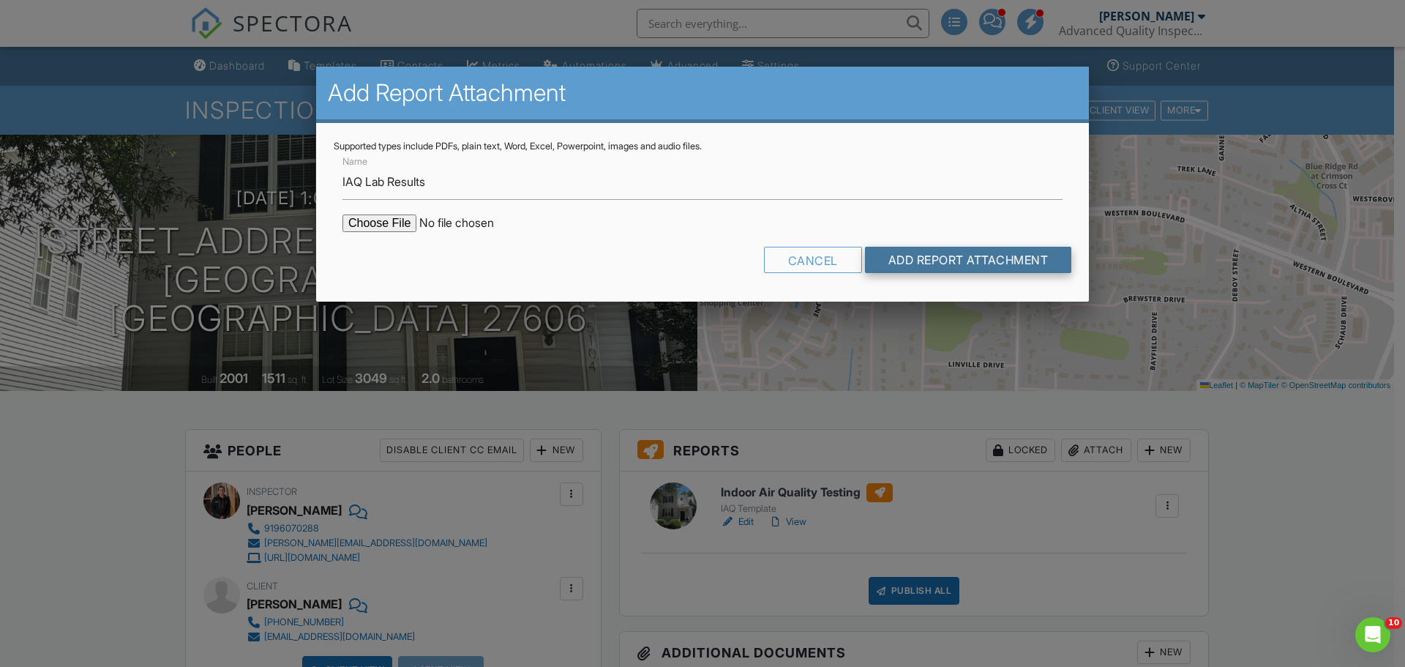
click at [987, 252] on input "Add Report Attachment" at bounding box center [968, 260] width 207 height 26
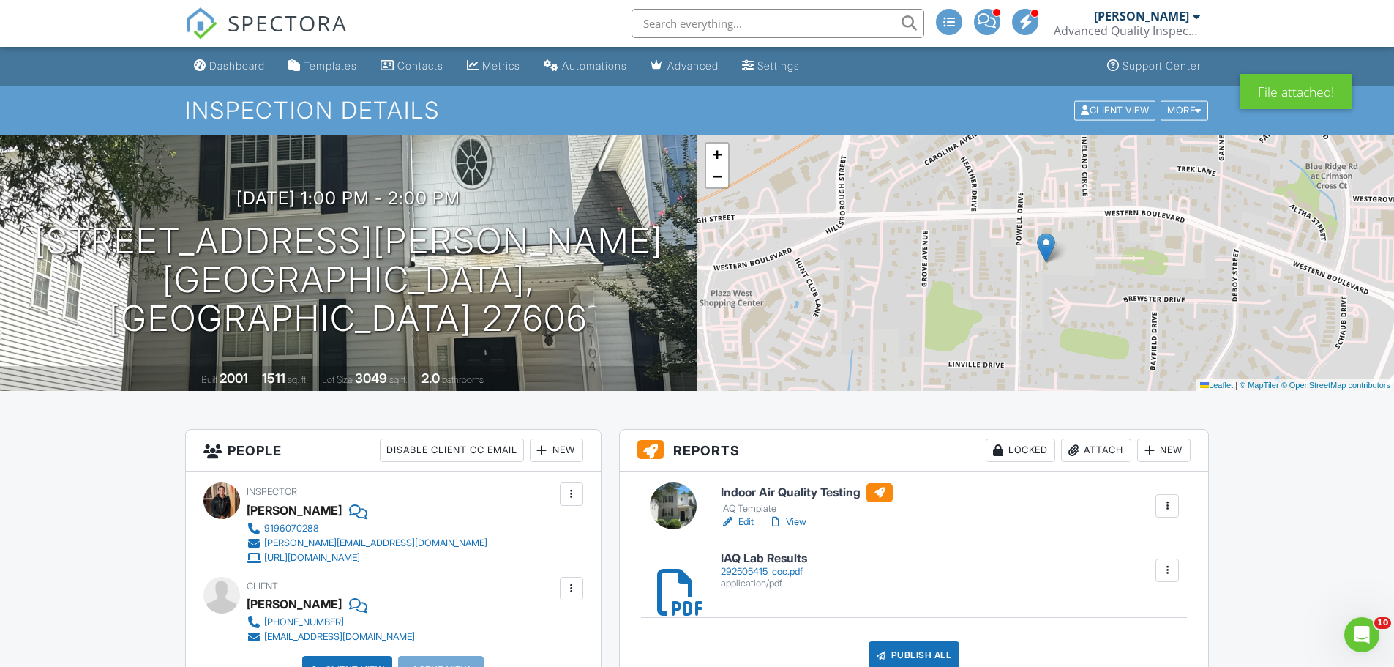
click at [1170, 570] on div at bounding box center [1167, 570] width 15 height 15
click at [1158, 604] on link "Delete" at bounding box center [1157, 610] width 54 height 16
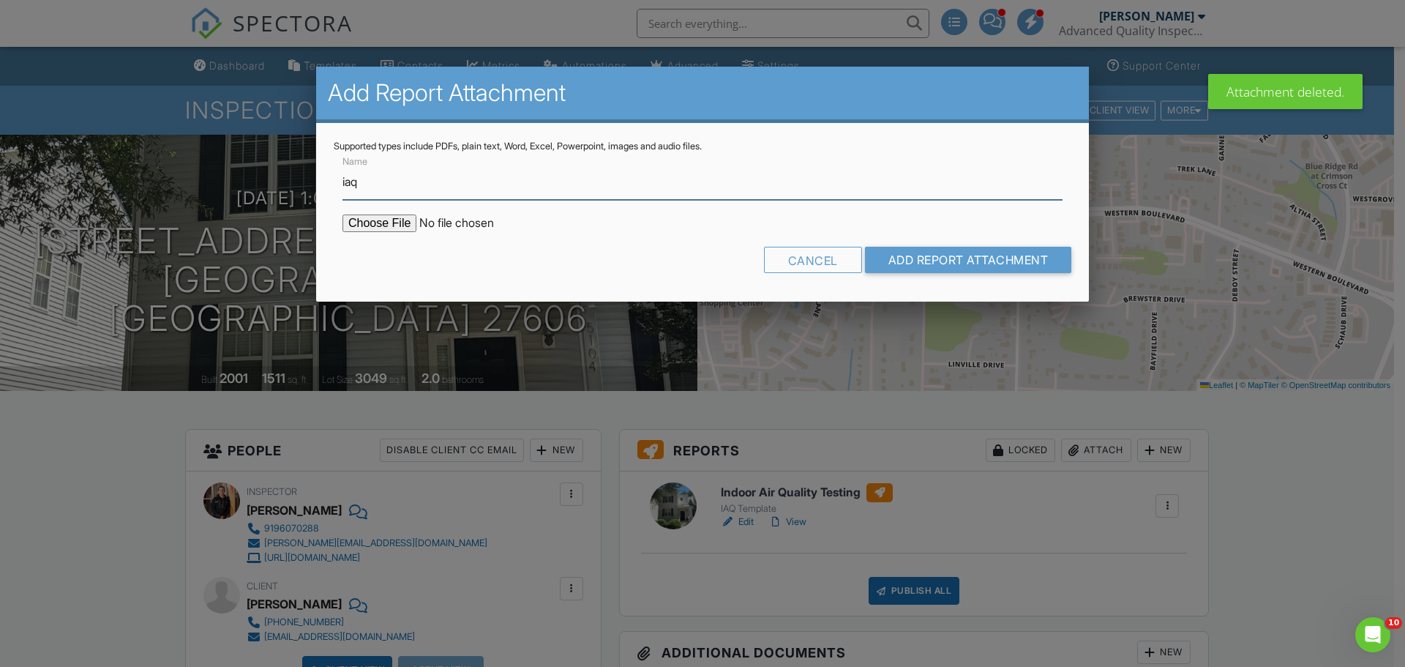
type input "IAQ Chain of Custody"
click at [393, 220] on input "file" at bounding box center [466, 223] width 249 height 18
type input "C:\fakepath\292505415_coc.pdf"
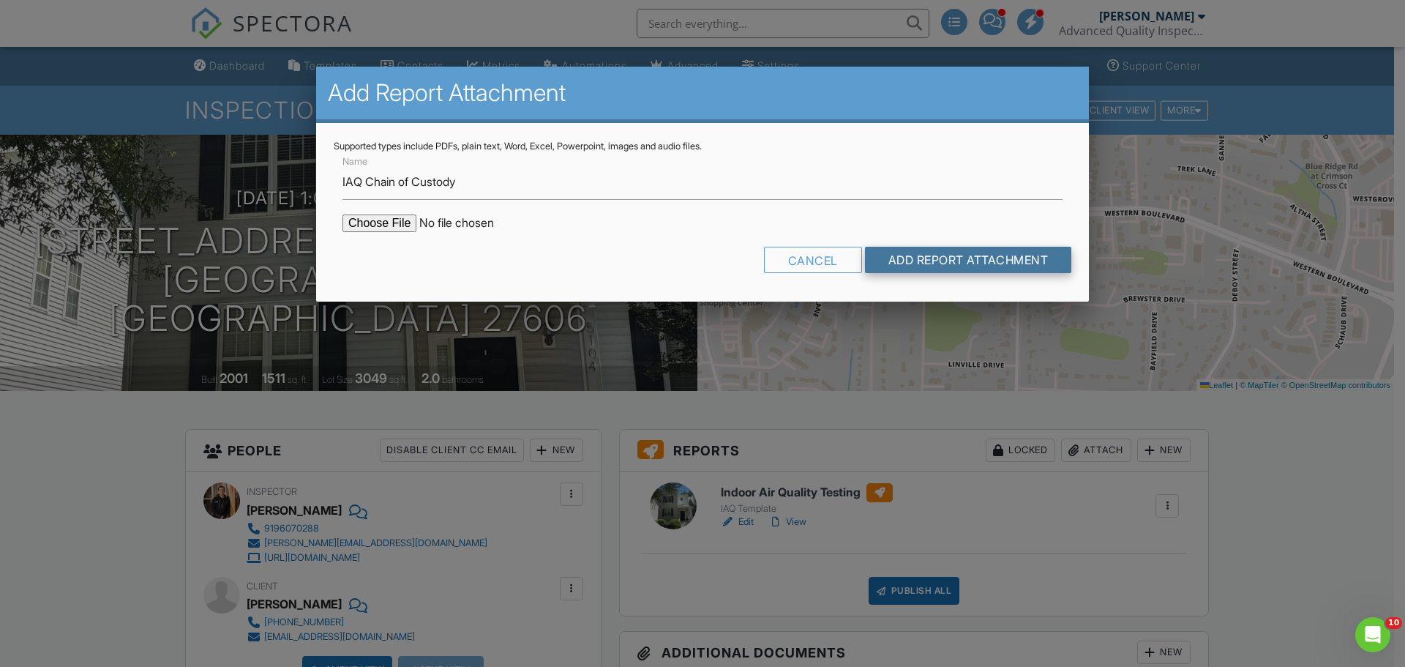
click at [1005, 260] on input "Add Report Attachment" at bounding box center [968, 260] width 207 height 26
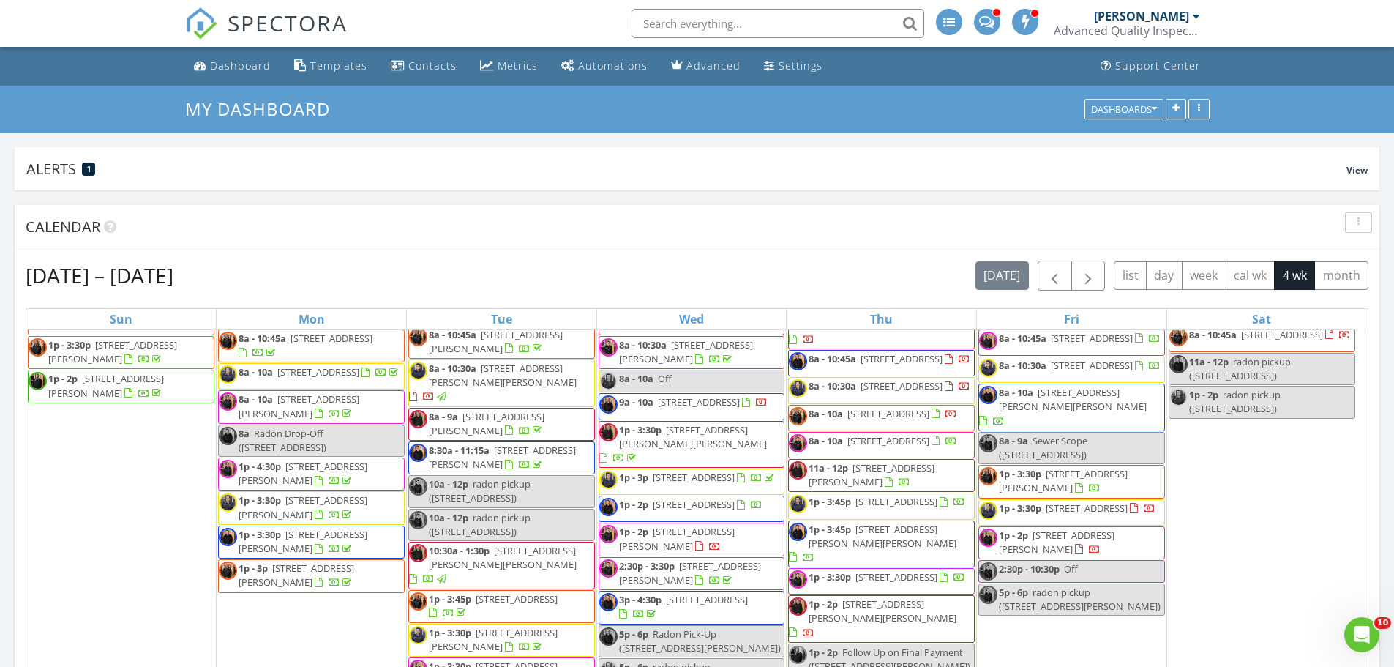
scroll to position [146, 0]
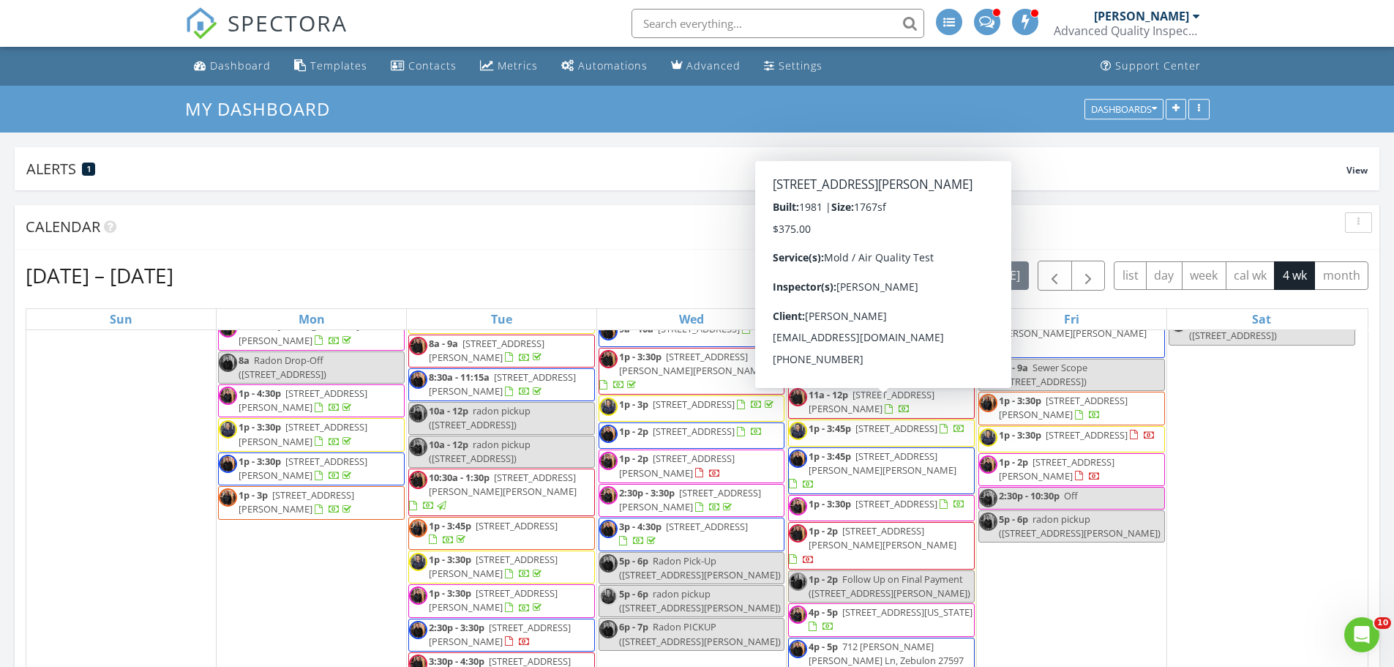
click at [908, 415] on span "11a - 12p 7030 Trevor Ln, Fayetteville 28314" at bounding box center [881, 402] width 185 height 29
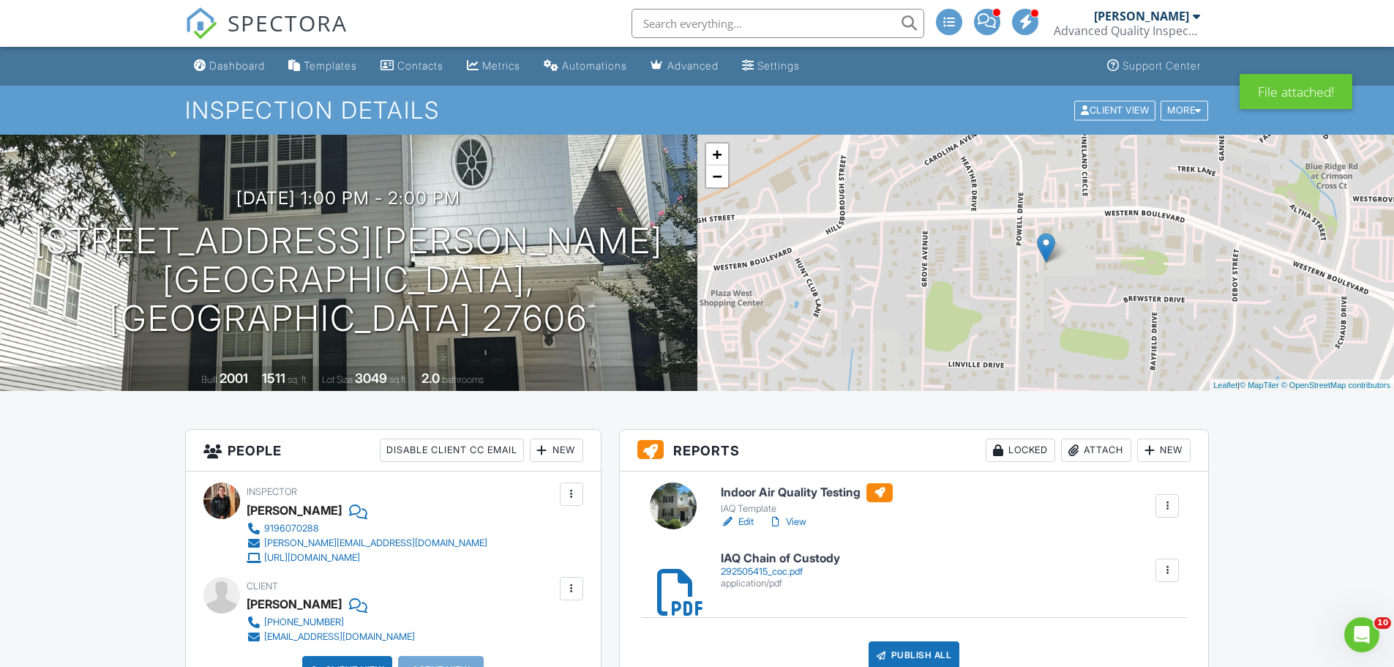
click at [1092, 456] on div "Attach" at bounding box center [1096, 449] width 70 height 23
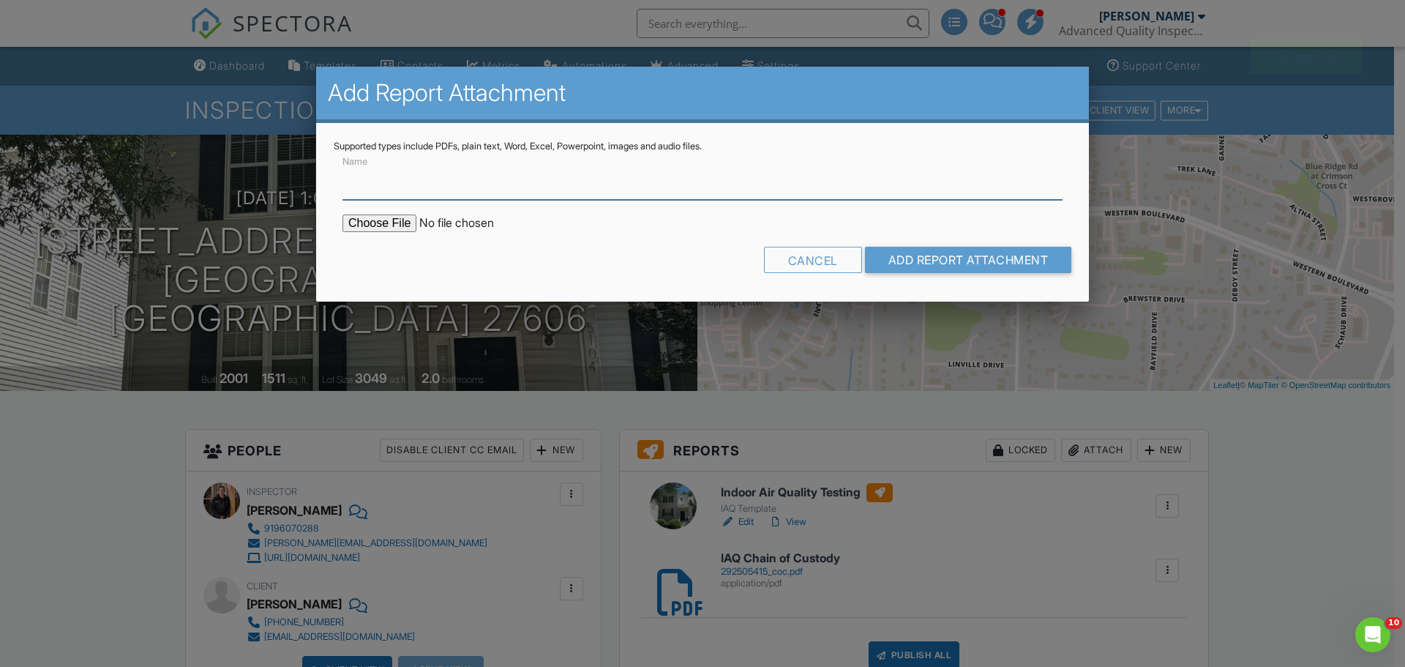
click at [432, 187] on input "Name" at bounding box center [702, 182] width 720 height 36
type input "IAQ Lab Results"
click at [402, 223] on input "file" at bounding box center [466, 223] width 249 height 18
type input "C:\fakepath\292505415_001.pdf"
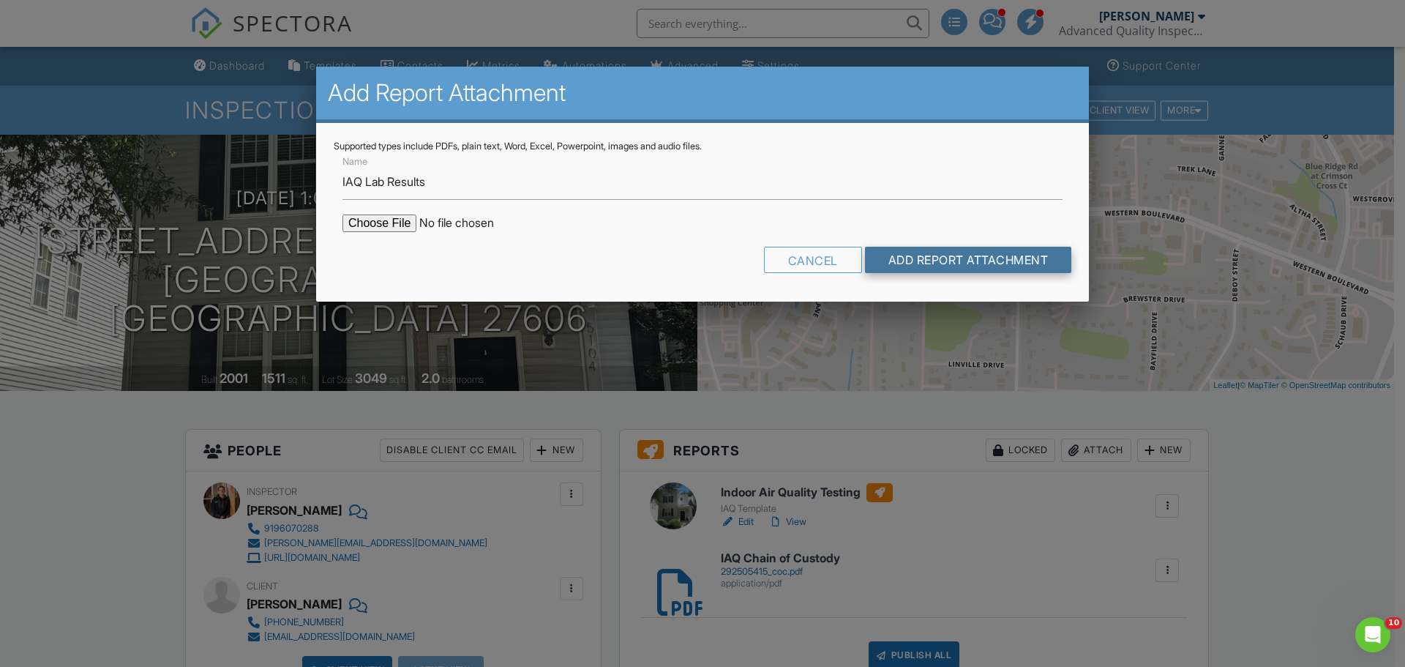
click at [980, 254] on input "Add Report Attachment" at bounding box center [968, 260] width 207 height 26
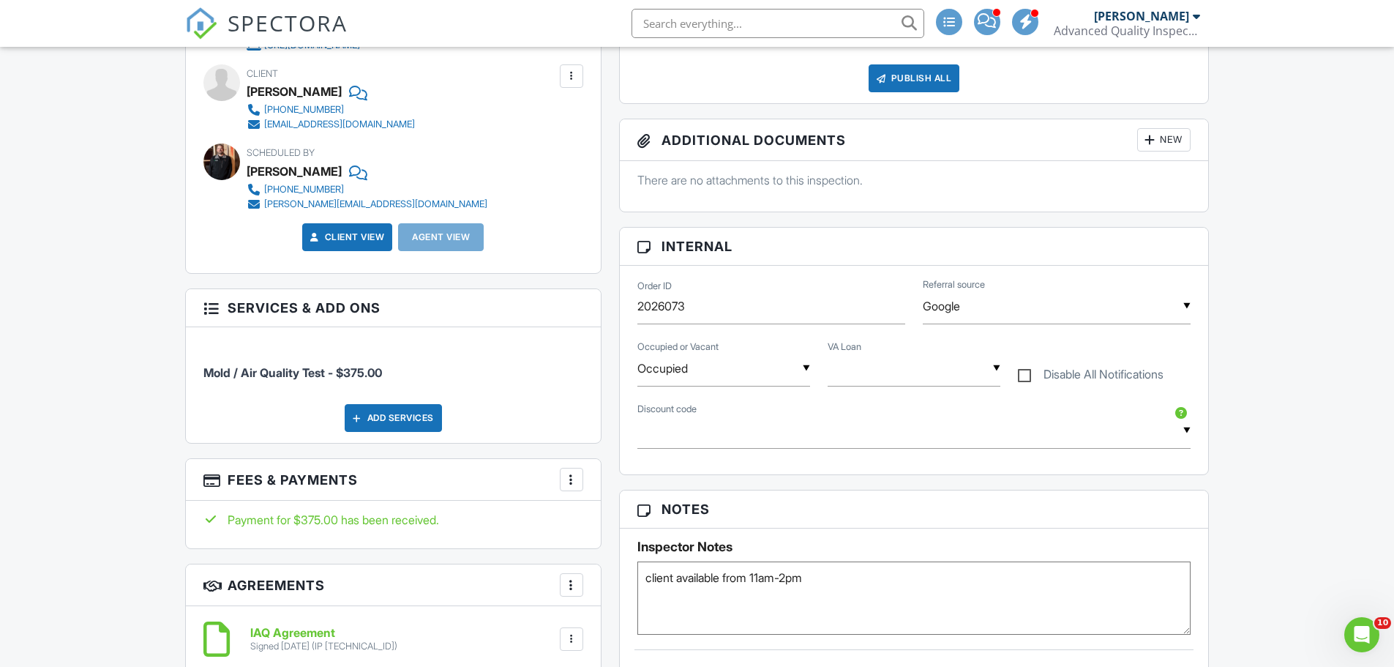
click at [577, 478] on div at bounding box center [571, 479] width 15 height 15
click at [645, 526] on li "Edit Fees & Payments" at bounding box center [644, 524] width 153 height 37
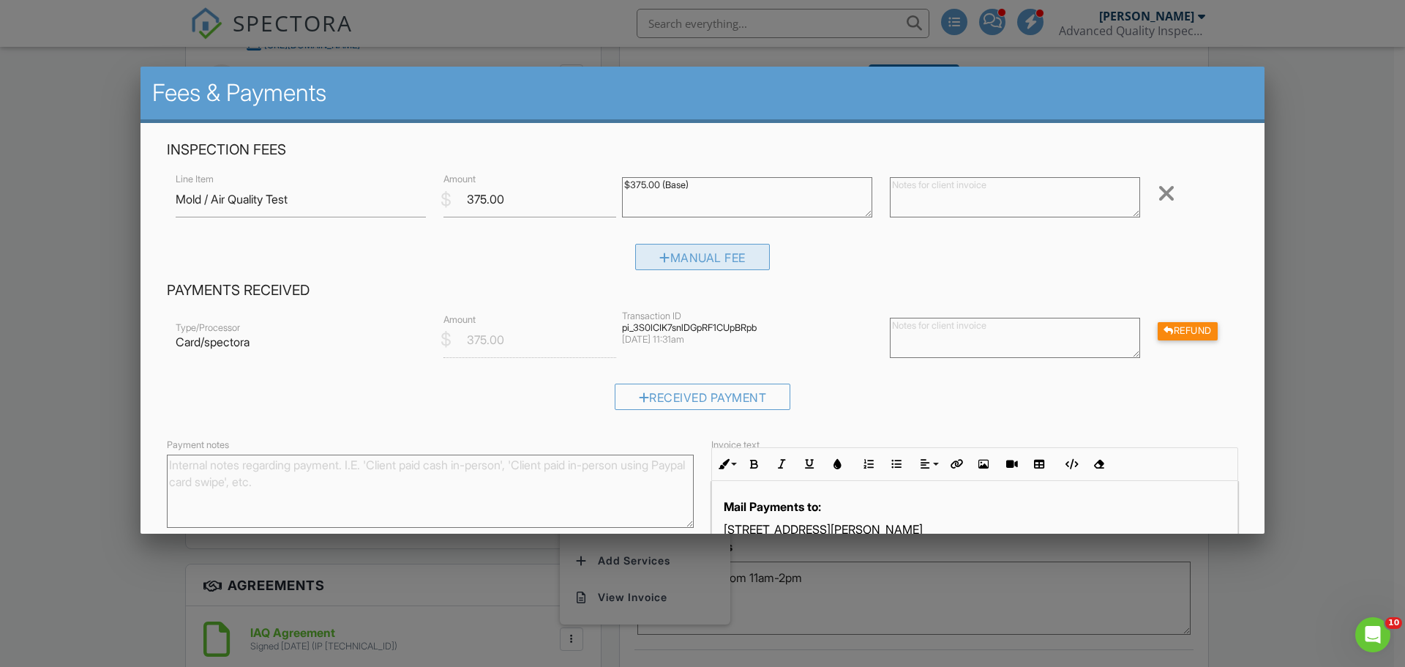
click at [734, 254] on div "Manual Fee" at bounding box center [702, 257] width 135 height 26
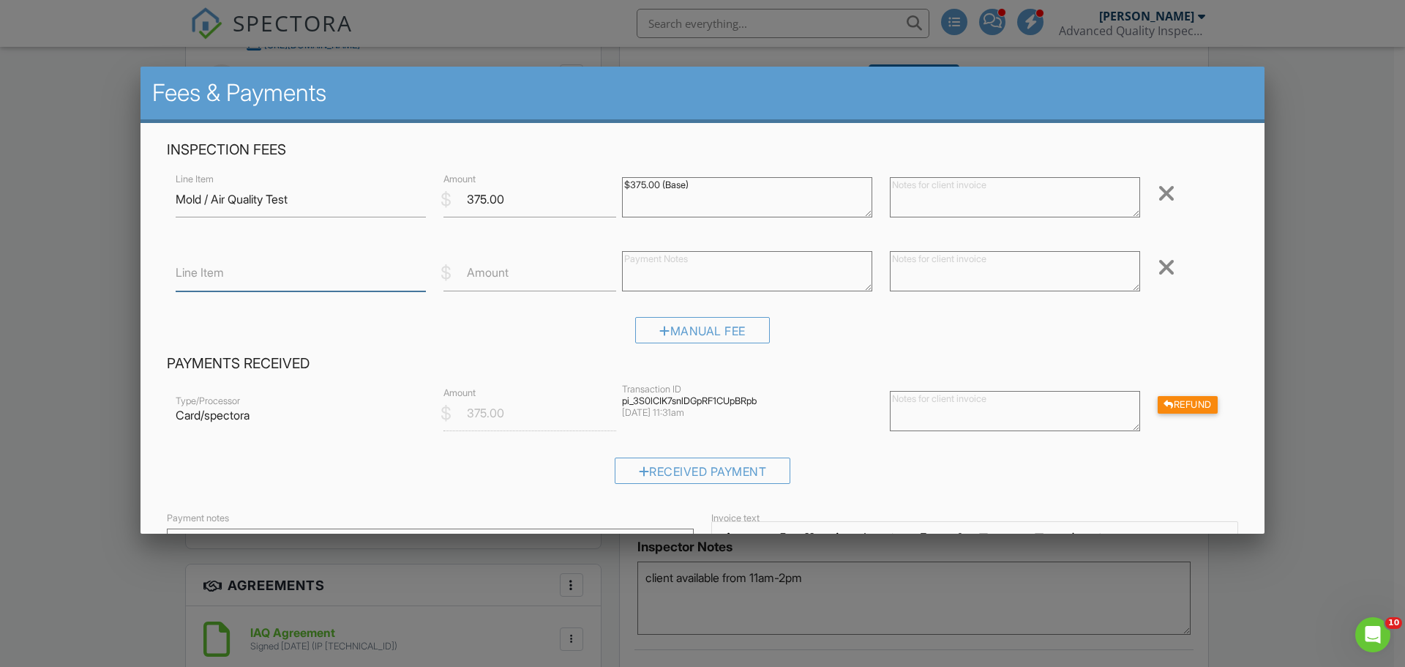
click at [279, 271] on input "Line Item" at bounding box center [301, 273] width 250 height 36
type input "Additional Sample"
click at [504, 277] on label "Amount" at bounding box center [488, 272] width 42 height 16
click at [504, 277] on input "Amount" at bounding box center [529, 273] width 173 height 36
type input "59.00"
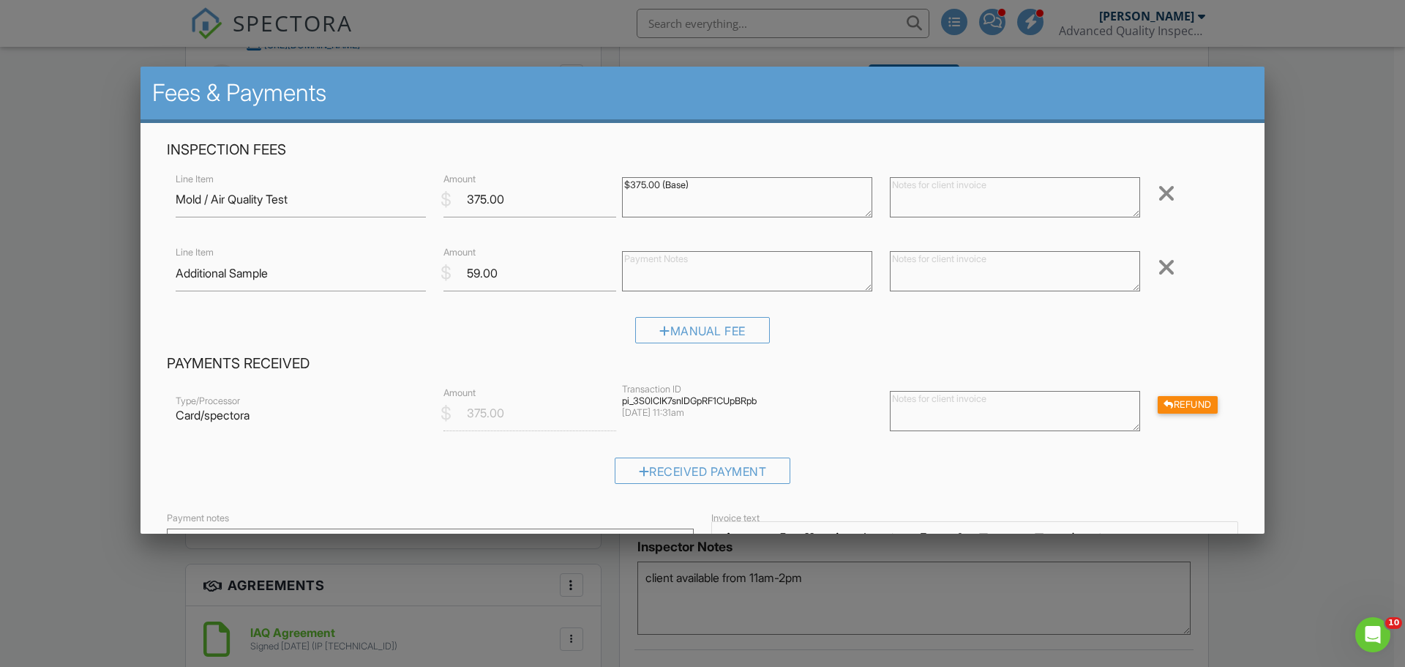
click at [646, 266] on textarea at bounding box center [747, 271] width 250 height 40
type textarea "$"
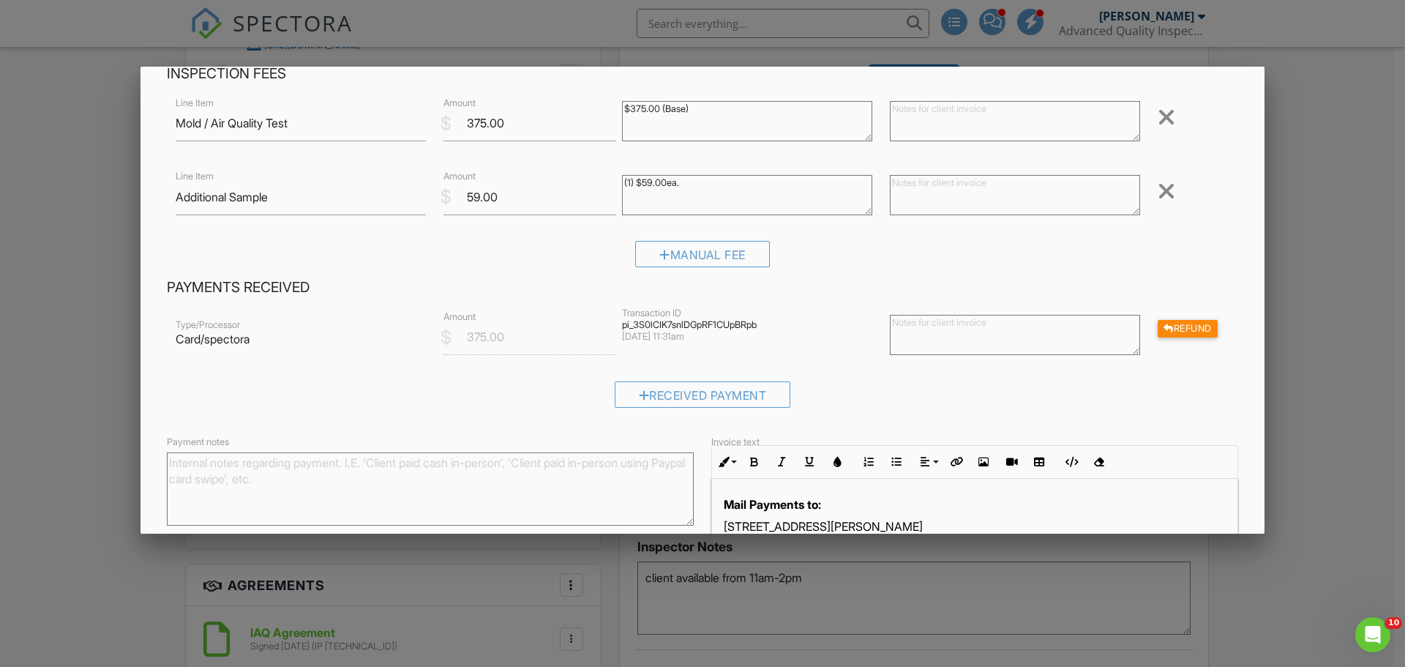
scroll to position [200, 0]
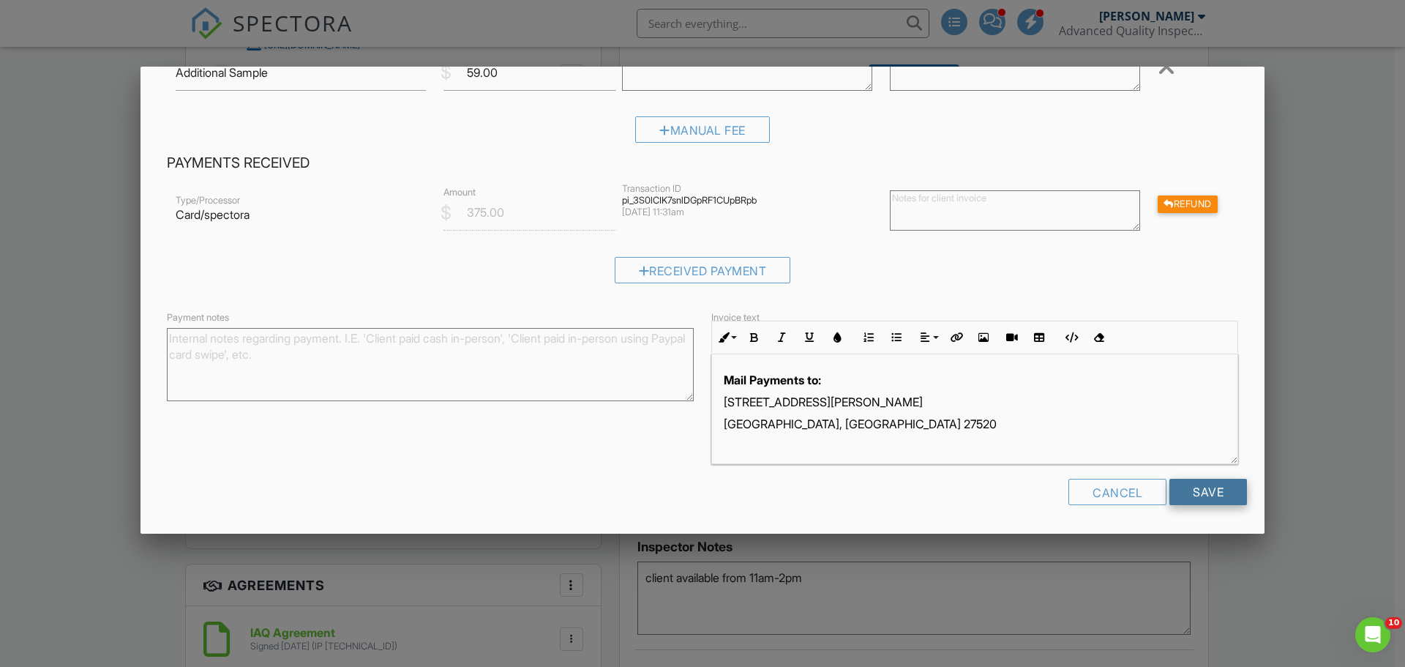
type textarea "(1) $59.00ea."
click at [1202, 488] on input "Save" at bounding box center [1208, 491] width 78 height 26
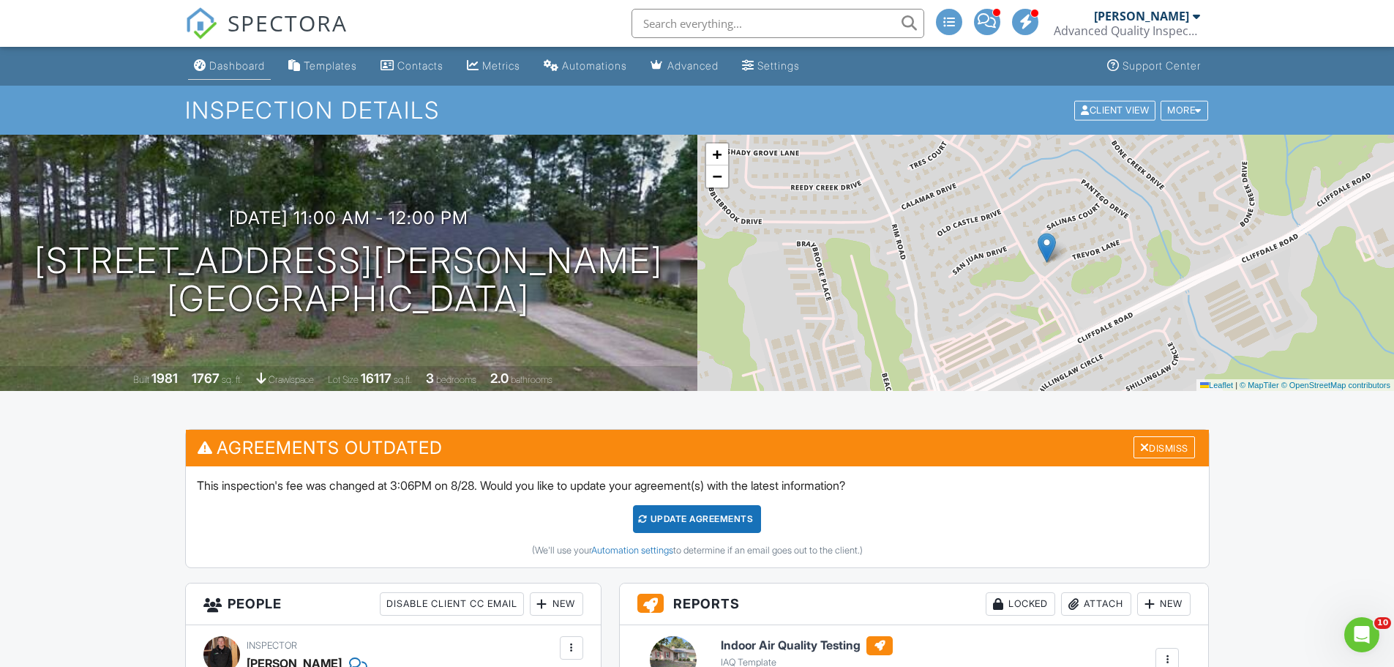
click at [232, 64] on div "Dashboard" at bounding box center [237, 65] width 56 height 12
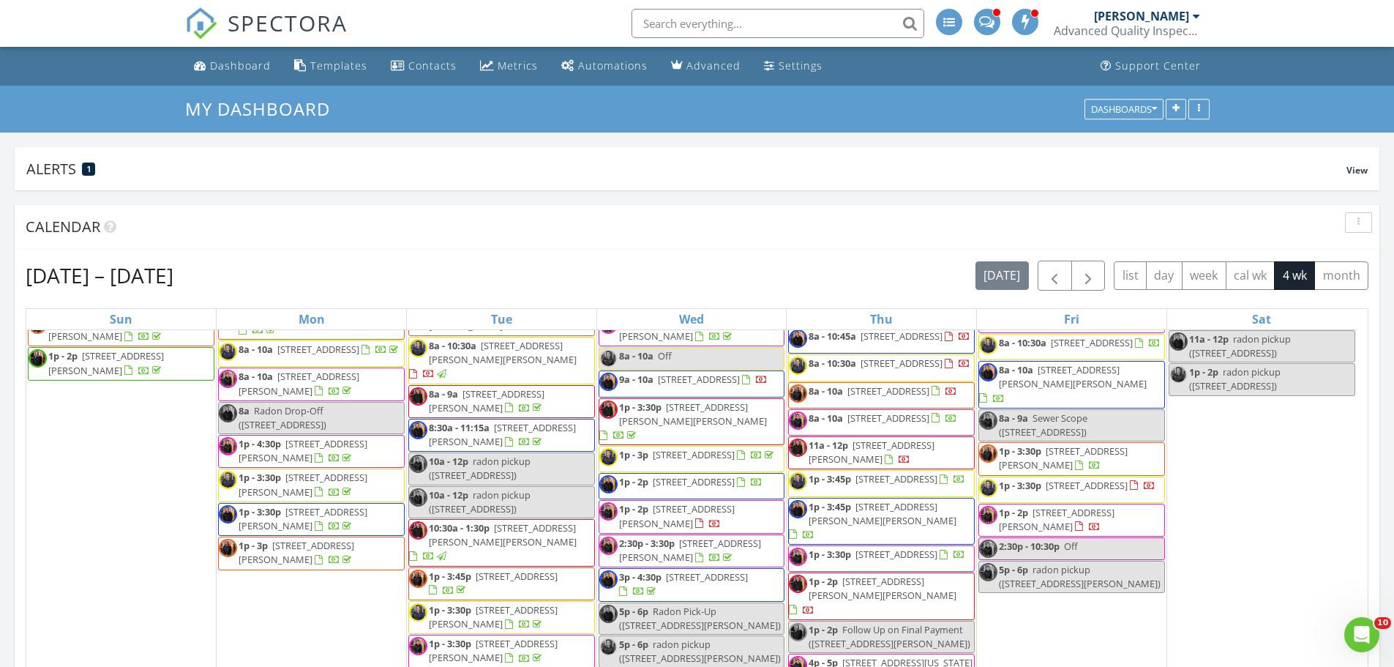
scroll to position [146, 0]
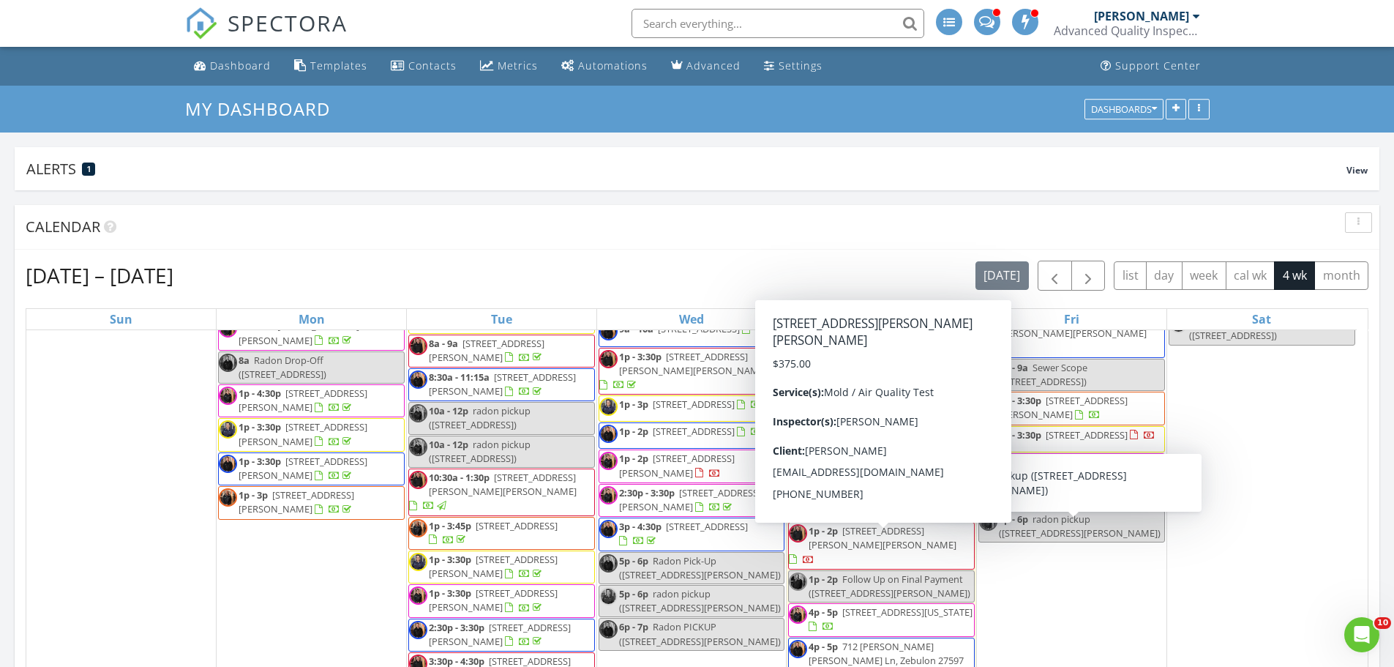
click at [879, 548] on span "[STREET_ADDRESS][PERSON_NAME][PERSON_NAME]" at bounding box center [882, 537] width 148 height 27
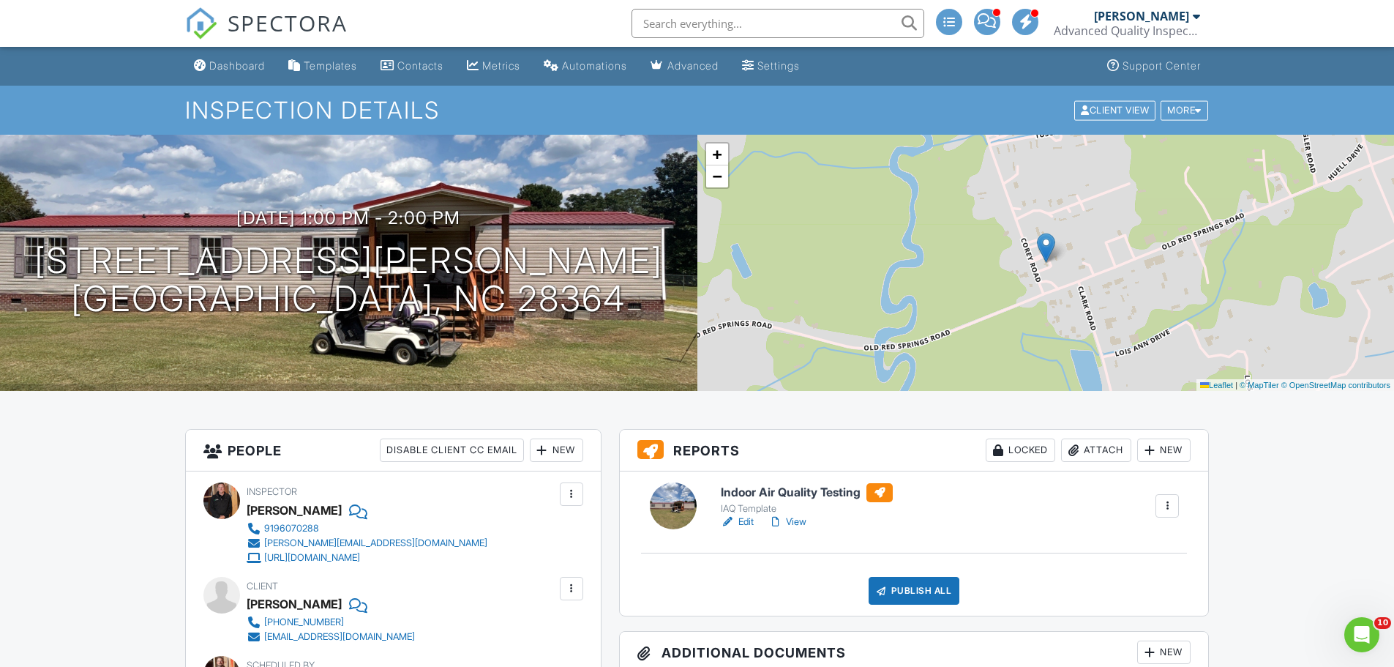
click at [792, 523] on link "View" at bounding box center [787, 521] width 38 height 15
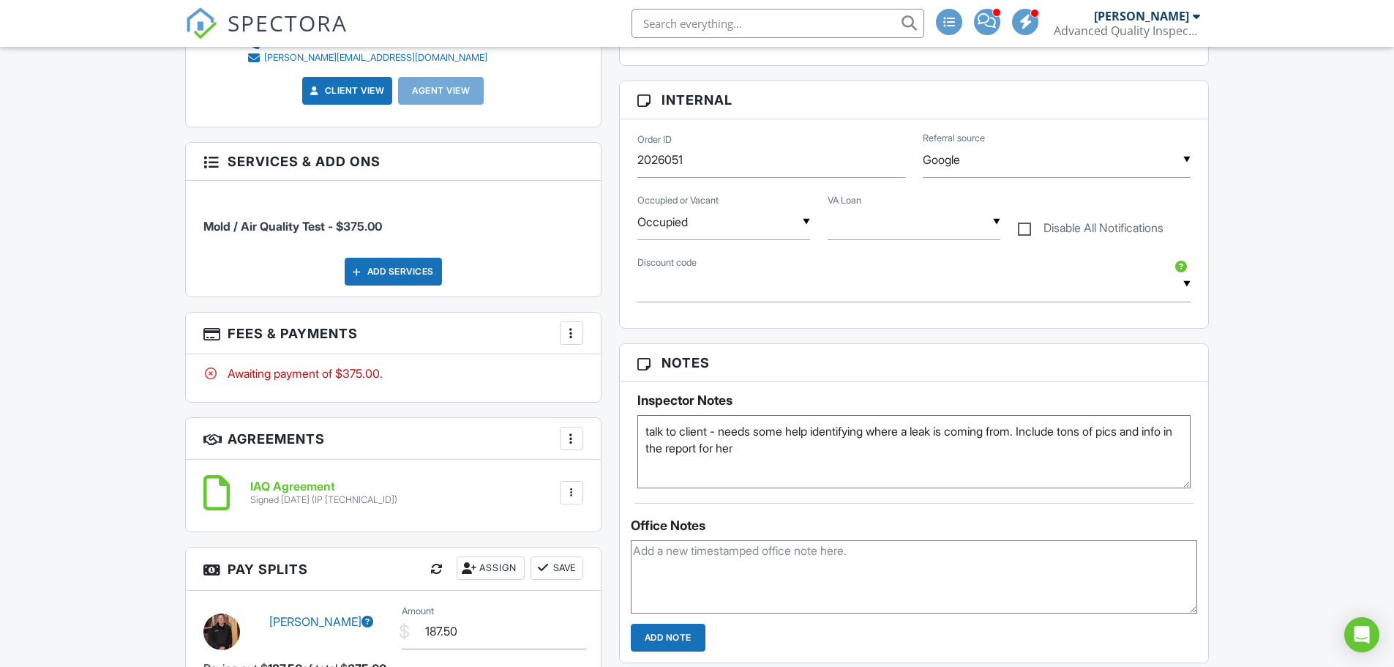
click at [571, 331] on div at bounding box center [571, 333] width 15 height 15
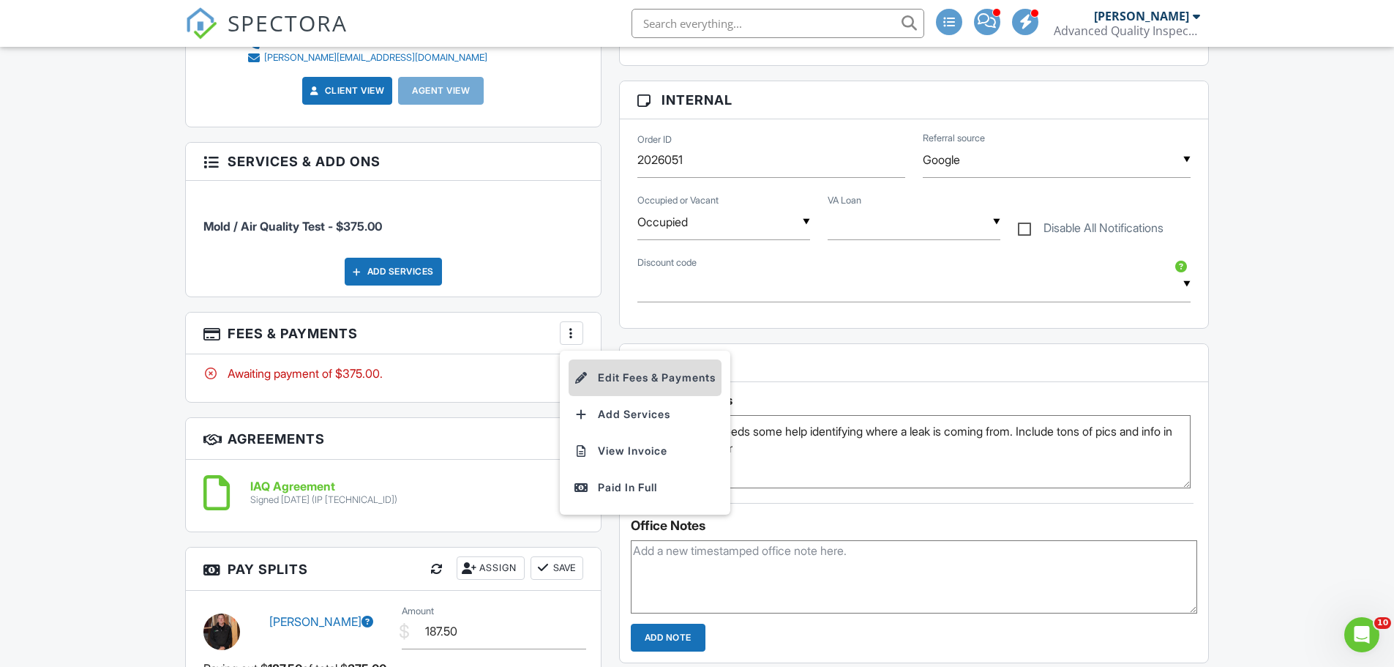
click at [615, 368] on li "Edit Fees & Payments" at bounding box center [644, 377] width 153 height 37
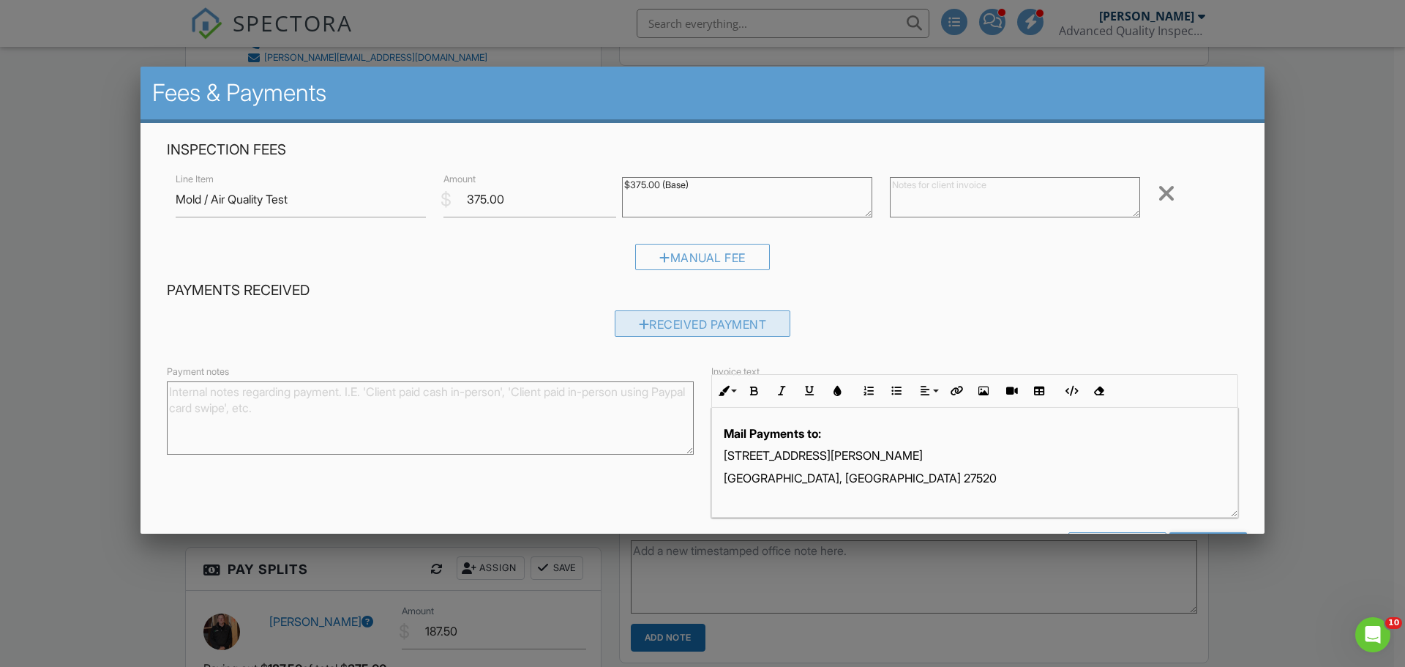
click at [684, 320] on div "Received Payment" at bounding box center [703, 323] width 176 height 26
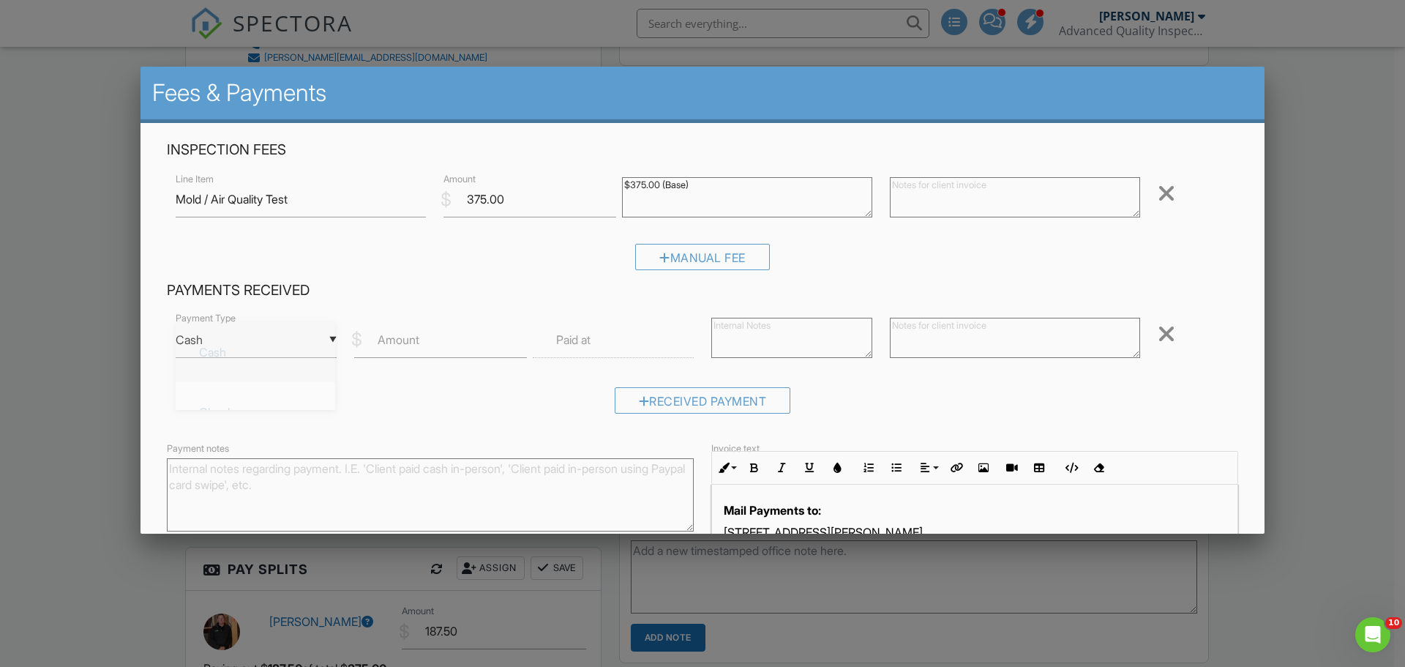
click at [238, 342] on div "▼ Cash Cash Check On-Site Card Other Cash Check On-Site Card Other" at bounding box center [256, 340] width 161 height 36
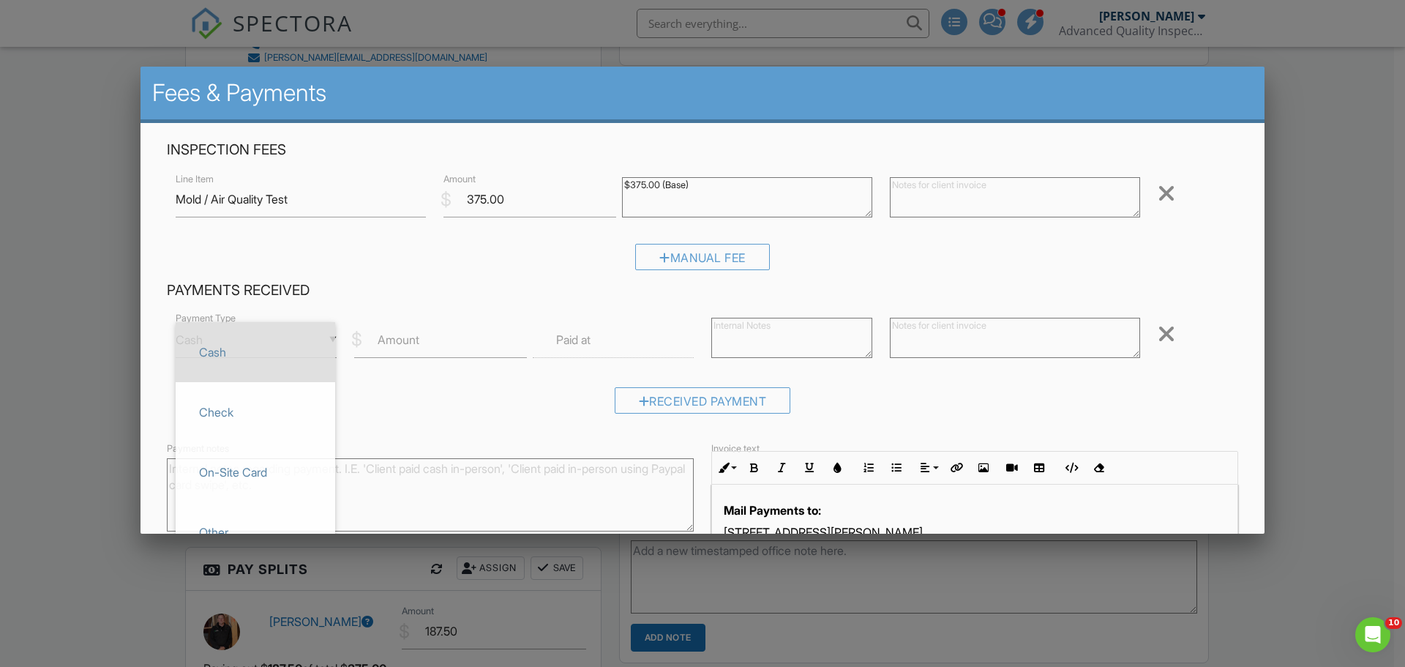
click at [264, 339] on span "Cash" at bounding box center [255, 352] width 136 height 37
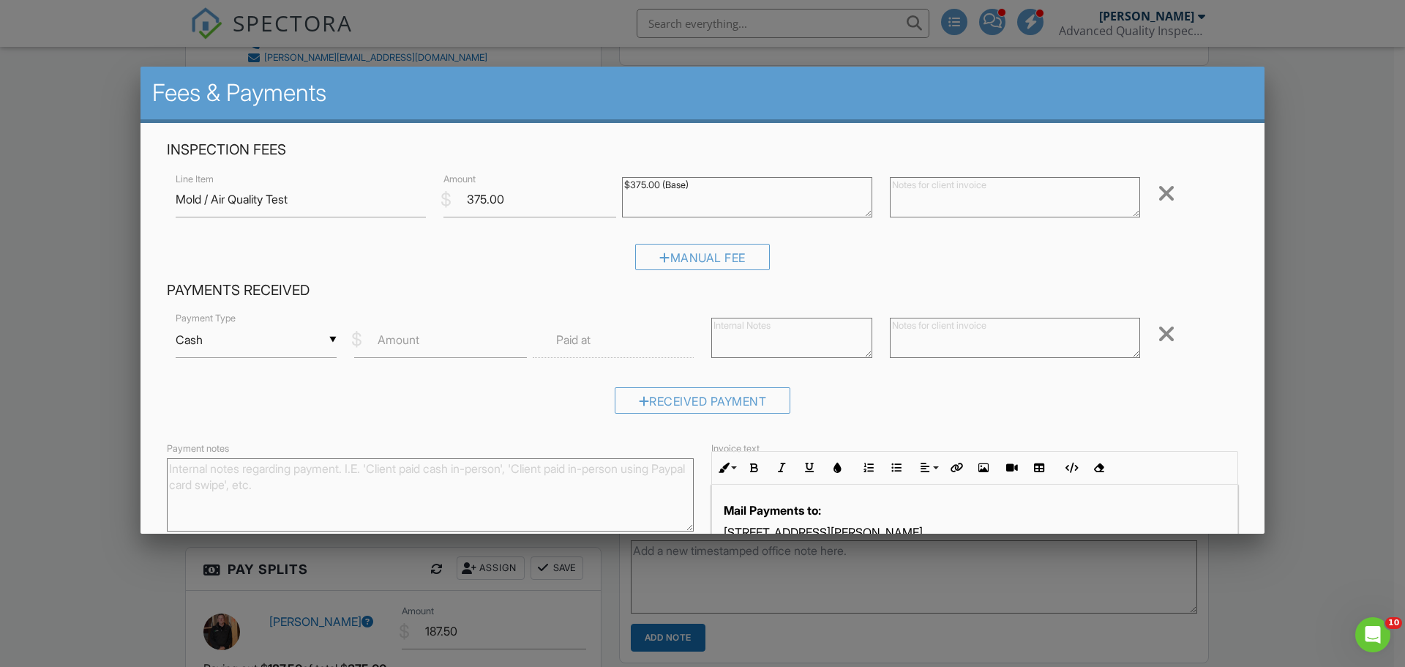
click at [413, 334] on label "Amount" at bounding box center [399, 339] width 42 height 16
click at [413, 334] on input "Amount" at bounding box center [440, 340] width 173 height 36
type input "375"
click at [1028, 334] on textarea at bounding box center [1015, 338] width 250 height 40
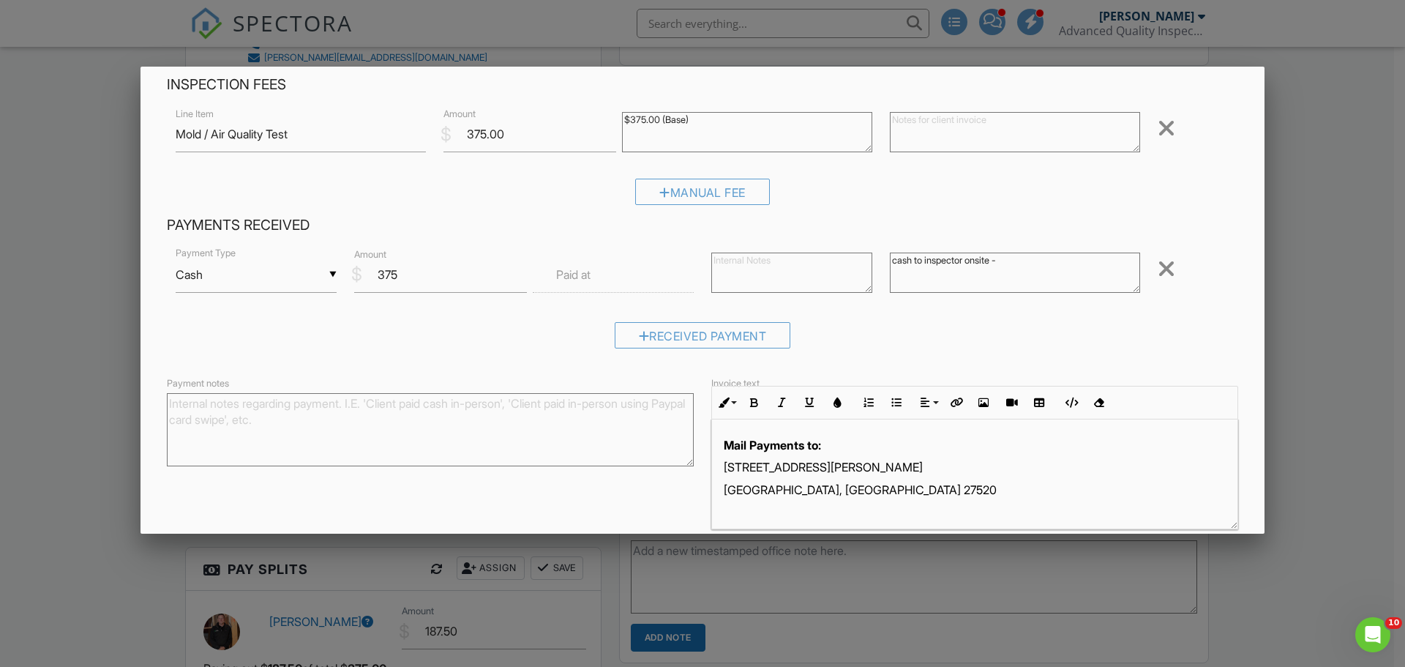
scroll to position [130, 0]
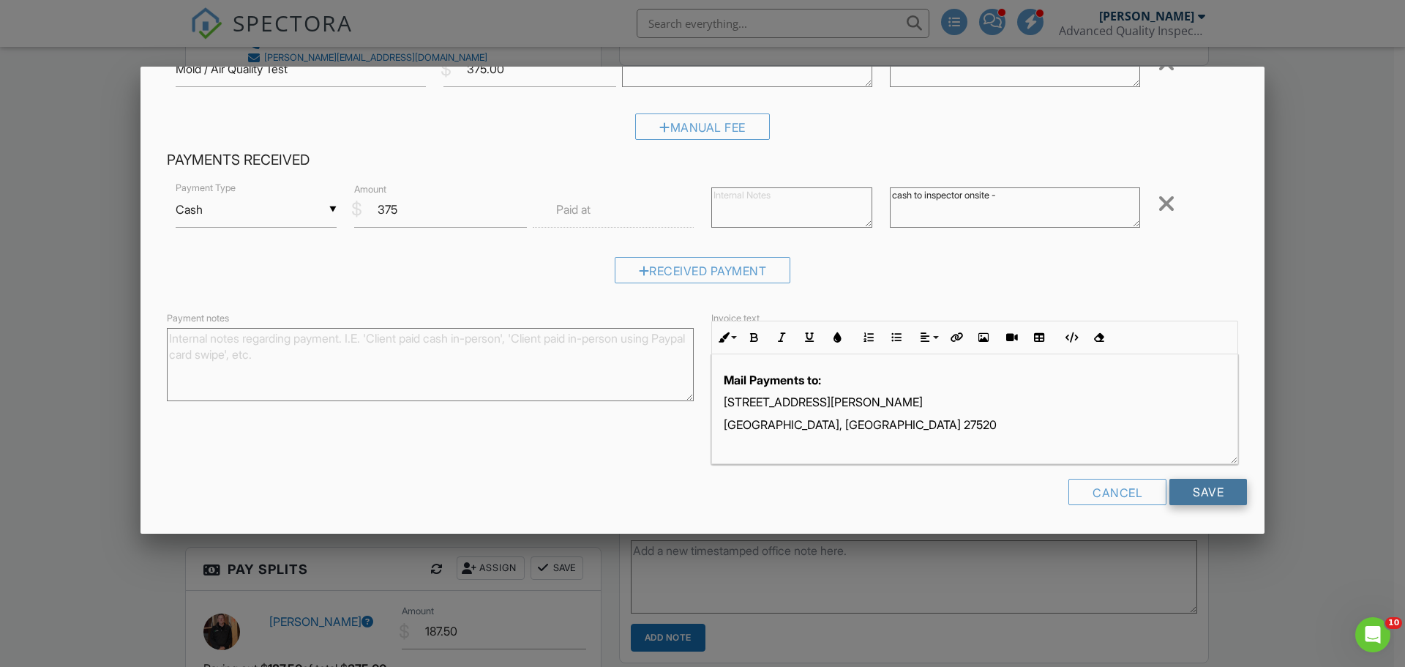
type textarea "cash to inspector onsite -"
click at [1196, 484] on input "Save" at bounding box center [1208, 491] width 78 height 26
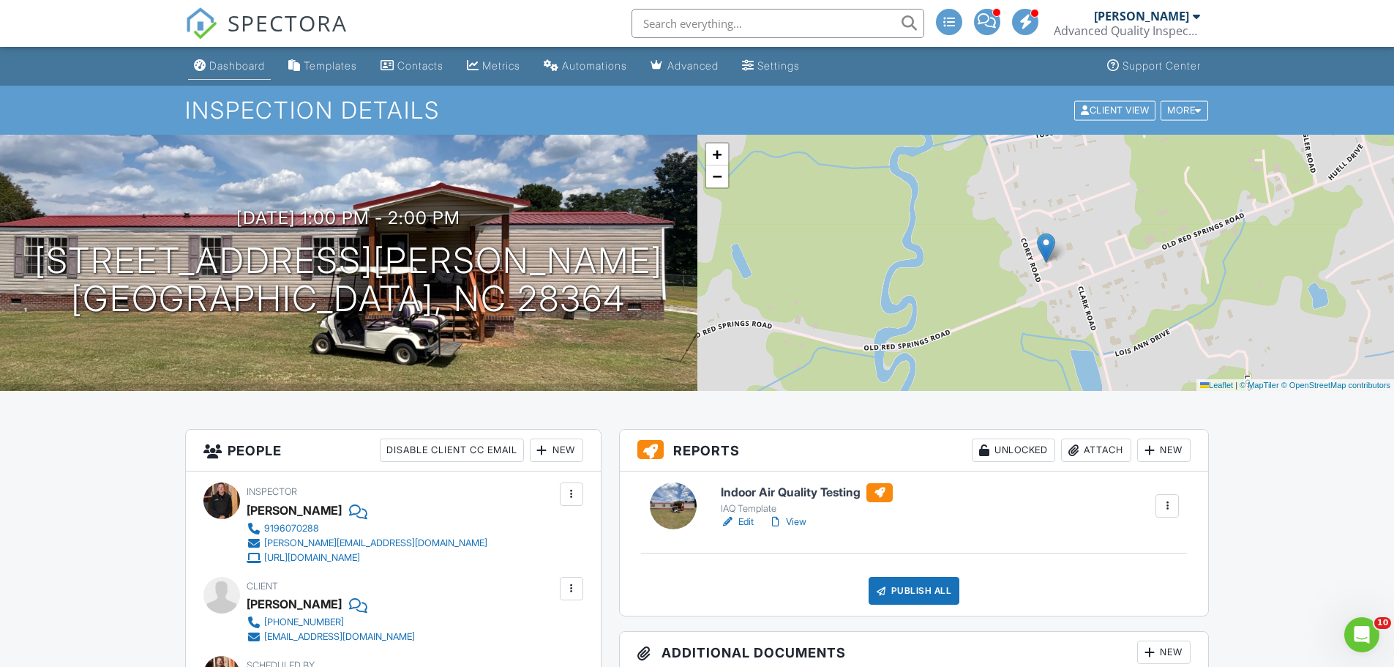
click at [222, 69] on div "Dashboard" at bounding box center [237, 65] width 56 height 12
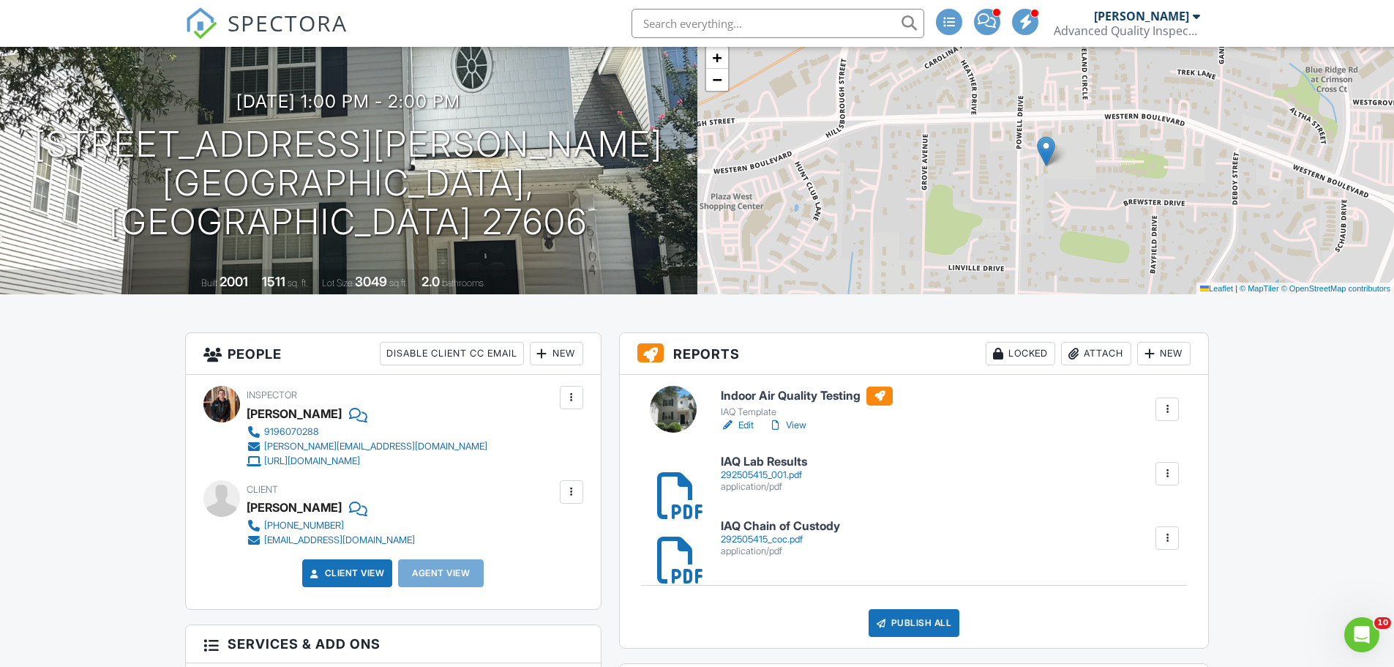
scroll to position [219, 0]
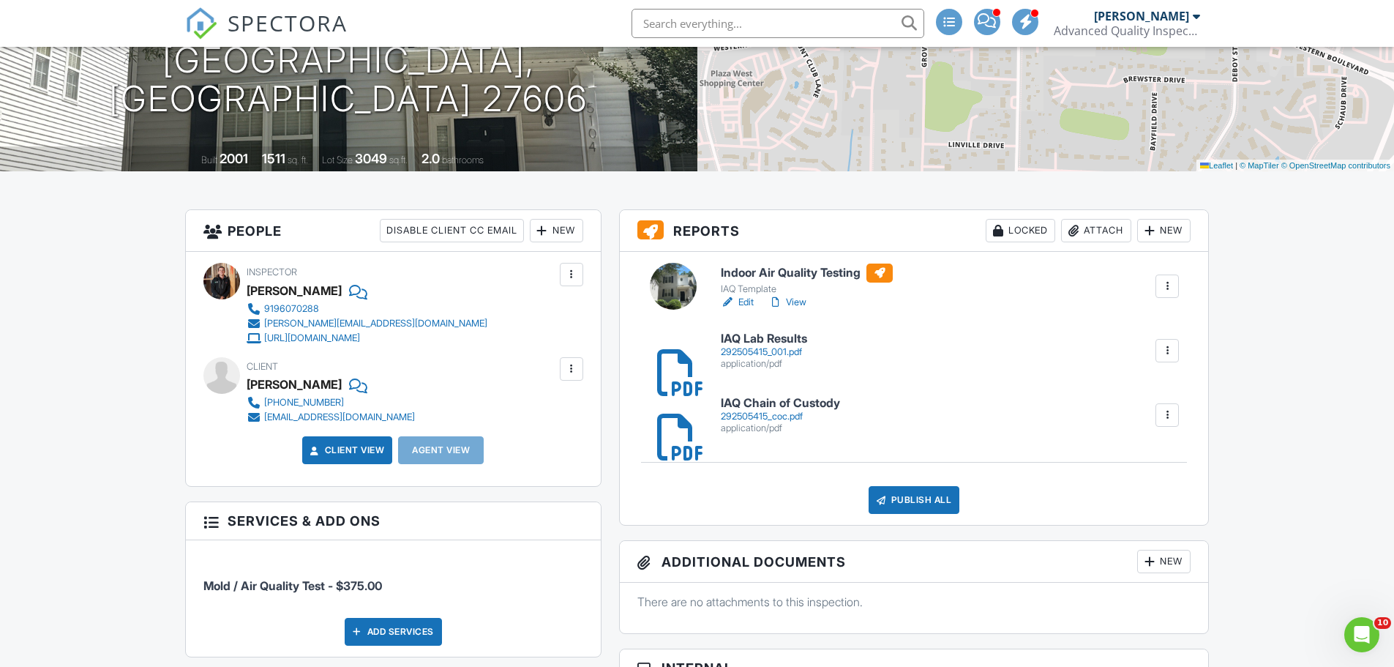
click at [748, 305] on link "Edit" at bounding box center [737, 302] width 33 height 15
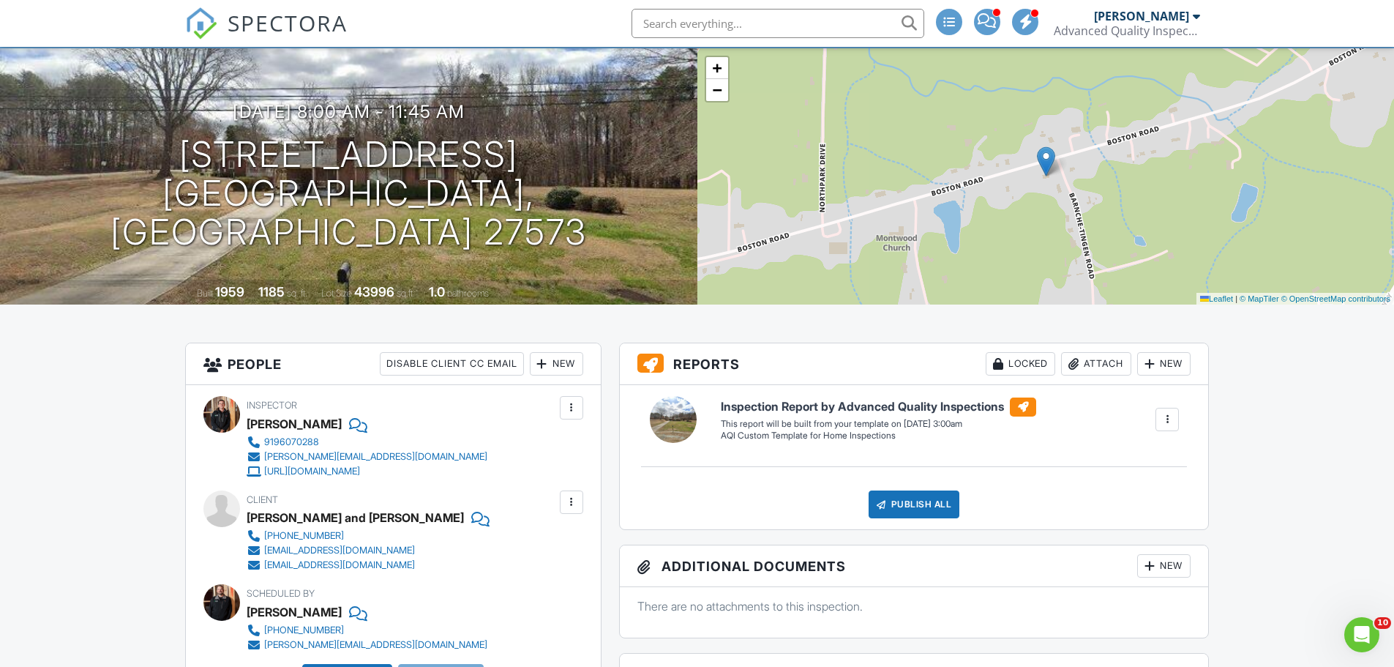
scroll to position [73, 0]
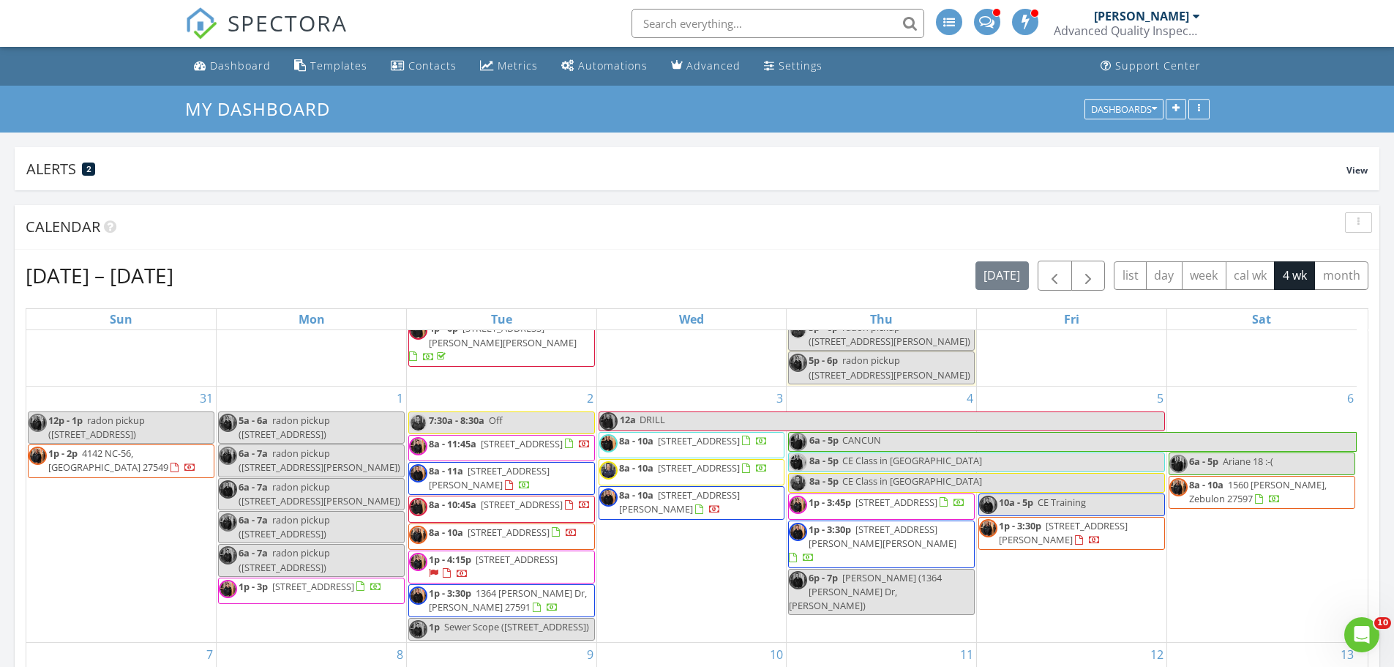
scroll to position [512, 0]
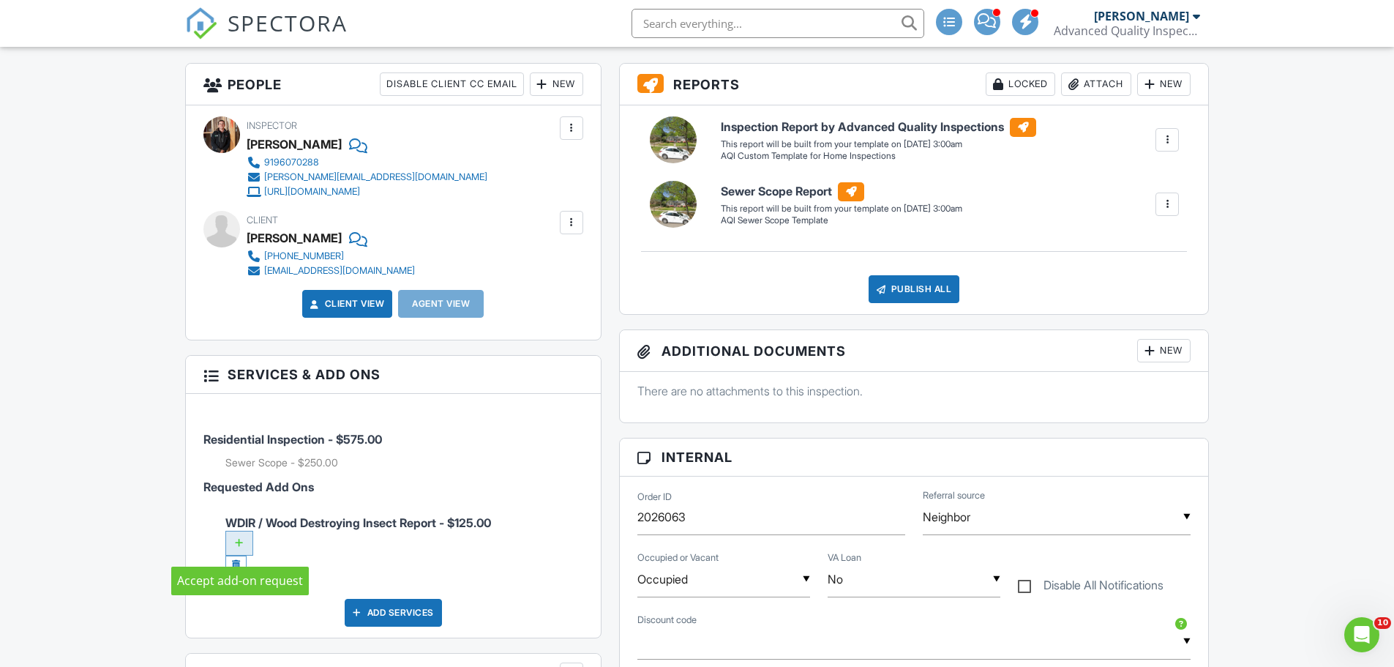
click at [241, 543] on div at bounding box center [239, 542] width 28 height 25
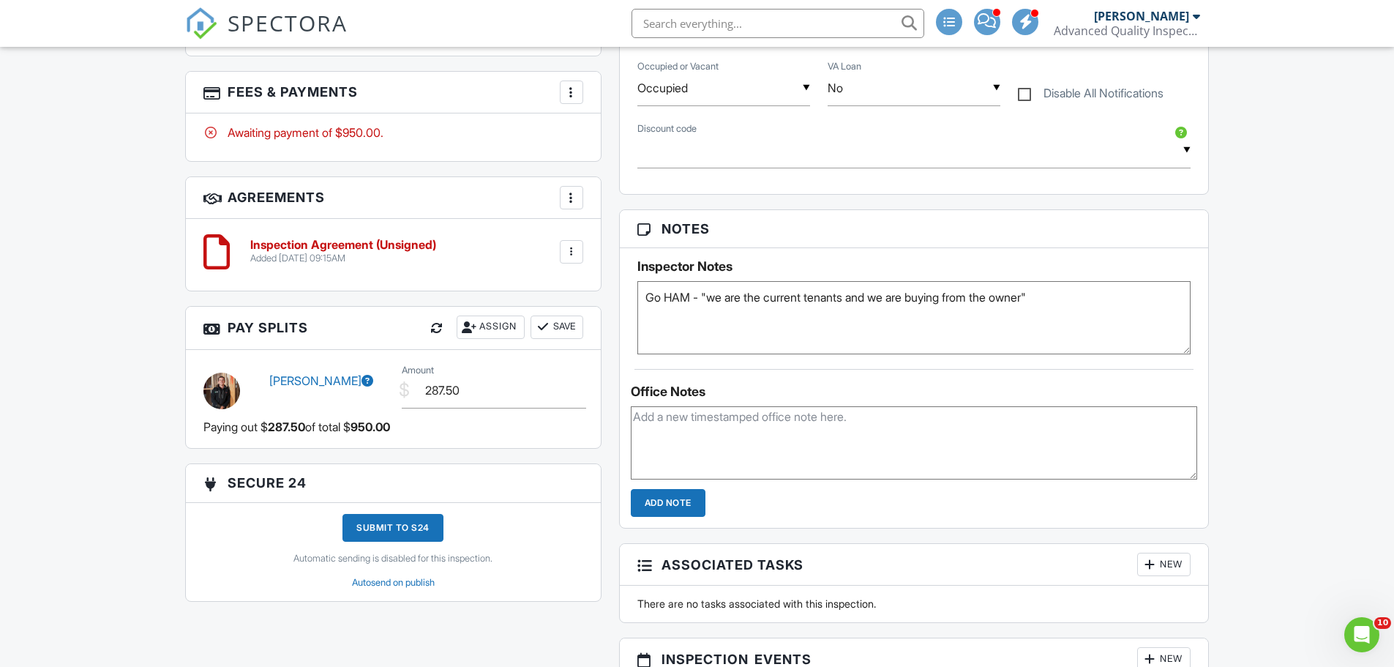
scroll to position [512, 0]
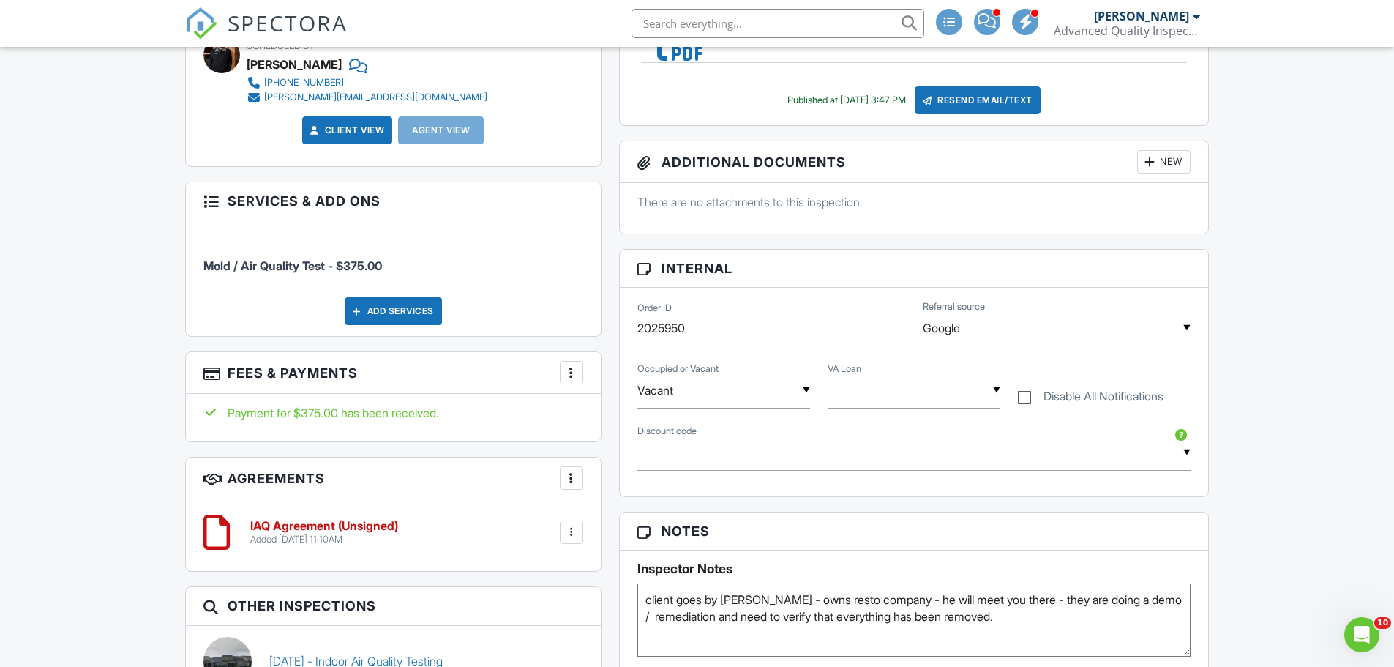
scroll to position [805, 0]
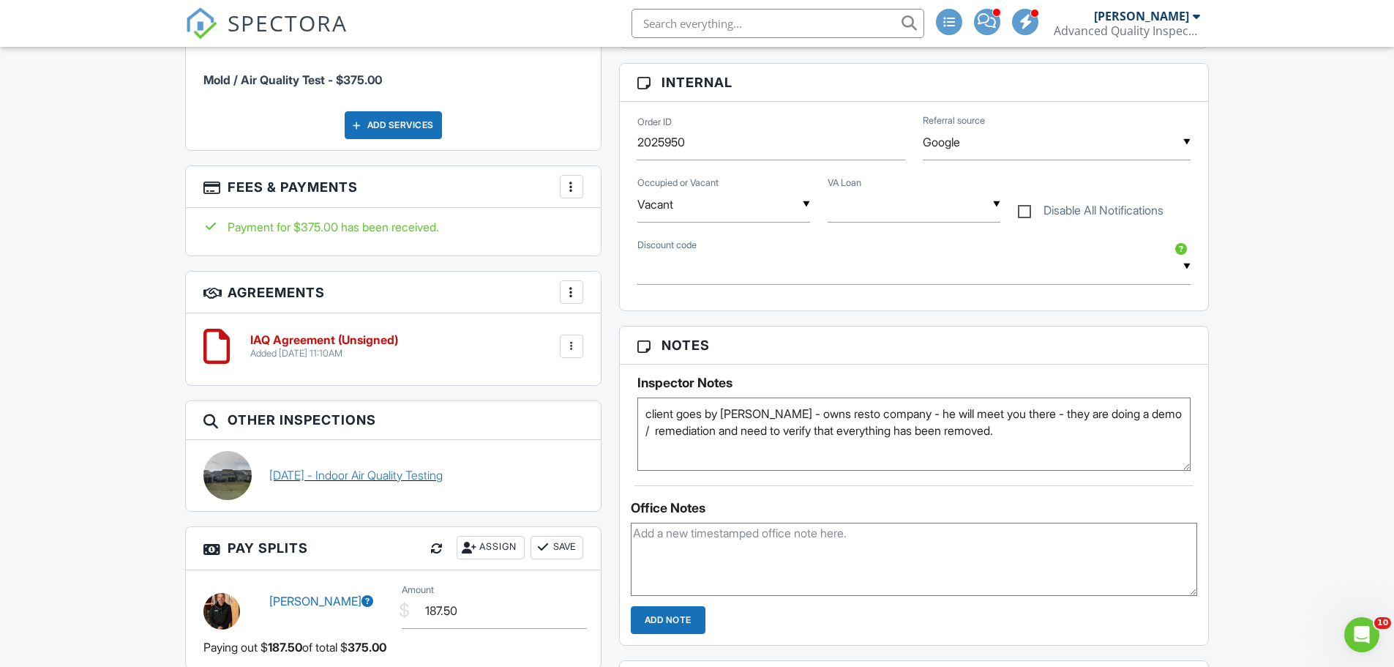
click at [323, 473] on link "08/26/2025 - Indoor Air Quality Testing" at bounding box center [355, 475] width 173 height 16
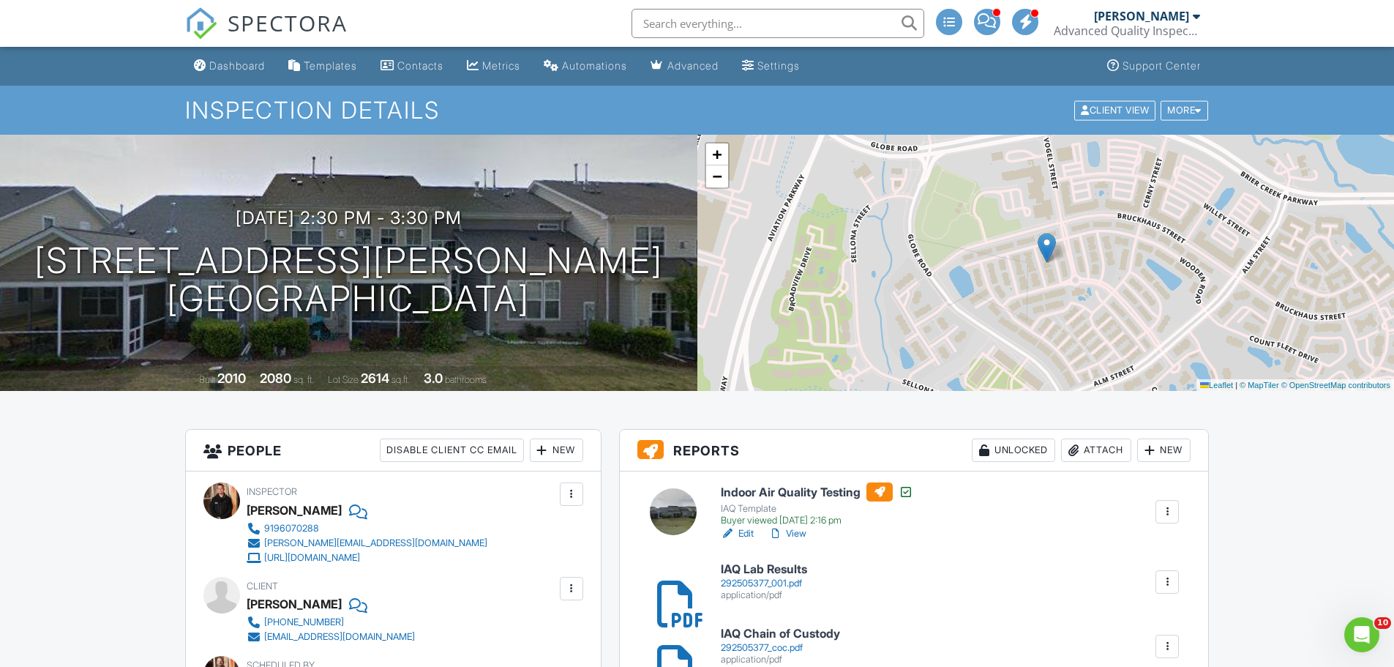
click at [784, 582] on div "292505377_001.pdf" at bounding box center [764, 583] width 86 height 12
